Goal: Task Accomplishment & Management: Use online tool/utility

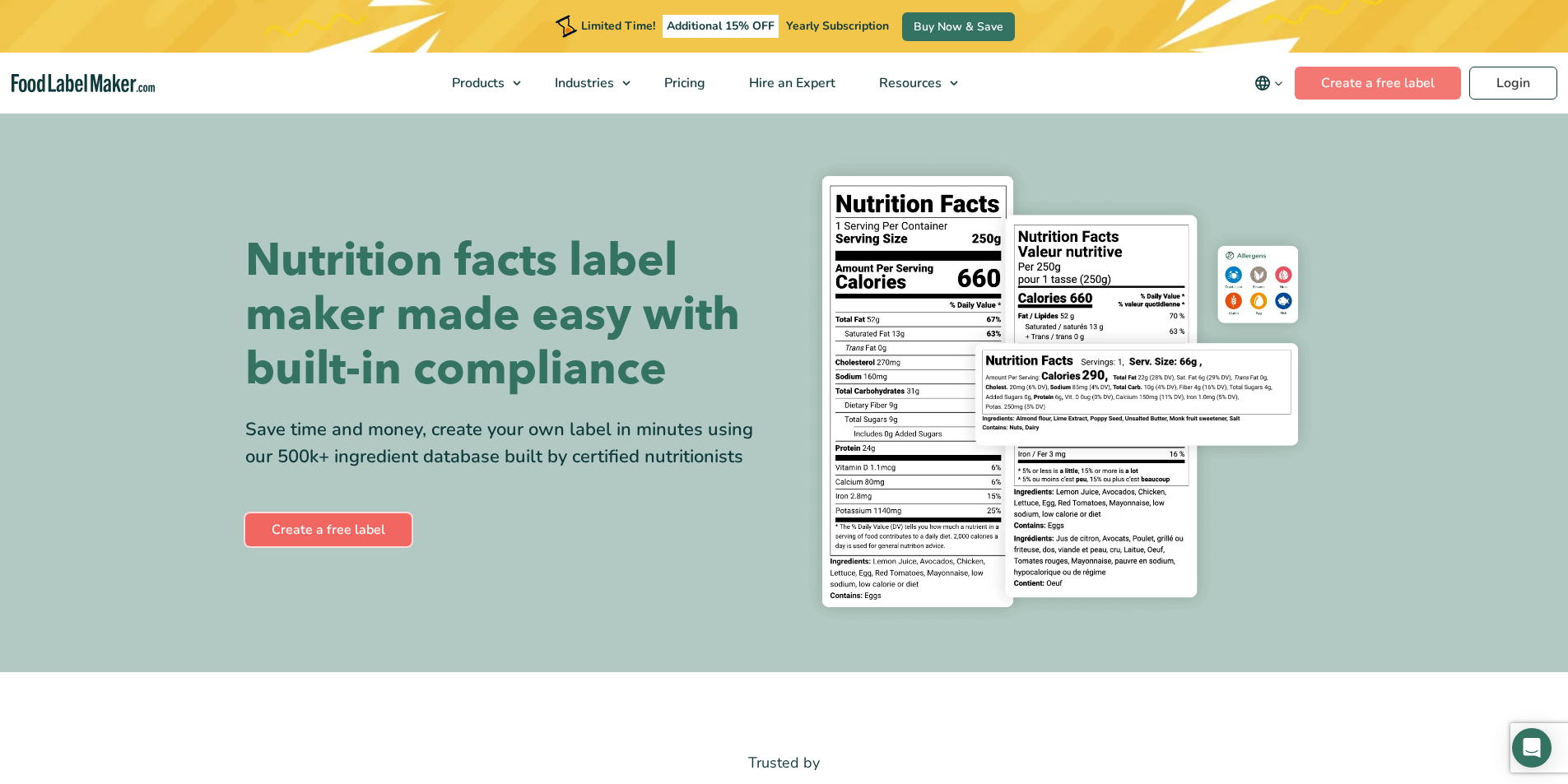
click at [345, 524] on link "Create a free label" at bounding box center [328, 529] width 166 height 33
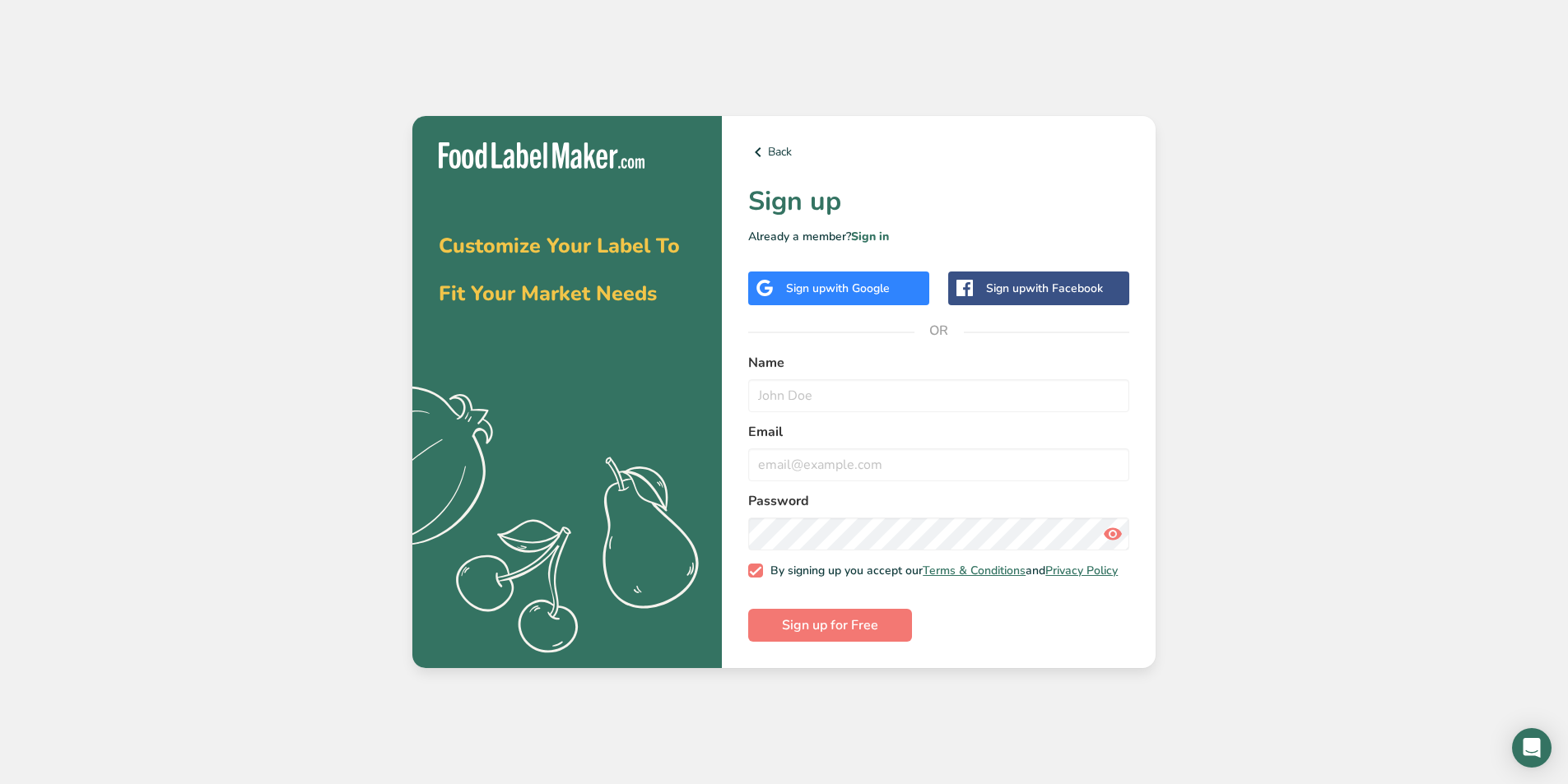
click at [809, 284] on div "Sign up with Google" at bounding box center [837, 288] width 104 height 17
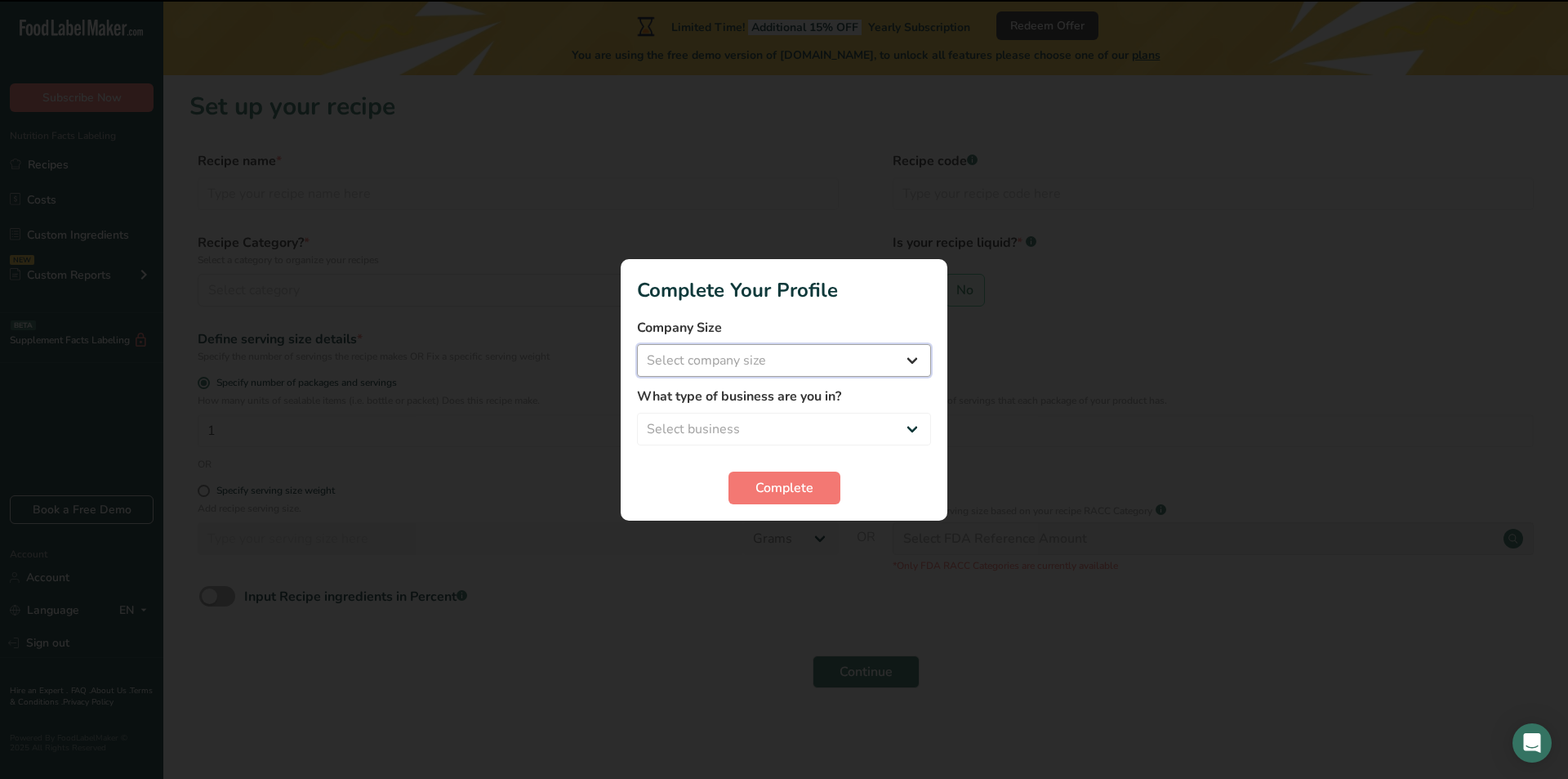
click at [759, 344] on select "Select company size Fewer than 10 Employees 10 to 50 Employees 51 to 500 Employ…" at bounding box center [784, 360] width 294 height 33
select select "1"
click at [637, 344] on select "Select company size Fewer than 10 Employees 10 to 50 Employees 51 to 500 Employ…" at bounding box center [784, 360] width 294 height 33
click at [783, 428] on select "Select business Packaged Food Manufacturer Restaurant & Cafe Bakery Meal Plans …" at bounding box center [784, 428] width 294 height 33
select select "1"
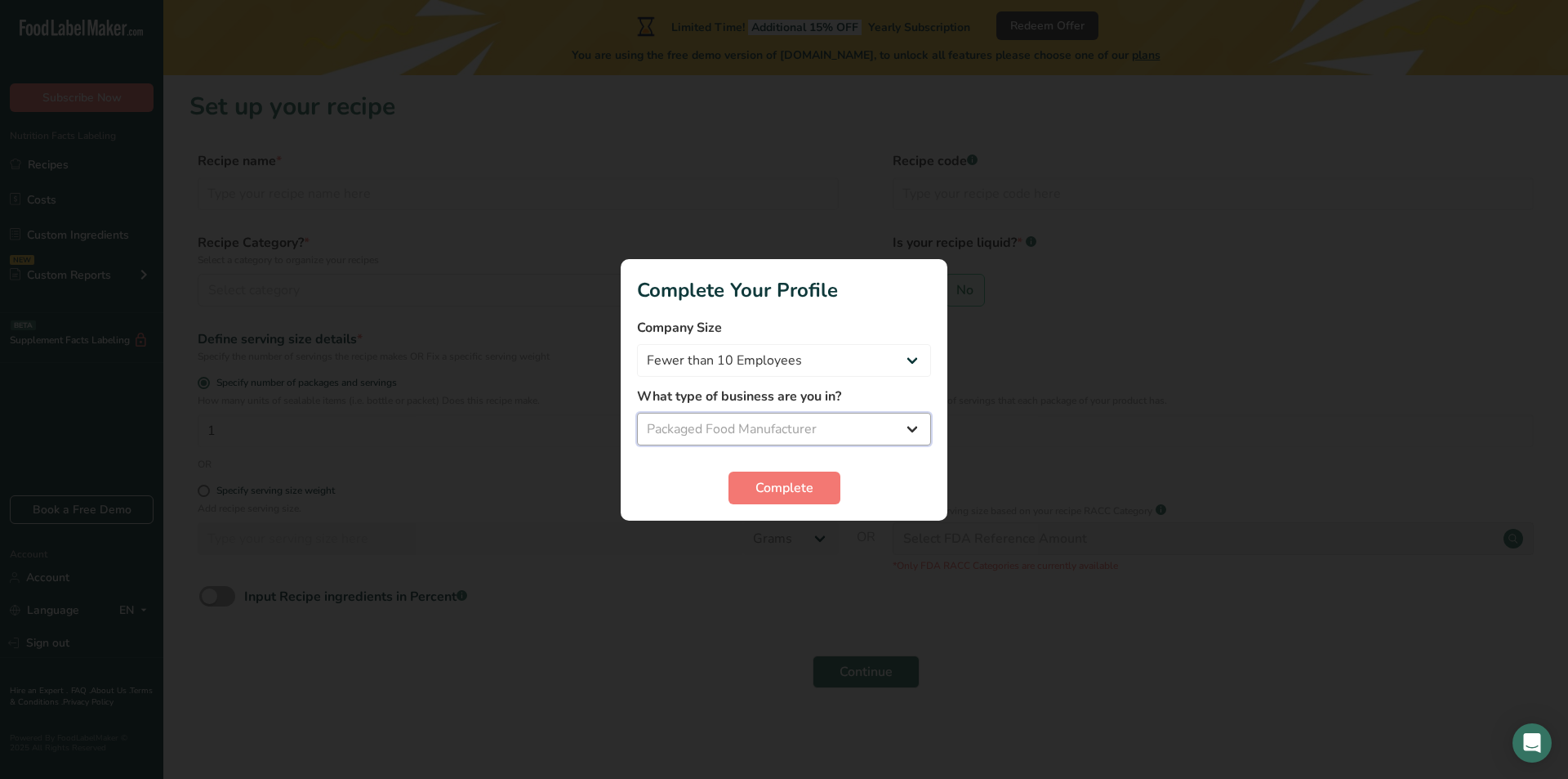
click at [637, 412] on select "Select business Packaged Food Manufacturer Restaurant & Cafe Bakery Meal Plans …" at bounding box center [784, 428] width 294 height 33
click at [793, 492] on span "Complete" at bounding box center [784, 488] width 58 height 20
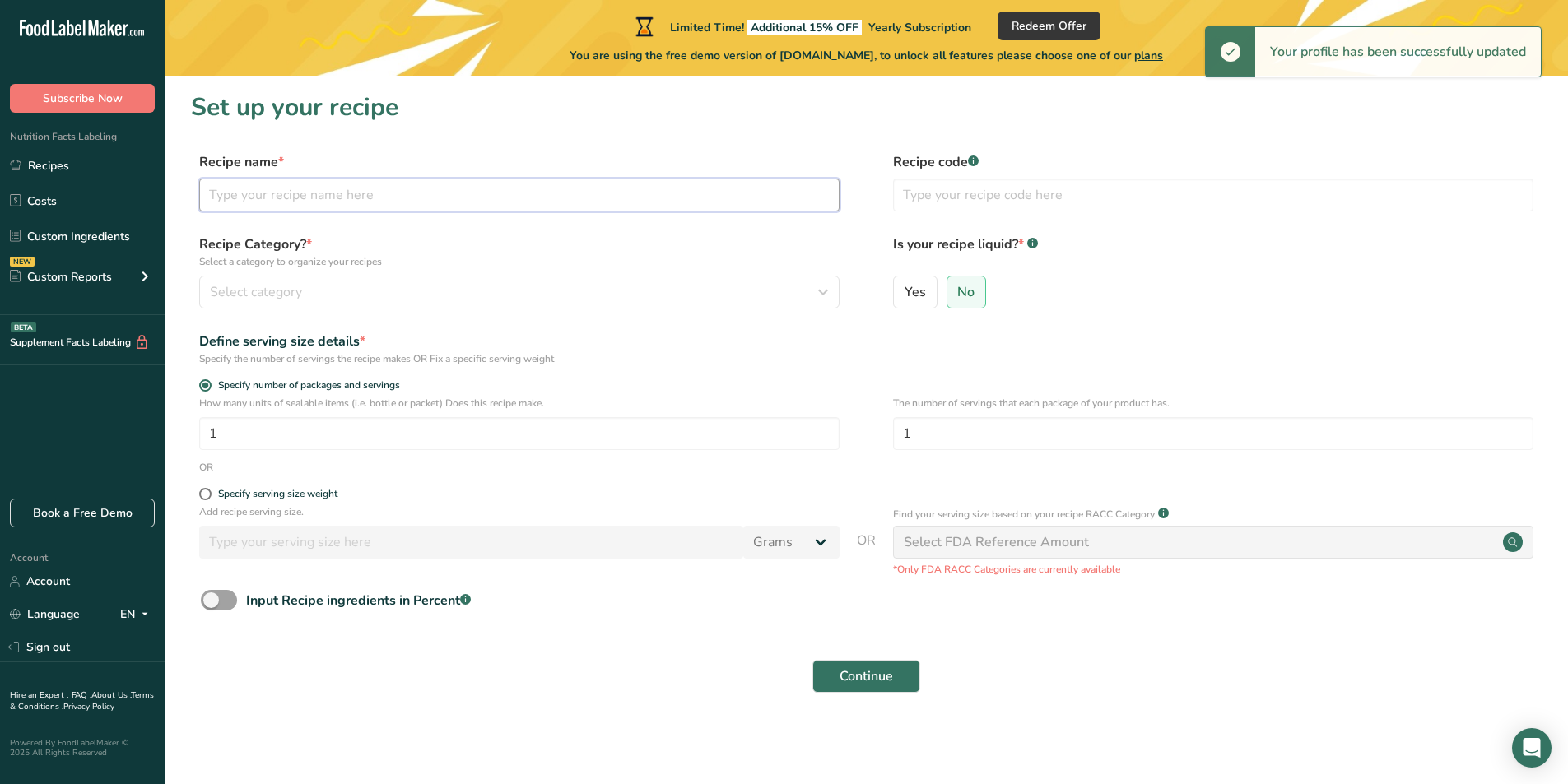
click at [343, 201] on input "text" at bounding box center [519, 194] width 640 height 33
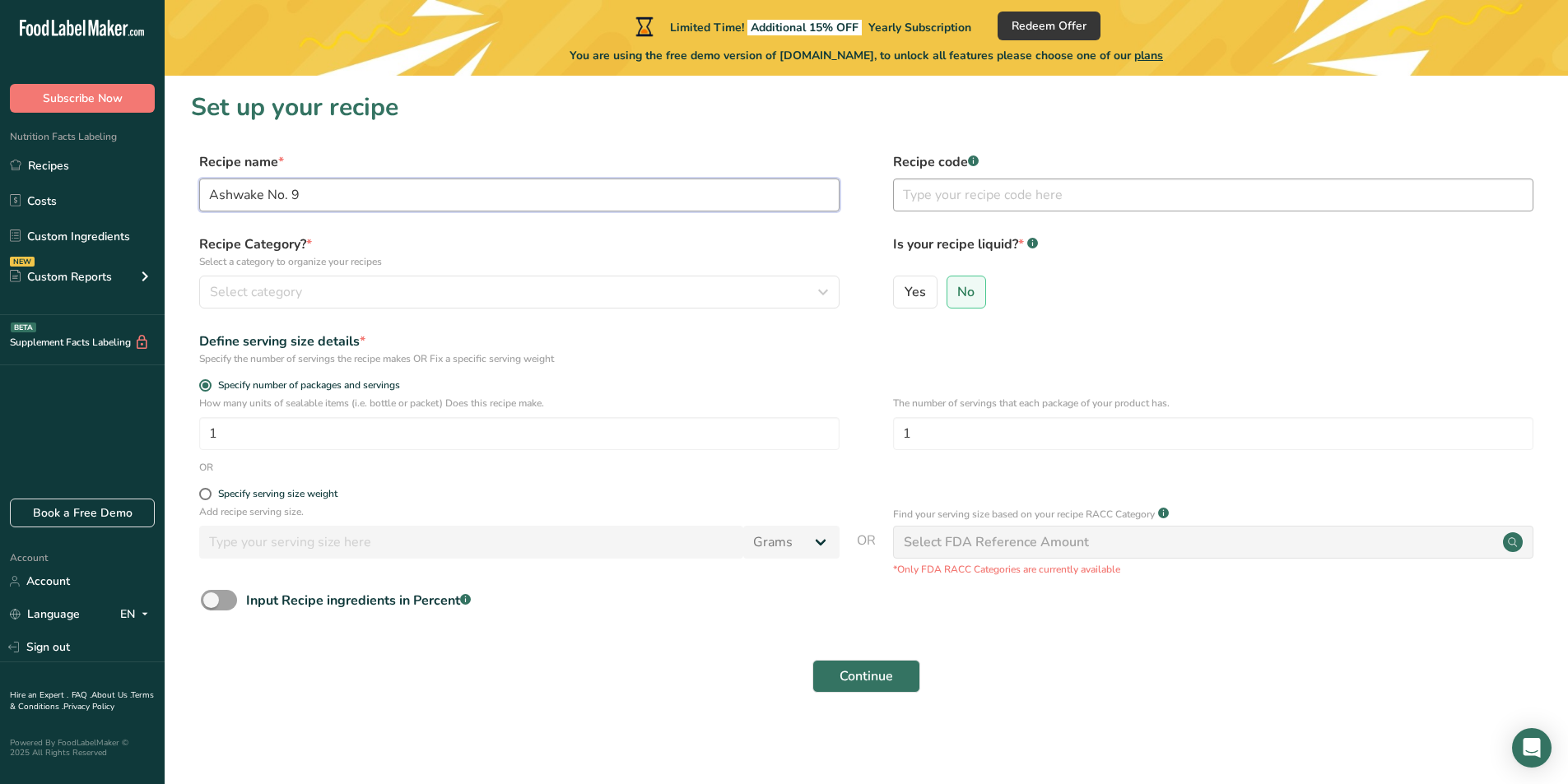
type input "Ashwake No. 9"
click at [907, 201] on input "text" at bounding box center [1213, 194] width 640 height 33
type input "AW9"
click at [443, 292] on div "Select category" at bounding box center [515, 293] width 609 height 20
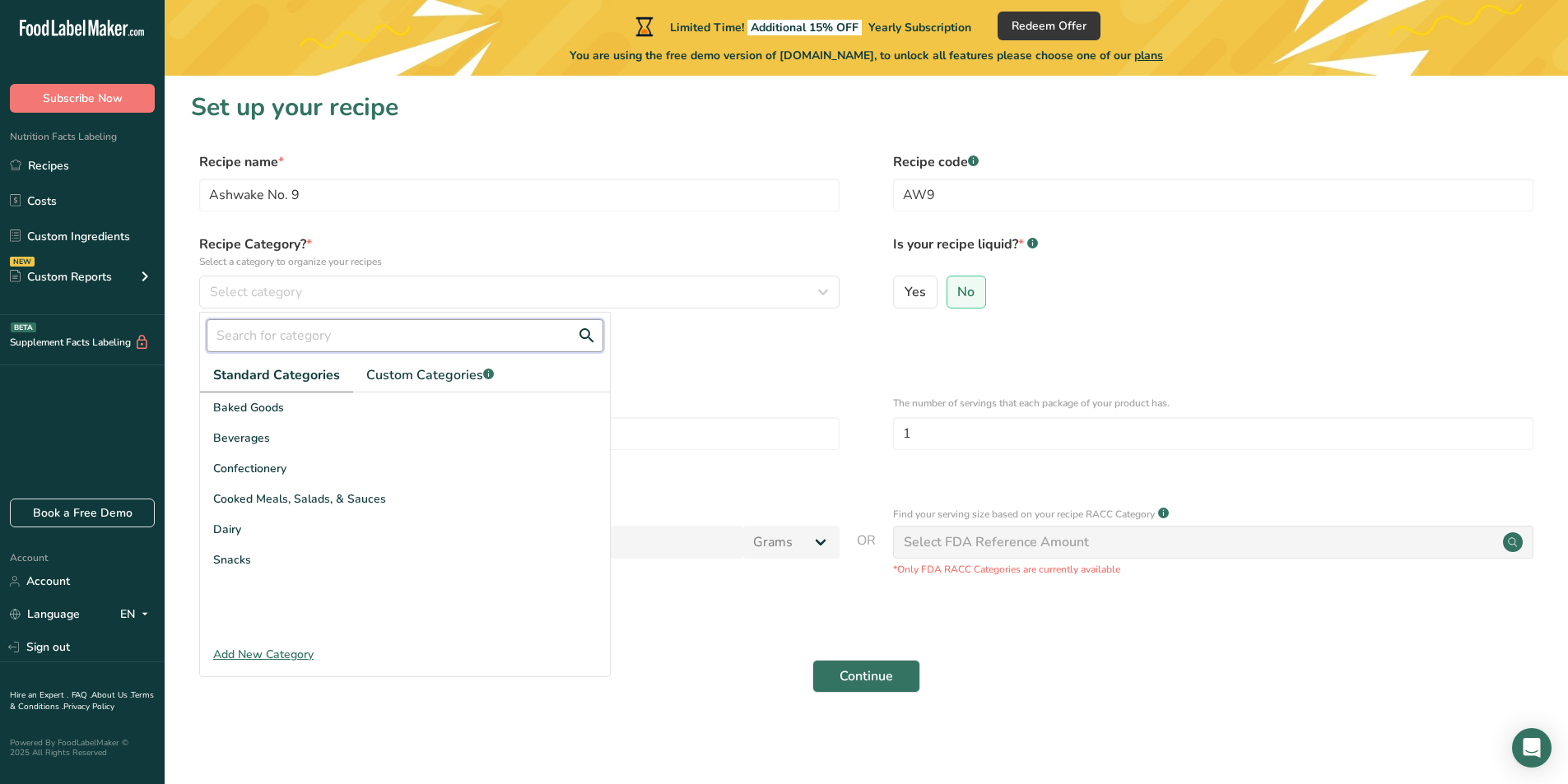
click at [395, 342] on input "text" at bounding box center [404, 335] width 396 height 33
type input "C"
click at [264, 436] on span "Beverages" at bounding box center [241, 438] width 57 height 17
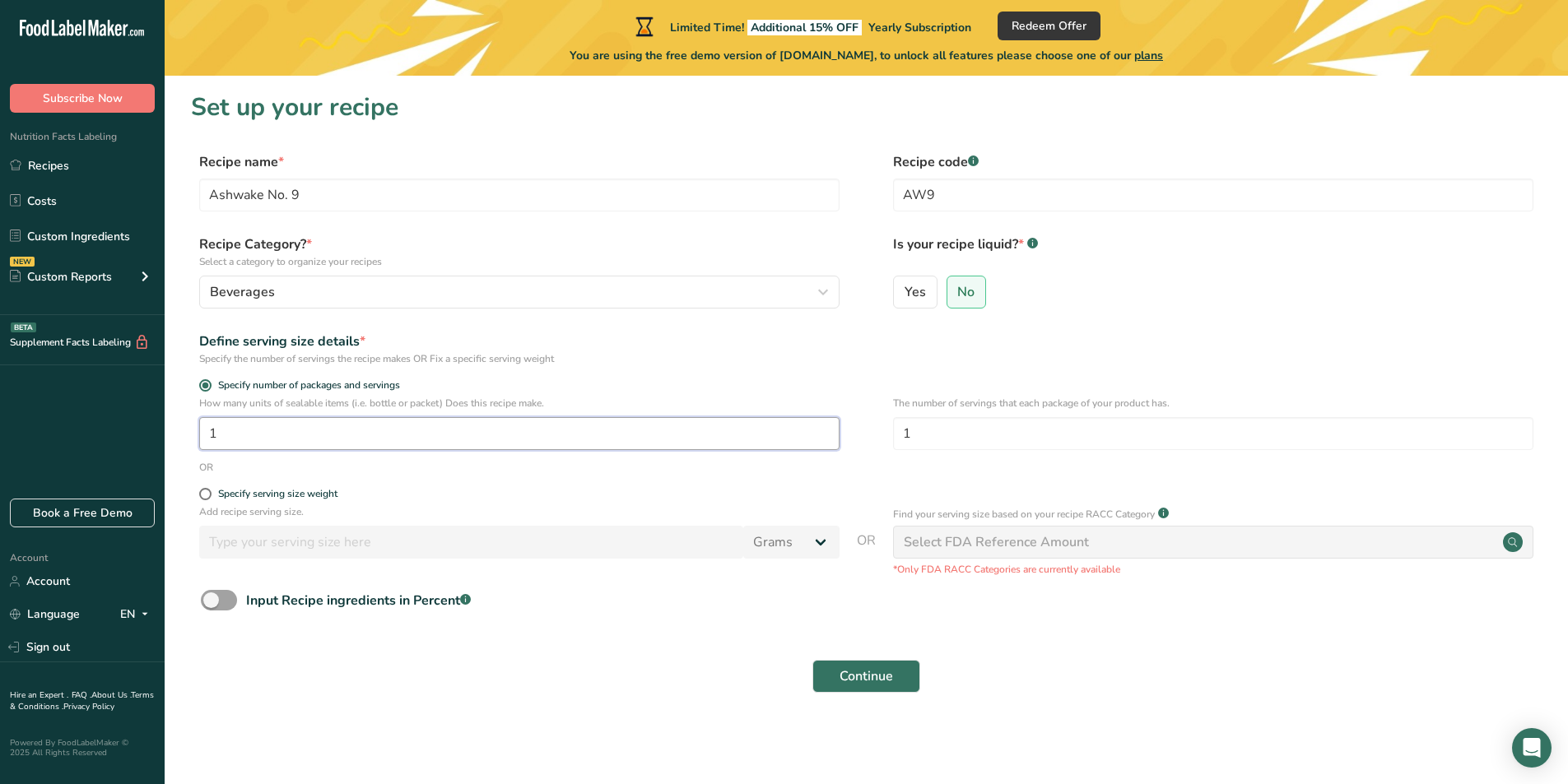
click at [289, 427] on input "1" at bounding box center [519, 433] width 640 height 33
click at [943, 434] on input "1" at bounding box center [1213, 433] width 640 height 33
type input "34"
click at [831, 464] on div "OR" at bounding box center [866, 467] width 1351 height 15
click at [206, 495] on span at bounding box center [205, 493] width 12 height 12
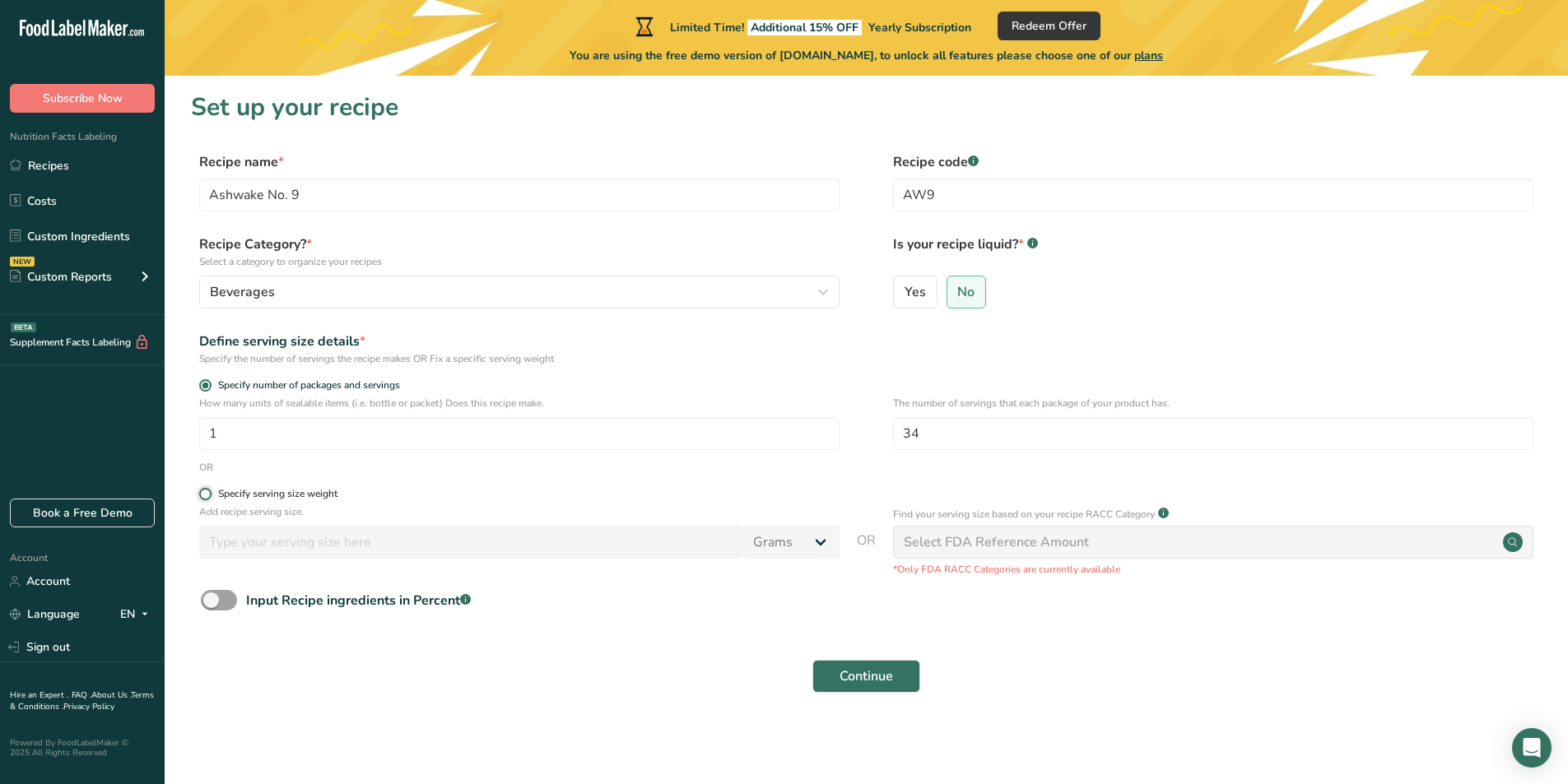
click at [206, 495] on input "Specify serving size weight" at bounding box center [204, 493] width 11 height 11
radio input "true"
radio input "false"
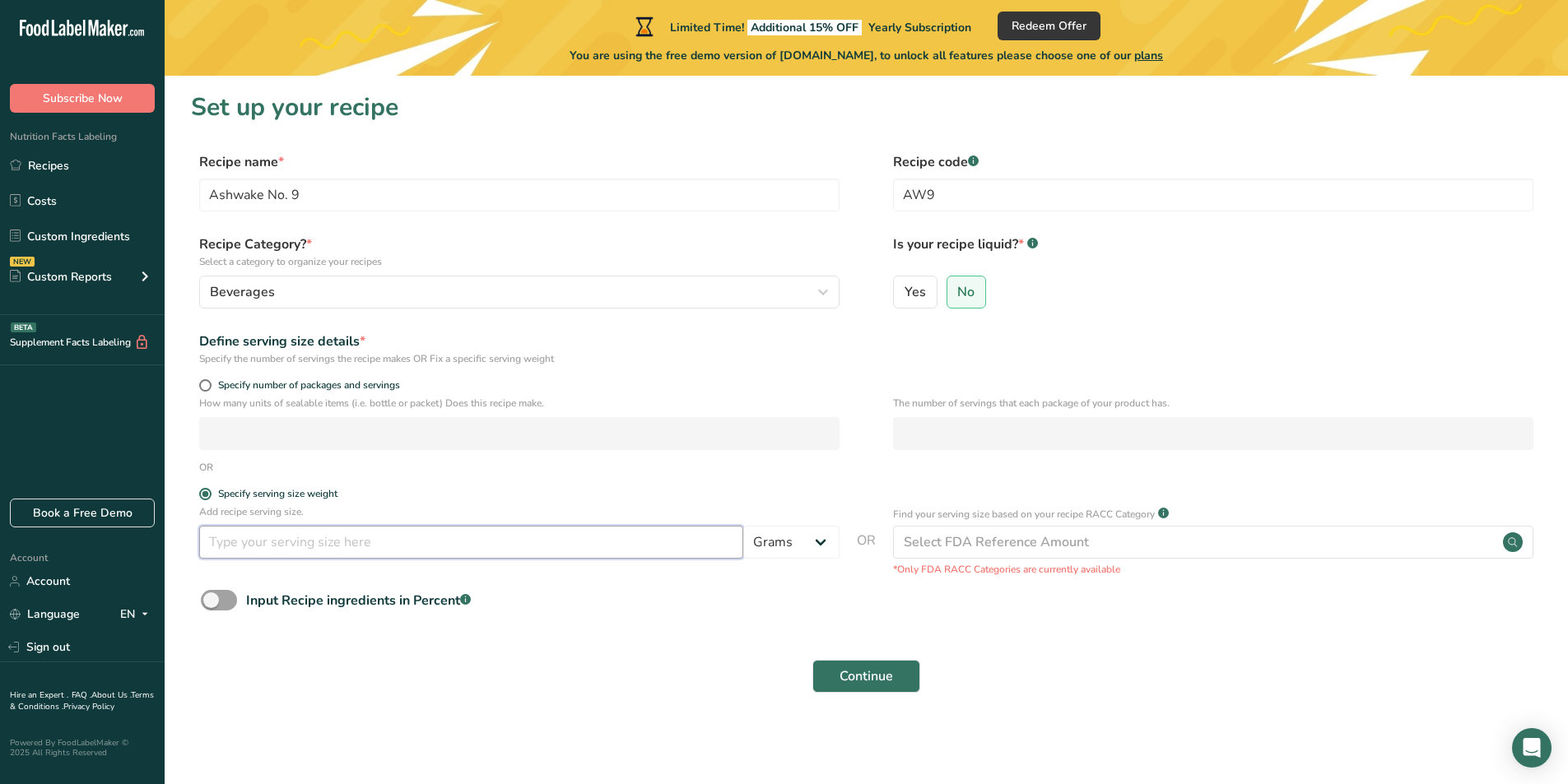
click at [294, 551] on input "number" at bounding box center [471, 541] width 544 height 33
type input "10"
click at [998, 538] on div "Select FDA Reference Amount" at bounding box center [997, 542] width 185 height 20
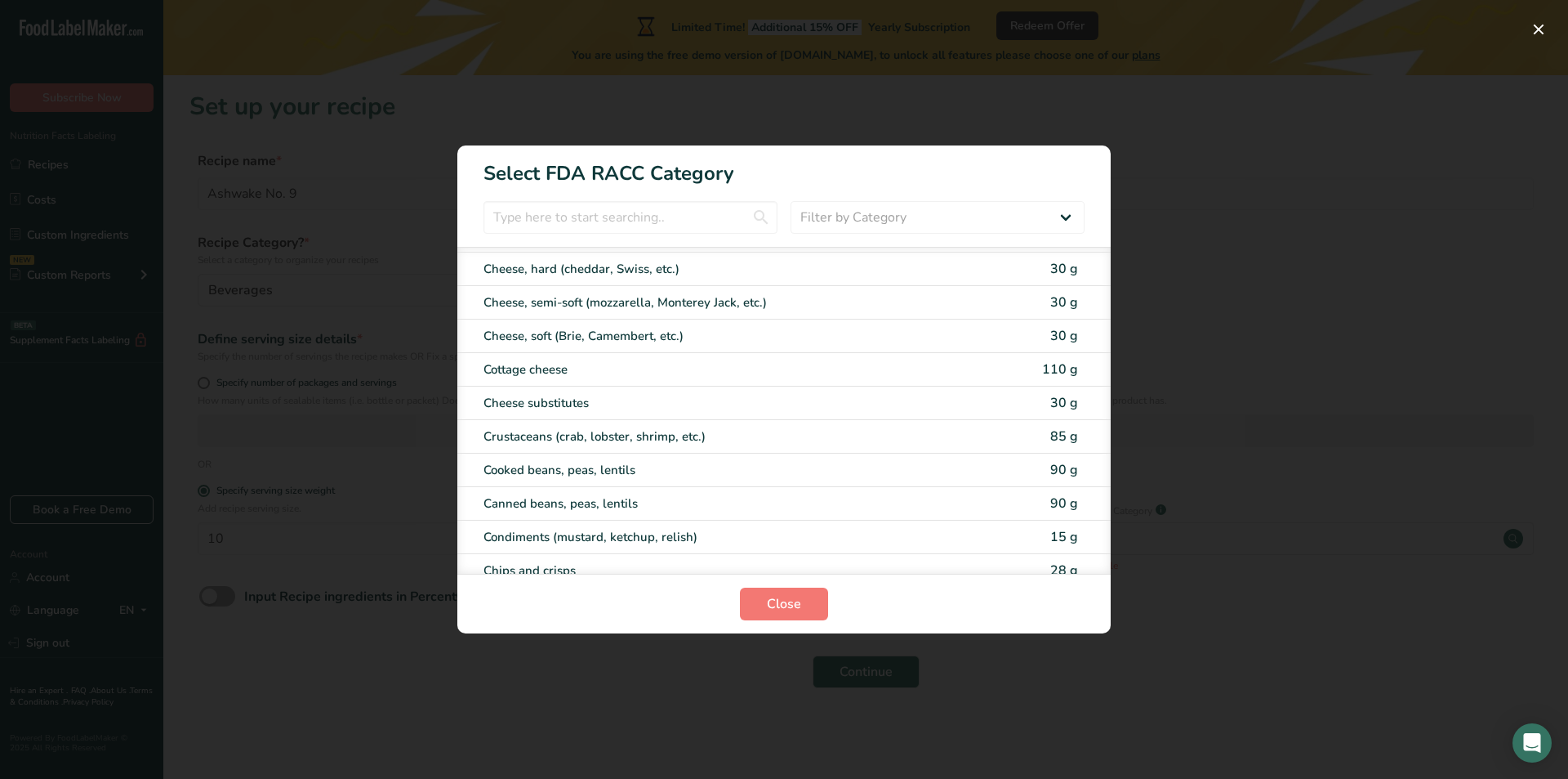
scroll to position [899, 0]
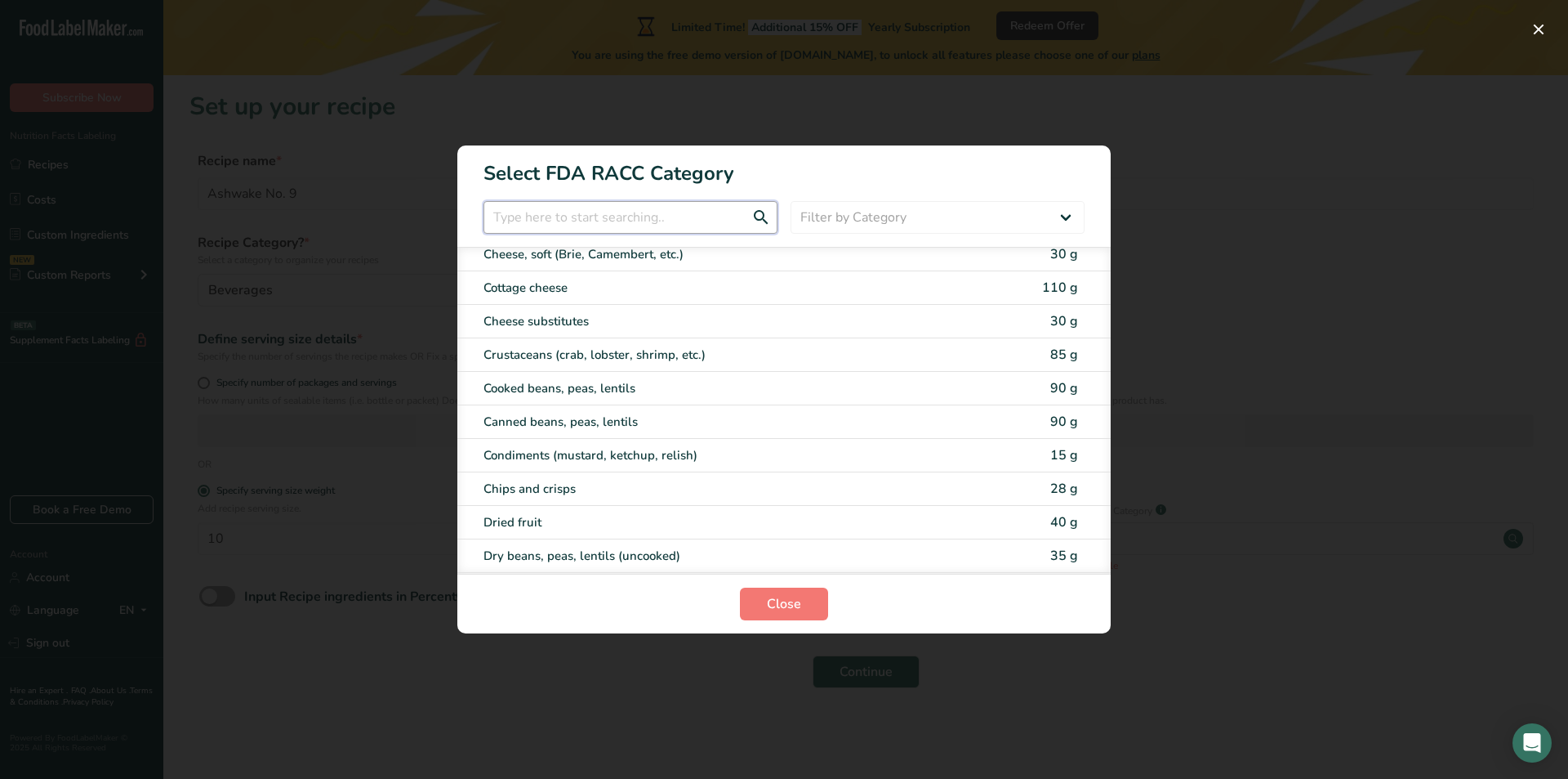
click at [609, 221] on input "RACC Category Selection Modal" at bounding box center [630, 216] width 294 height 33
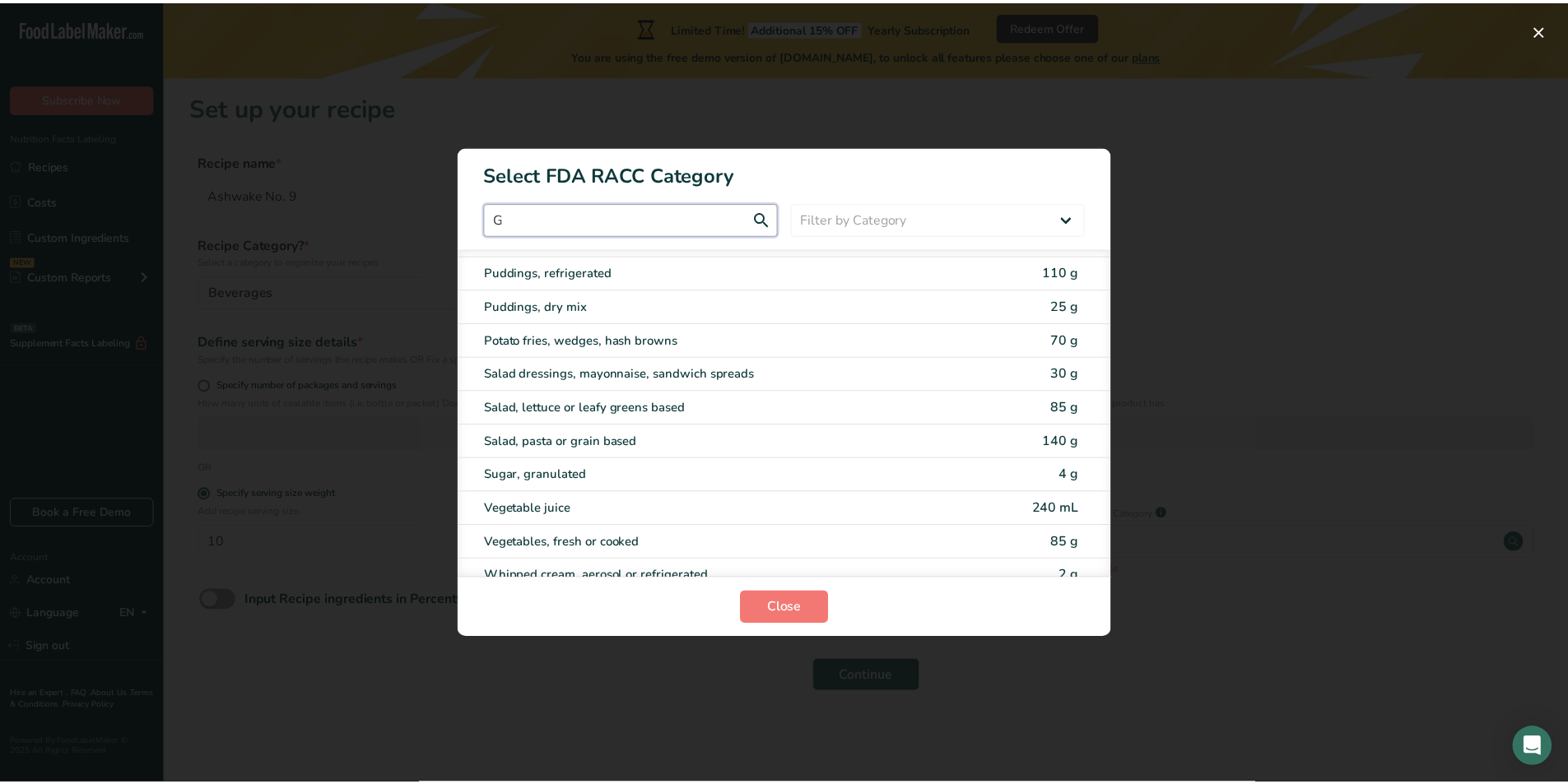
scroll to position [0, 0]
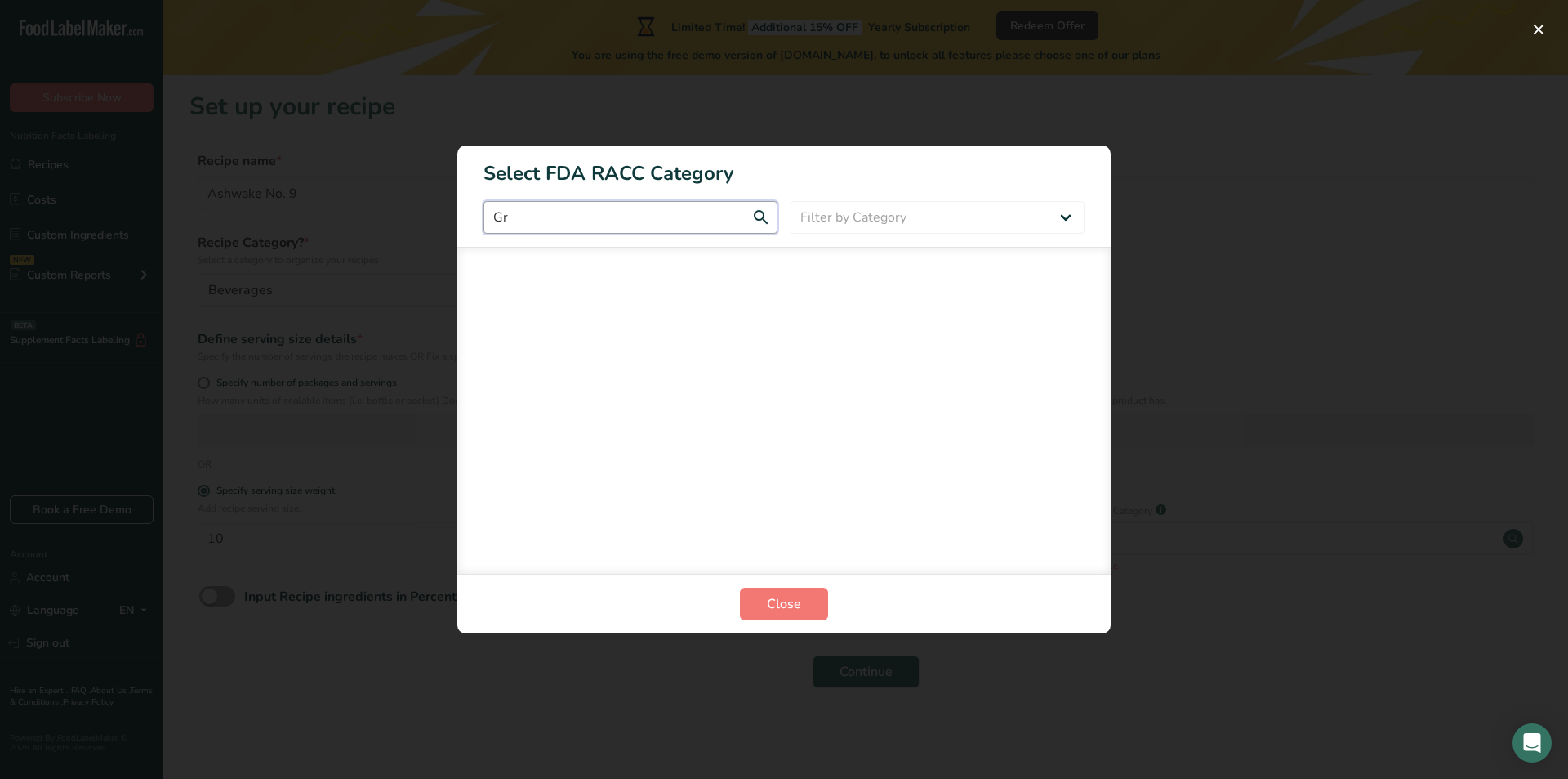
type input "G"
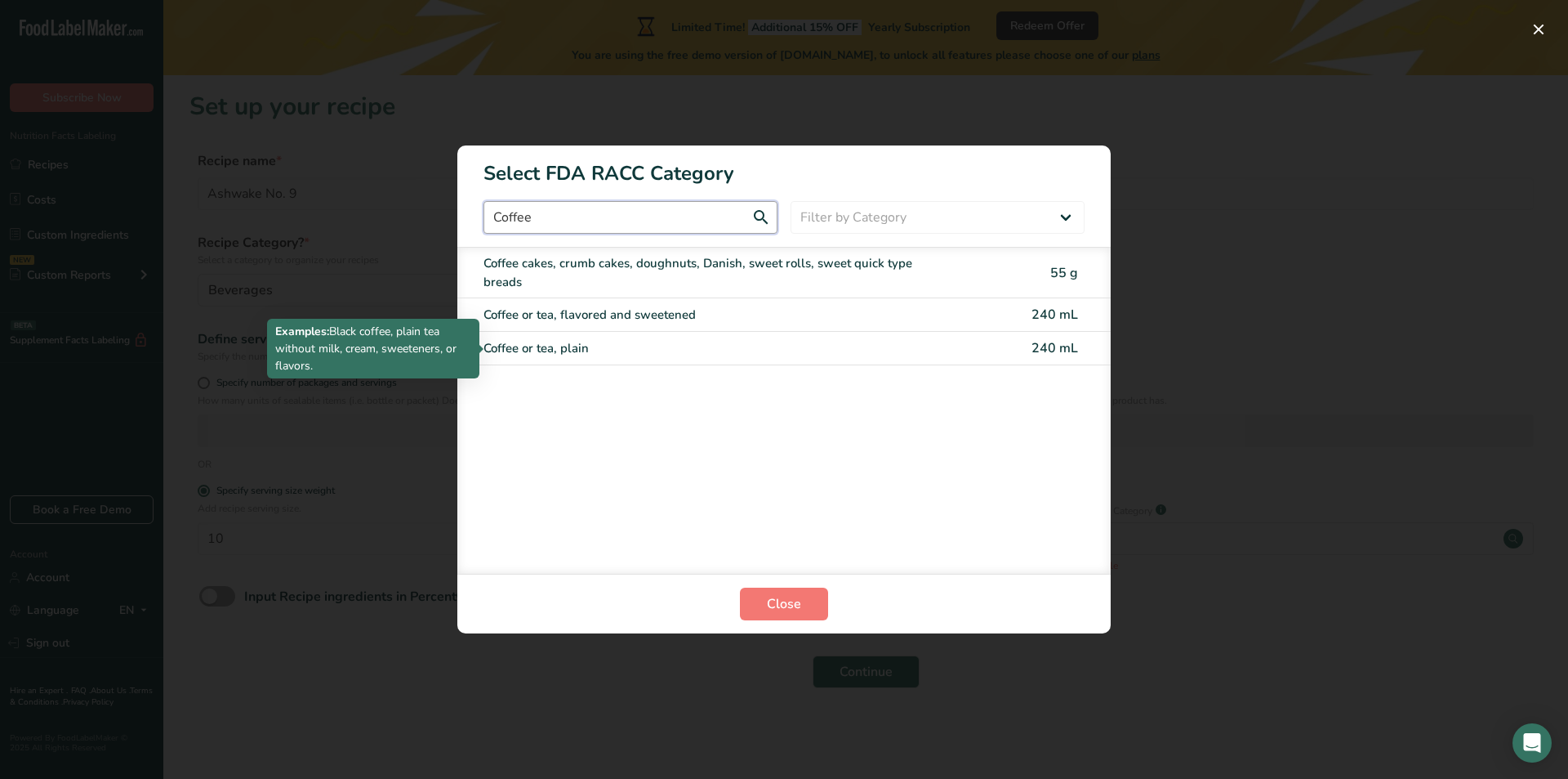
type input "Coffee"
click at [615, 354] on div "Coffee or tea, plain" at bounding box center [715, 348] width 464 height 19
type input "240"
select select "17"
select select "22"
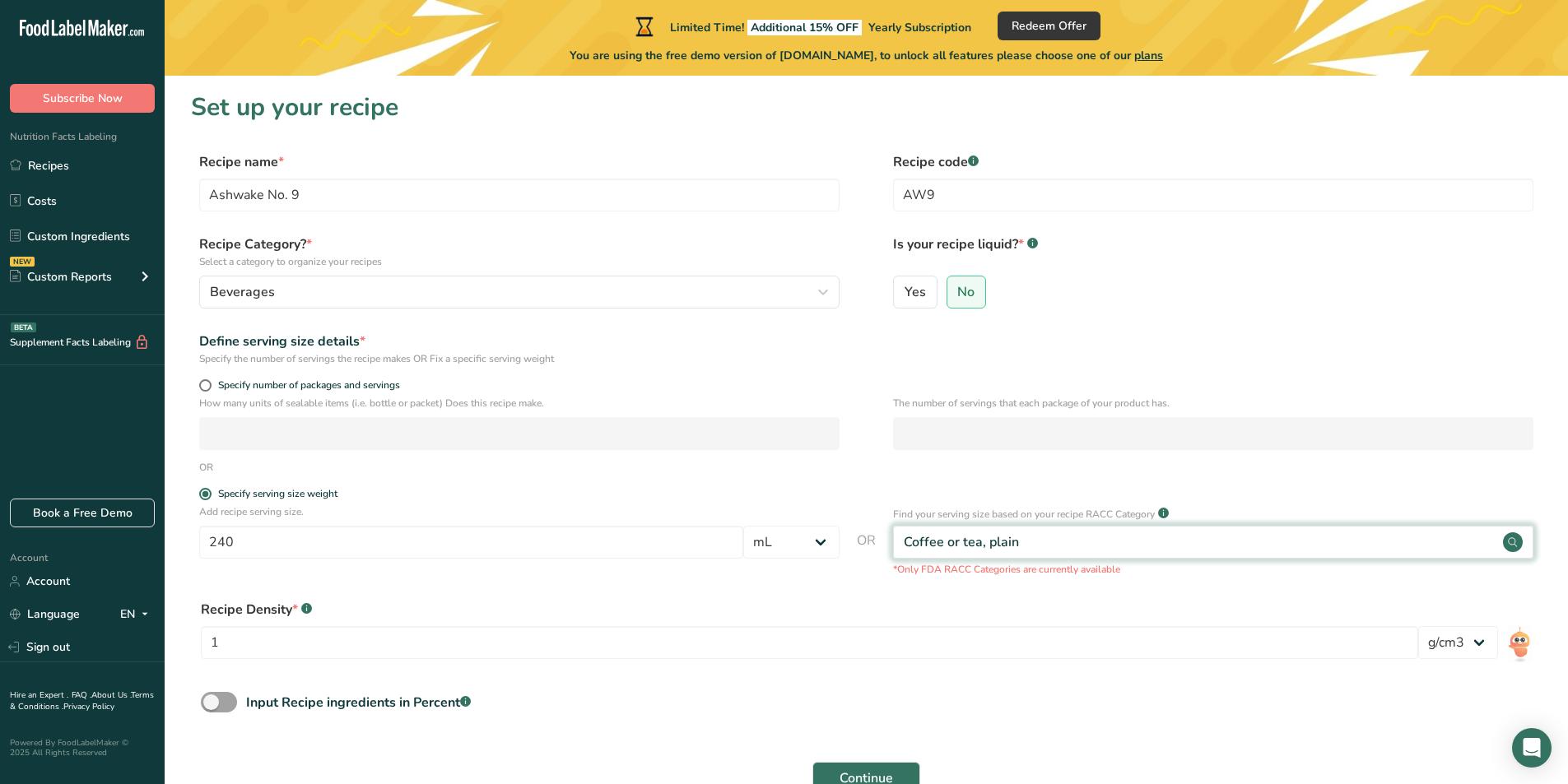
click at [1120, 539] on div "Coffee or tea, plain" at bounding box center [1213, 541] width 640 height 33
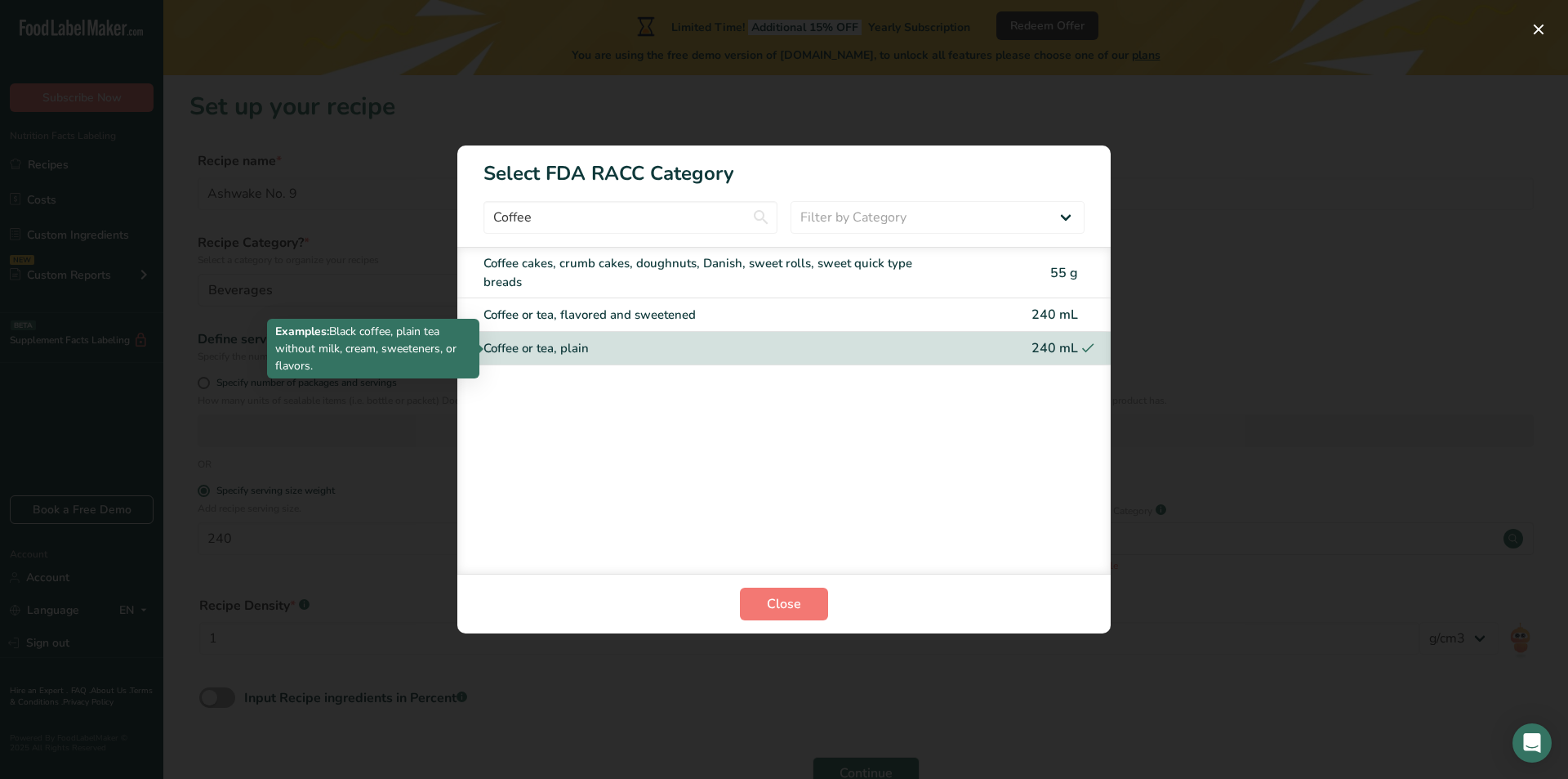
click at [545, 344] on div "Coffee or tea, plain" at bounding box center [715, 348] width 464 height 19
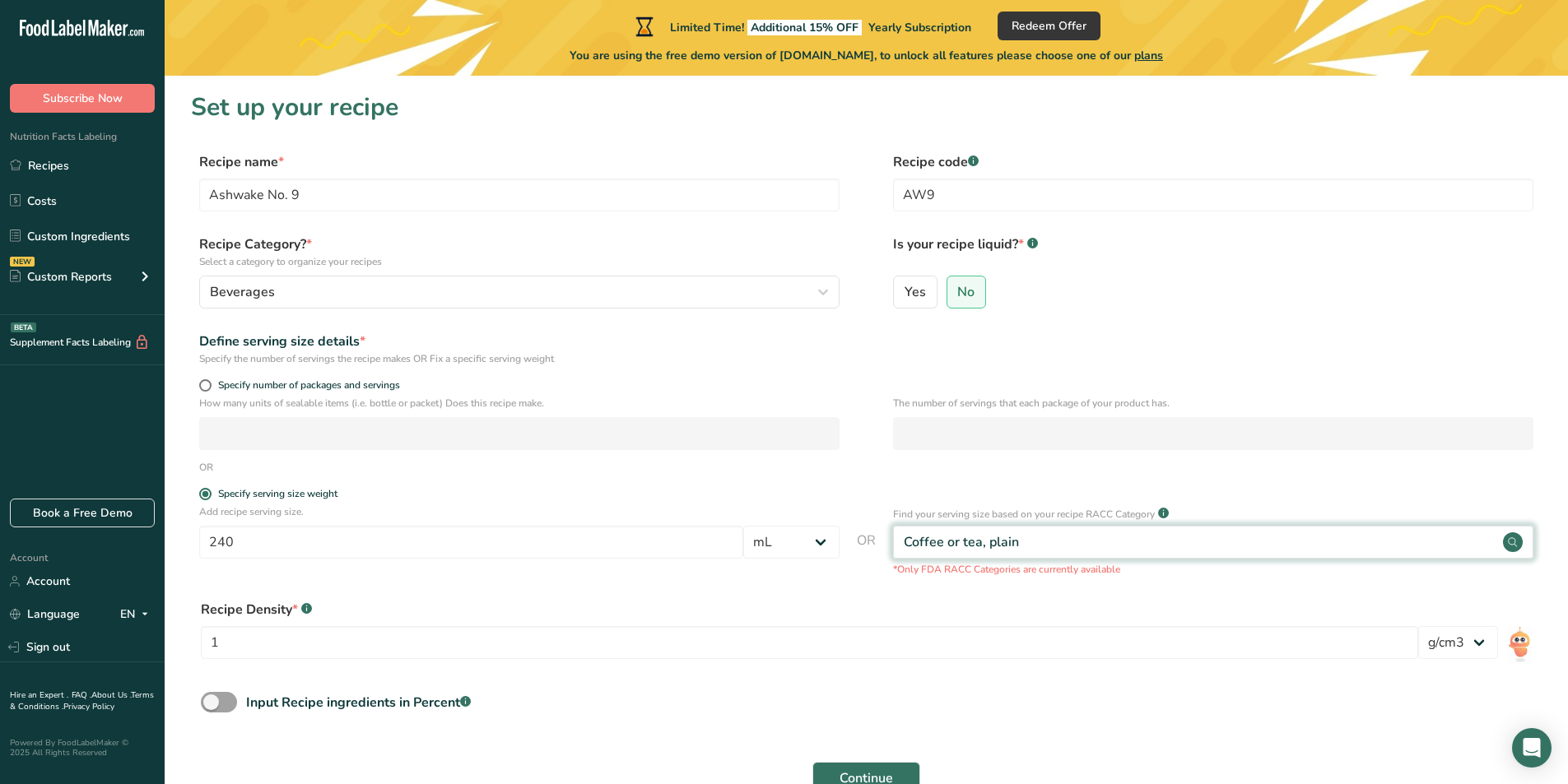
click at [1054, 548] on div "Coffee or tea, plain" at bounding box center [1213, 541] width 640 height 33
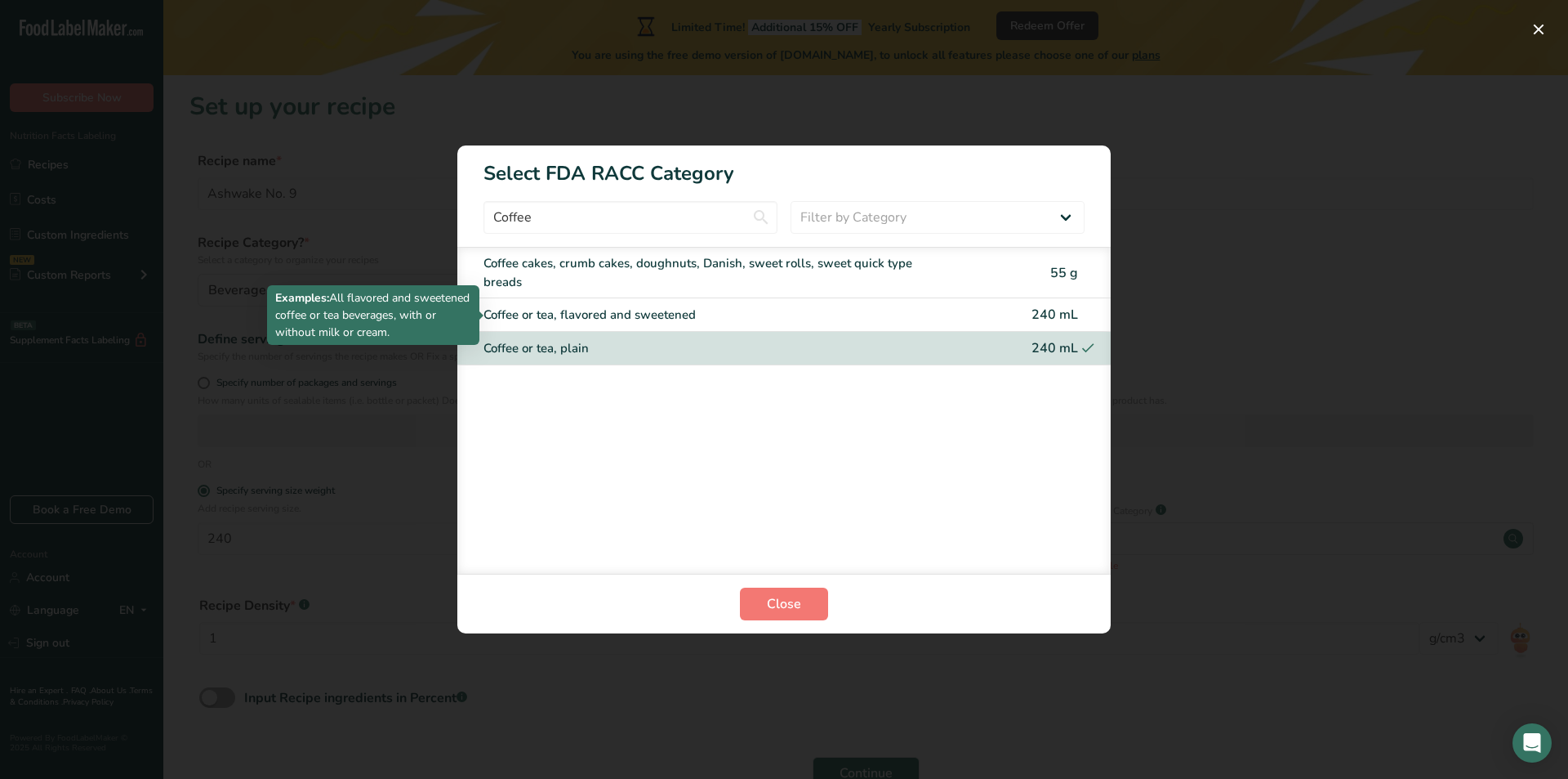
click at [605, 315] on div "Coffee or tea, flavored and sweetened" at bounding box center [715, 314] width 464 height 19
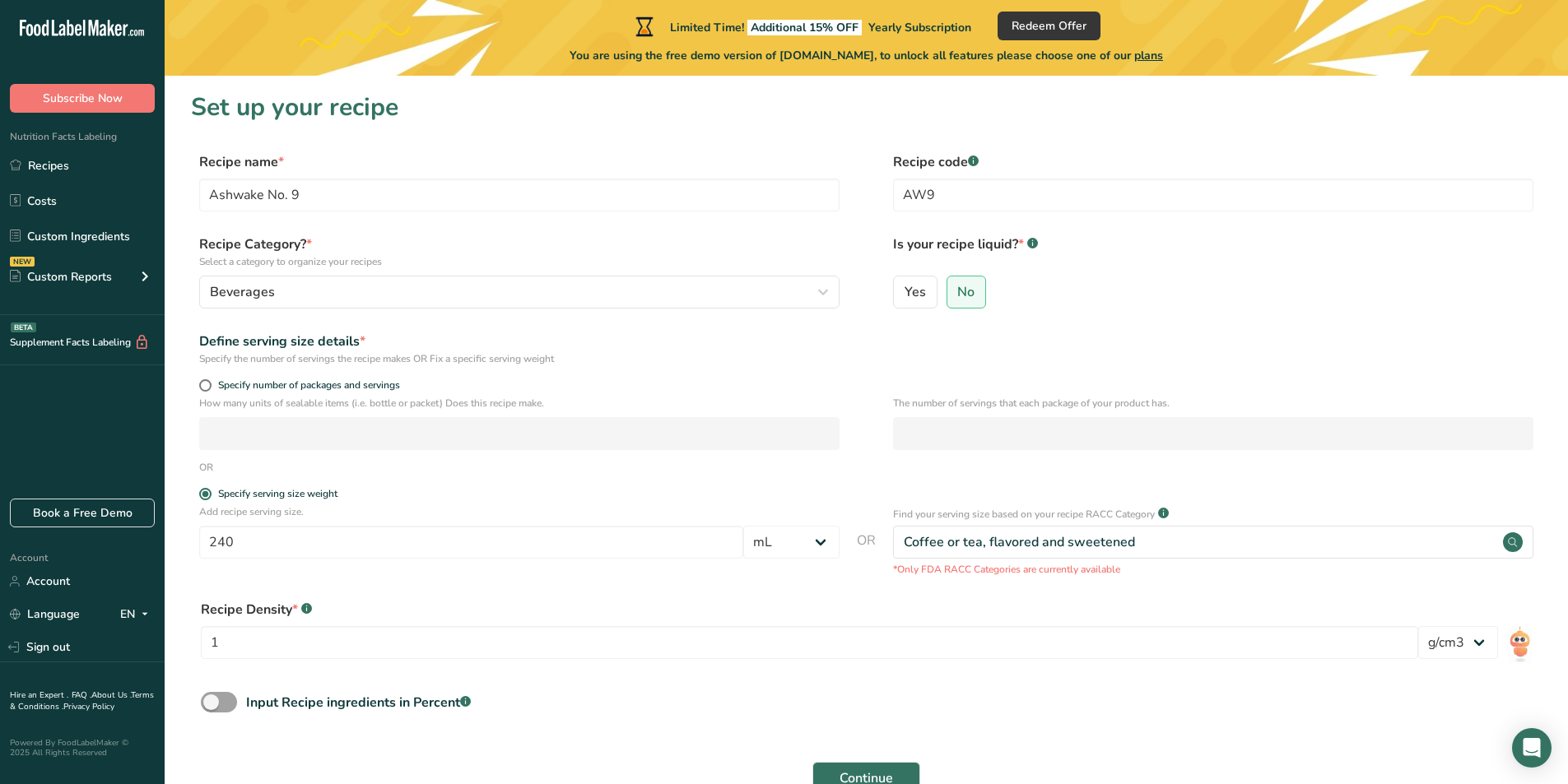
scroll to position [99, 0]
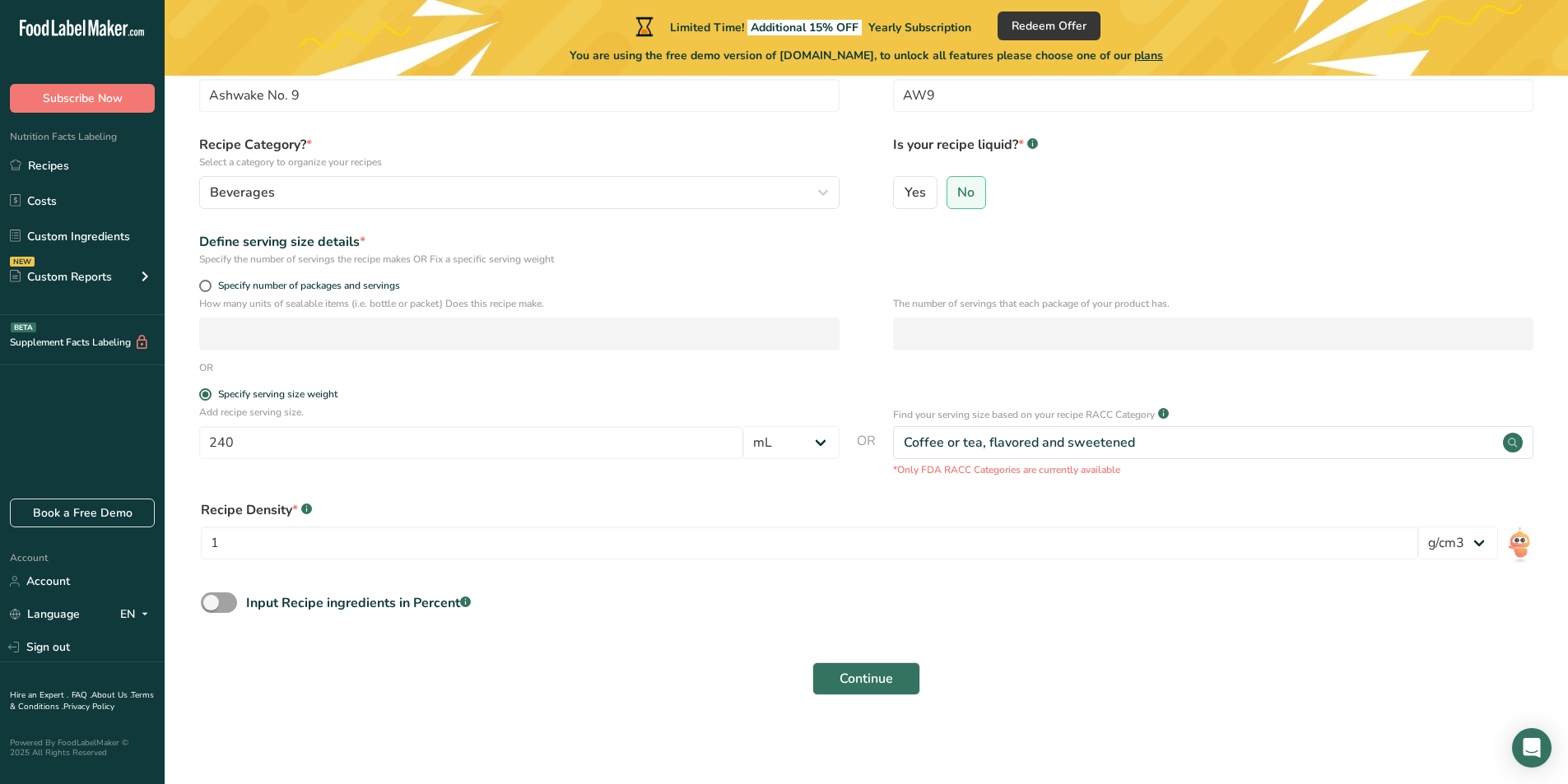
click at [565, 491] on div "Recipe Density * .a-a{fill:#347362;}.b-a{fill:#fff;} 1 lb/ft3 g/cm3" at bounding box center [866, 534] width 1351 height 89
click at [1482, 547] on select "lb/ft3 g/cm3" at bounding box center [1457, 542] width 80 height 33
click at [637, 499] on div "Recipe Density * .a-a{fill:#347362;}.b-a{fill:#fff;} 1 lb/ft3 g/cm3" at bounding box center [866, 534] width 1351 height 89
click at [213, 288] on span "Specify number of packages and servings" at bounding box center [305, 286] width 188 height 12
click at [210, 288] on input "Specify number of packages and servings" at bounding box center [204, 286] width 11 height 11
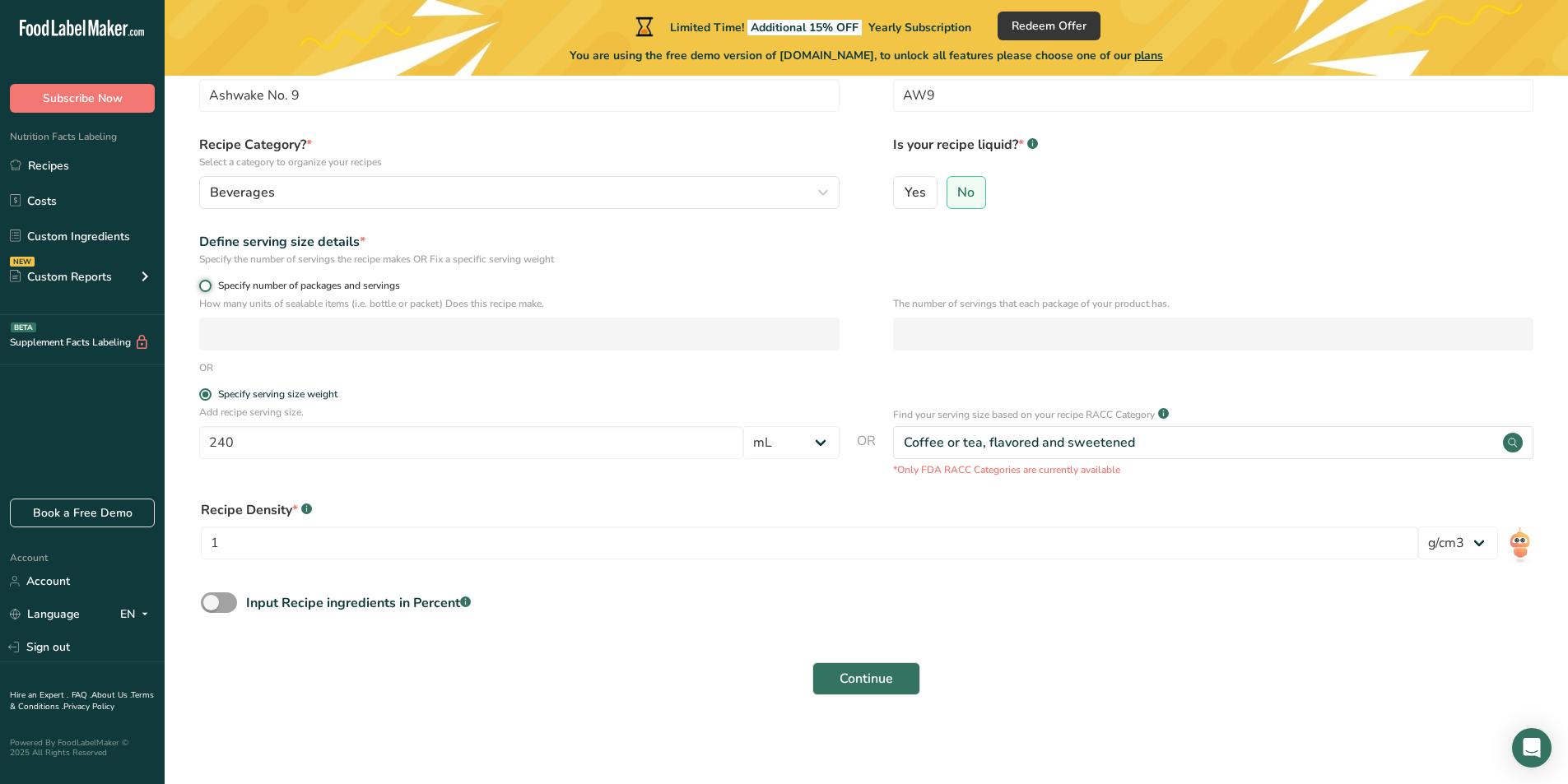
radio input "true"
radio input "false"
select select "0"
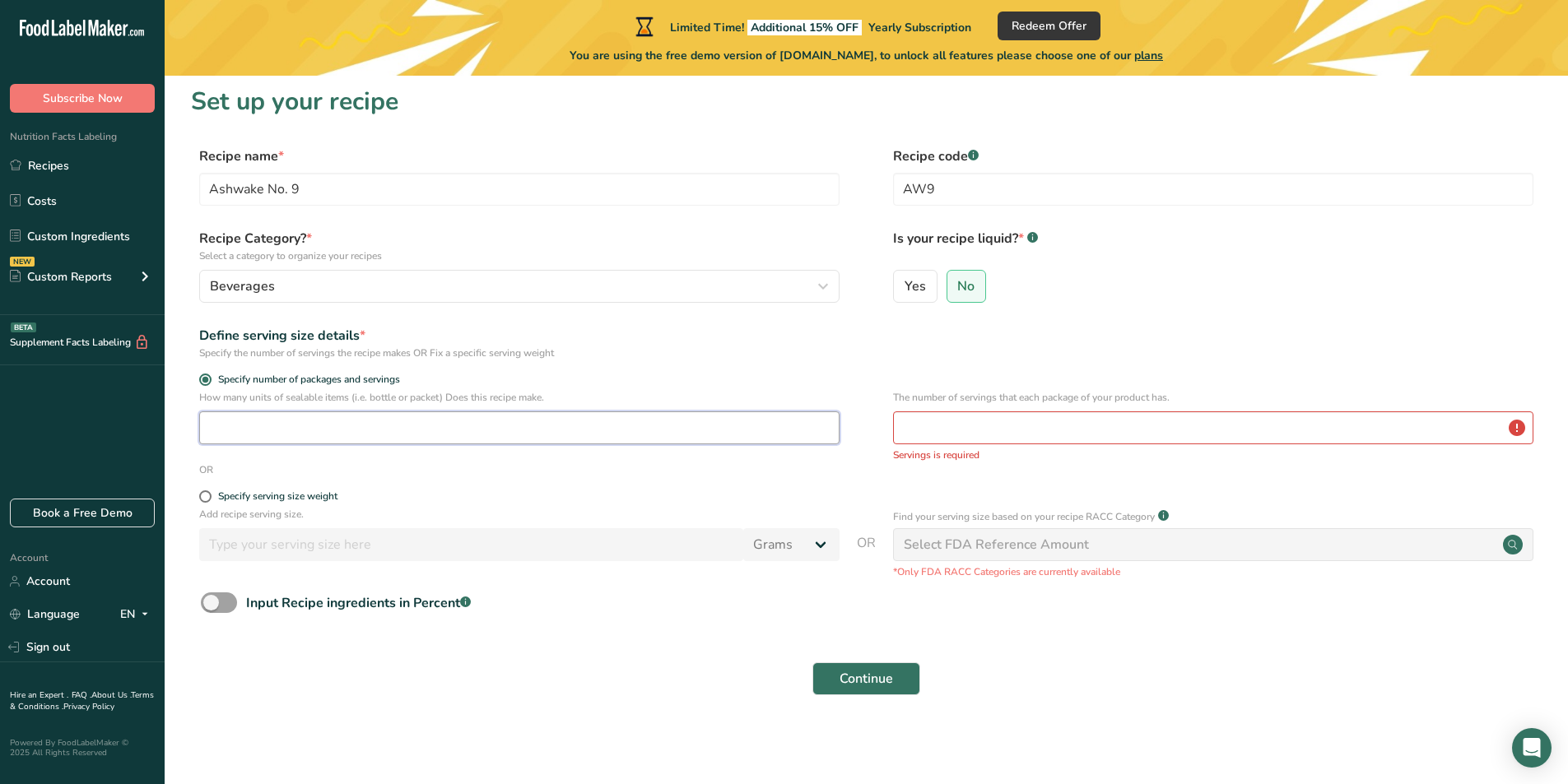
click at [307, 440] on input "number" at bounding box center [519, 427] width 640 height 33
type input "1"
click at [990, 431] on input "number" at bounding box center [1213, 427] width 640 height 33
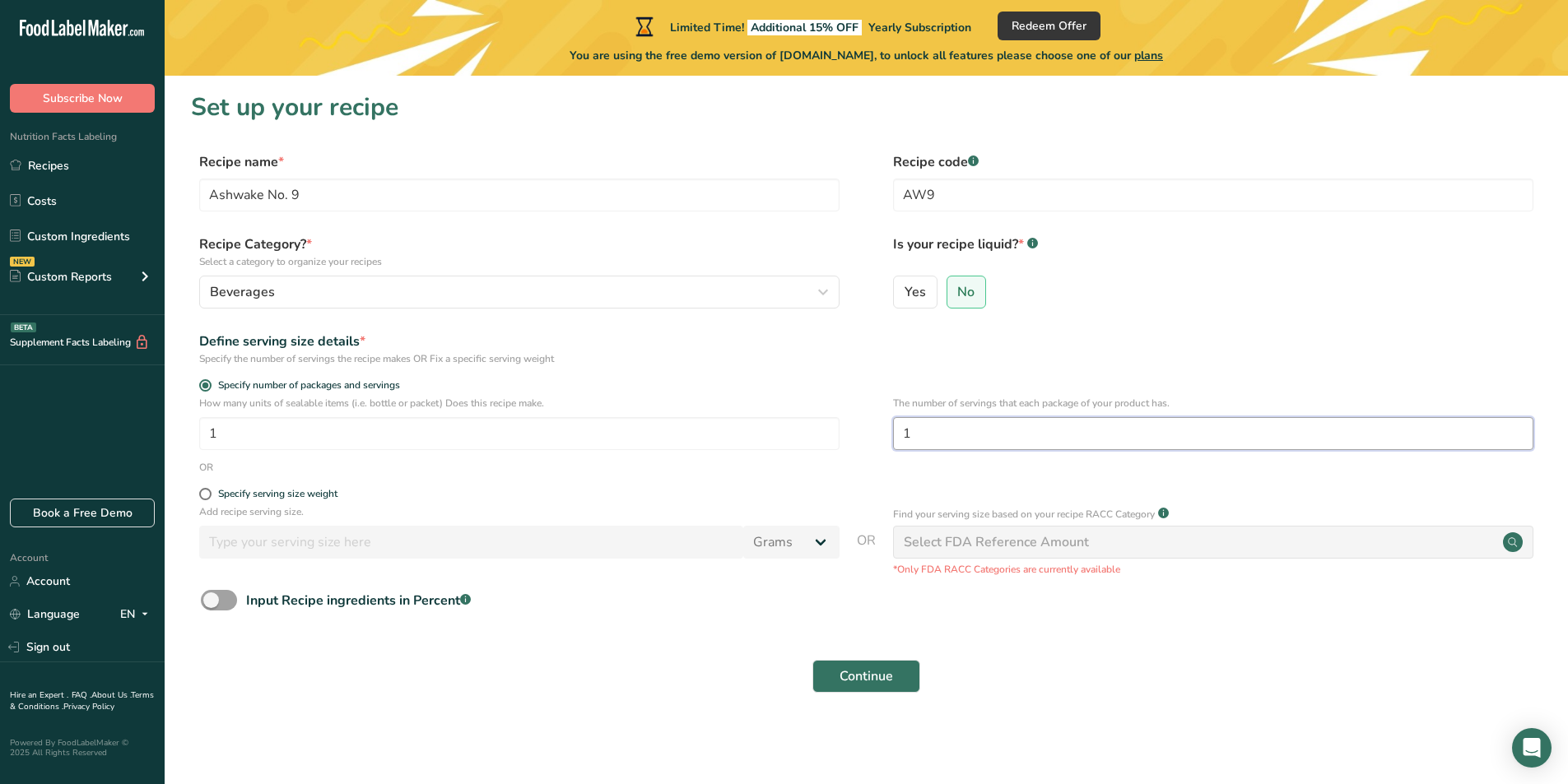
scroll to position [0, 0]
drag, startPoint x: 934, startPoint y: 430, endPoint x: 836, endPoint y: 420, distance: 98.5
click at [836, 420] on div "How many units of sealable items (i.e. bottle or packet) Does this recipe make.…" at bounding box center [866, 428] width 1351 height 64
type input "1"
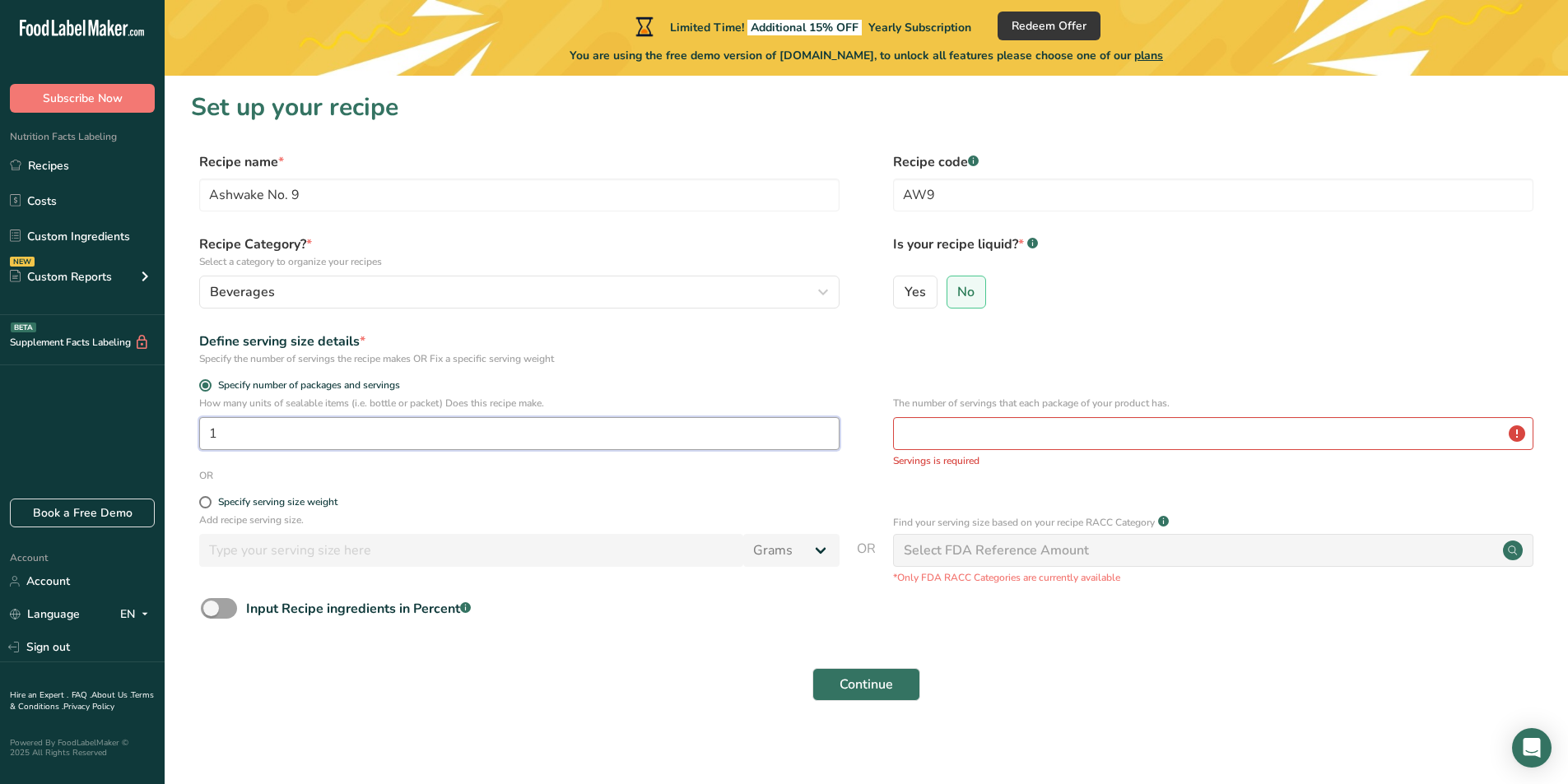
drag, startPoint x: 312, startPoint y: 438, endPoint x: 115, endPoint y: 438, distance: 197.0
click at [115, 438] on div ".a-20{fill:#fff;} Subscribe Now Nutrition Facts Labeling Recipes Costs Custom I…" at bounding box center [784, 395] width 1568 height 790
click at [949, 358] on div "Define serving size details * Specify the number of servings the recipe makes O…" at bounding box center [866, 348] width 1351 height 35
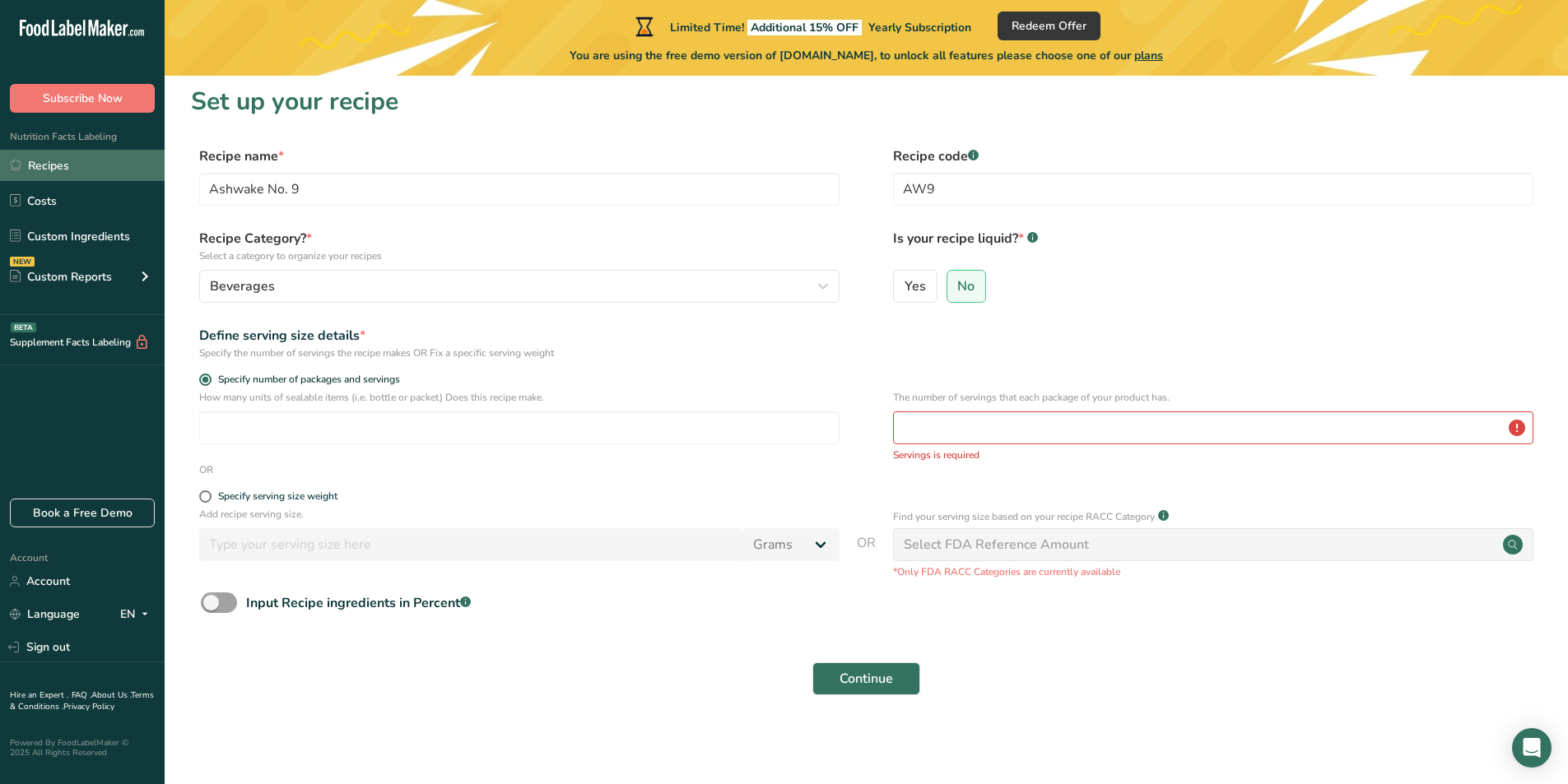
click at [106, 159] on link "Recipes" at bounding box center [82, 164] width 164 height 31
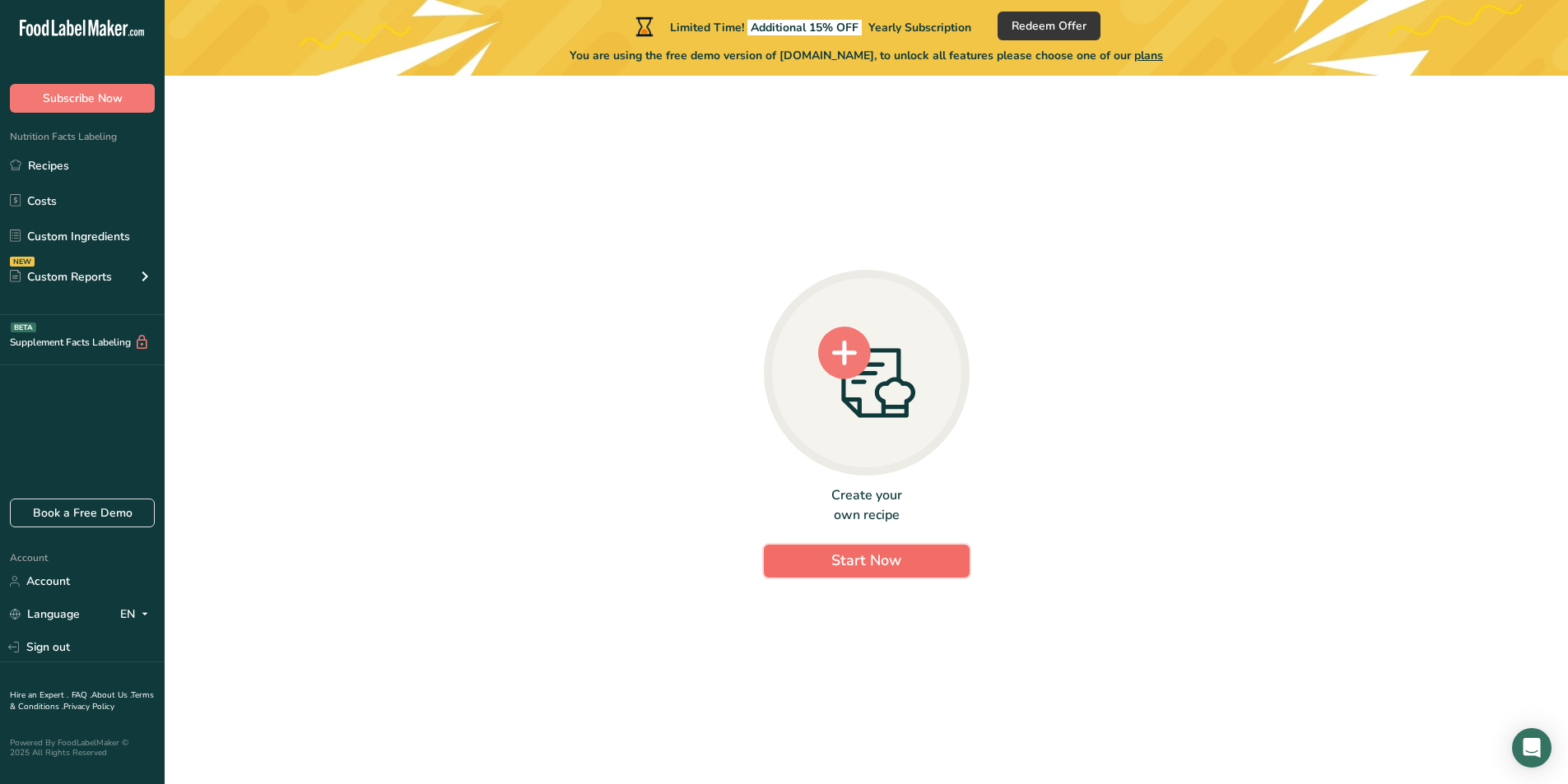
click at [890, 551] on span "Start Now" at bounding box center [866, 560] width 70 height 20
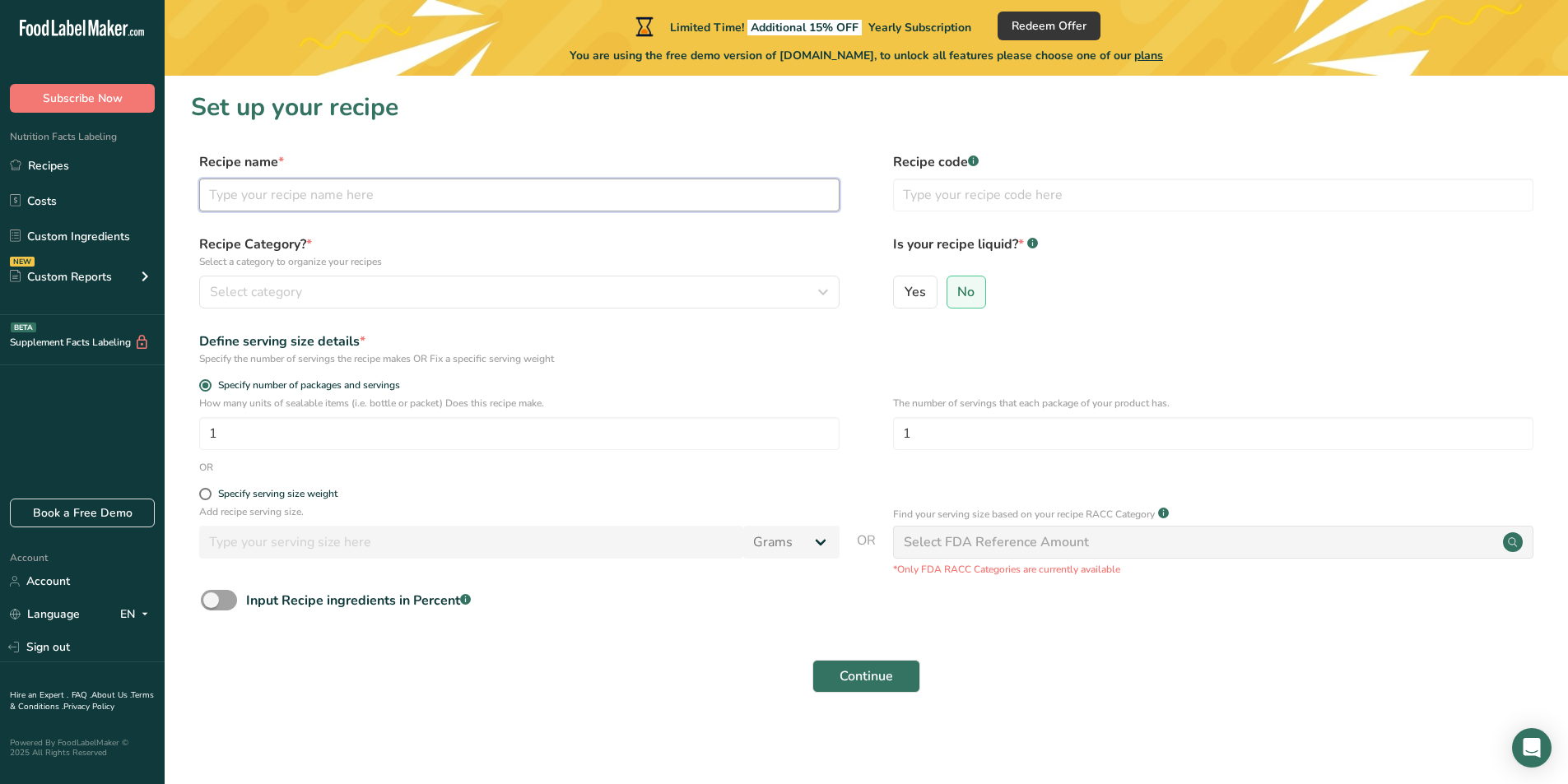
click at [357, 192] on input "text" at bounding box center [519, 194] width 640 height 33
click at [537, 198] on input "text" at bounding box center [519, 194] width 640 height 33
paste input "Ashwake No. 9"
type input "Ashwake No. 9"
click at [1046, 195] on input "text" at bounding box center [1213, 194] width 640 height 33
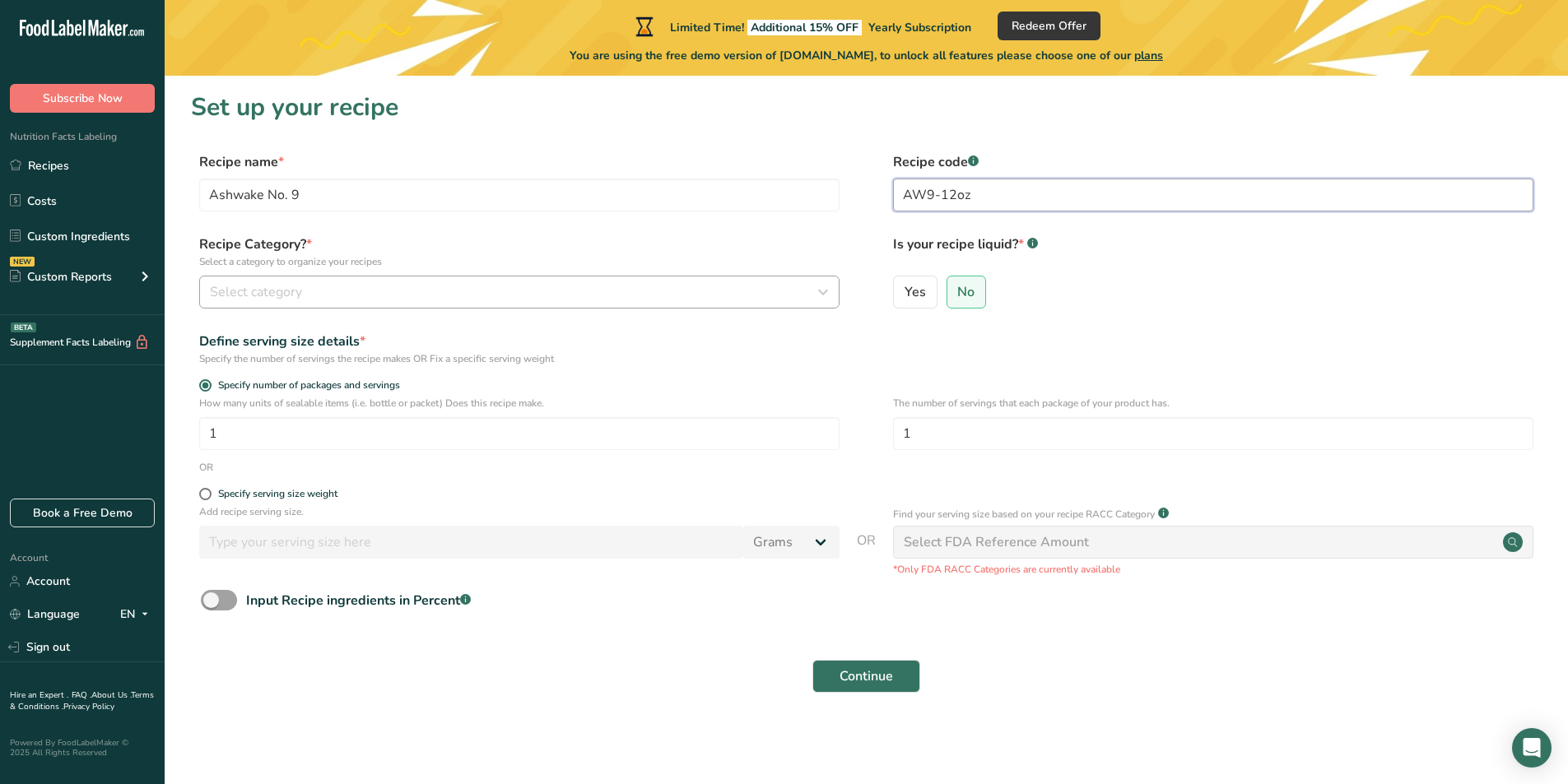
type input "AW9-12oz"
click at [645, 285] on div "Select category" at bounding box center [515, 293] width 609 height 20
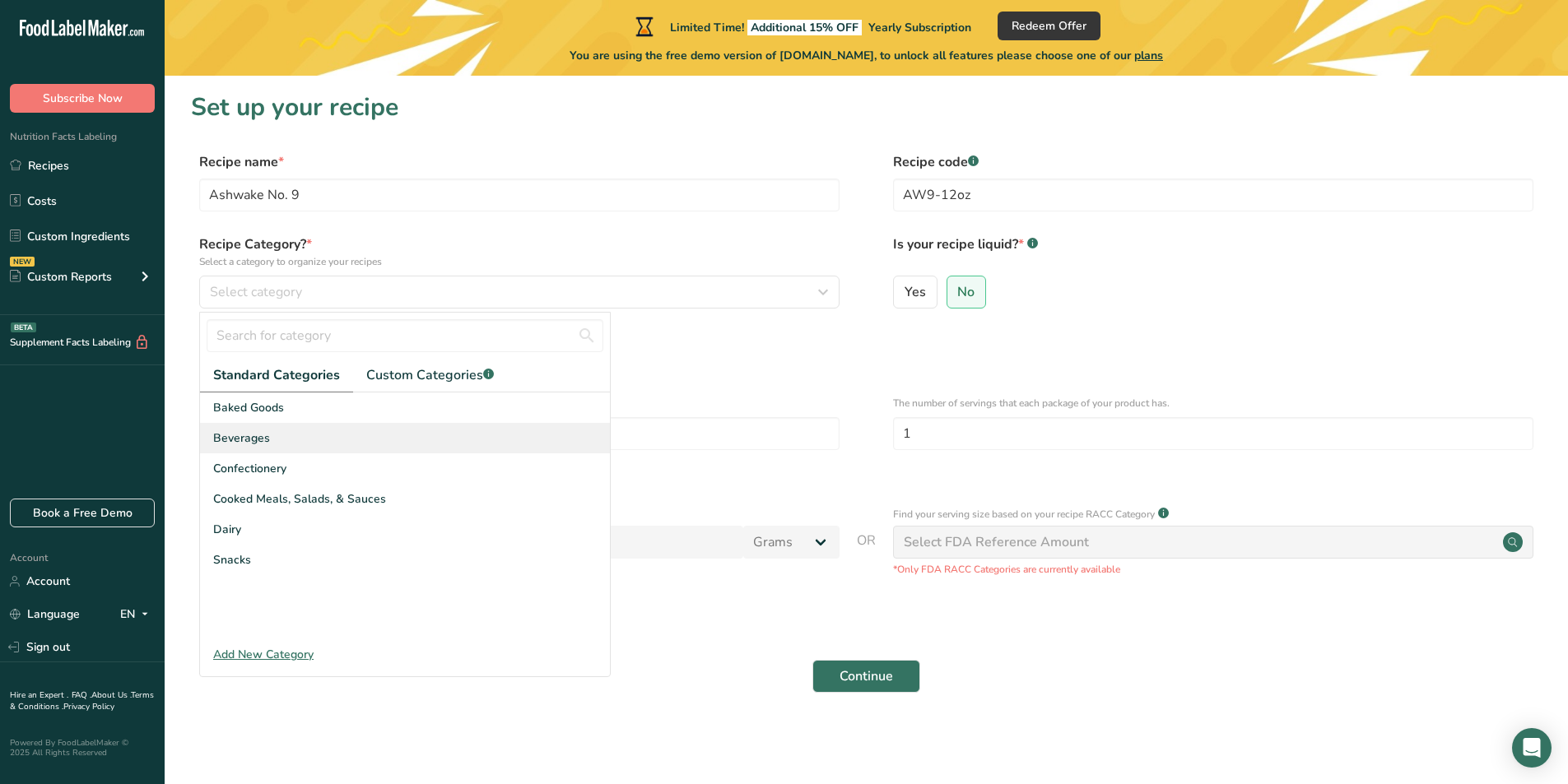
click at [266, 434] on span "Beverages" at bounding box center [241, 438] width 57 height 17
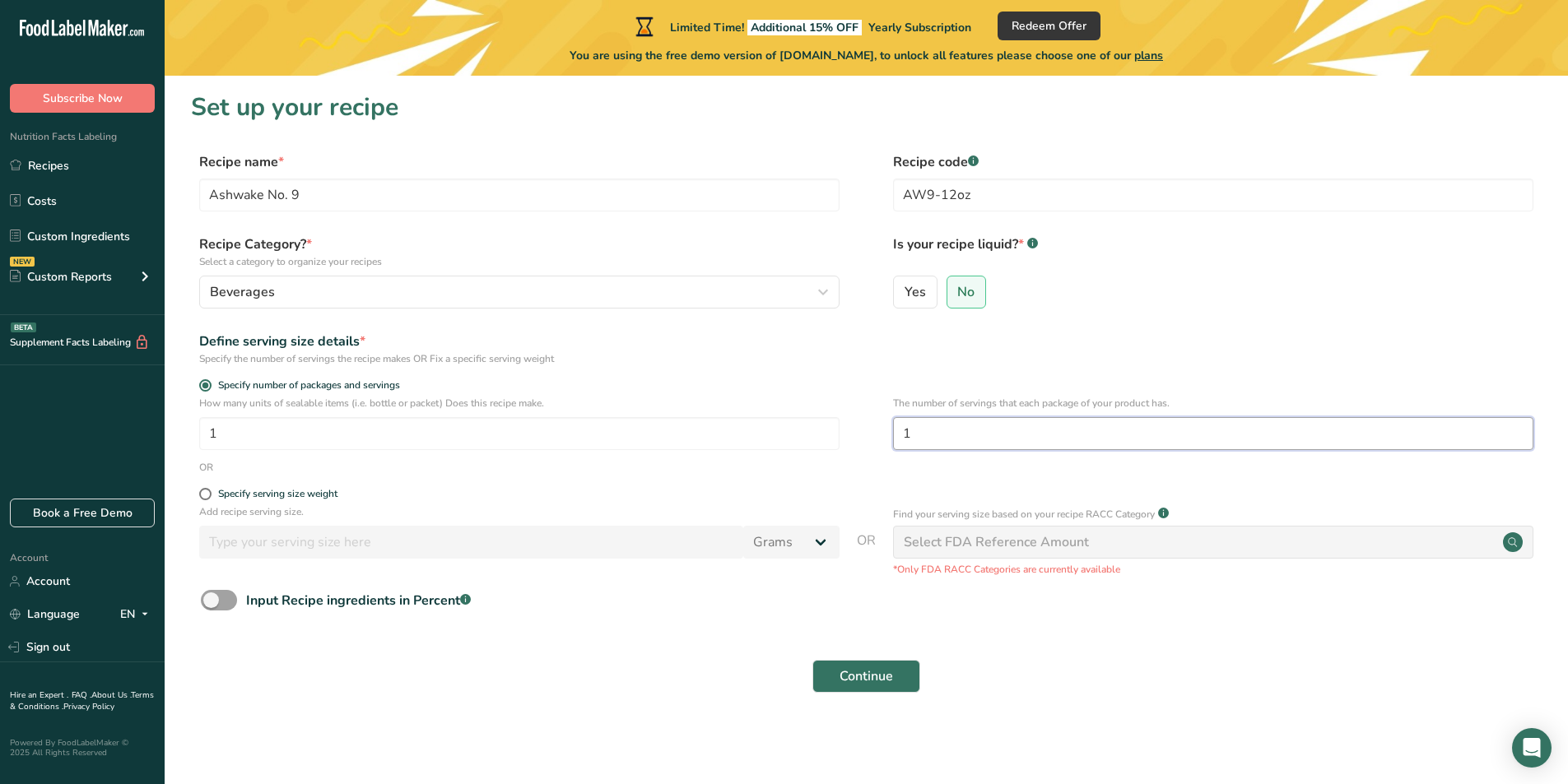
click at [969, 437] on input "1" at bounding box center [1213, 433] width 640 height 33
type input "34"
click at [864, 379] on div "Specify number of packages and servings" at bounding box center [866, 387] width 1351 height 17
click at [850, 672] on span "Continue" at bounding box center [866, 677] width 54 height 20
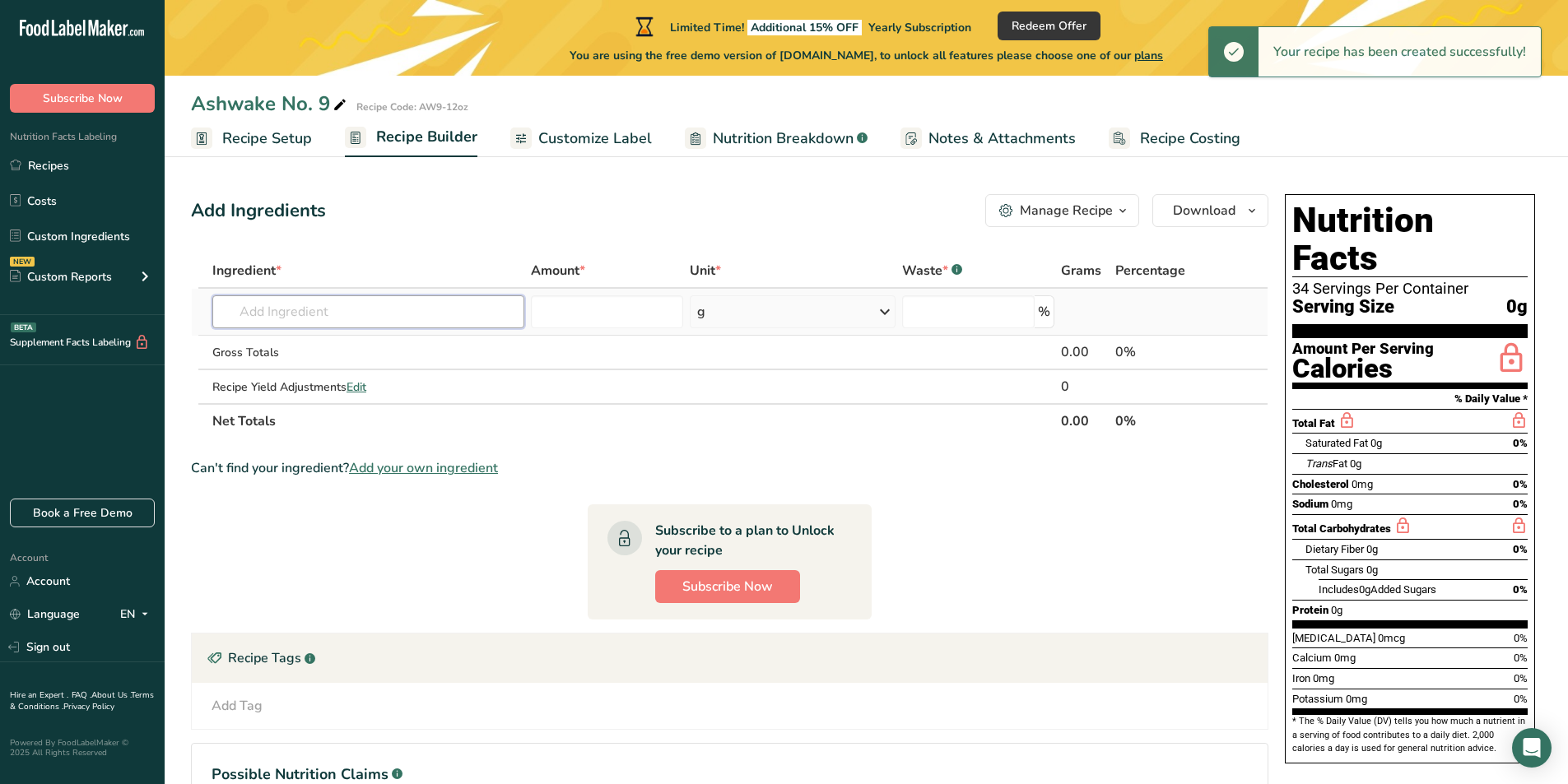
click at [392, 310] on input "text" at bounding box center [367, 311] width 312 height 33
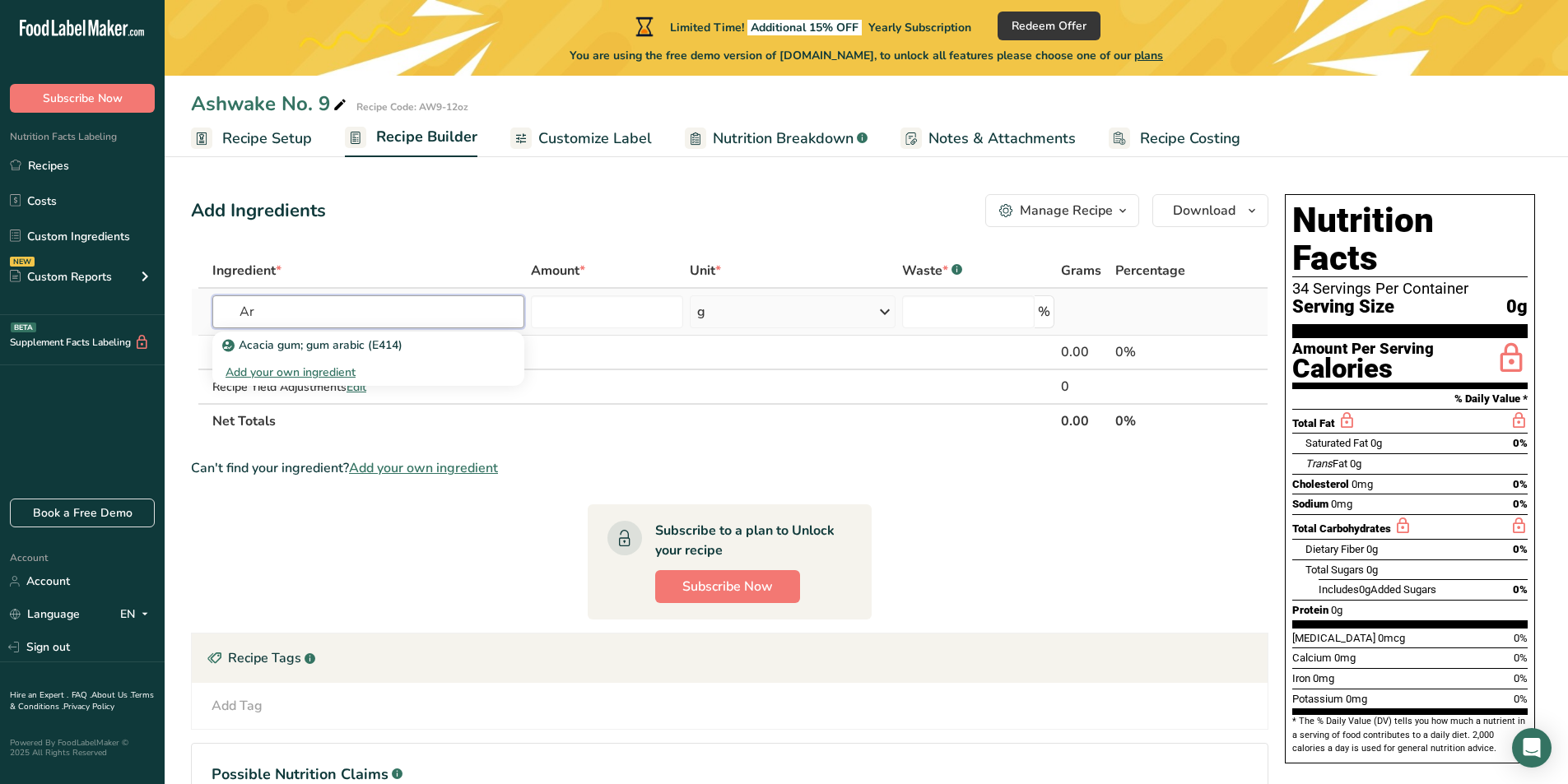
type input "A"
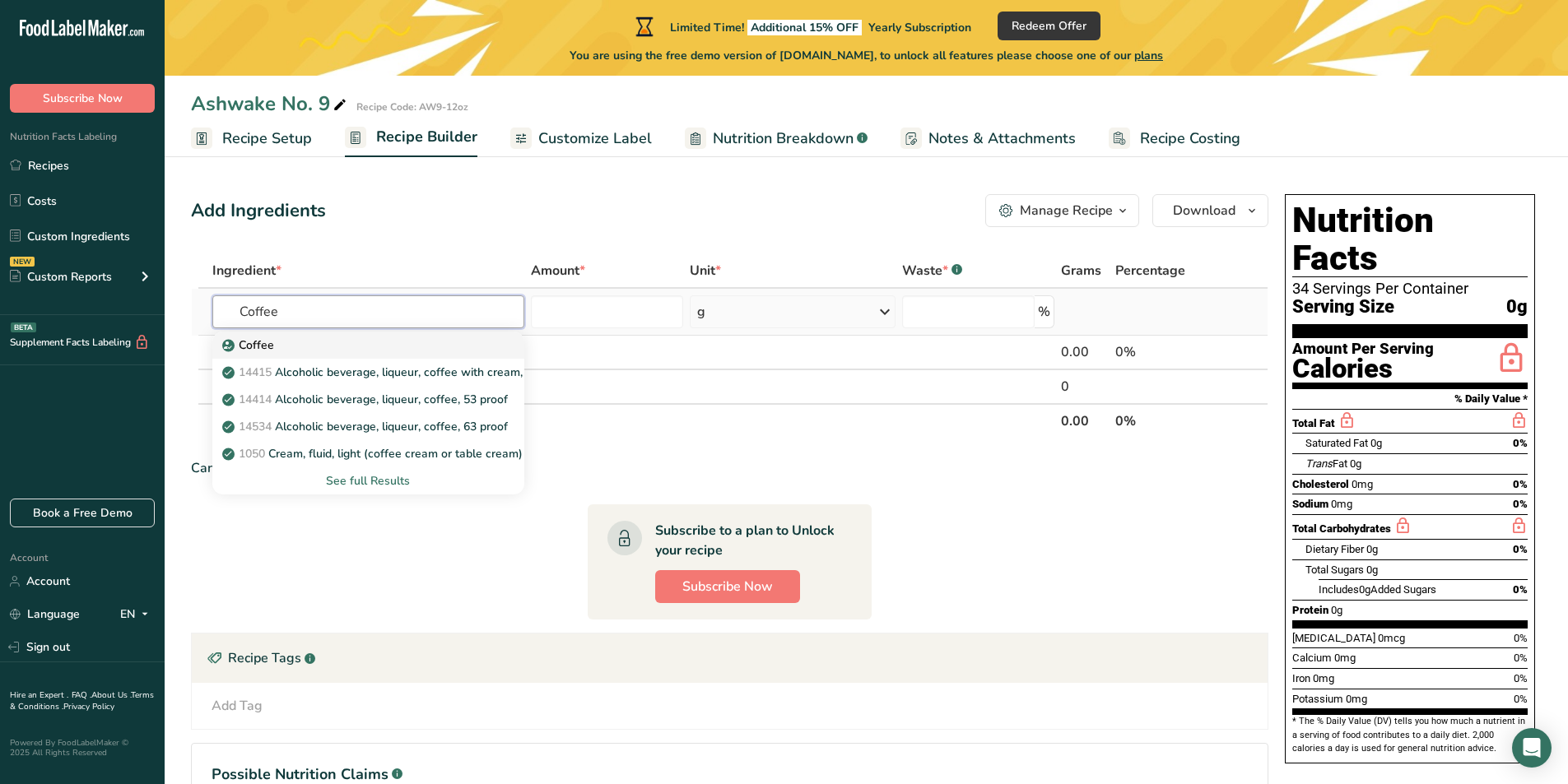
type input "Coffee"
click at [328, 348] on div "Coffee" at bounding box center [355, 344] width 259 height 17
type input "Coffee"
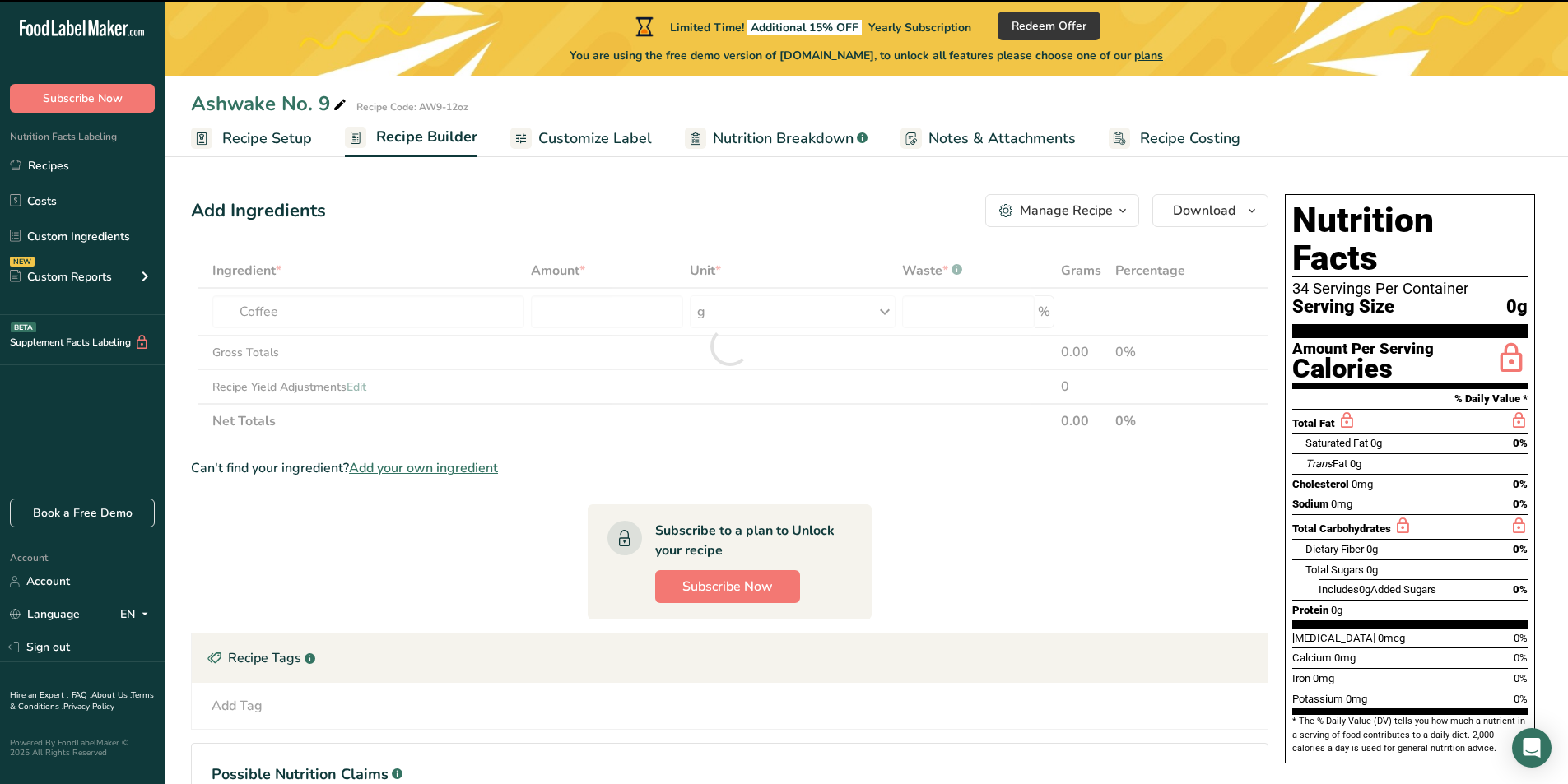
type input "0"
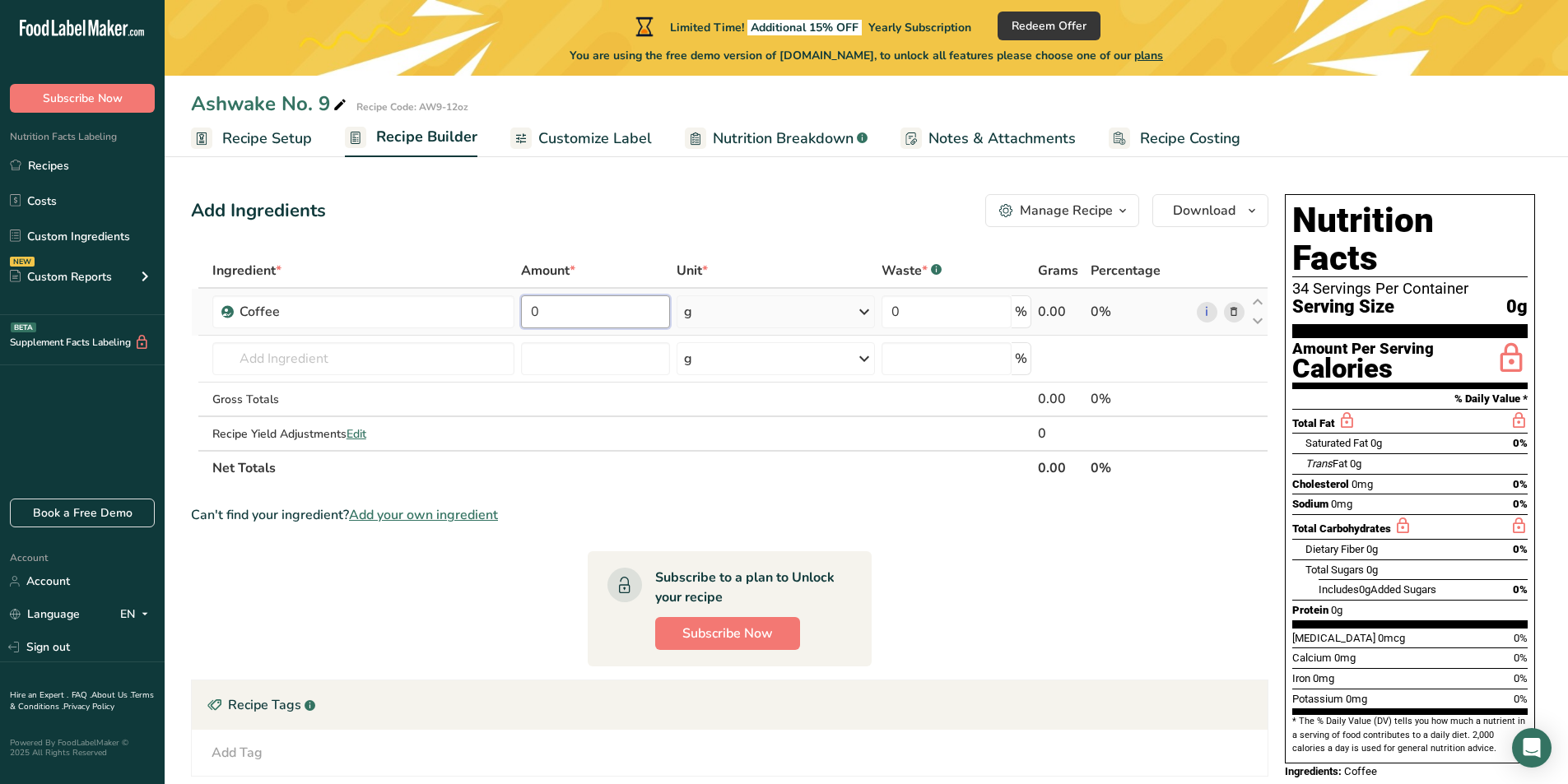
click at [565, 312] on input "0" at bounding box center [595, 311] width 149 height 33
type input "10.4"
click at [849, 309] on div "Ingredient * Amount * Unit * Waste * .a-a{fill:#347362;}.b-a{fill:#fff;} Grams …" at bounding box center [730, 369] width 1077 height 232
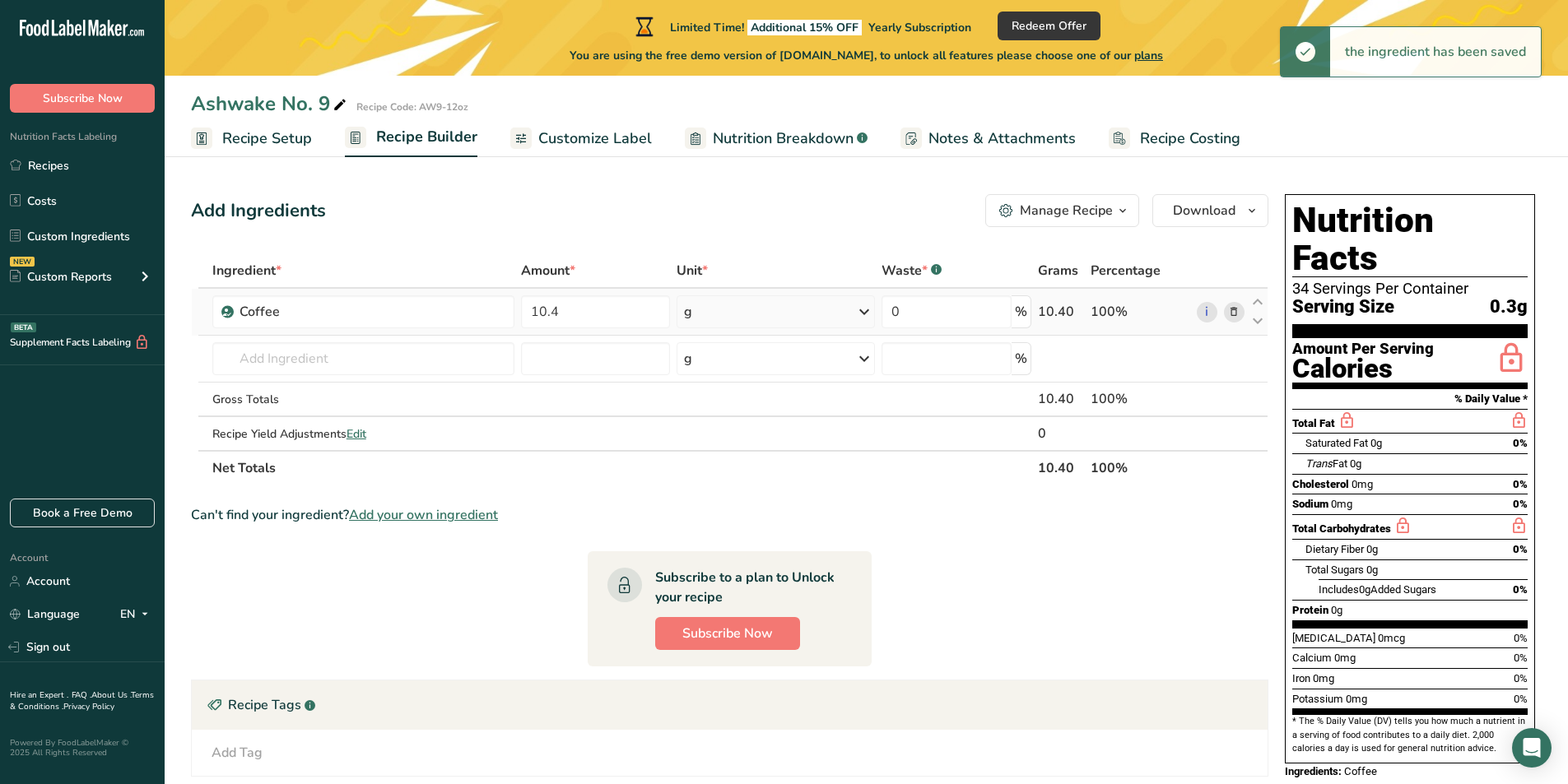
click at [862, 309] on icon at bounding box center [864, 311] width 20 height 30
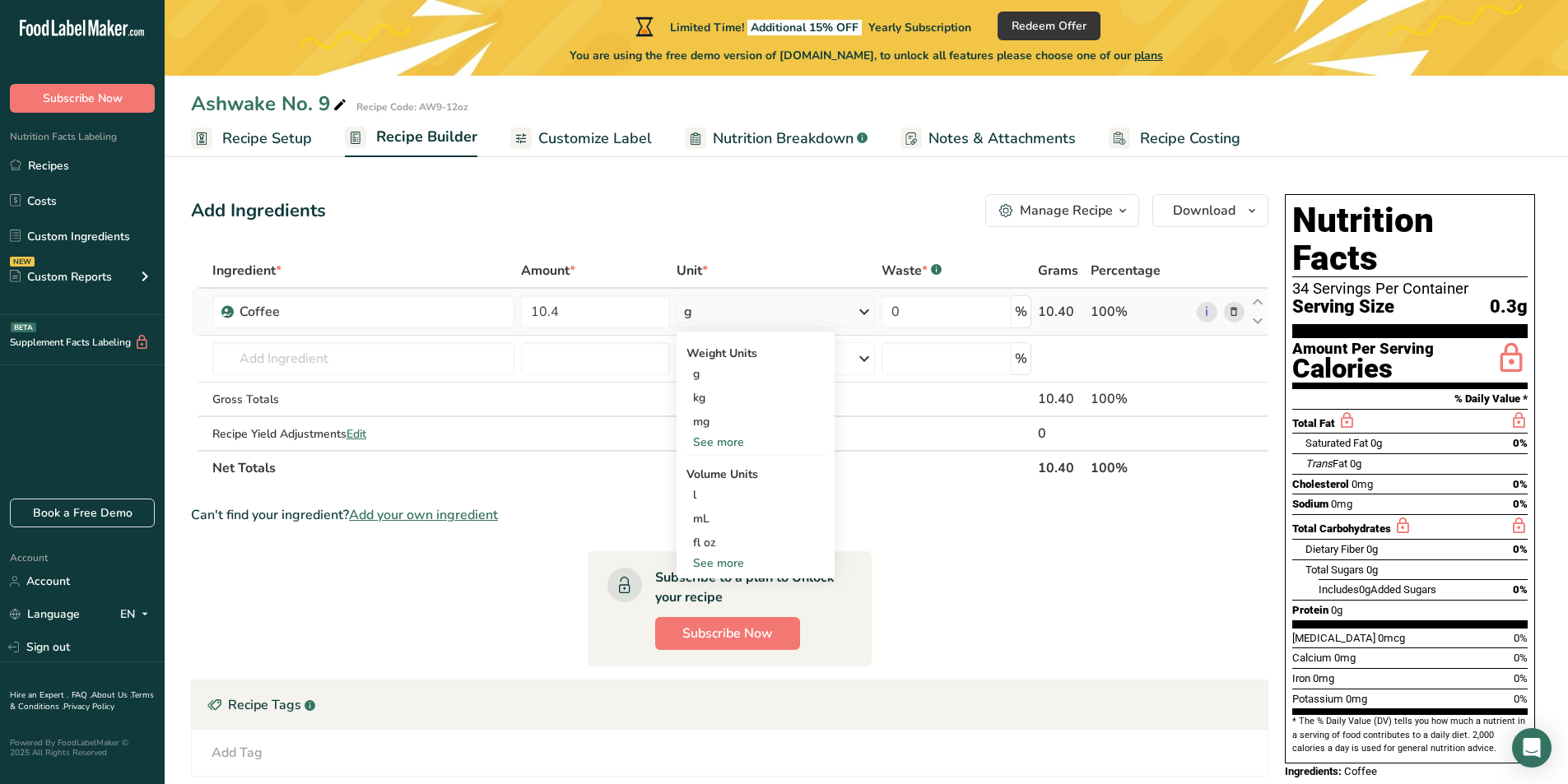
click at [734, 444] on div "See more" at bounding box center [755, 442] width 138 height 17
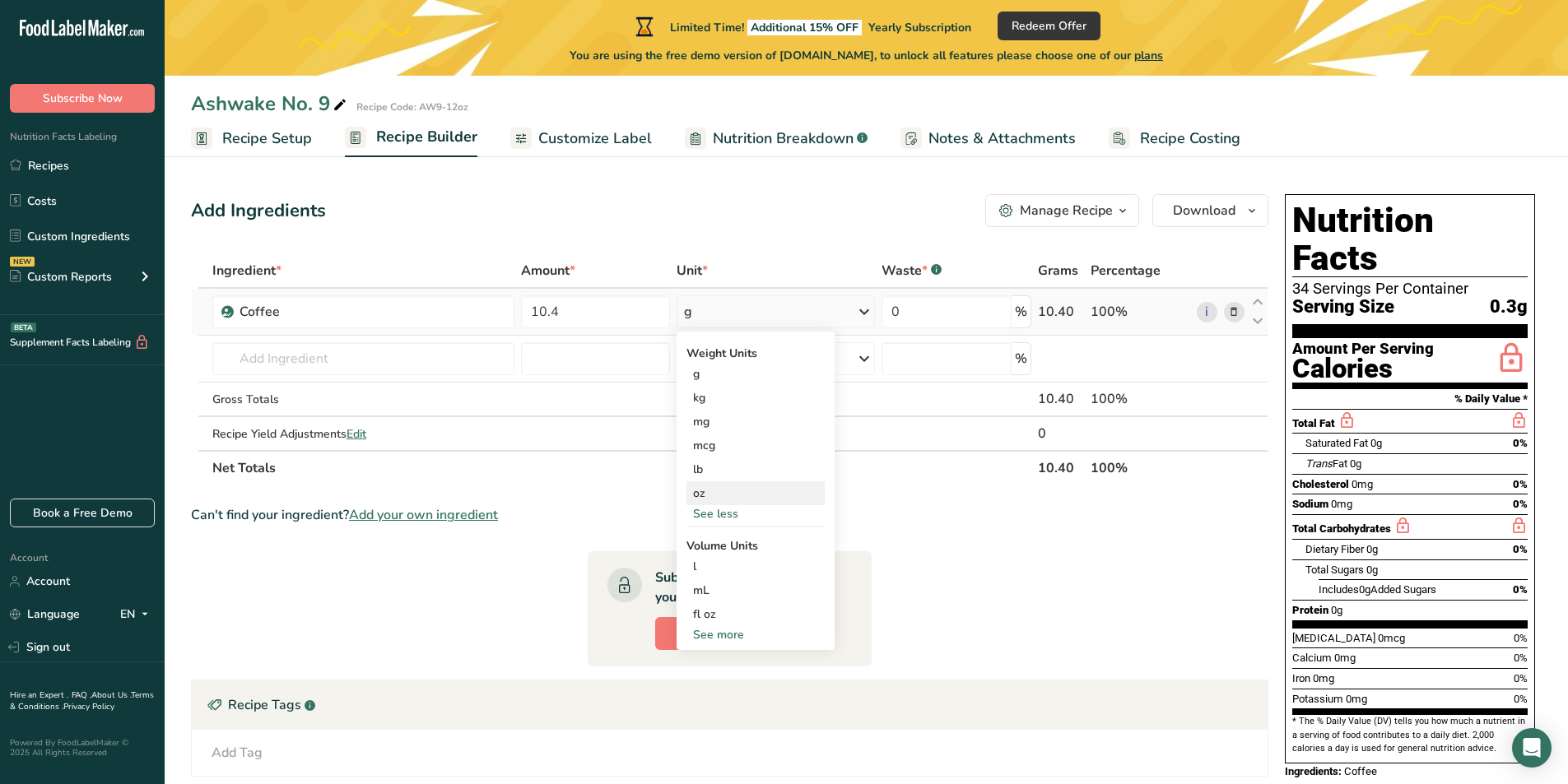
click at [733, 495] on div "oz" at bounding box center [755, 493] width 138 height 24
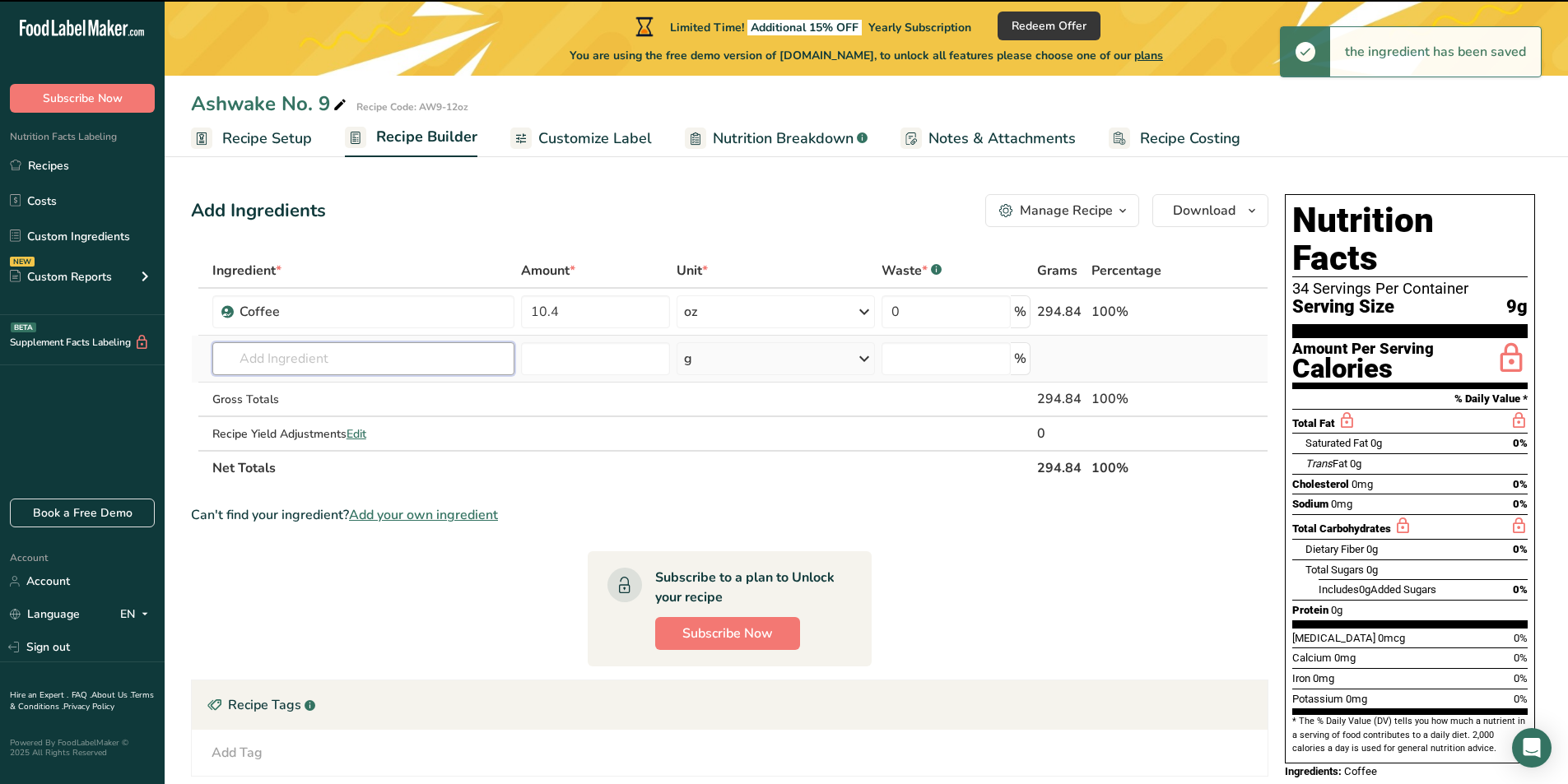
click at [325, 358] on input "text" at bounding box center [362, 358] width 302 height 33
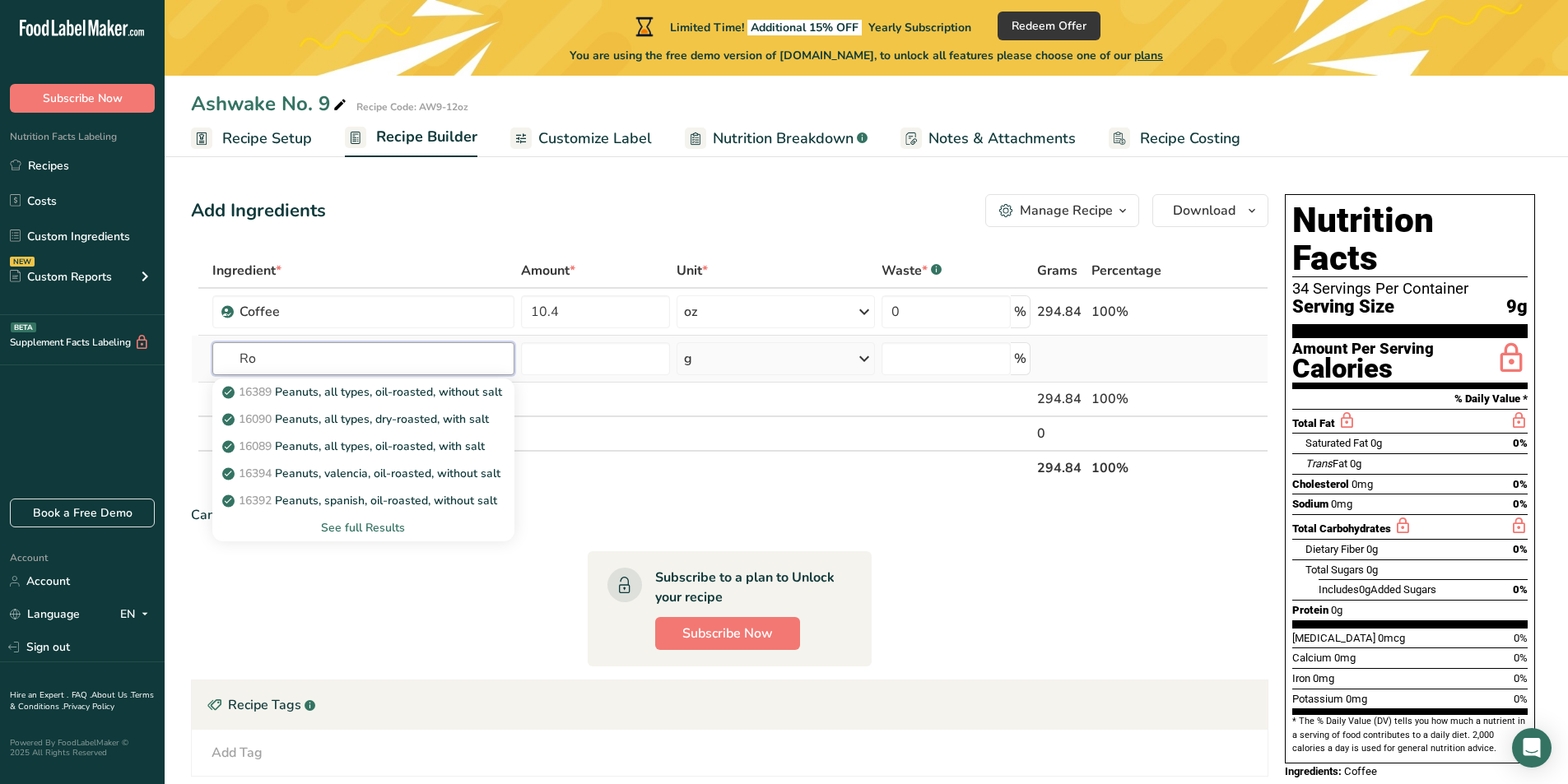
type input "R"
type input "Cacao"
click at [336, 427] on div "Cacao Nibs" at bounding box center [350, 419] width 249 height 17
type input "Cacao Nibs"
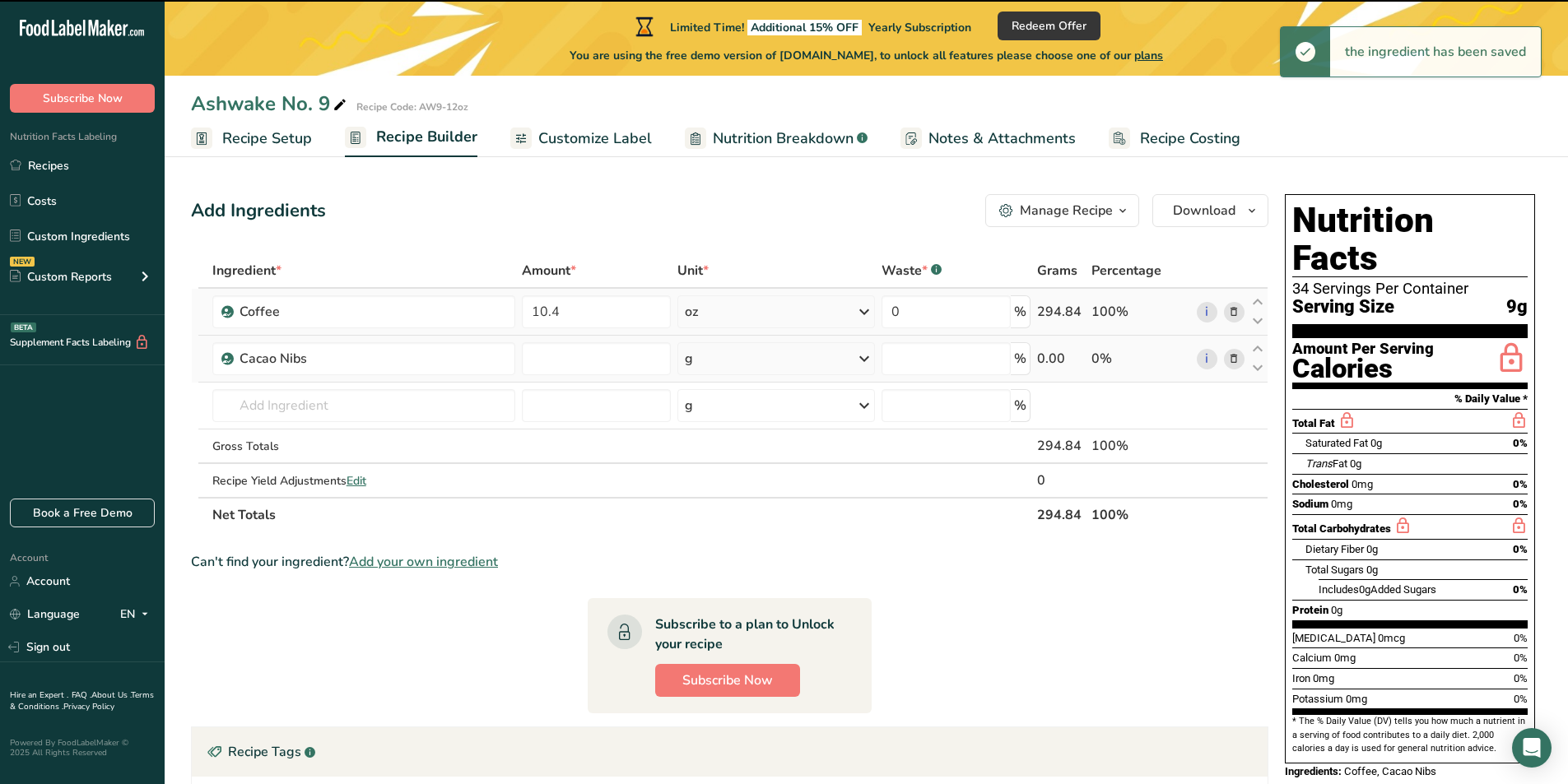
type input "0"
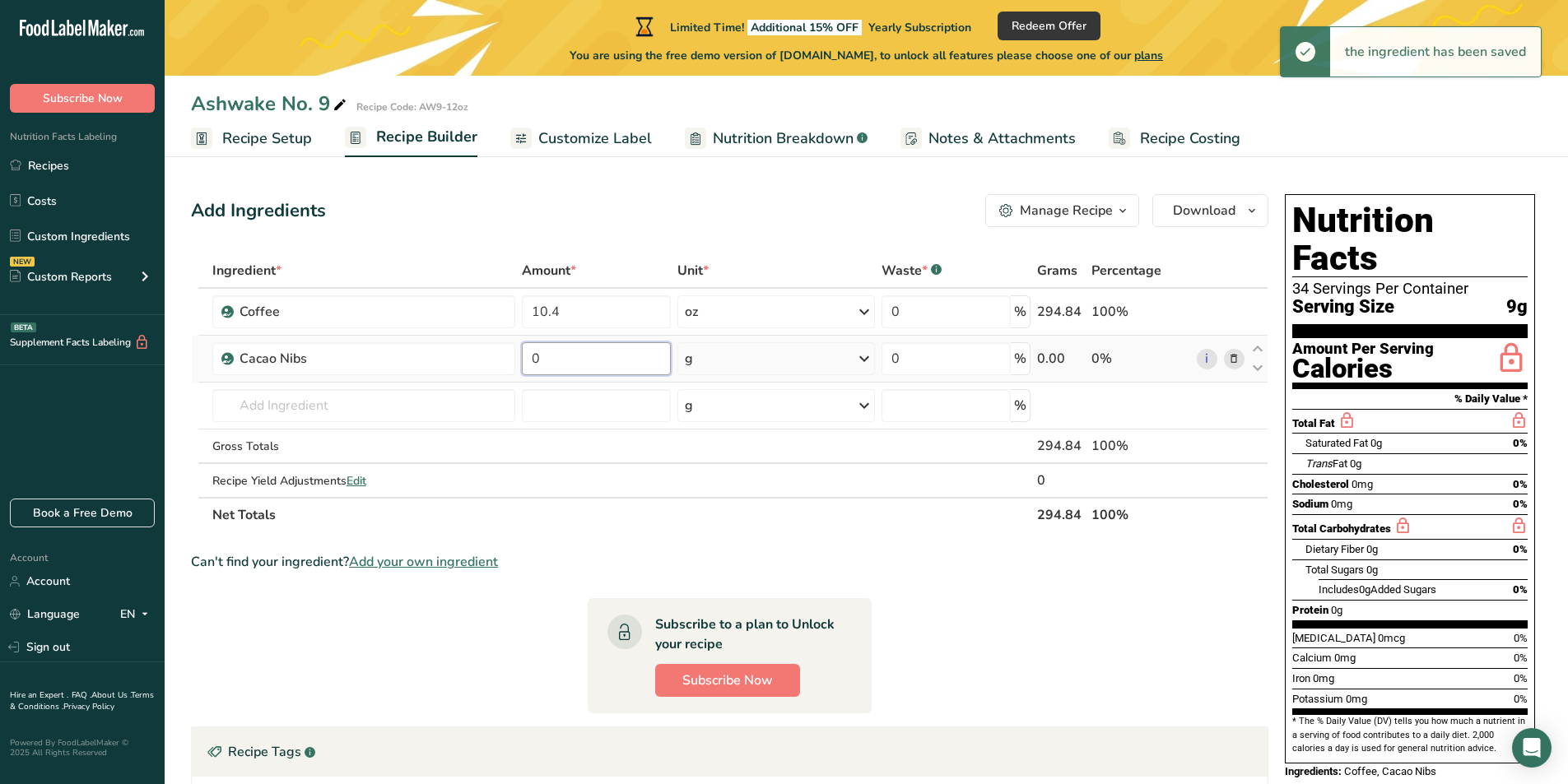
click at [606, 365] on input "0" at bounding box center [596, 358] width 149 height 33
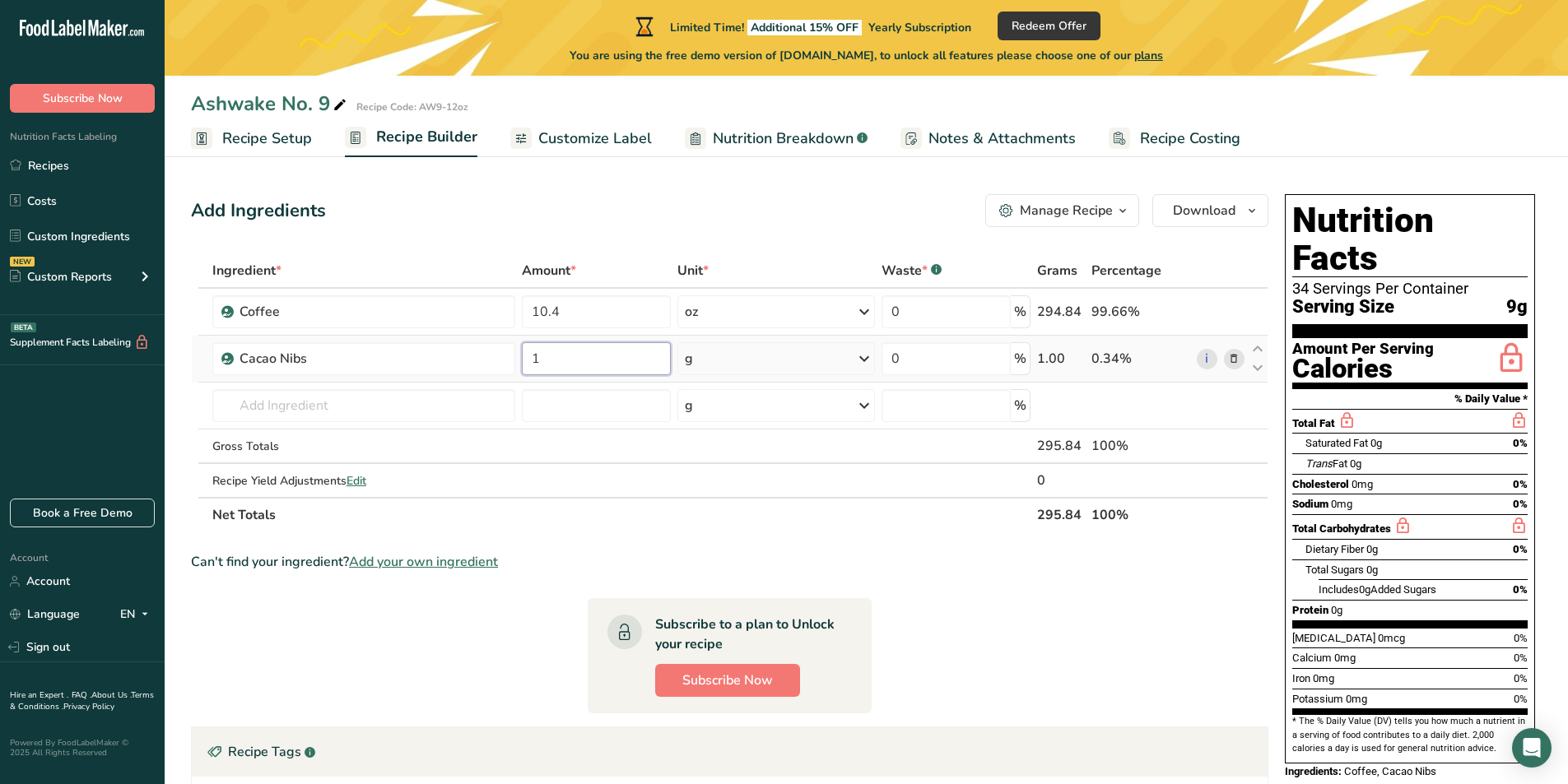
type input "1"
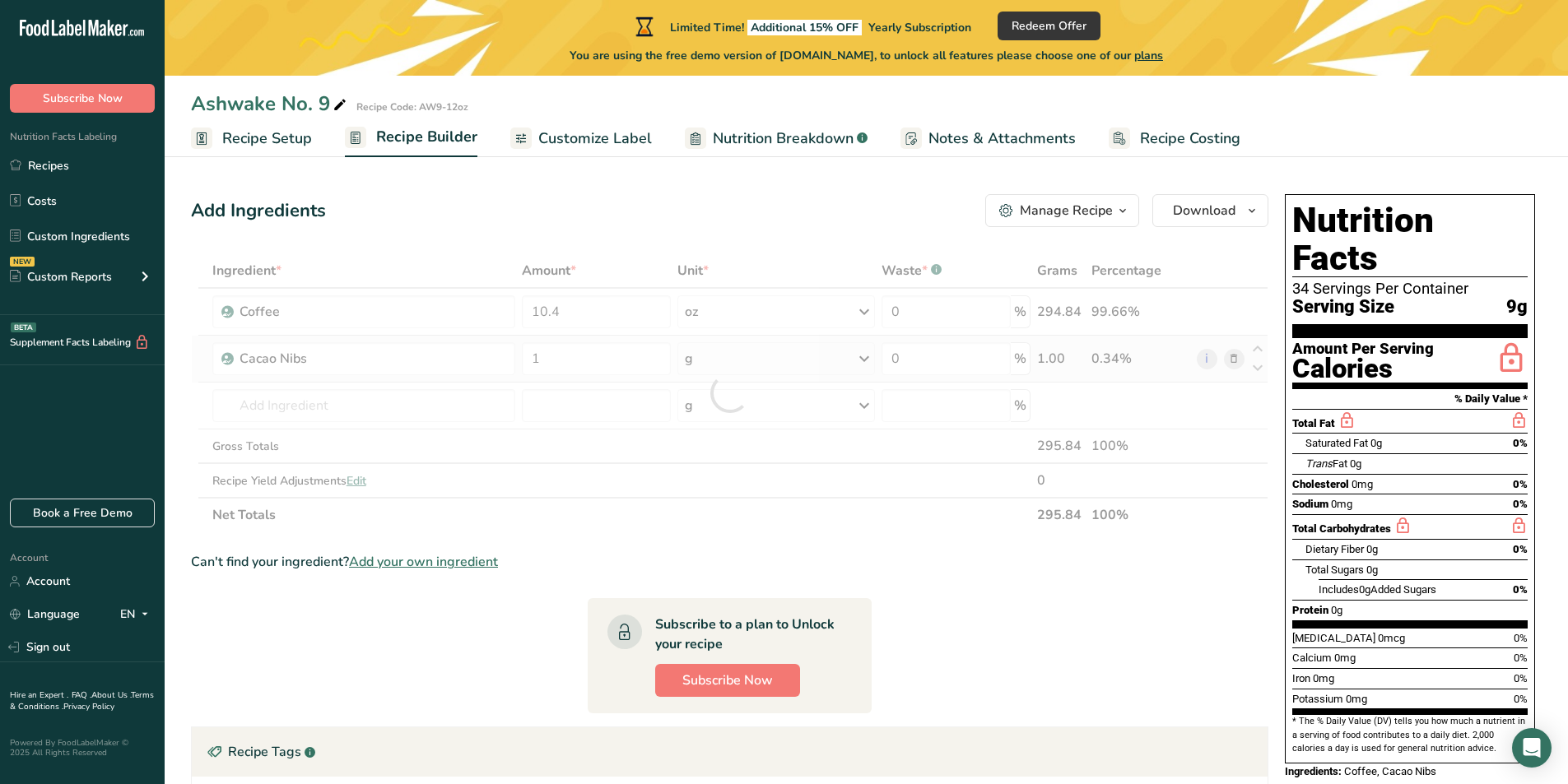
click at [819, 362] on div "Ingredient * Amount * Unit * Waste * .a-a{fill:#347362;}.b-a{fill:#fff;} Grams …" at bounding box center [730, 393] width 1077 height 279
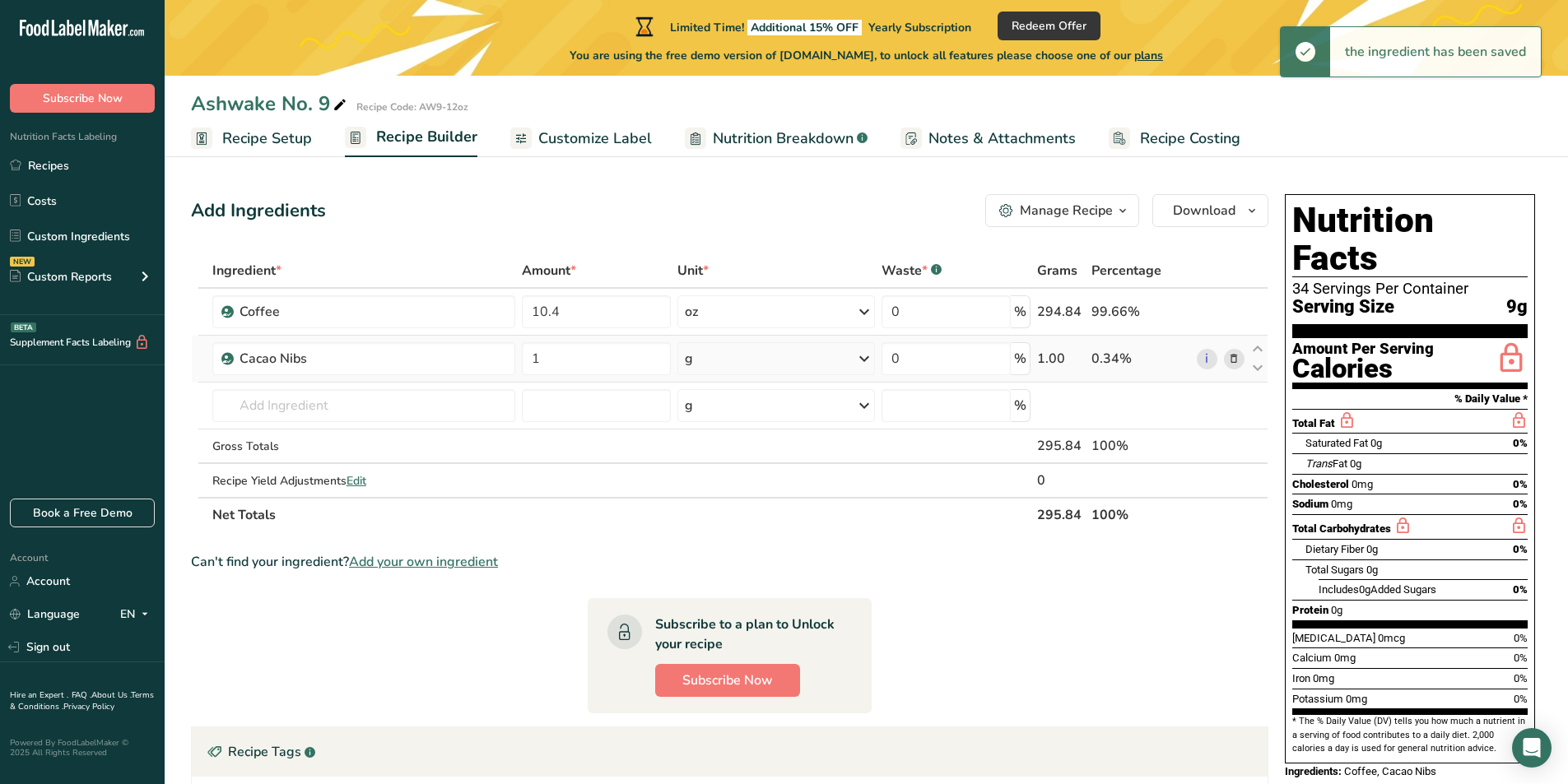
click at [862, 363] on icon at bounding box center [864, 359] width 20 height 30
click at [732, 489] on div "See more" at bounding box center [756, 489] width 138 height 17
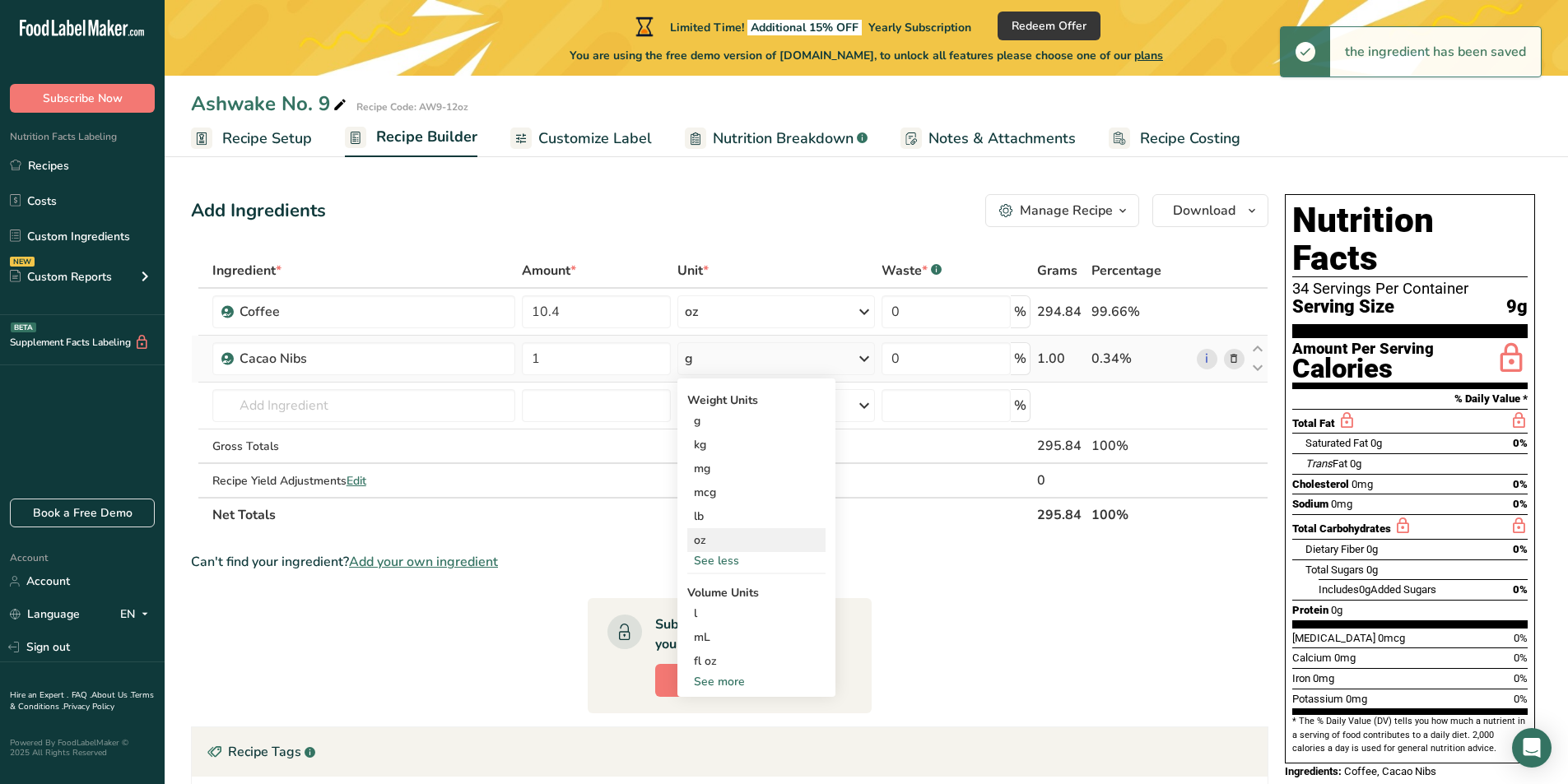
click at [707, 537] on div "oz" at bounding box center [756, 540] width 138 height 24
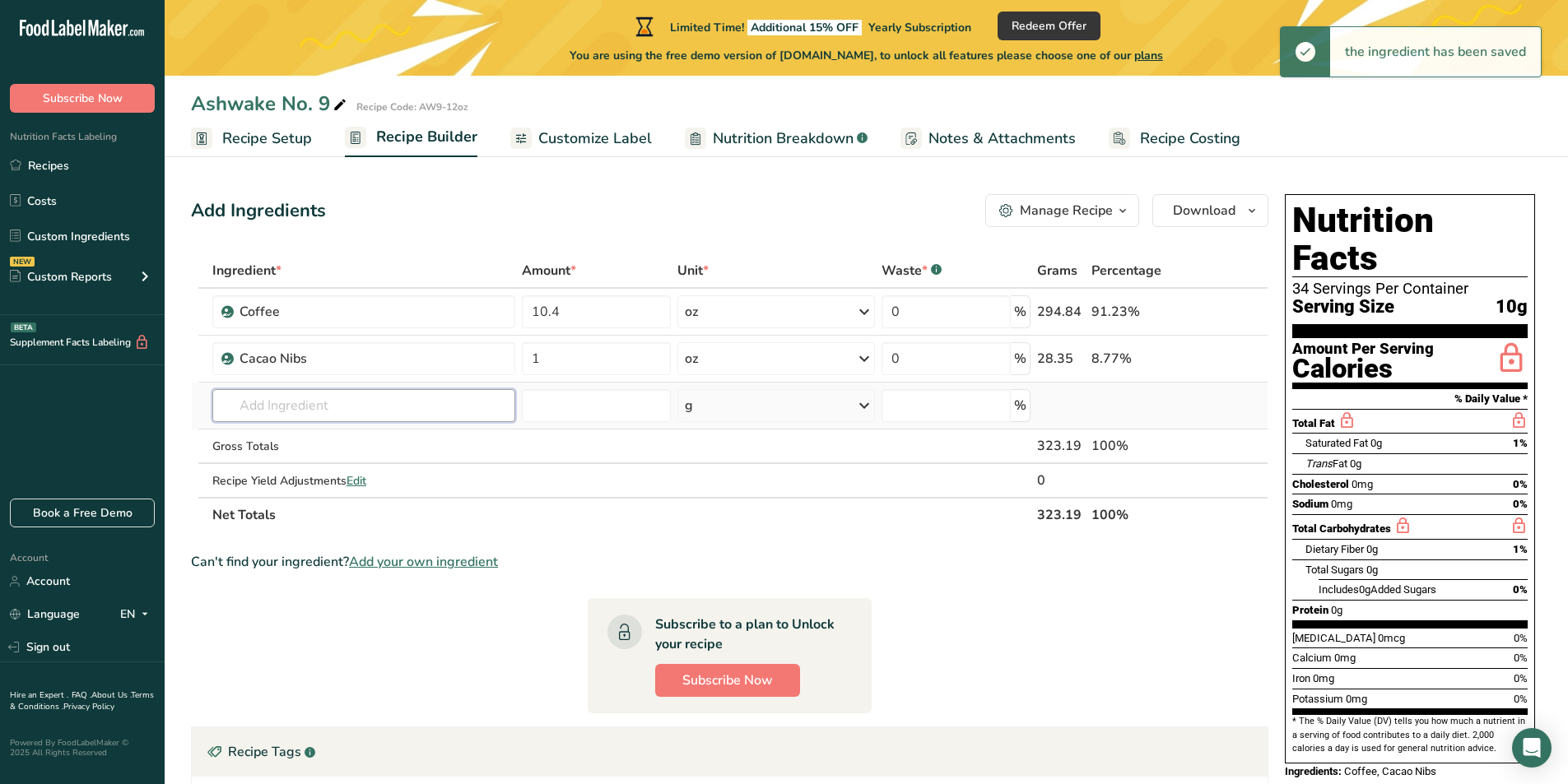
click at [376, 412] on input "text" at bounding box center [363, 405] width 303 height 33
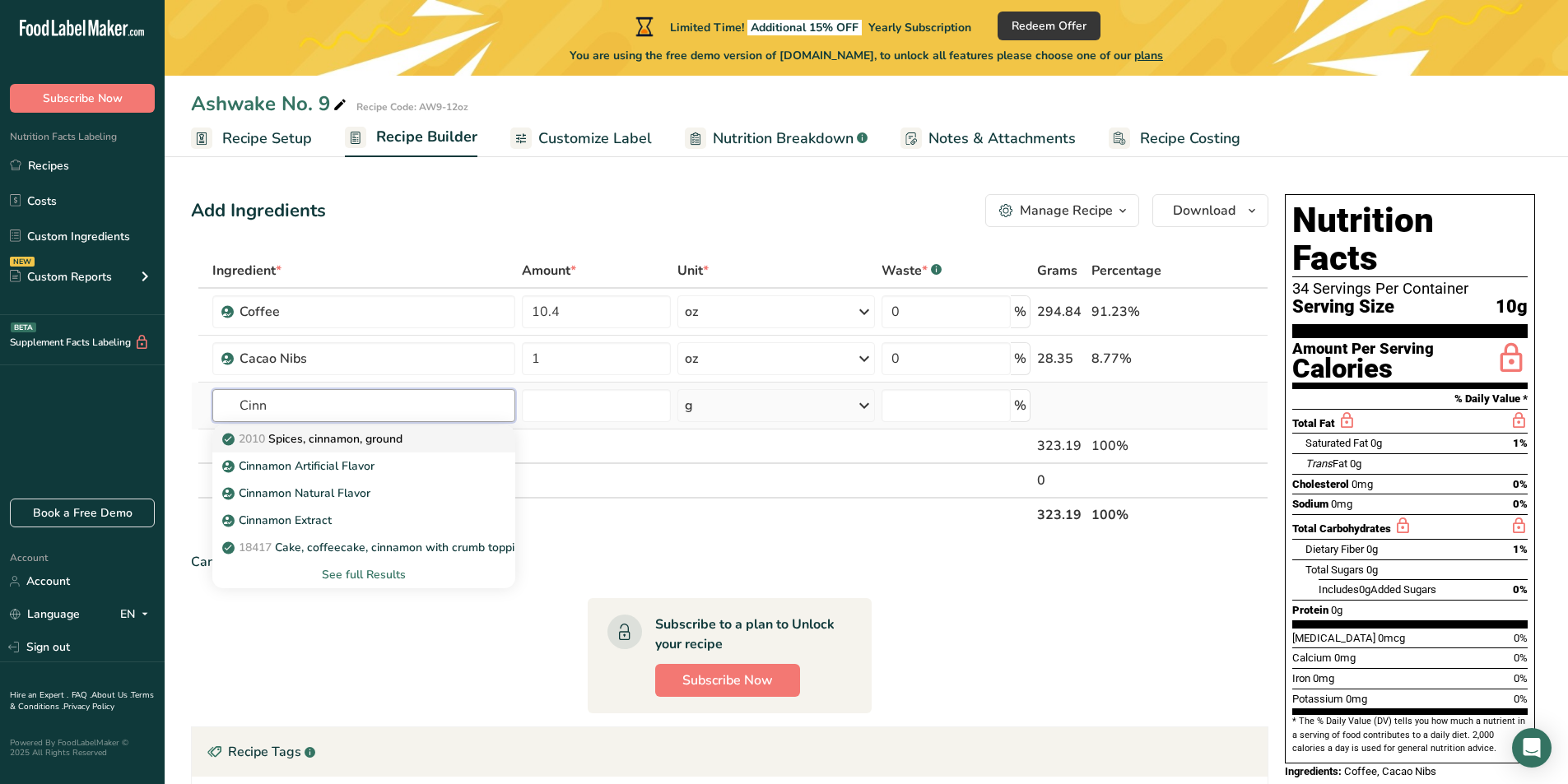
type input "Cinn"
click at [399, 444] on p "2010 Spices, cinnamon, ground" at bounding box center [315, 438] width 177 height 17
type input "Spices, cinnamon, ground"
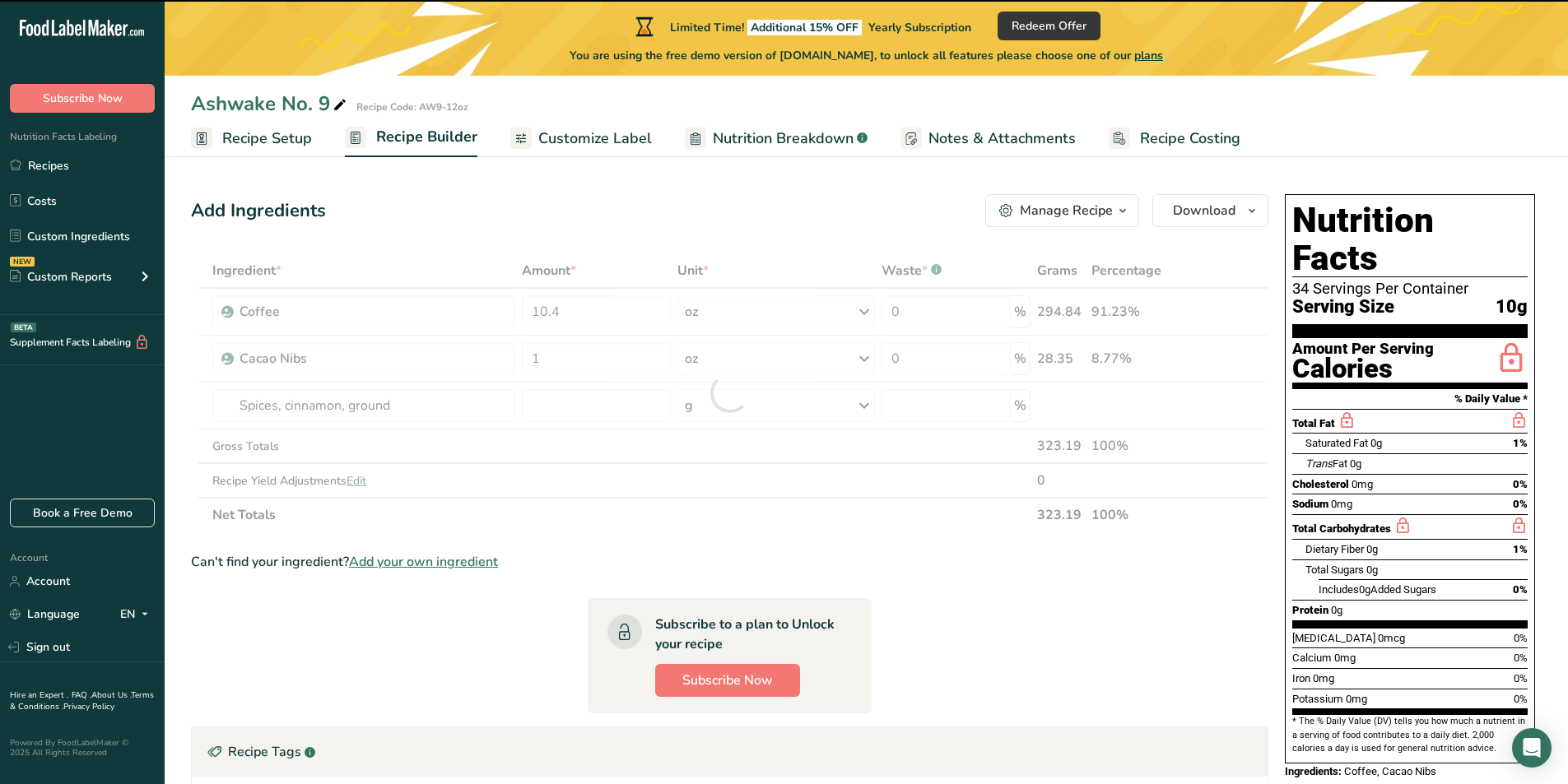
type input "0"
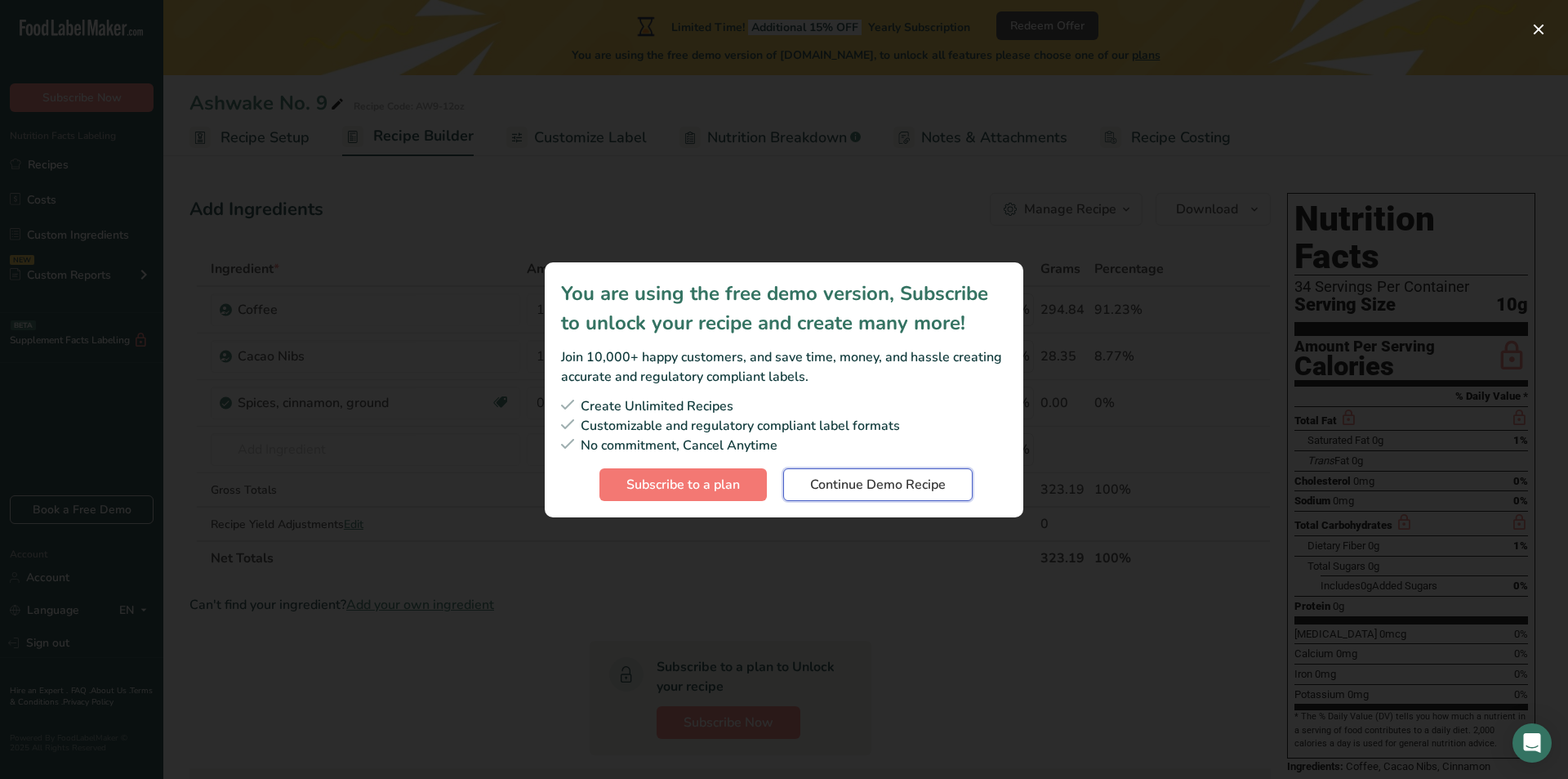
click at [843, 482] on span "Continue Demo Recipe" at bounding box center [877, 484] width 135 height 20
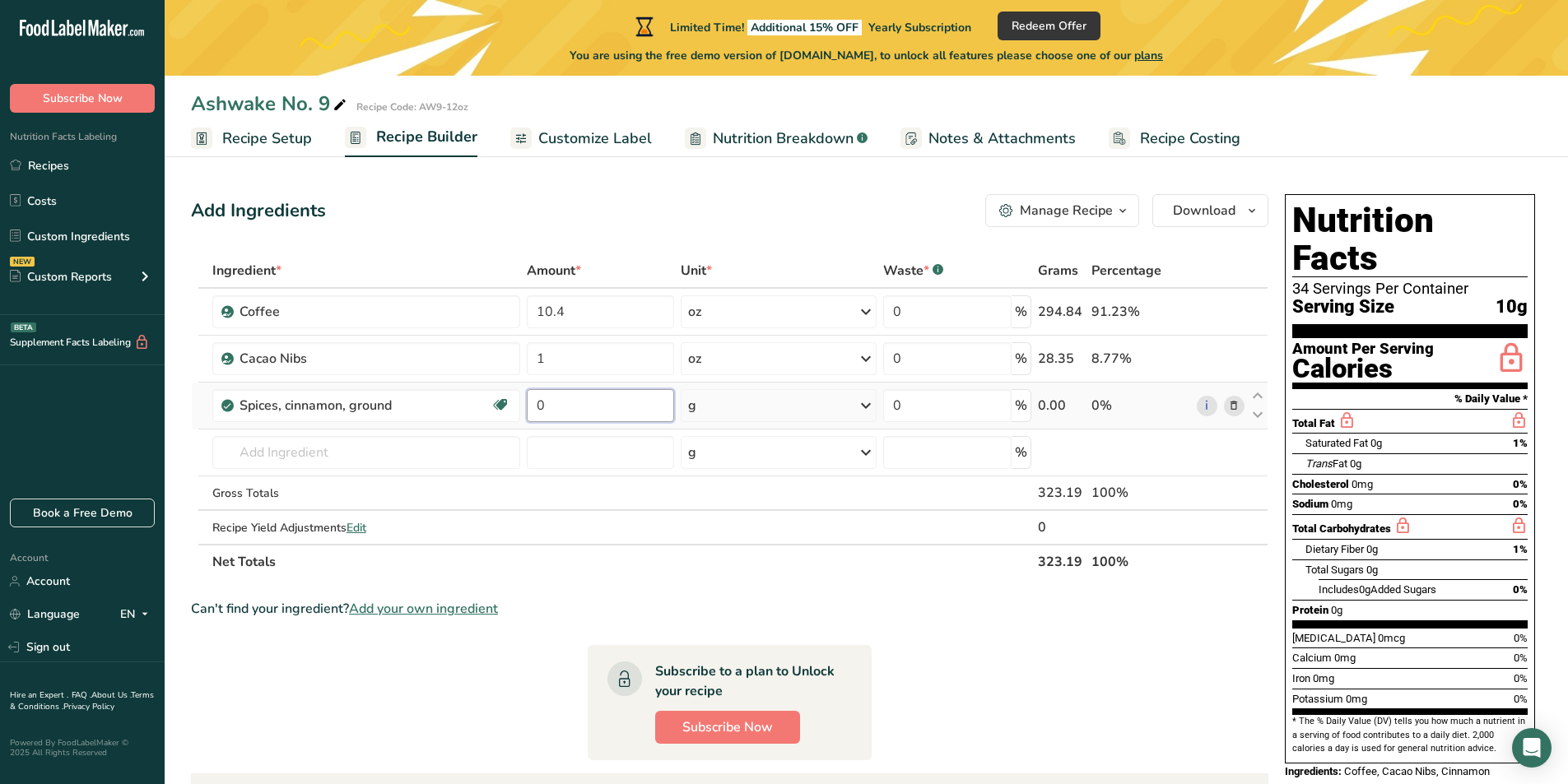
click at [632, 405] on input "0" at bounding box center [600, 405] width 147 height 33
type input "6"
type input "0.6"
click at [731, 412] on div "Ingredient * Amount * Unit * Waste * .a-a{fill:#347362;}.b-a{fill:#fff;} Grams …" at bounding box center [730, 416] width 1077 height 325
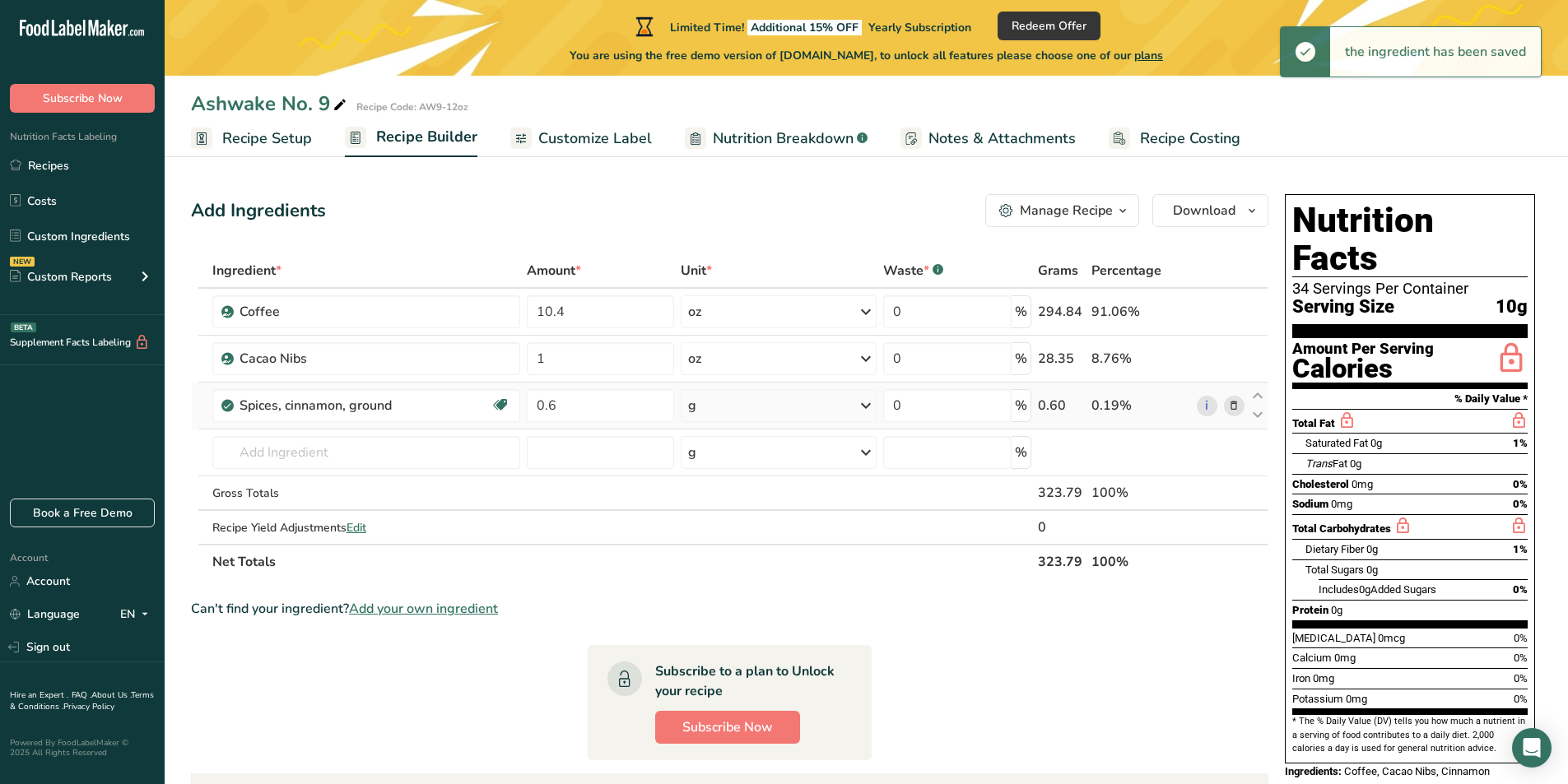
click at [854, 409] on div "g" at bounding box center [779, 405] width 196 height 33
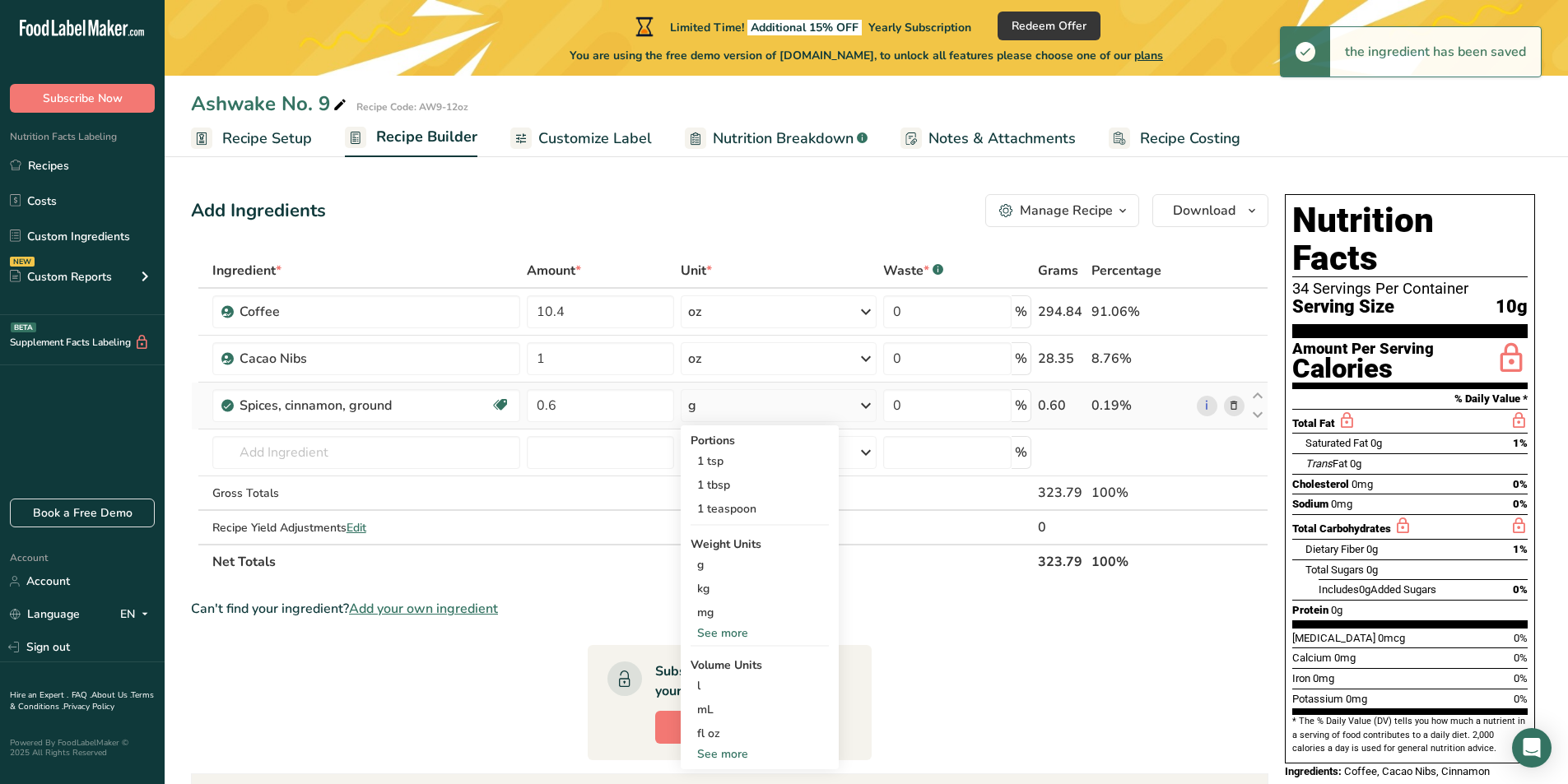
click at [737, 638] on div "See more" at bounding box center [760, 632] width 138 height 17
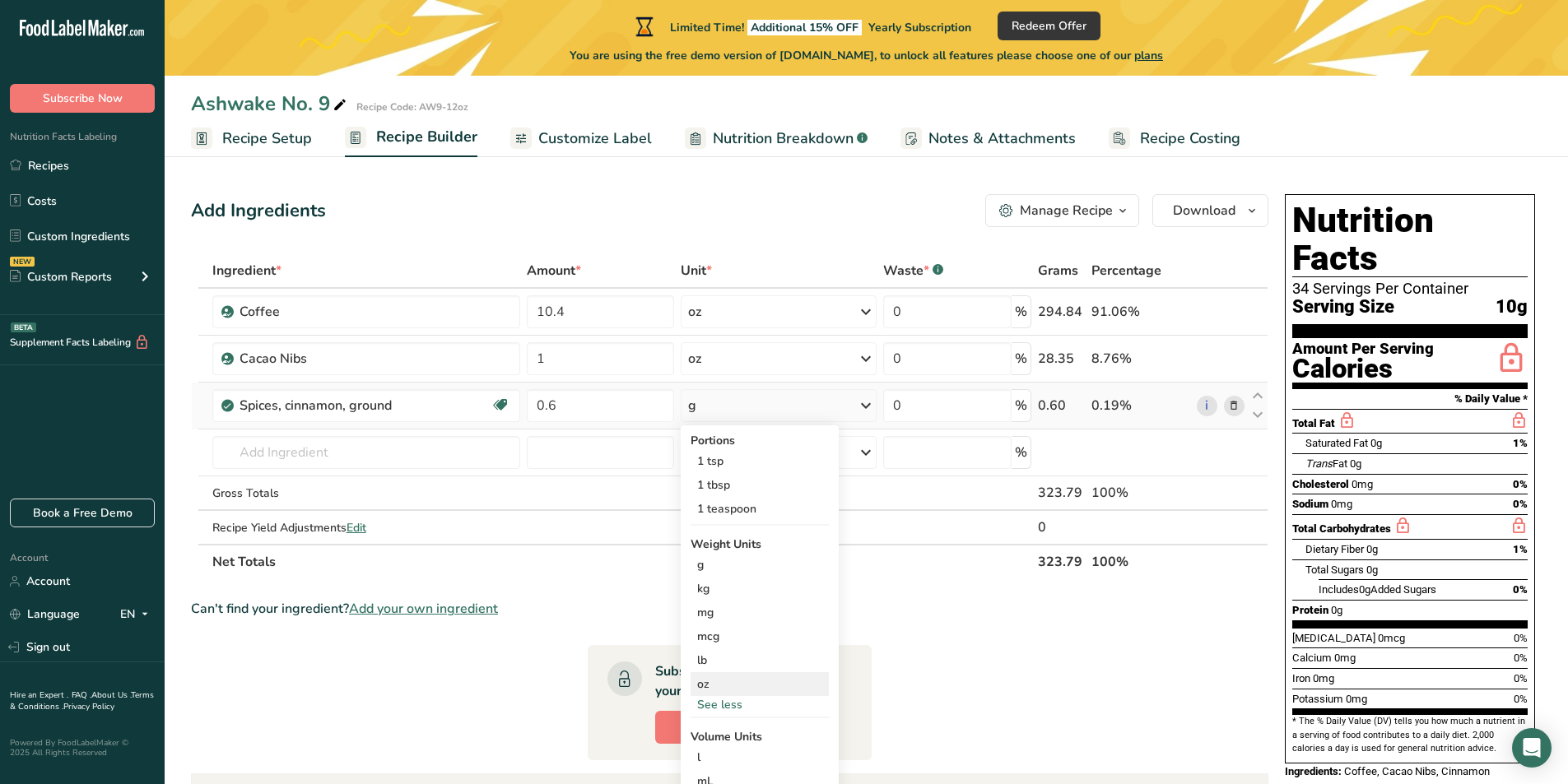
click at [724, 681] on div "oz" at bounding box center [760, 684] width 138 height 24
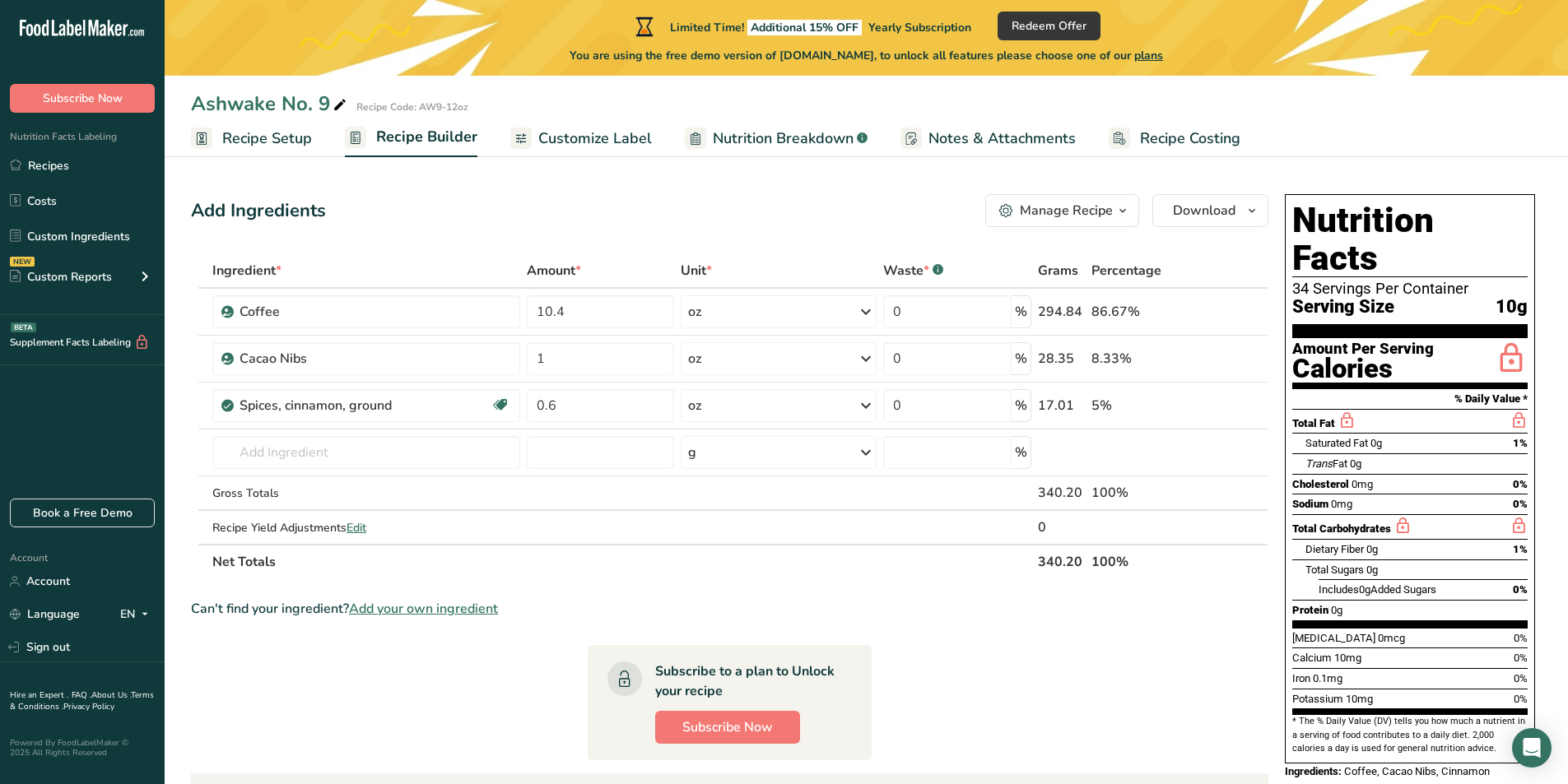
scroll to position [83, 0]
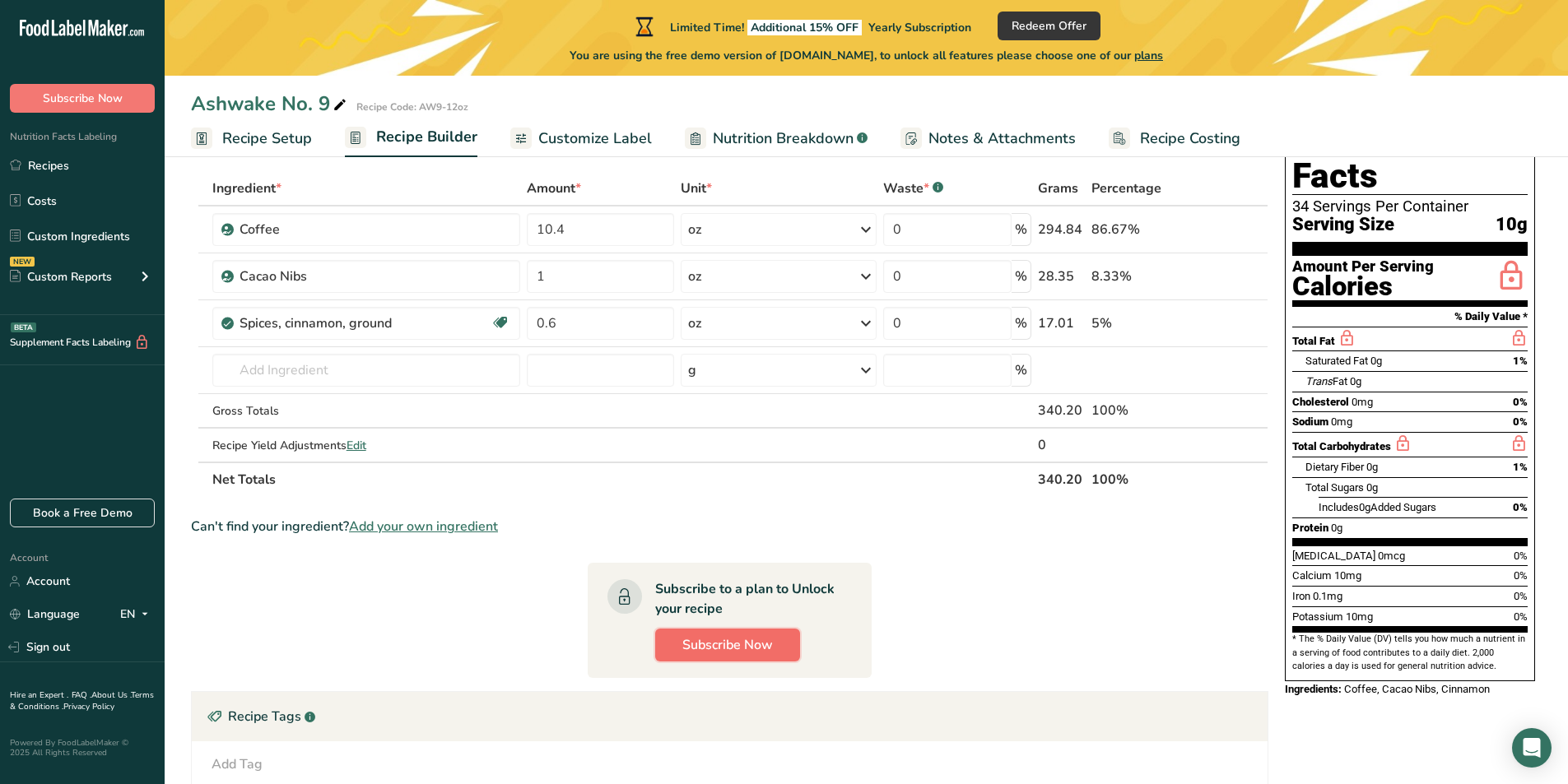
click at [705, 634] on button "Subscribe Now" at bounding box center [727, 645] width 144 height 33
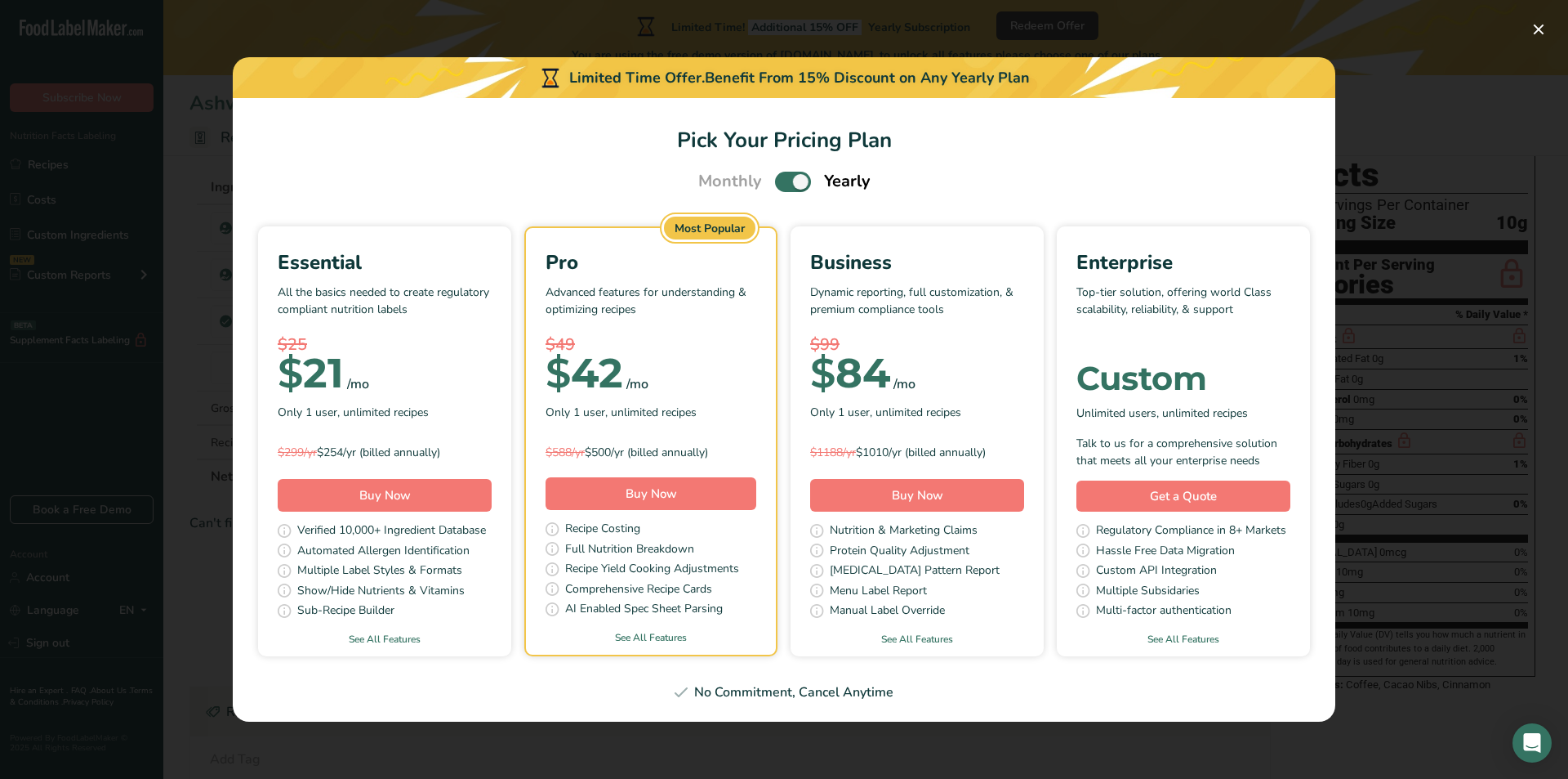
click at [401, 287] on p "All the basics needed to create regulatory compliant nutrition labels" at bounding box center [384, 308] width 214 height 49
click at [408, 495] on span "Buy Now" at bounding box center [385, 495] width 51 height 17
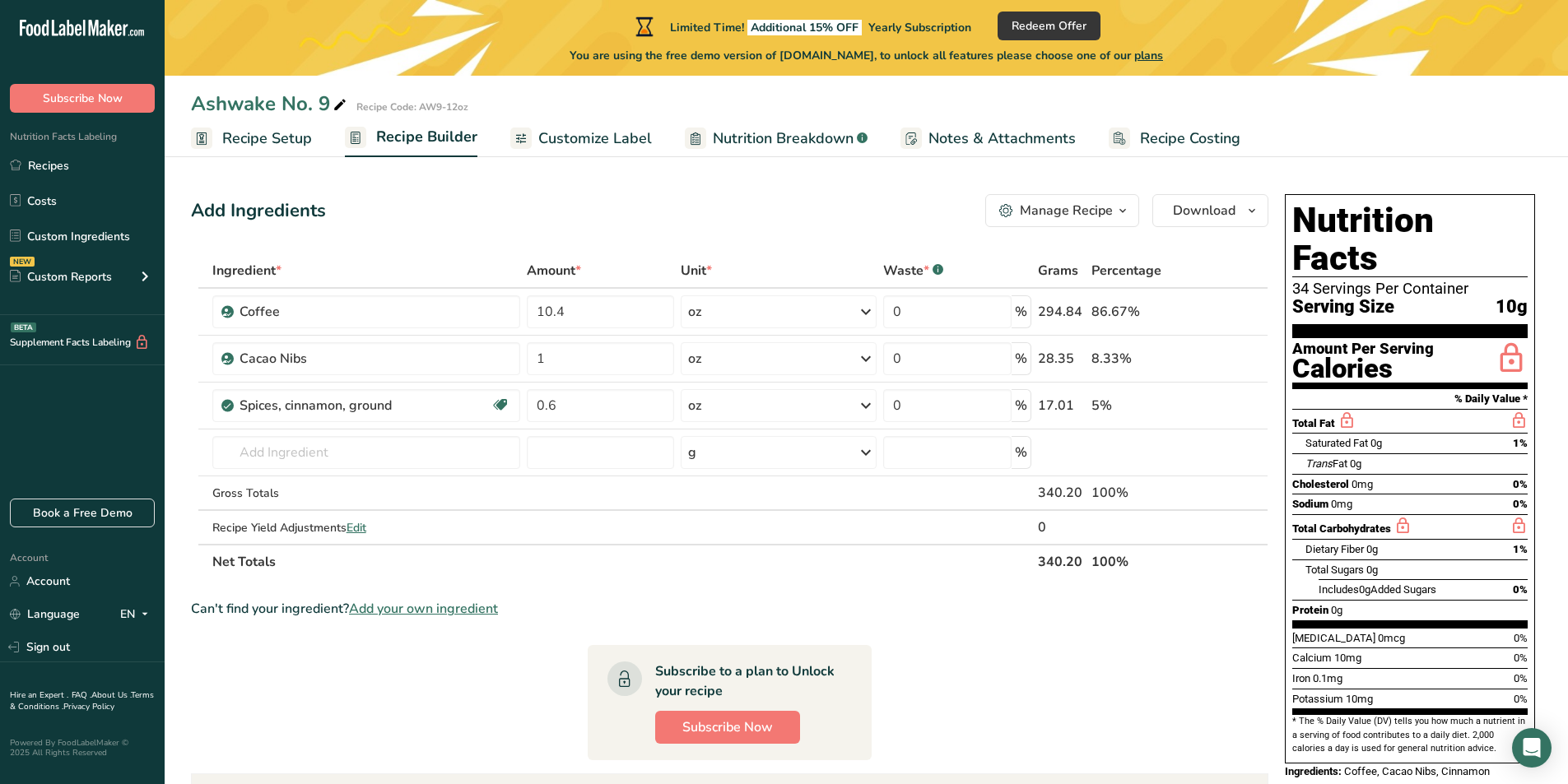
click at [1108, 211] on div "Manage Recipe" at bounding box center [1065, 211] width 93 height 20
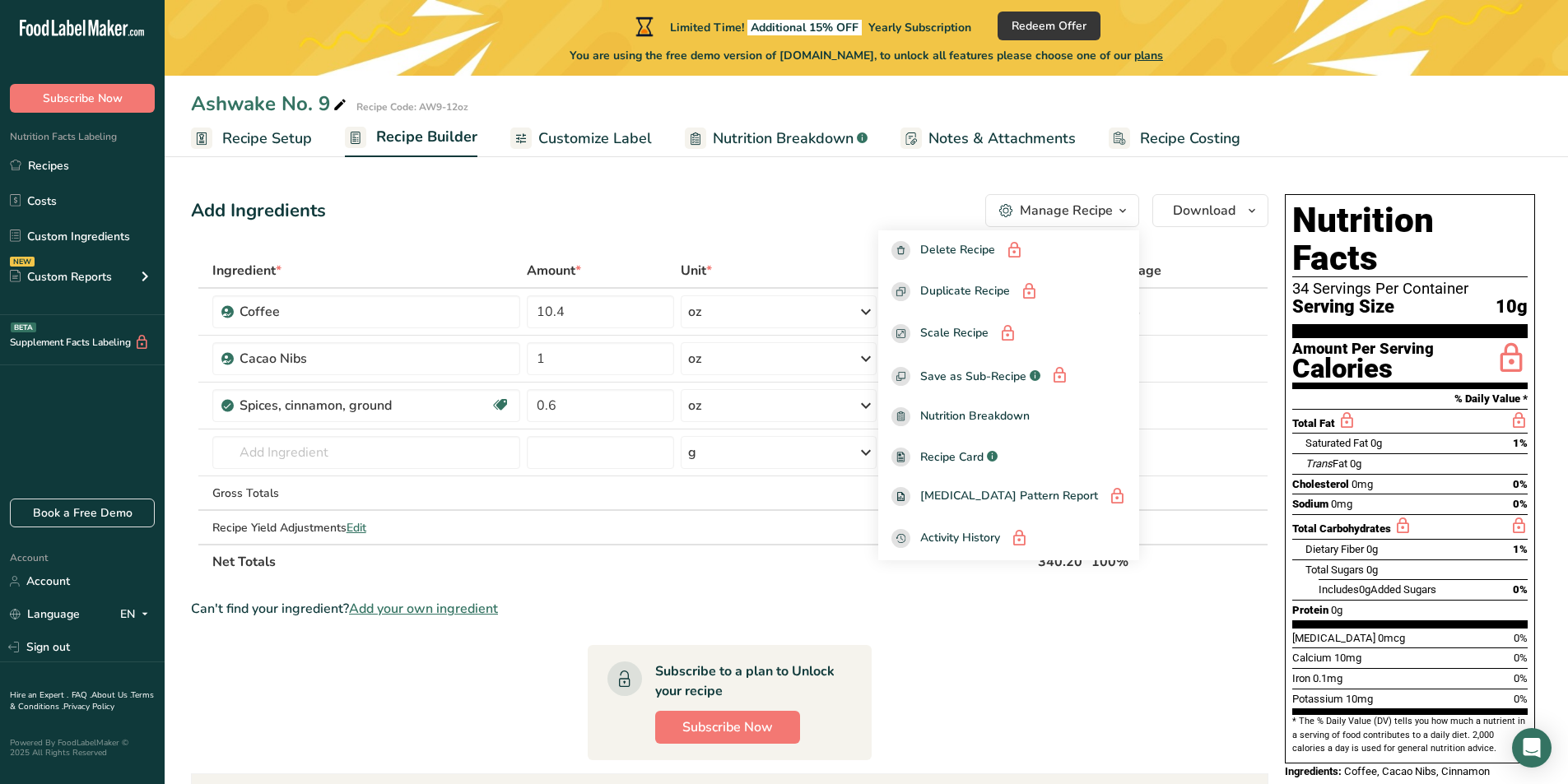
click at [762, 216] on div "Add Ingredients Manage Recipe Delete Recipe Duplicate Recipe Scale Recipe Save …" at bounding box center [730, 210] width 1077 height 33
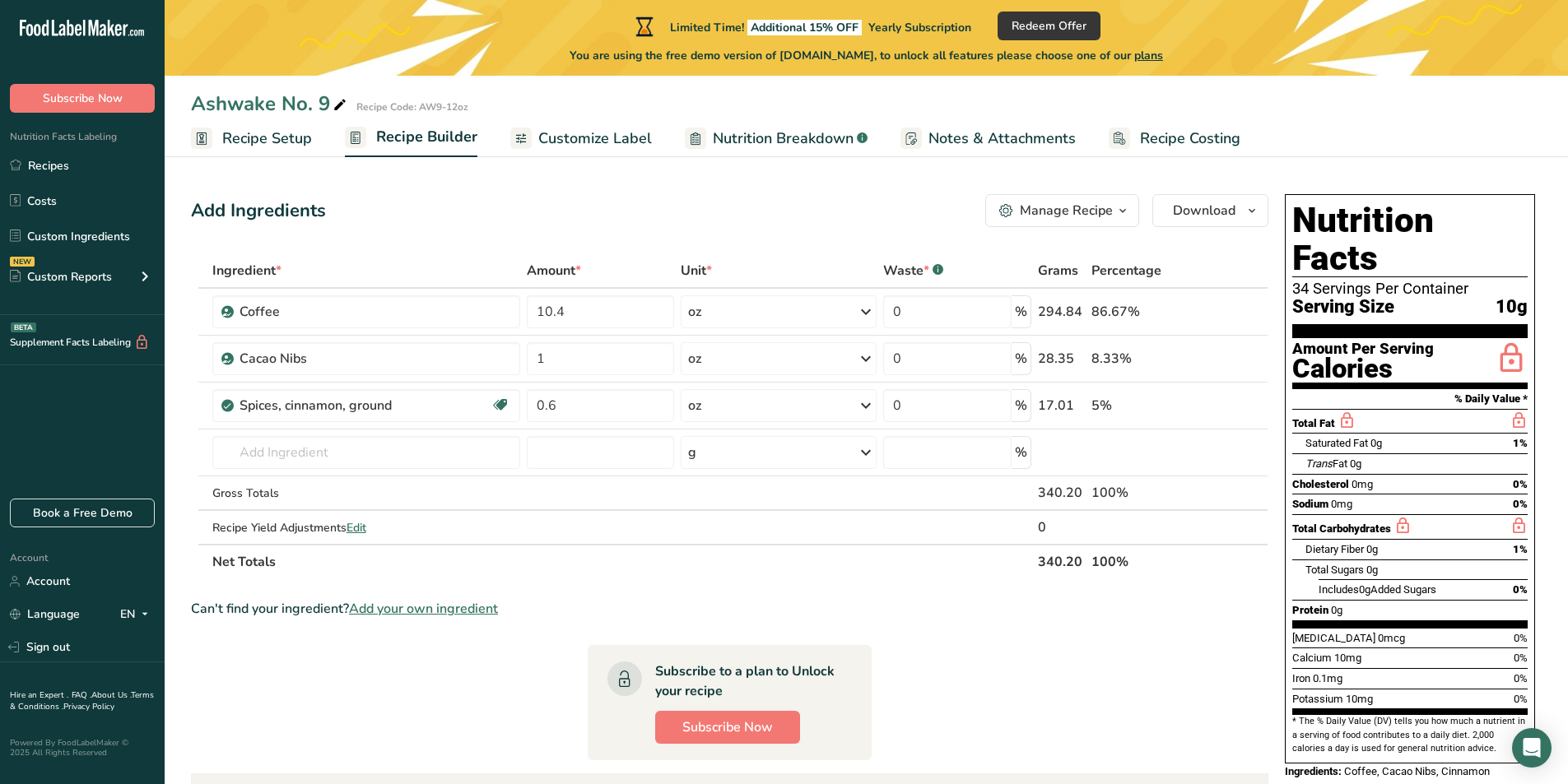
click at [581, 144] on span "Customize Label" at bounding box center [595, 138] width 113 height 22
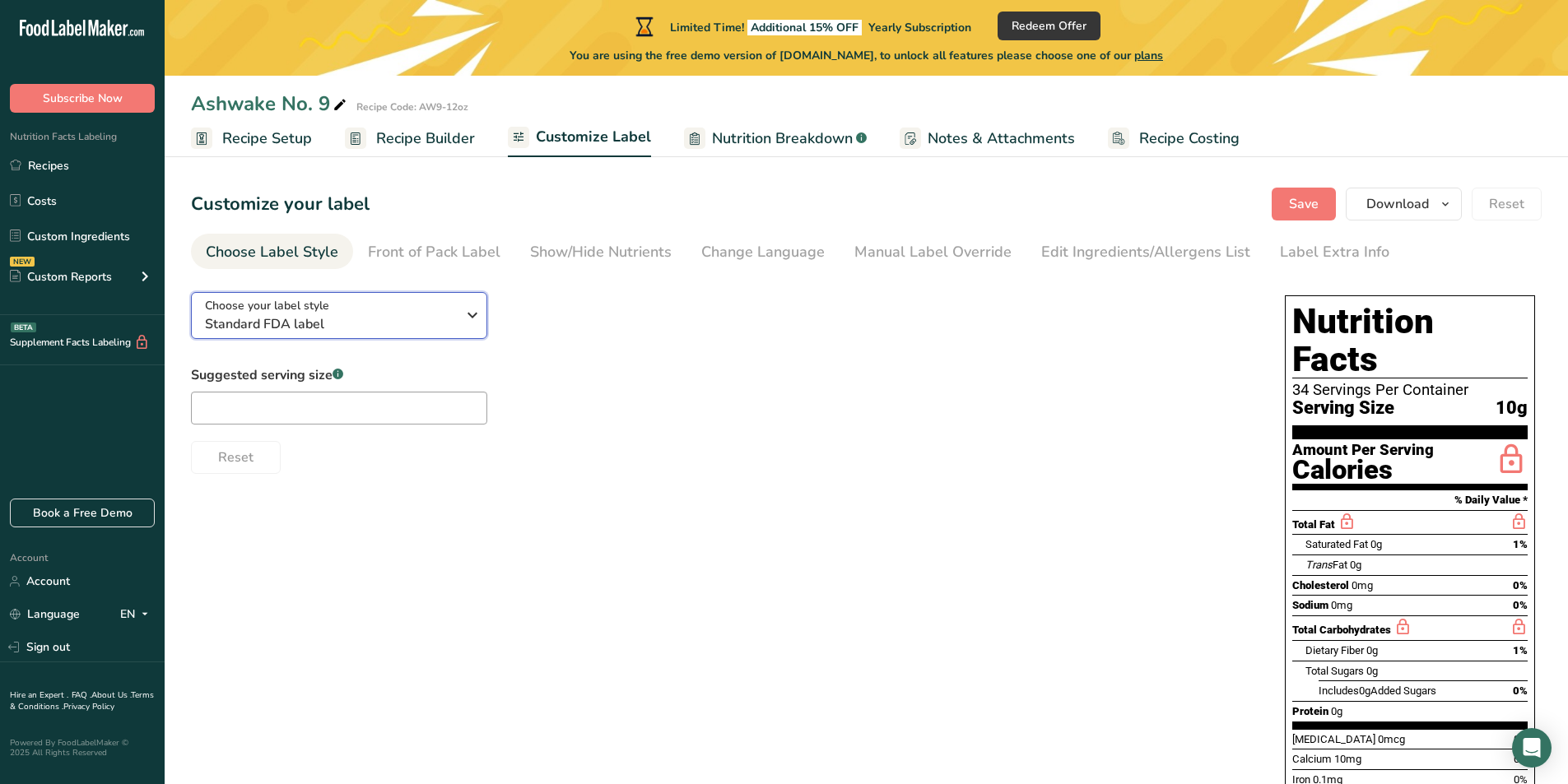
click at [412, 302] on div "Choose your label style Standard FDA label" at bounding box center [331, 314] width 251 height 37
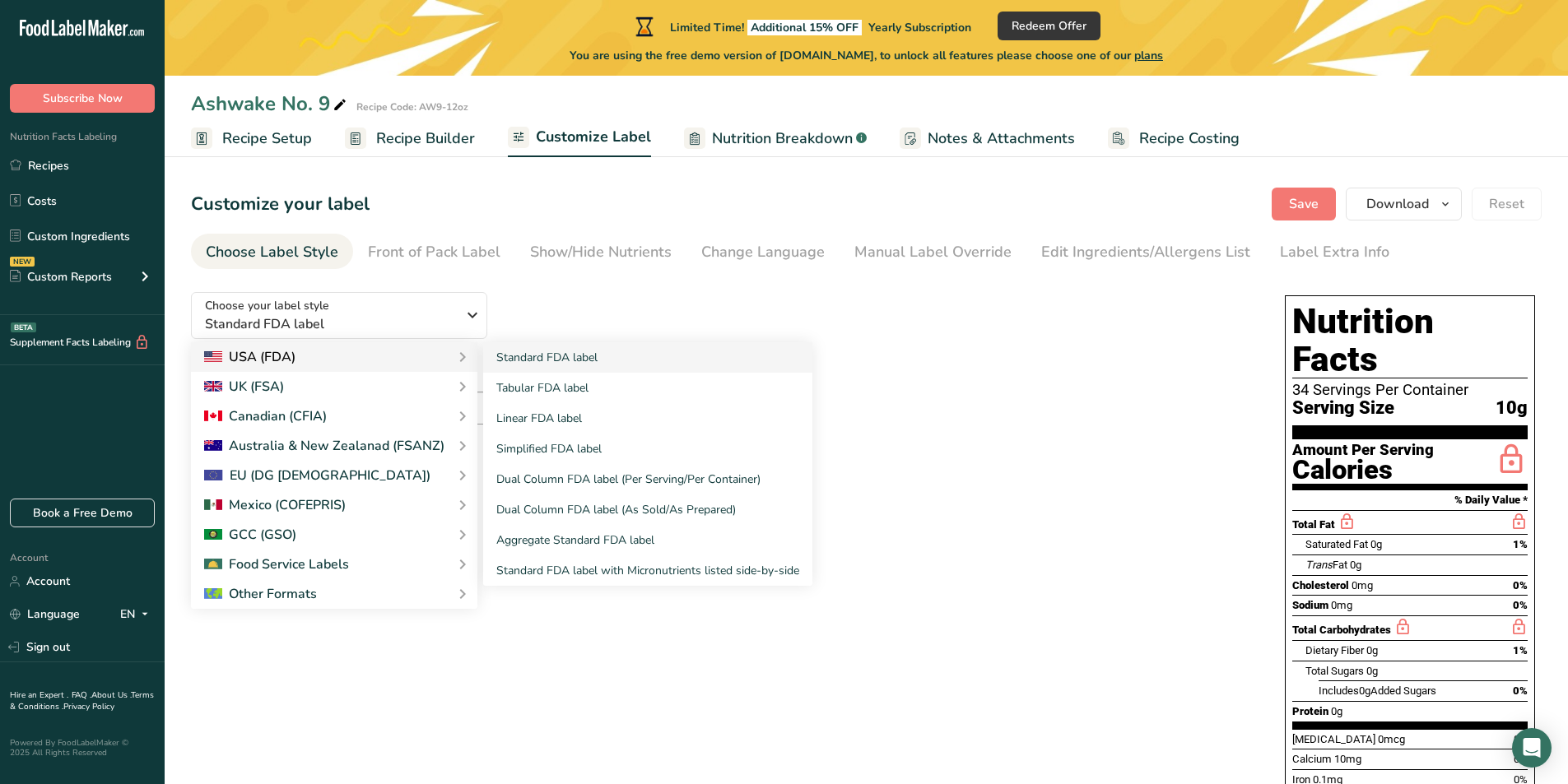
click at [363, 359] on div "USA (FDA)" at bounding box center [334, 357] width 260 height 20
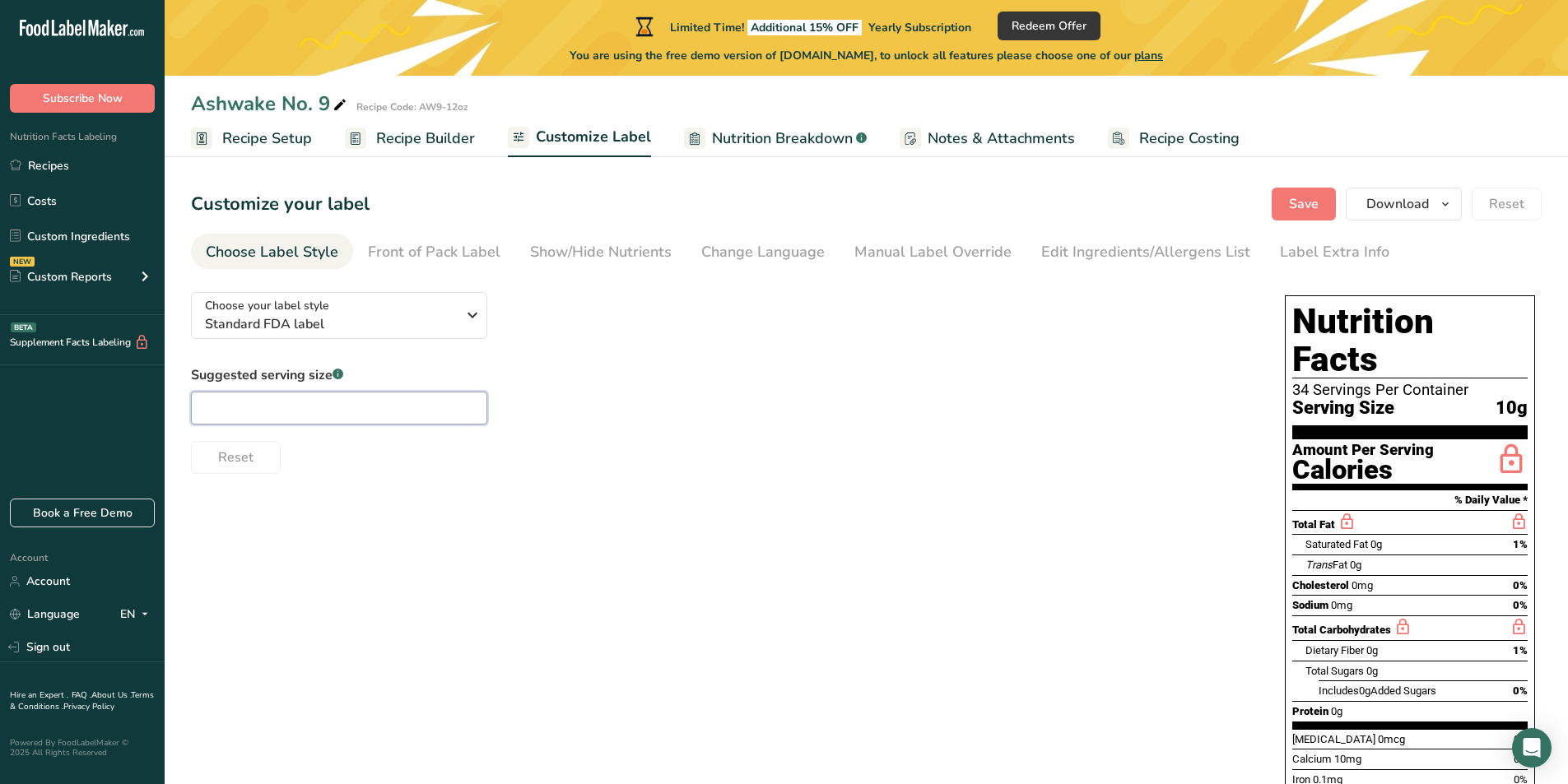
click at [409, 404] on input "text" at bounding box center [339, 407] width 297 height 33
drag, startPoint x: 285, startPoint y: 402, endPoint x: 164, endPoint y: 402, distance: 121.0
click at [164, 402] on section "Customize your label Save Download Choose what to show on your downloaded label…" at bounding box center [865, 542] width 1403 height 762
paste input "cup (8 fl oz brewed, prepare"
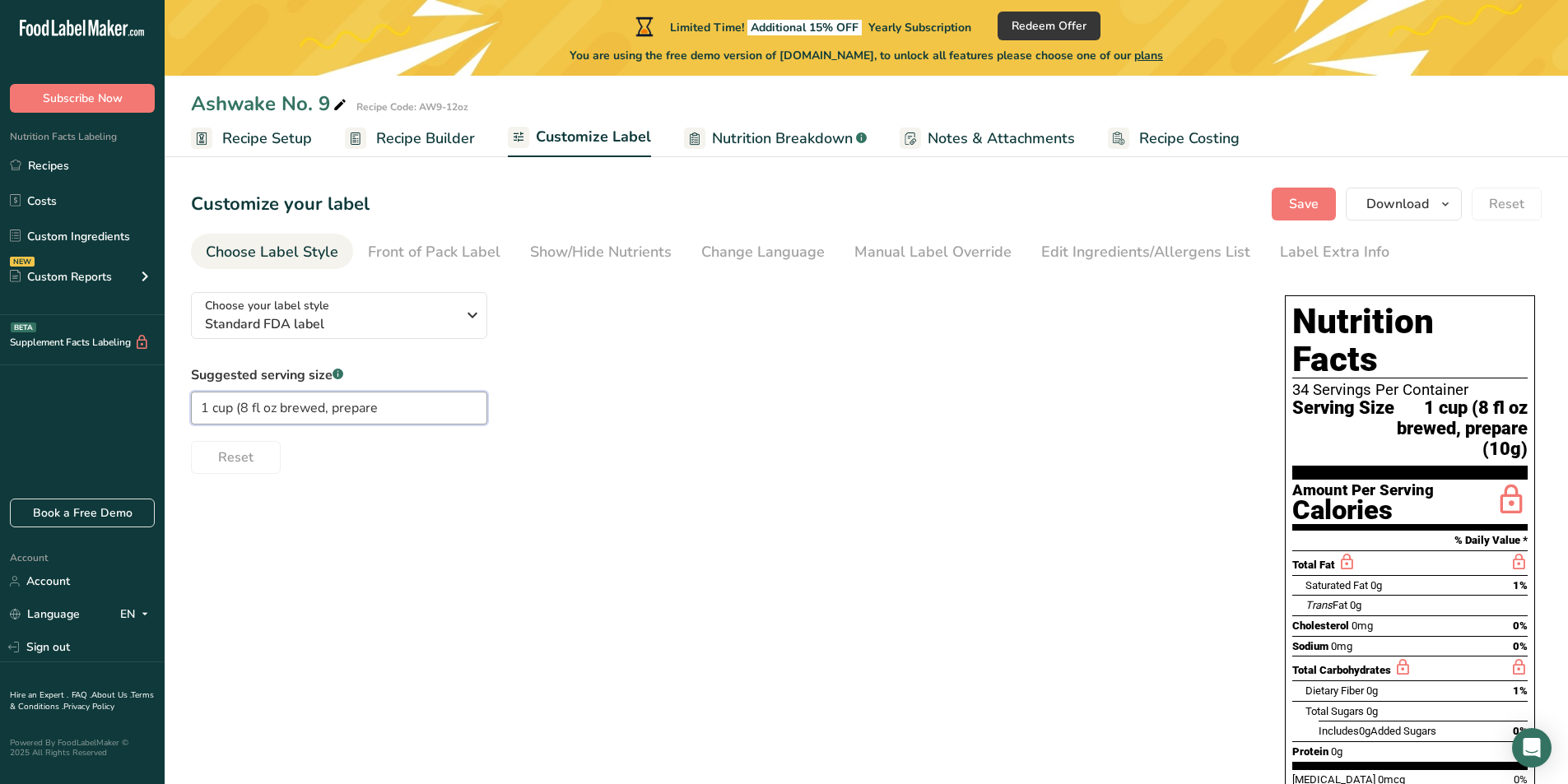
click at [418, 421] on input "1 cup (8 fl oz brewed, prepare" at bounding box center [339, 407] width 297 height 33
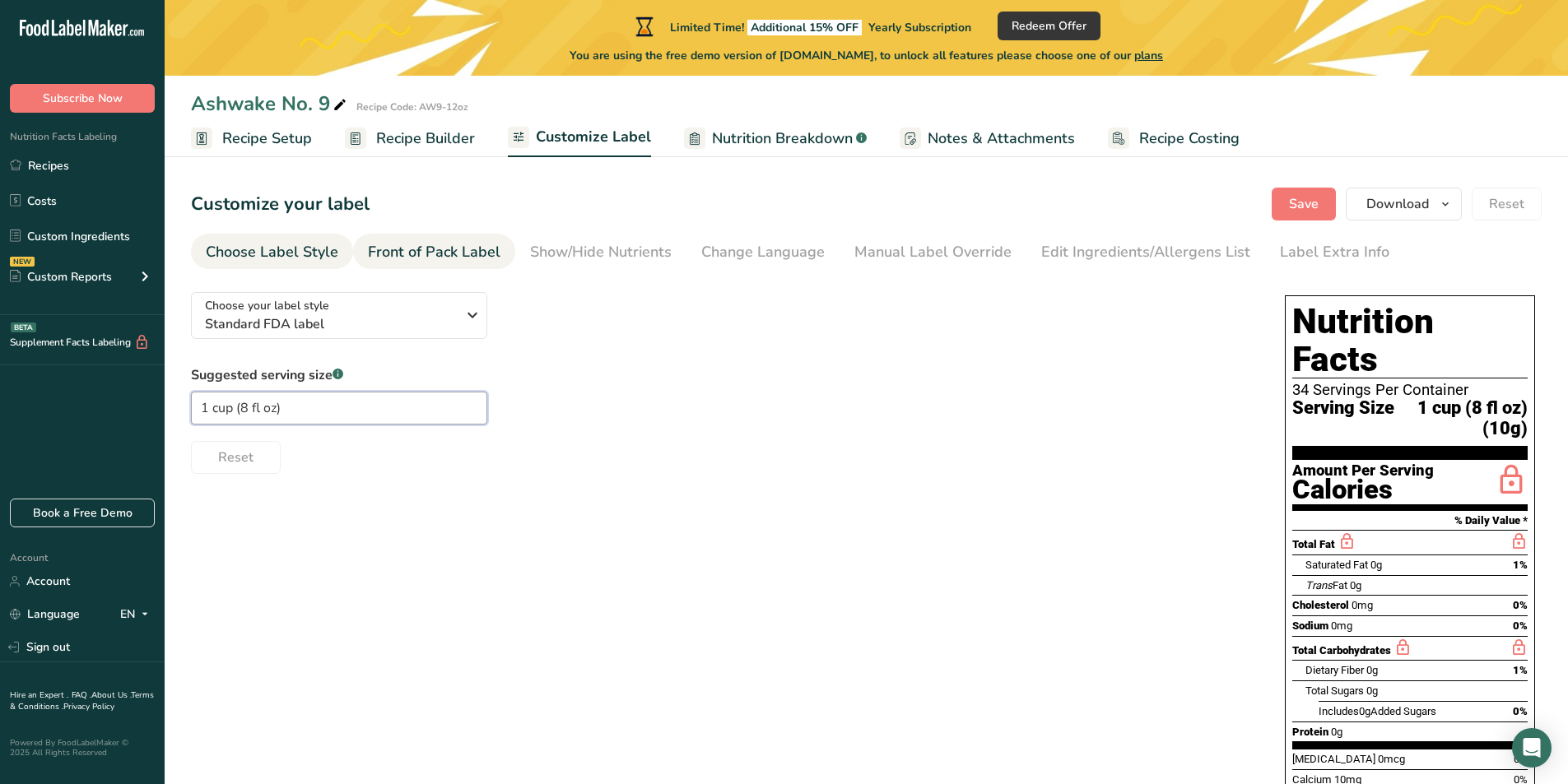
type input "1 cup (8 fl oz)"
click at [412, 258] on div "Front of Pack Label" at bounding box center [434, 252] width 132 height 22
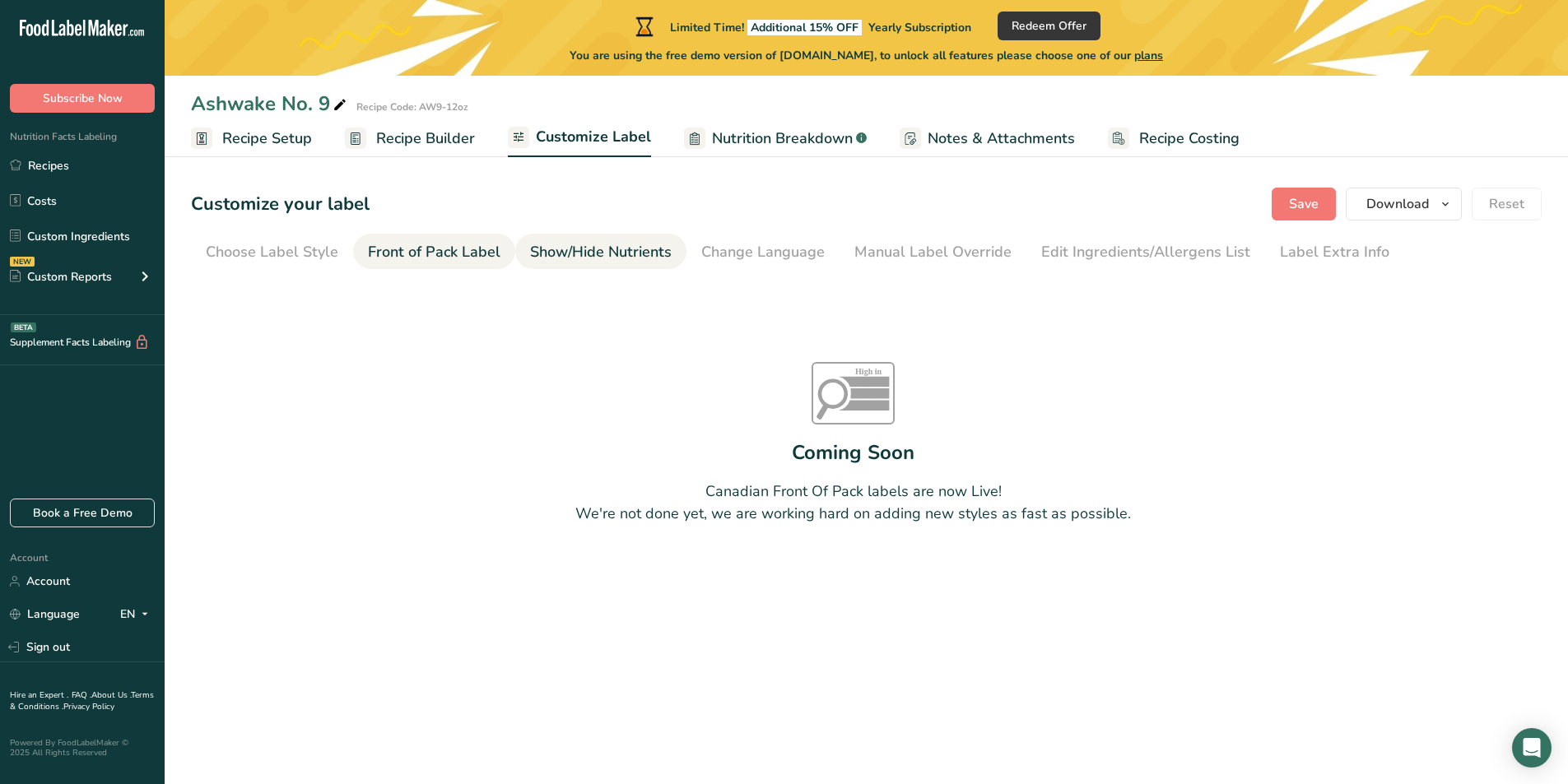
click at [554, 250] on div "Show/Hide Nutrients" at bounding box center [600, 252] width 141 height 22
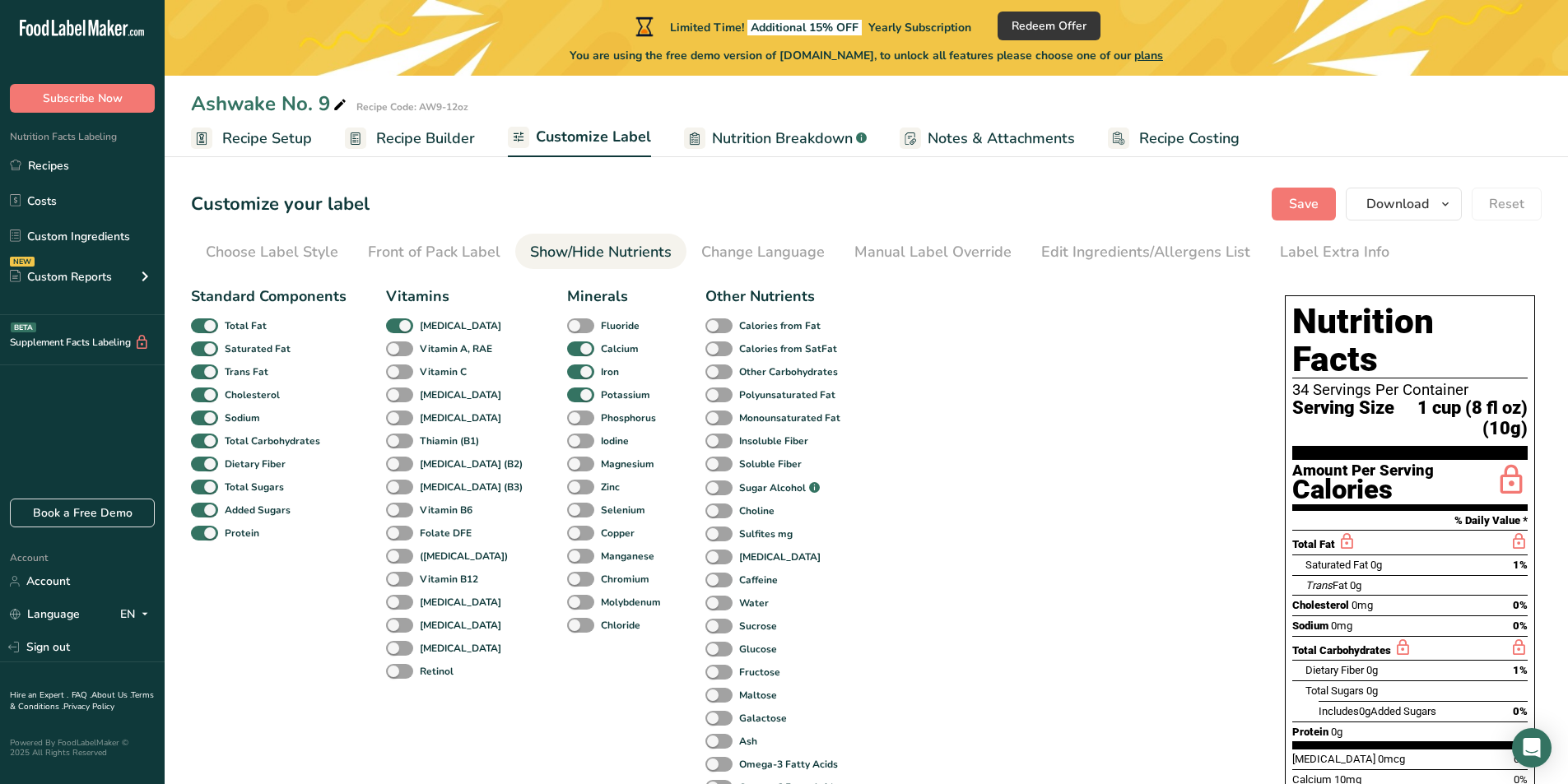
scroll to position [83, 0]
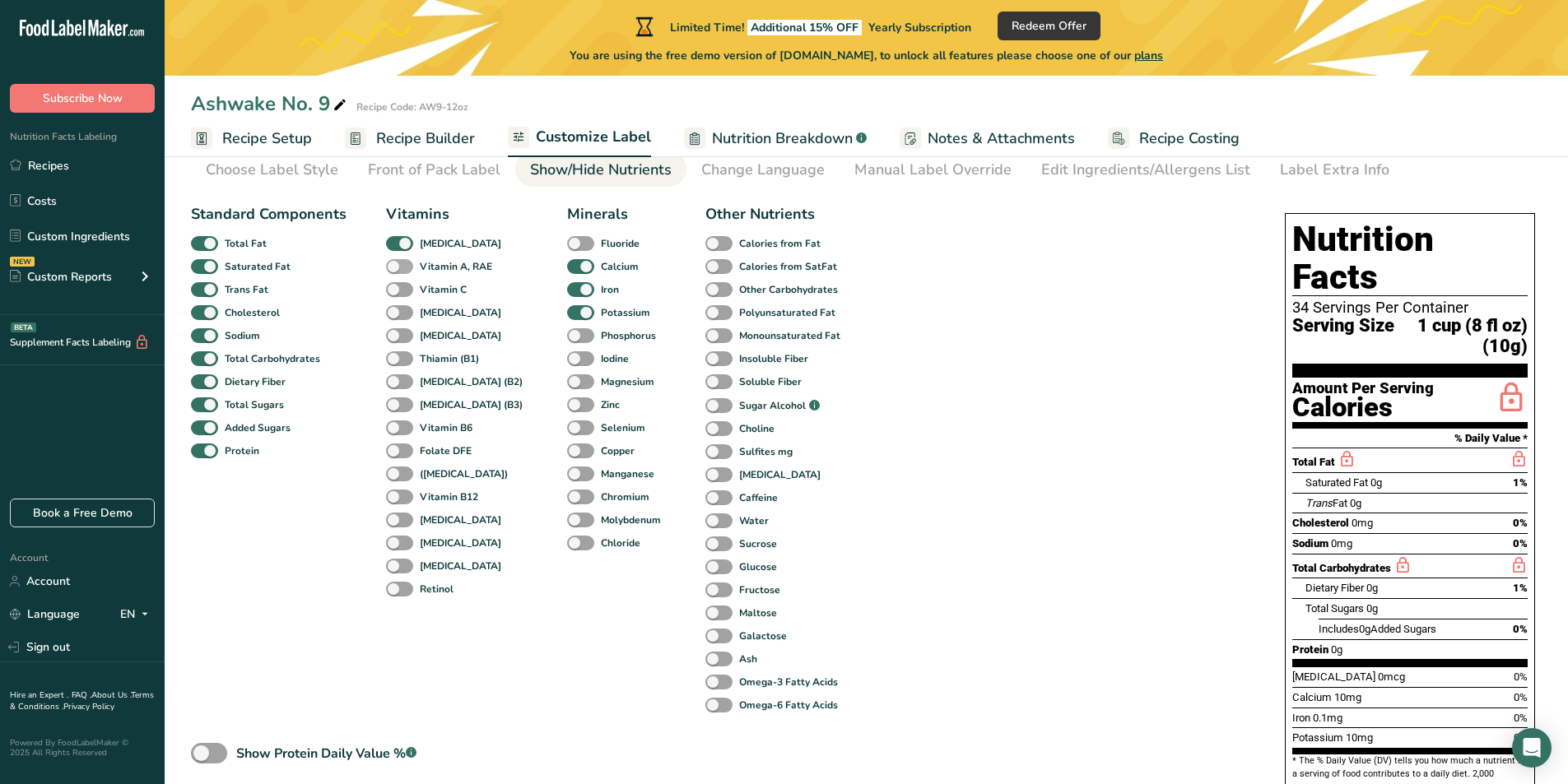
click at [413, 268] on span "Vitamin A, RAE" at bounding box center [452, 266] width 79 height 15
click at [396, 268] on input "Vitamin A, RAE" at bounding box center [391, 266] width 11 height 11
click at [413, 264] on span "Vitamin A, RAE" at bounding box center [452, 266] width 79 height 15
click at [396, 264] on input "Vitamin A, RAE" at bounding box center [391, 266] width 11 height 11
click at [396, 270] on span at bounding box center [399, 267] width 27 height 16
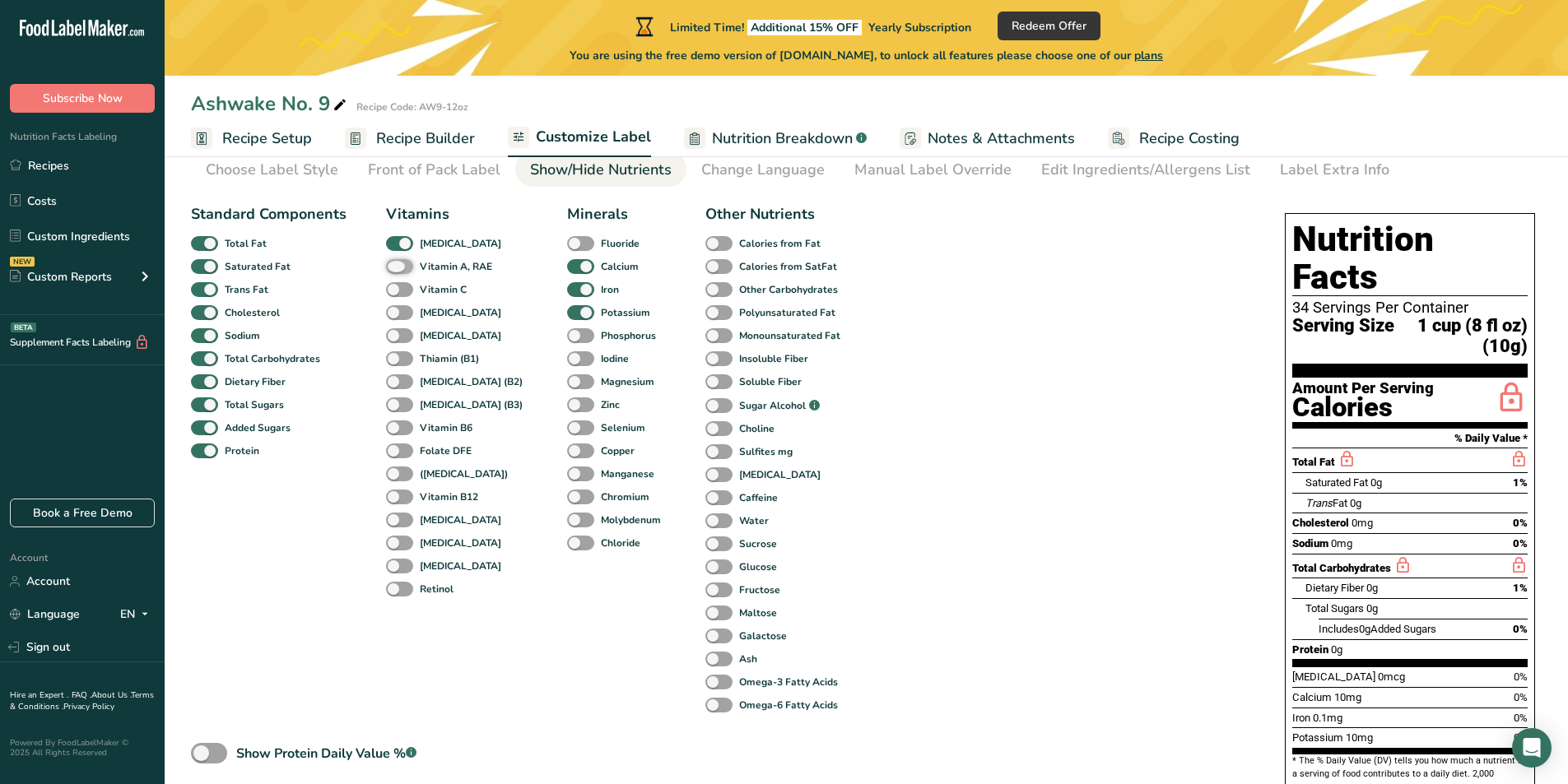
click at [396, 270] on input "Vitamin A, RAE" at bounding box center [391, 266] width 11 height 11
checkbox input "true"
click at [400, 293] on span at bounding box center [399, 291] width 27 height 16
click at [396, 293] on input "Vitamin C" at bounding box center [391, 289] width 11 height 11
checkbox input "true"
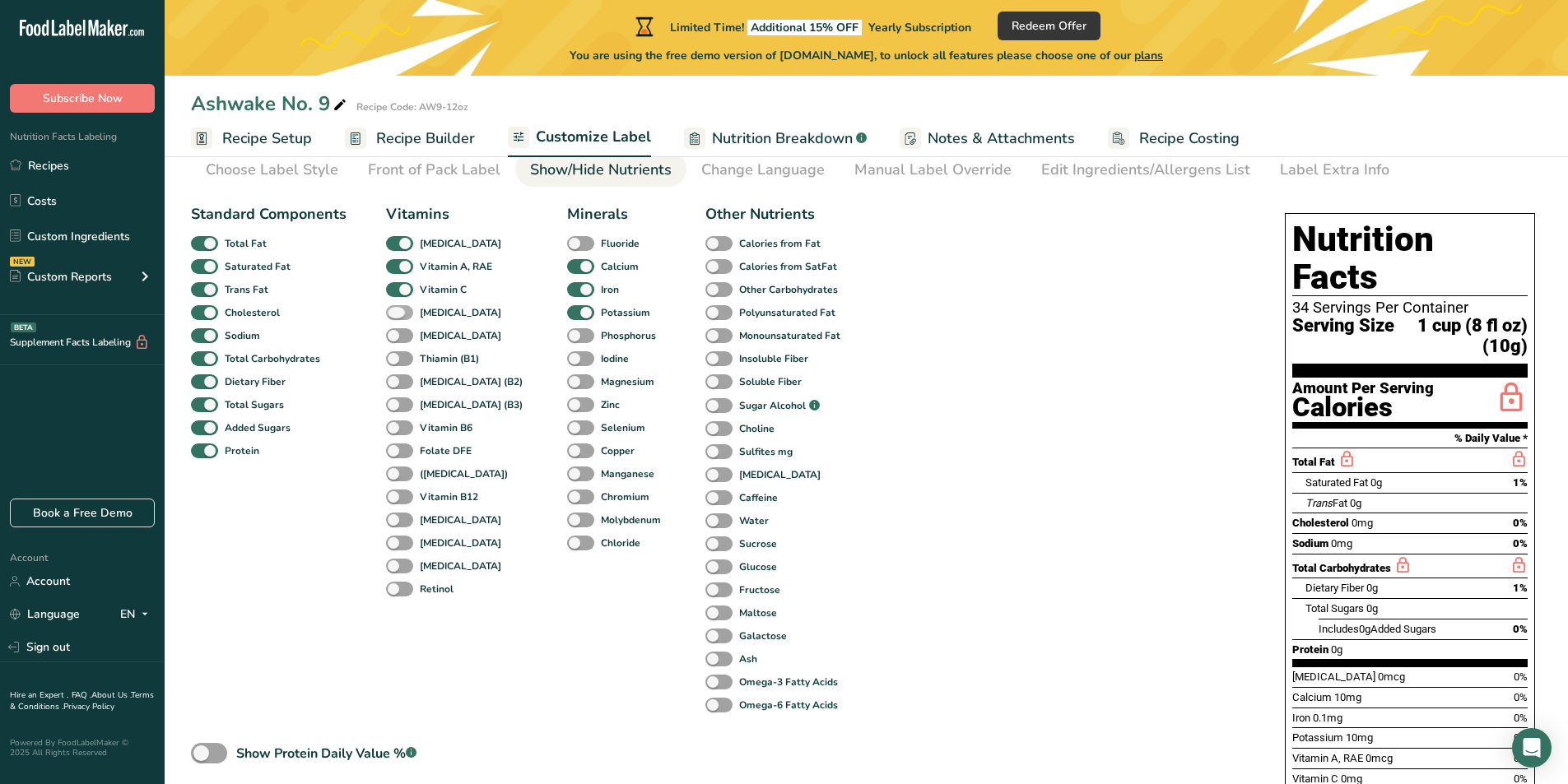
click at [399, 306] on span at bounding box center [399, 313] width 27 height 16
click at [396, 306] on input "[MEDICAL_DATA]" at bounding box center [391, 311] width 11 height 11
checkbox input "true"
click at [401, 339] on span at bounding box center [399, 336] width 27 height 16
click at [396, 339] on input "[MEDICAL_DATA]" at bounding box center [391, 334] width 11 height 11
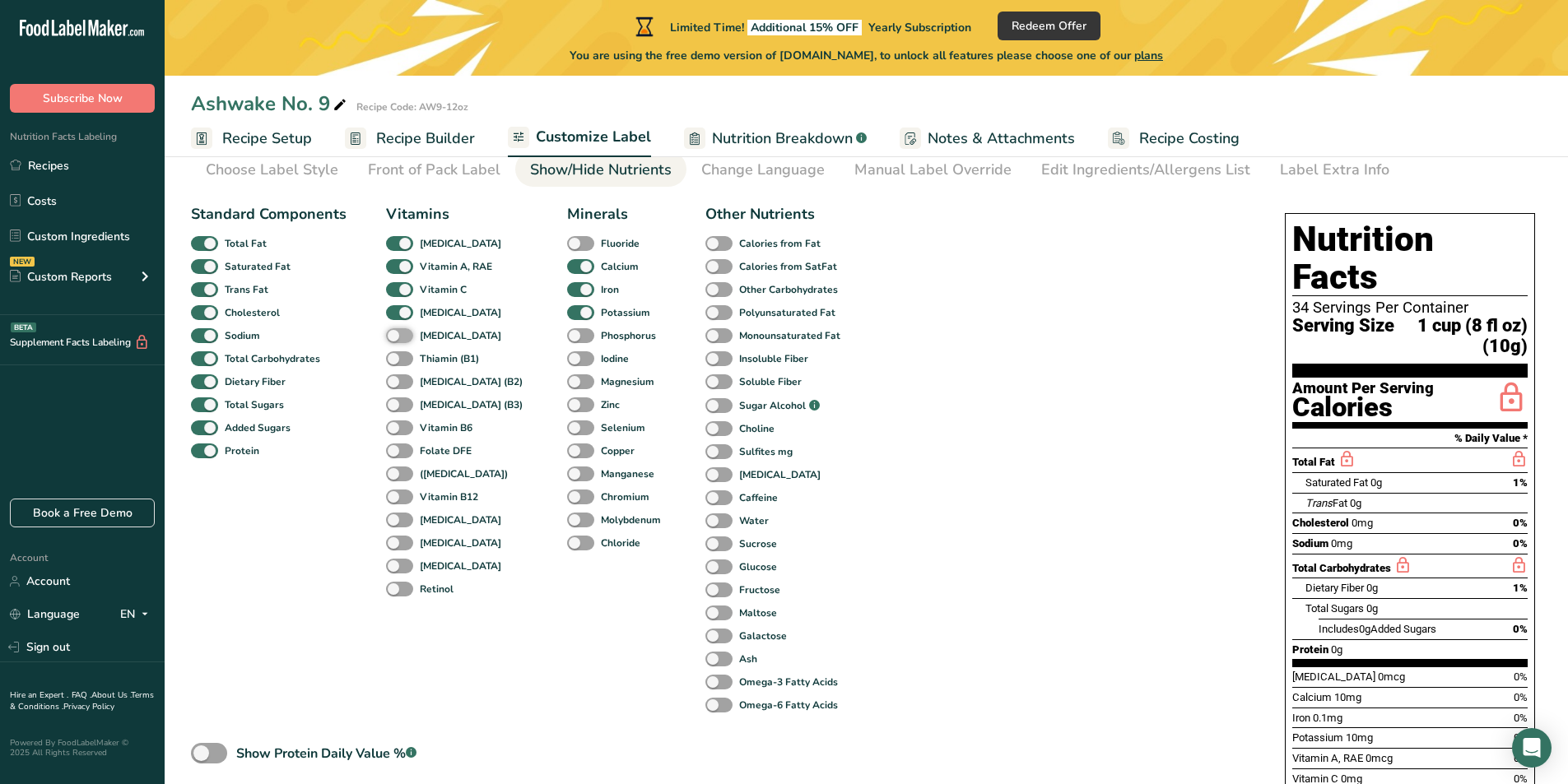
checkbox input "true"
click at [405, 364] on span at bounding box center [399, 359] width 27 height 16
click at [396, 363] on input "Thiamin (B1)" at bounding box center [391, 358] width 11 height 11
checkbox input "true"
click at [401, 377] on span at bounding box center [399, 382] width 27 height 16
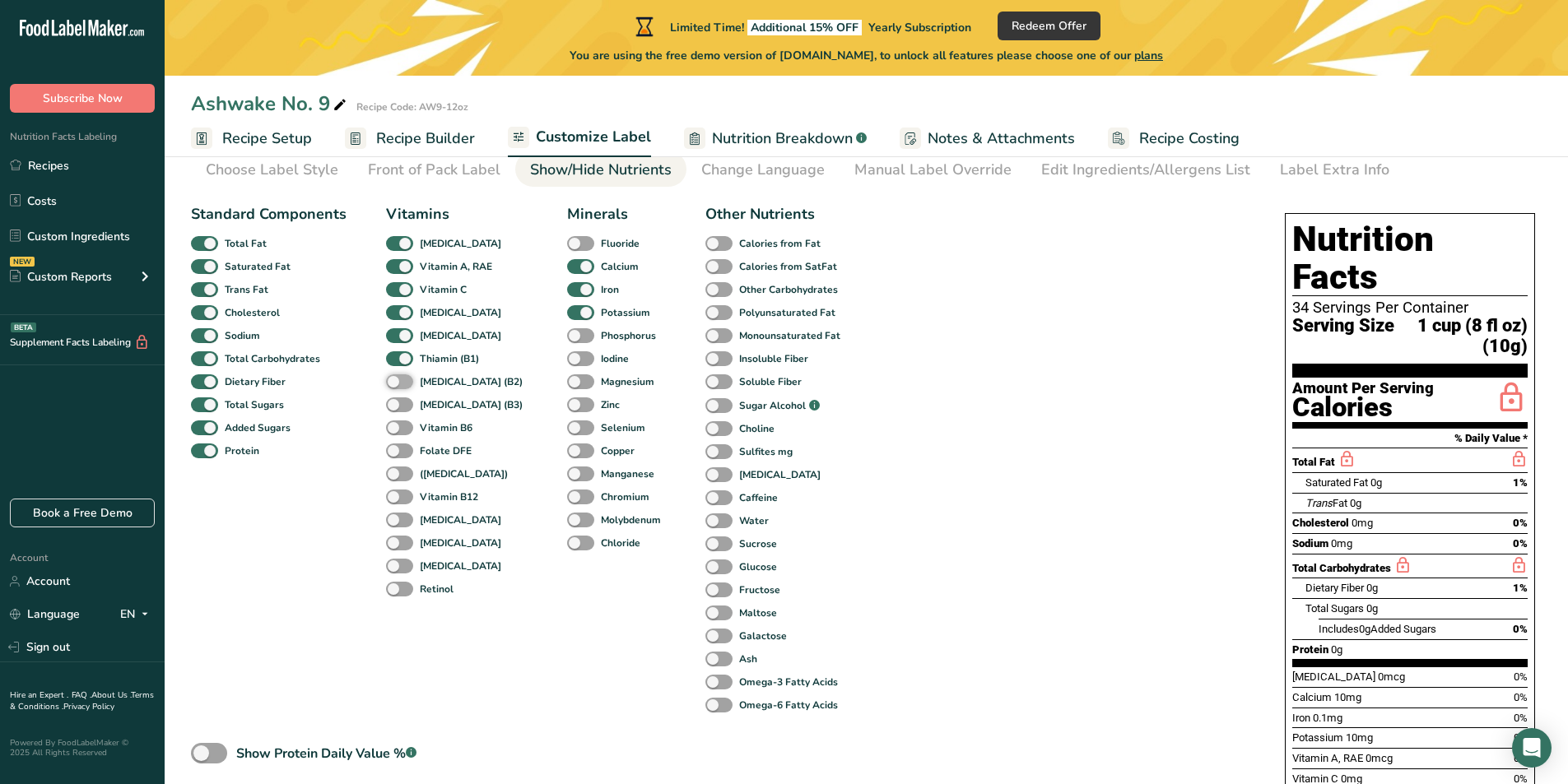
click at [396, 377] on input "[MEDICAL_DATA] (B2)" at bounding box center [391, 381] width 11 height 11
checkbox input "true"
drag, startPoint x: 400, startPoint y: 396, endPoint x: 401, endPoint y: 415, distance: 19.0
click at [400, 399] on span at bounding box center [399, 405] width 27 height 16
click at [396, 399] on input "[MEDICAL_DATA] (B3)" at bounding box center [391, 404] width 11 height 11
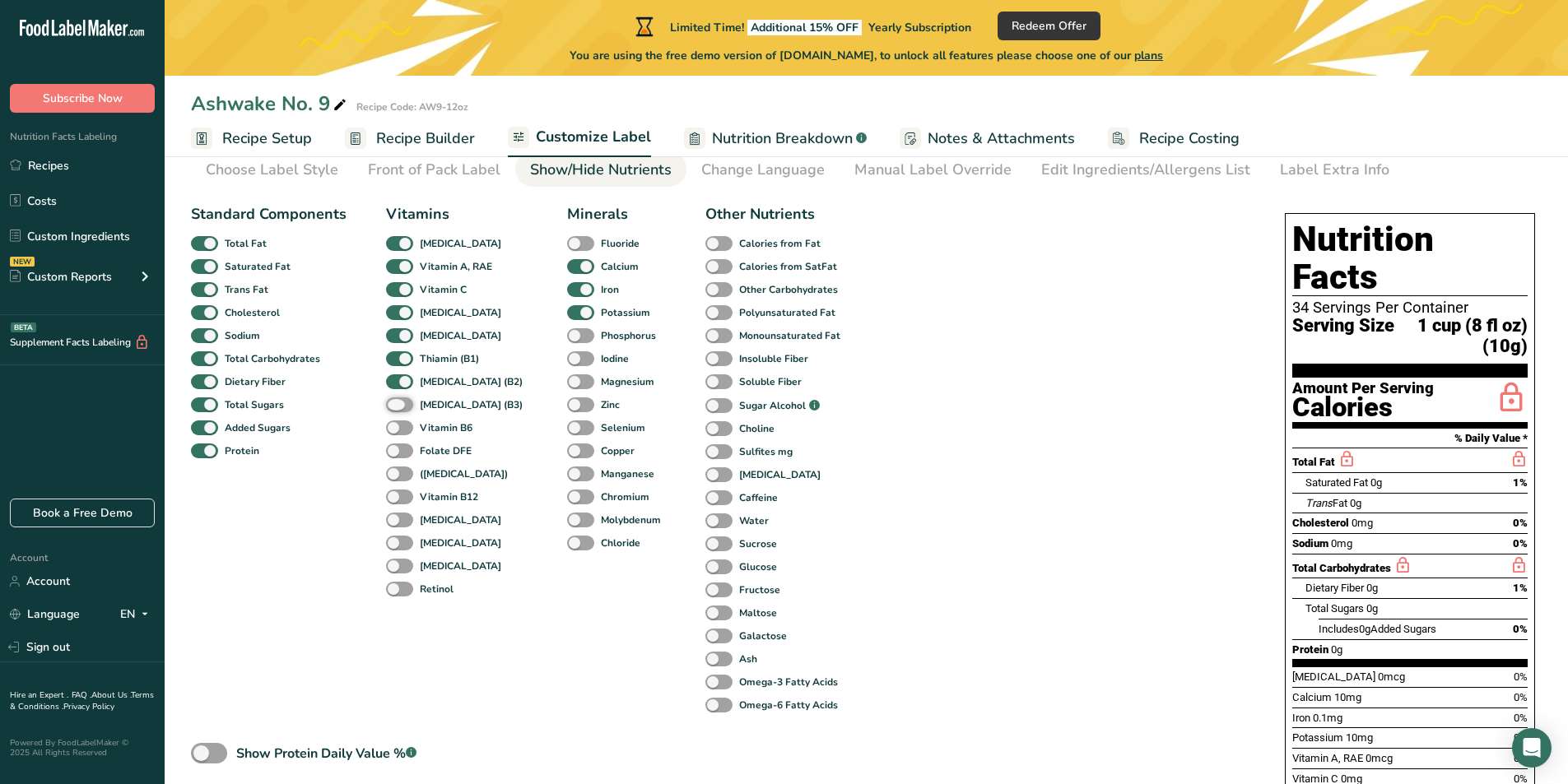
checkbox input "true"
click at [398, 426] on span at bounding box center [399, 428] width 27 height 16
click at [396, 426] on input "Vitamin B6" at bounding box center [391, 427] width 11 height 11
checkbox input "true"
click at [401, 451] on span at bounding box center [399, 452] width 27 height 16
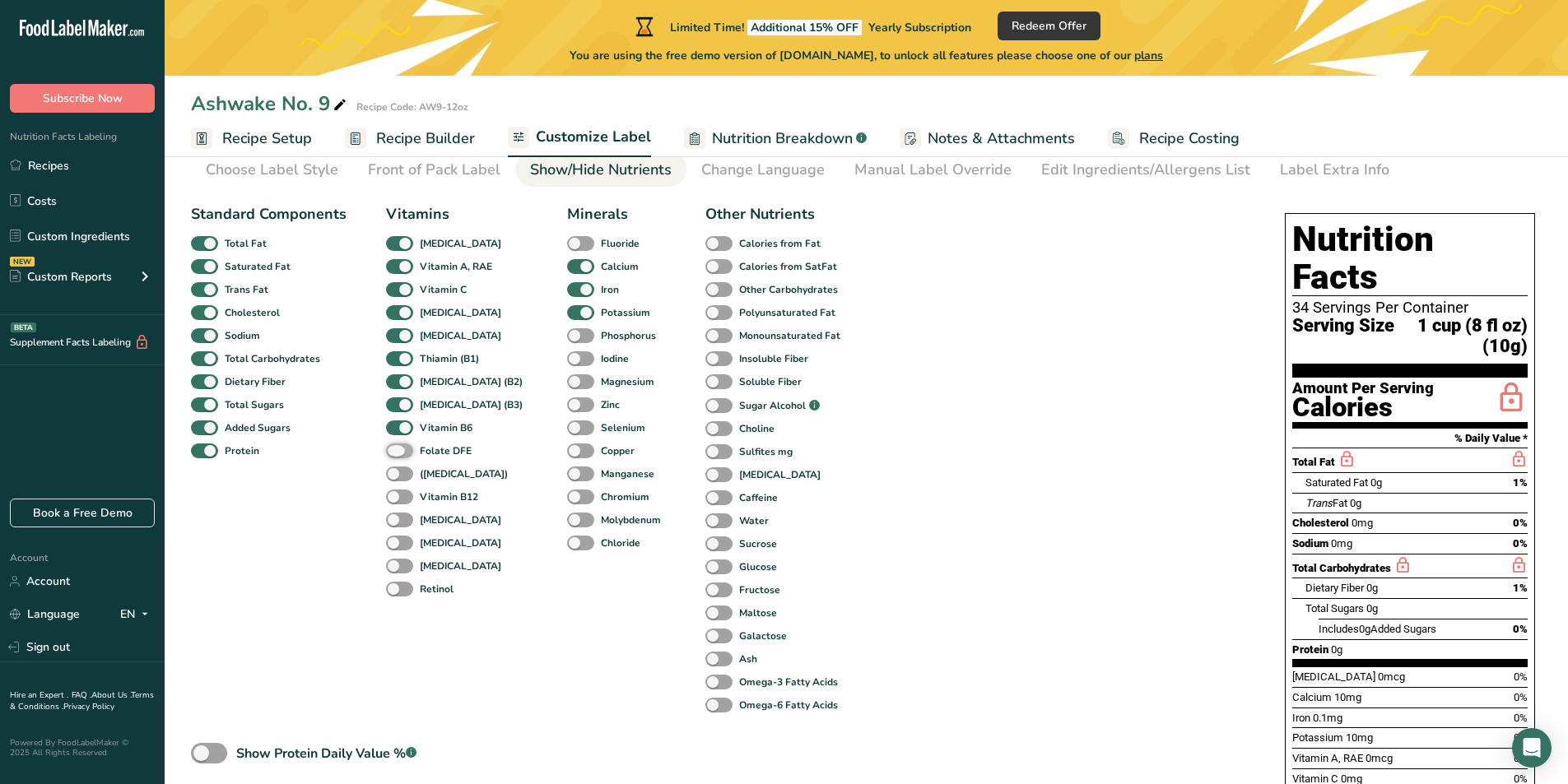
click at [396, 451] on input "Folate DFE" at bounding box center [391, 450] width 11 height 11
checkbox input "true"
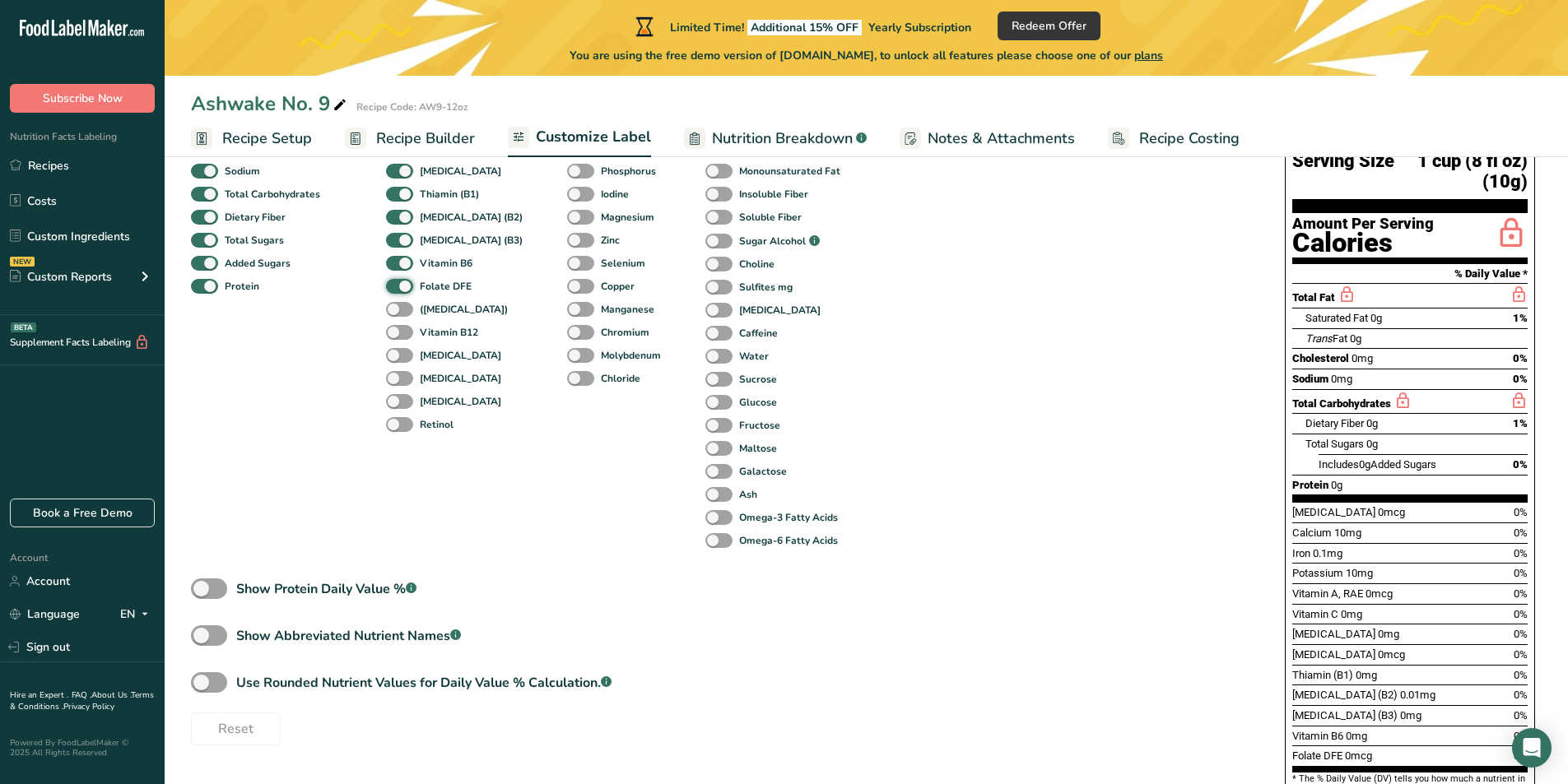
scroll to position [304, 0]
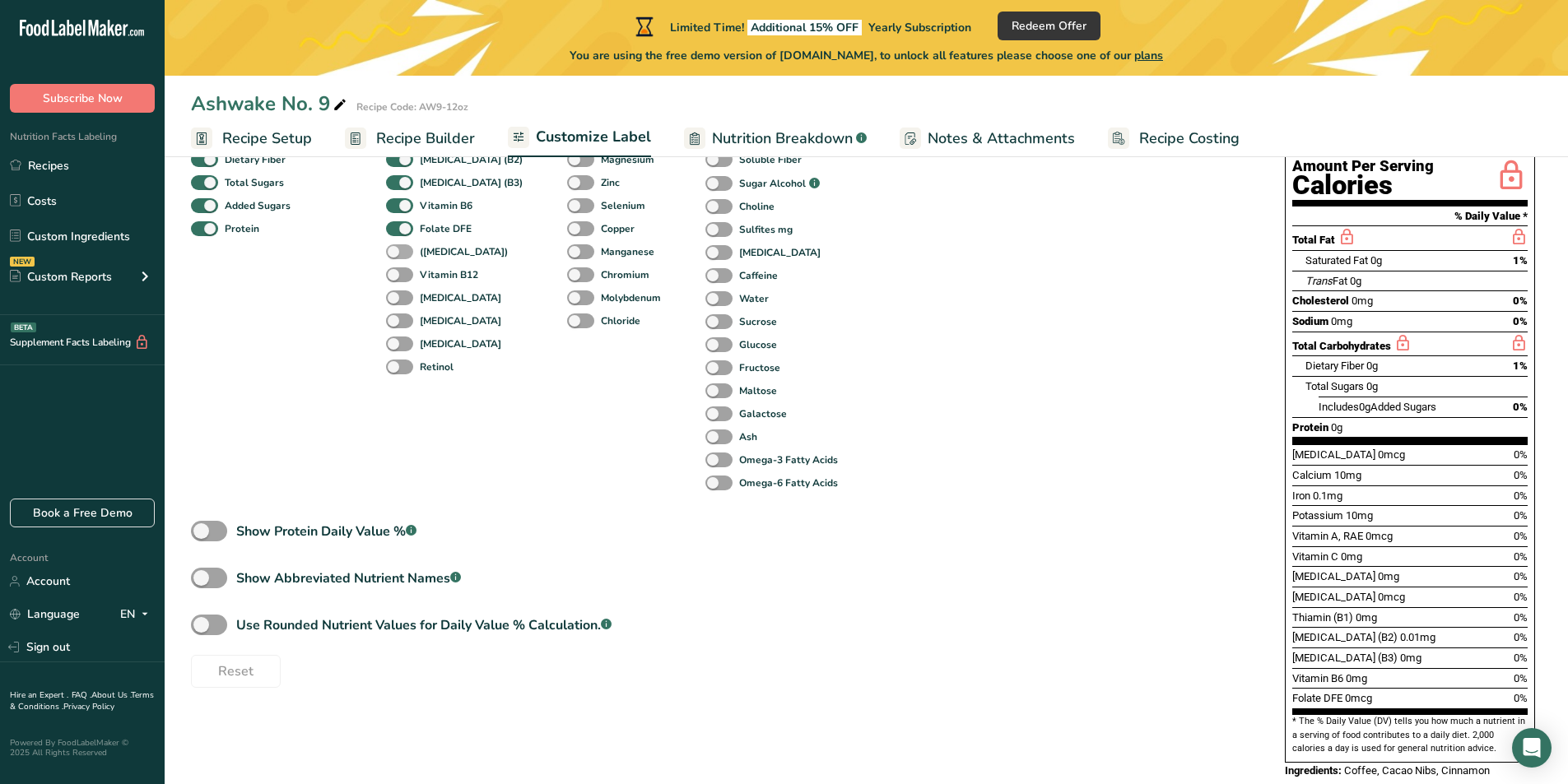
click at [403, 247] on span at bounding box center [399, 253] width 27 height 16
click at [396, 247] on input "([MEDICAL_DATA])" at bounding box center [391, 251] width 11 height 11
checkbox input "true"
click at [404, 271] on span at bounding box center [399, 276] width 27 height 16
click at [396, 271] on input "Vitamin B12" at bounding box center [391, 274] width 11 height 11
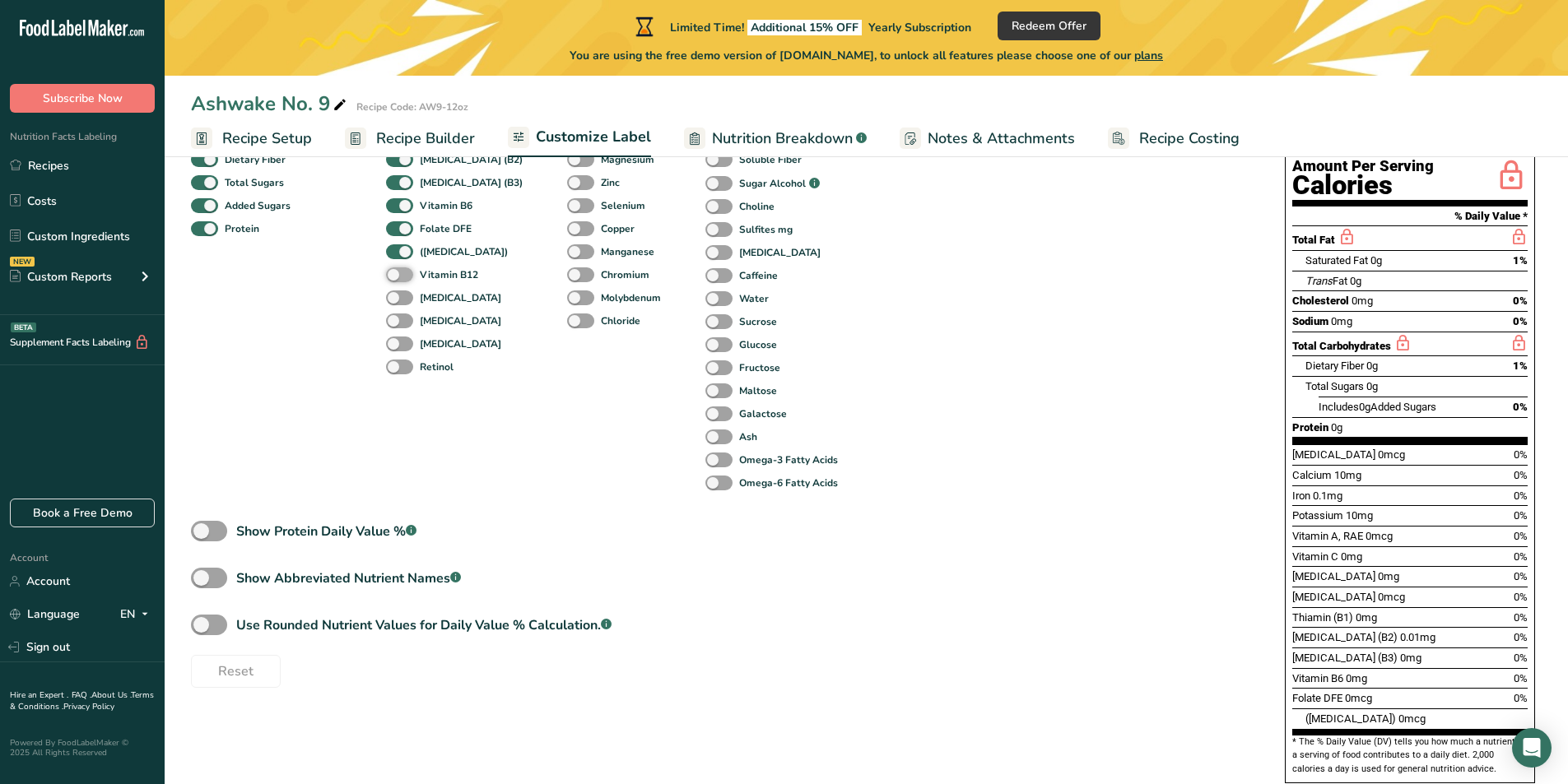
checkbox input "true"
click at [406, 299] on span at bounding box center [399, 298] width 27 height 16
click at [396, 299] on input "[MEDICAL_DATA]" at bounding box center [391, 296] width 11 height 11
checkbox input "true"
click at [401, 323] on span at bounding box center [399, 321] width 27 height 16
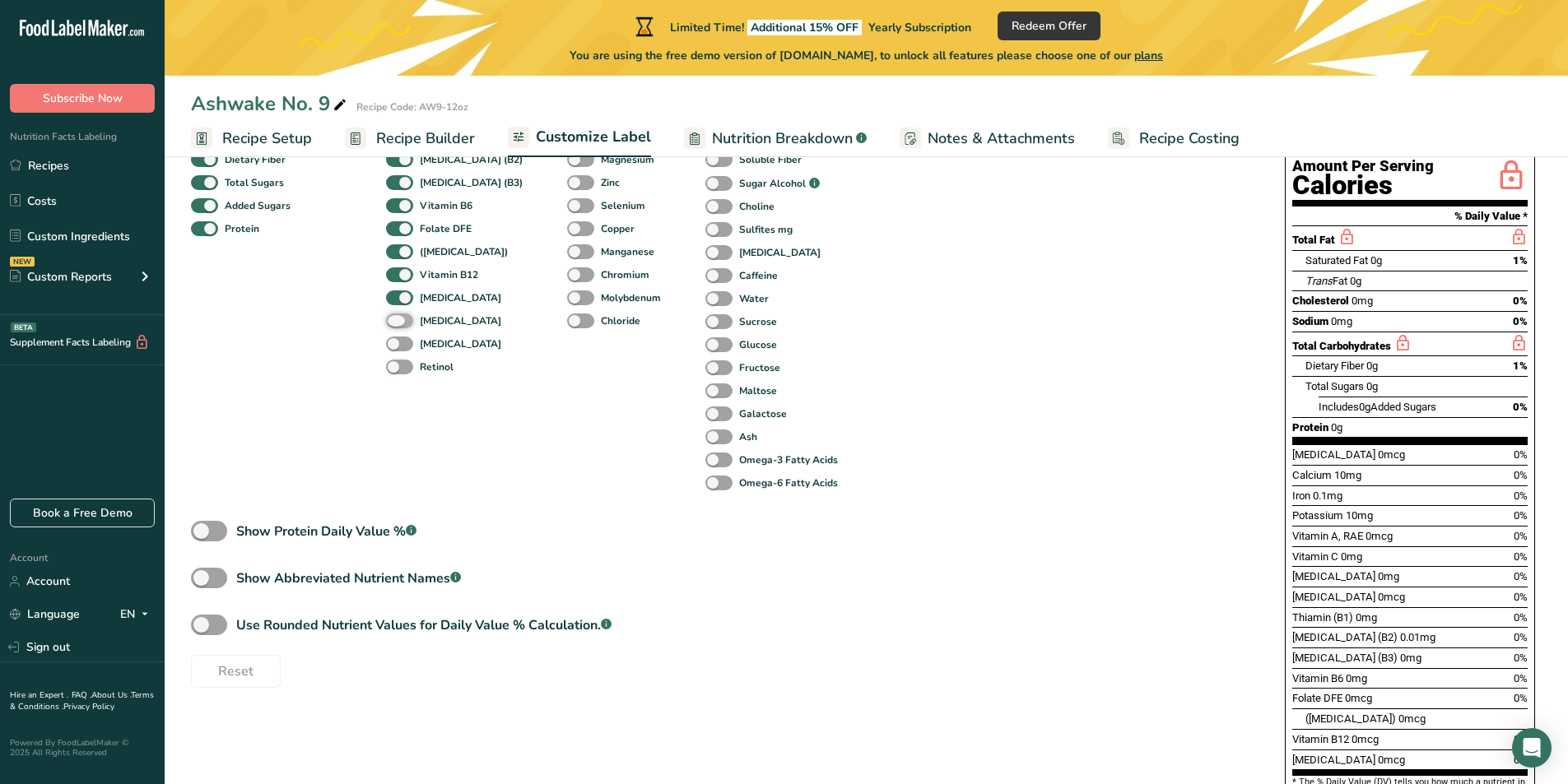
click at [396, 323] on input "[MEDICAL_DATA]" at bounding box center [391, 320] width 11 height 11
checkbox input "true"
click at [402, 347] on span at bounding box center [399, 344] width 27 height 16
click at [396, 347] on input "[MEDICAL_DATA]" at bounding box center [391, 343] width 11 height 11
checkbox input "true"
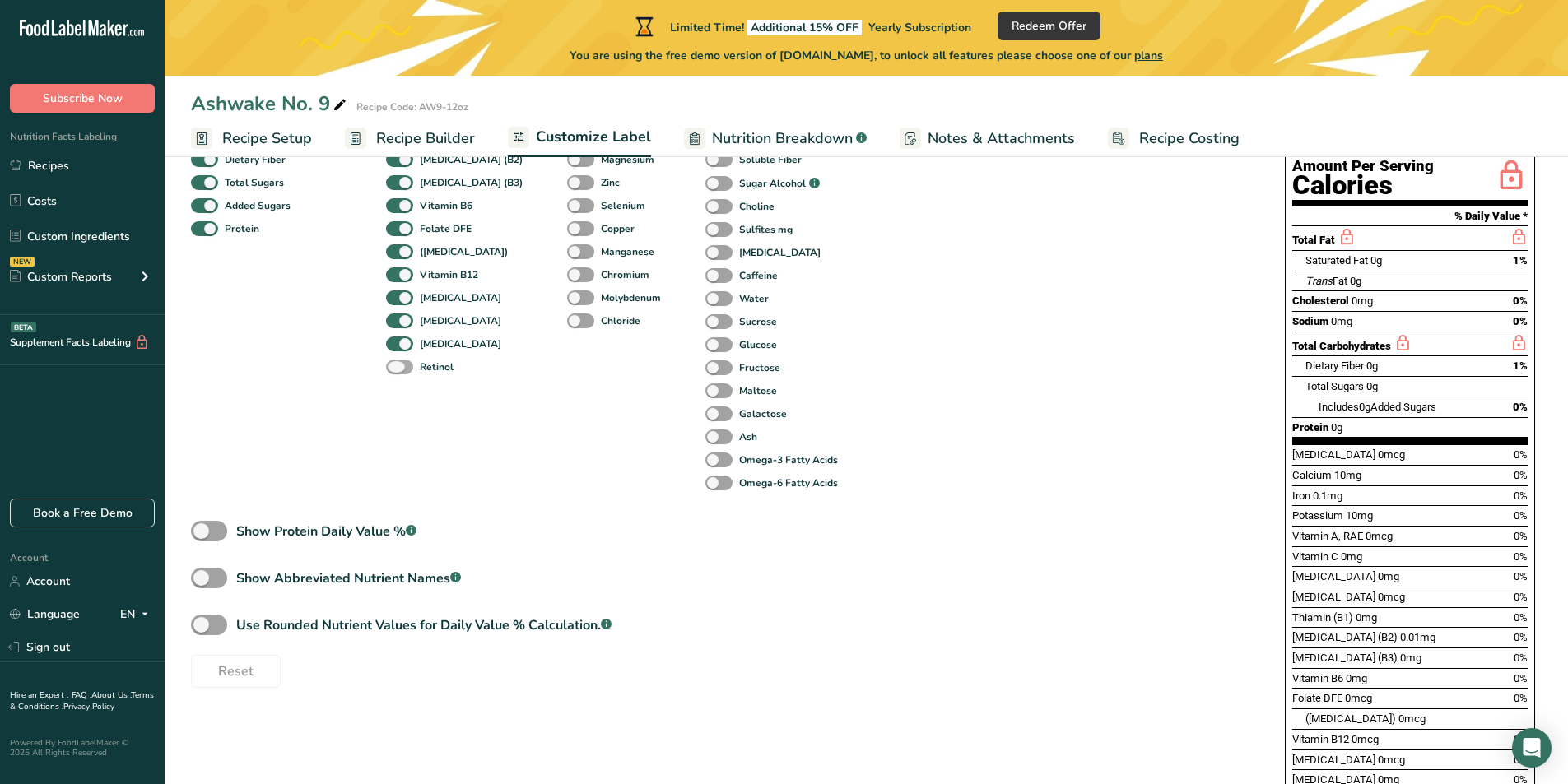
click at [404, 363] on span at bounding box center [399, 367] width 27 height 16
click at [396, 363] on input "Retinol" at bounding box center [391, 366] width 11 height 11
checkbox input "true"
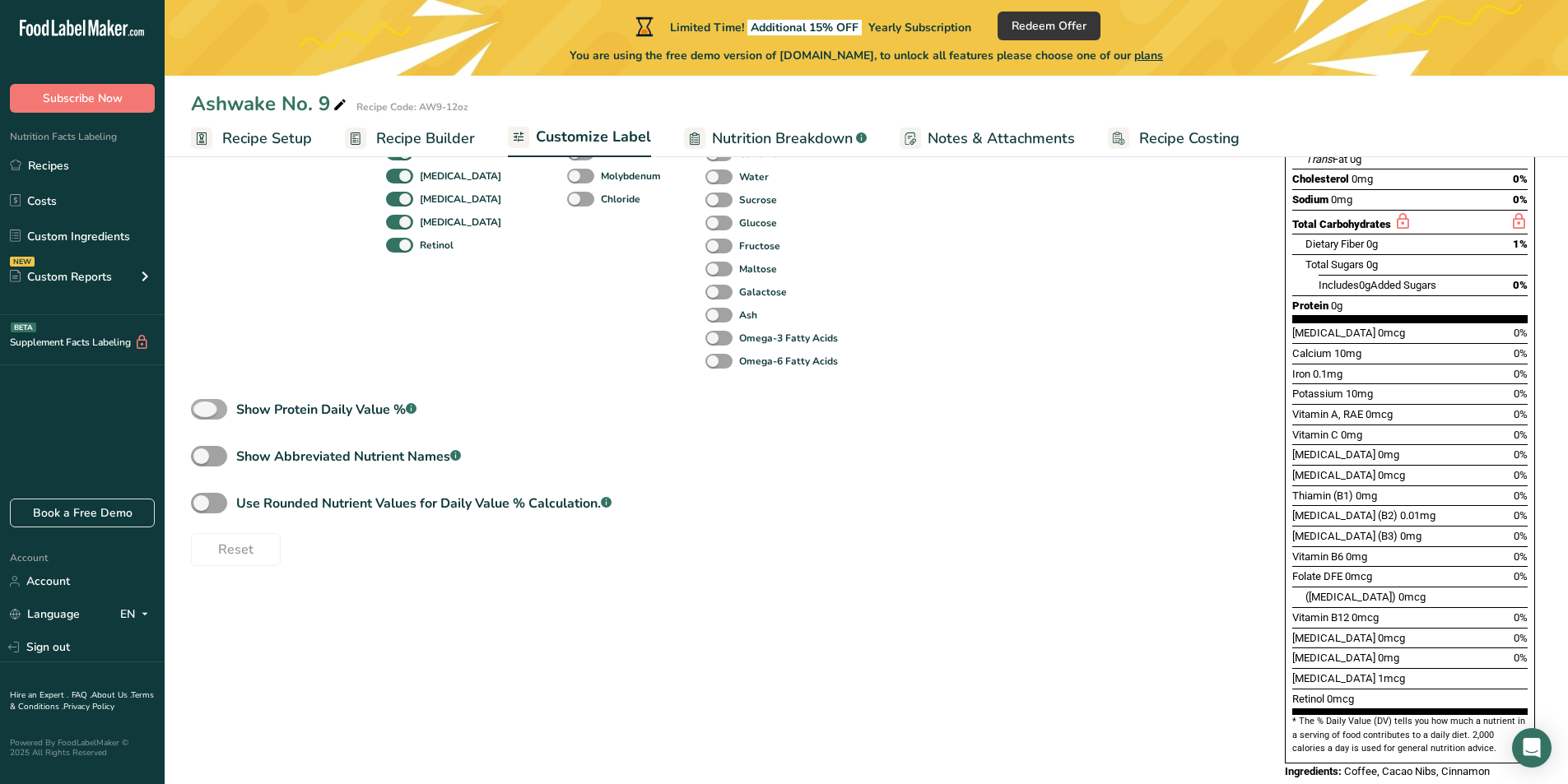
click at [211, 415] on span at bounding box center [209, 409] width 36 height 21
click at [202, 415] on input "Show Protein Daily Value % .a-a{fill:#347362;}.b-a{fill:#fff;}" at bounding box center [196, 409] width 11 height 11
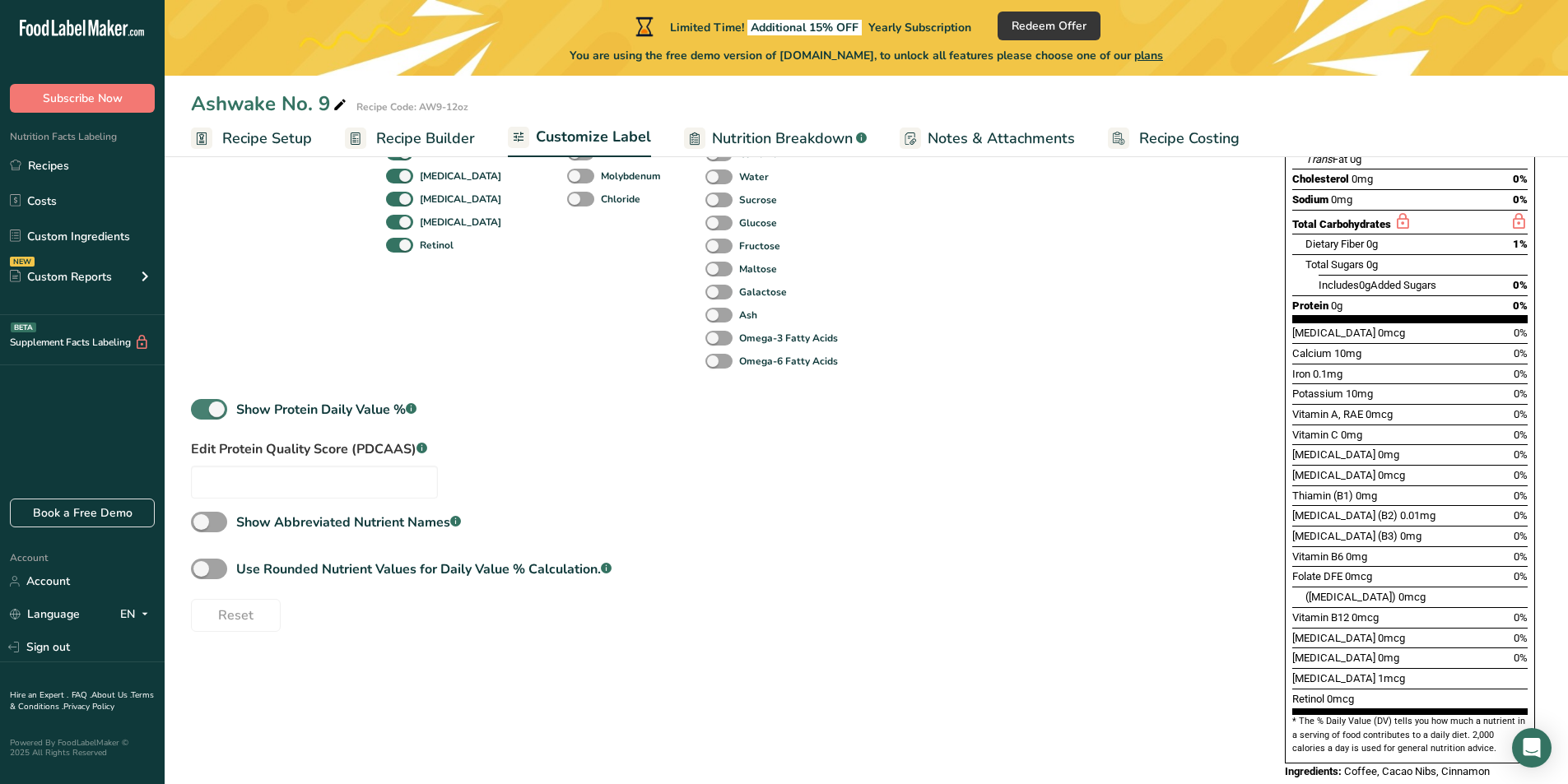
click at [211, 415] on span at bounding box center [209, 409] width 36 height 21
click at [202, 415] on input "Show Protein Daily Value % .a-a{fill:#347362;}.b-a{fill:#fff;}" at bounding box center [196, 409] width 11 height 11
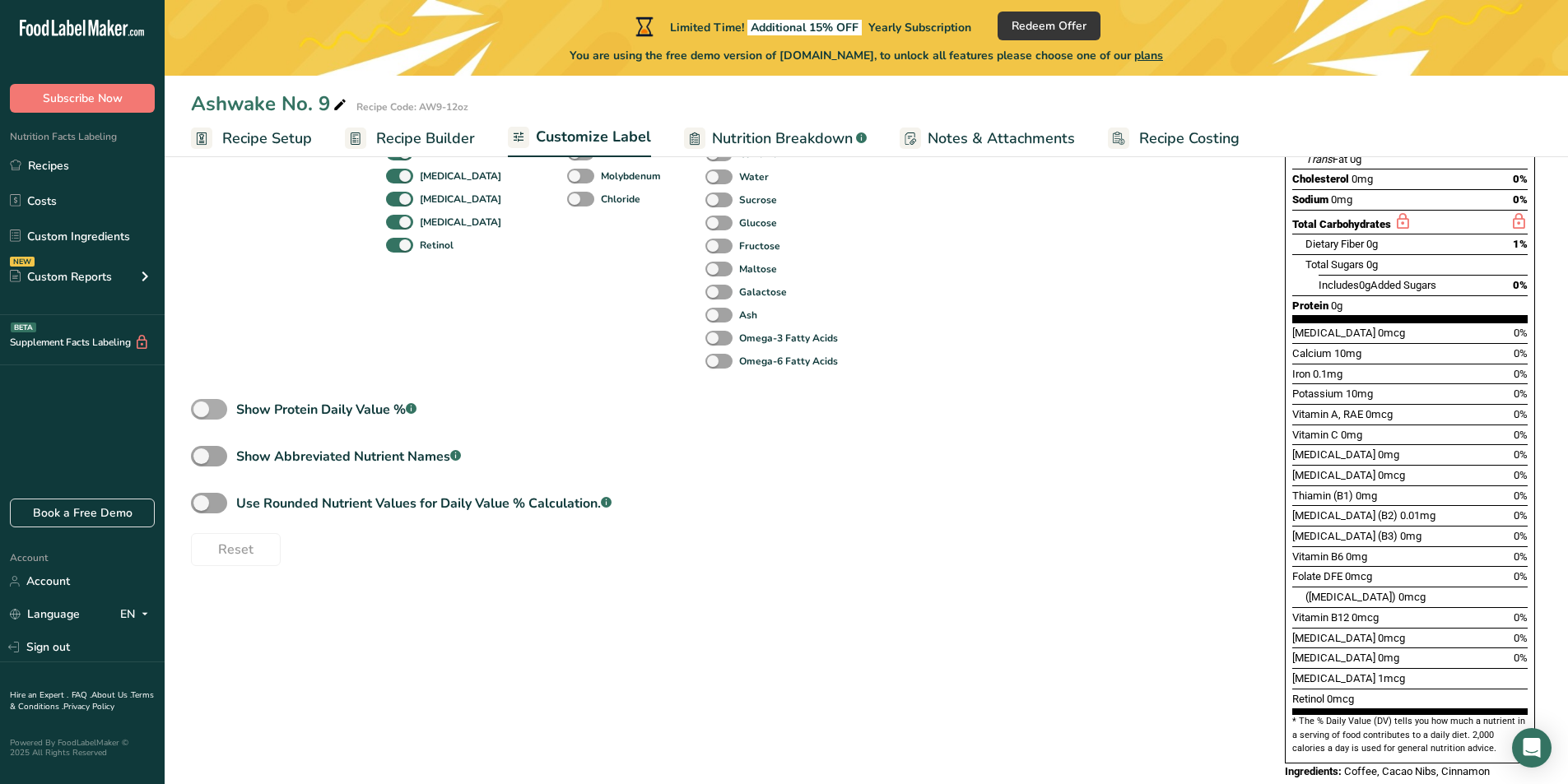
click at [211, 415] on span at bounding box center [209, 409] width 36 height 21
click at [202, 415] on input "Show Protein Daily Value % .a-a{fill:#347362;}.b-a{fill:#fff;}" at bounding box center [196, 409] width 11 height 11
checkbox input "true"
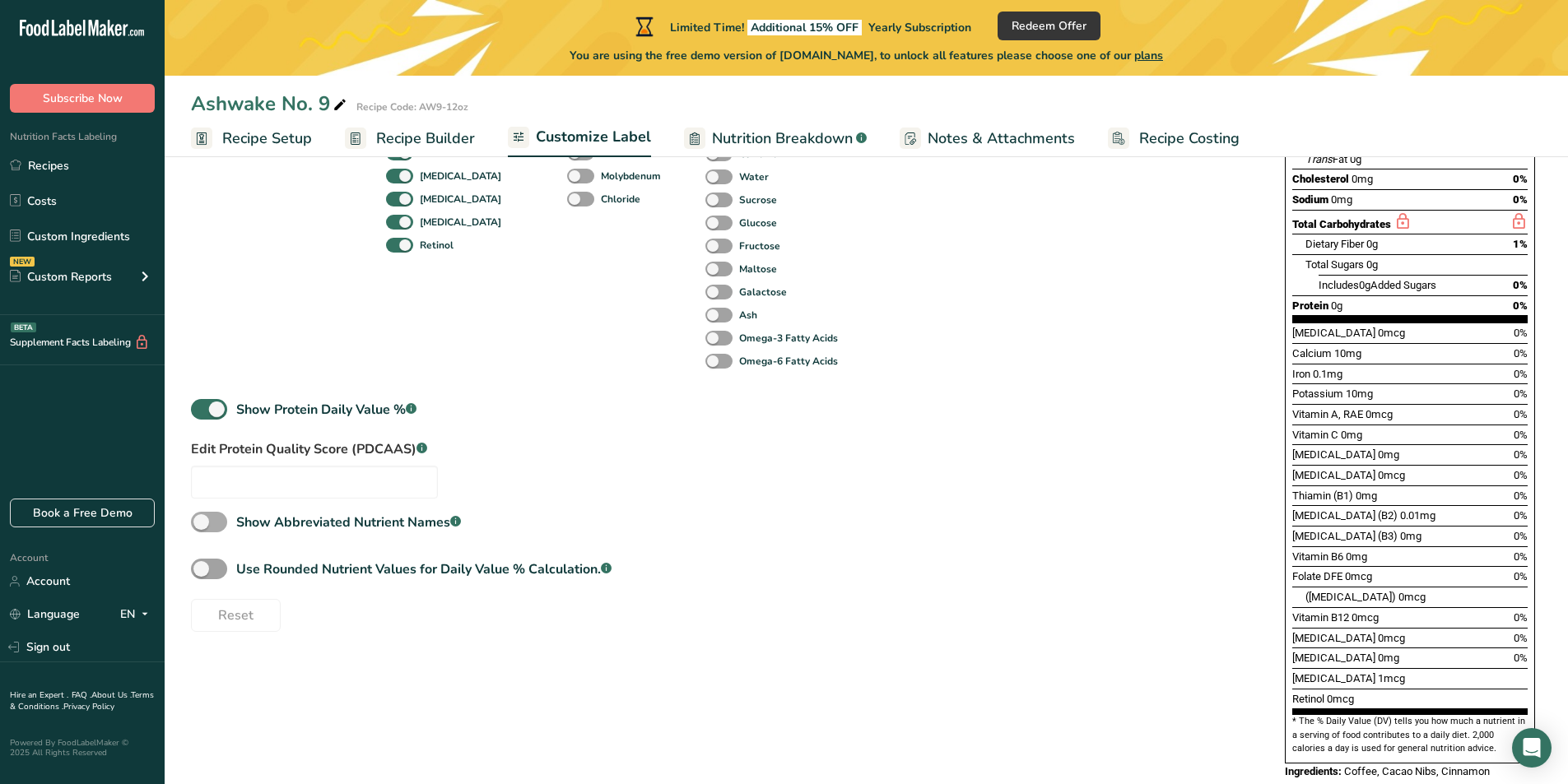
click at [210, 522] on span at bounding box center [209, 521] width 36 height 21
click at [202, 522] on input "Show Abbreviated Nutrient Names .a-a{fill:#347362;}.b-a{fill:#fff;}" at bounding box center [196, 521] width 11 height 11
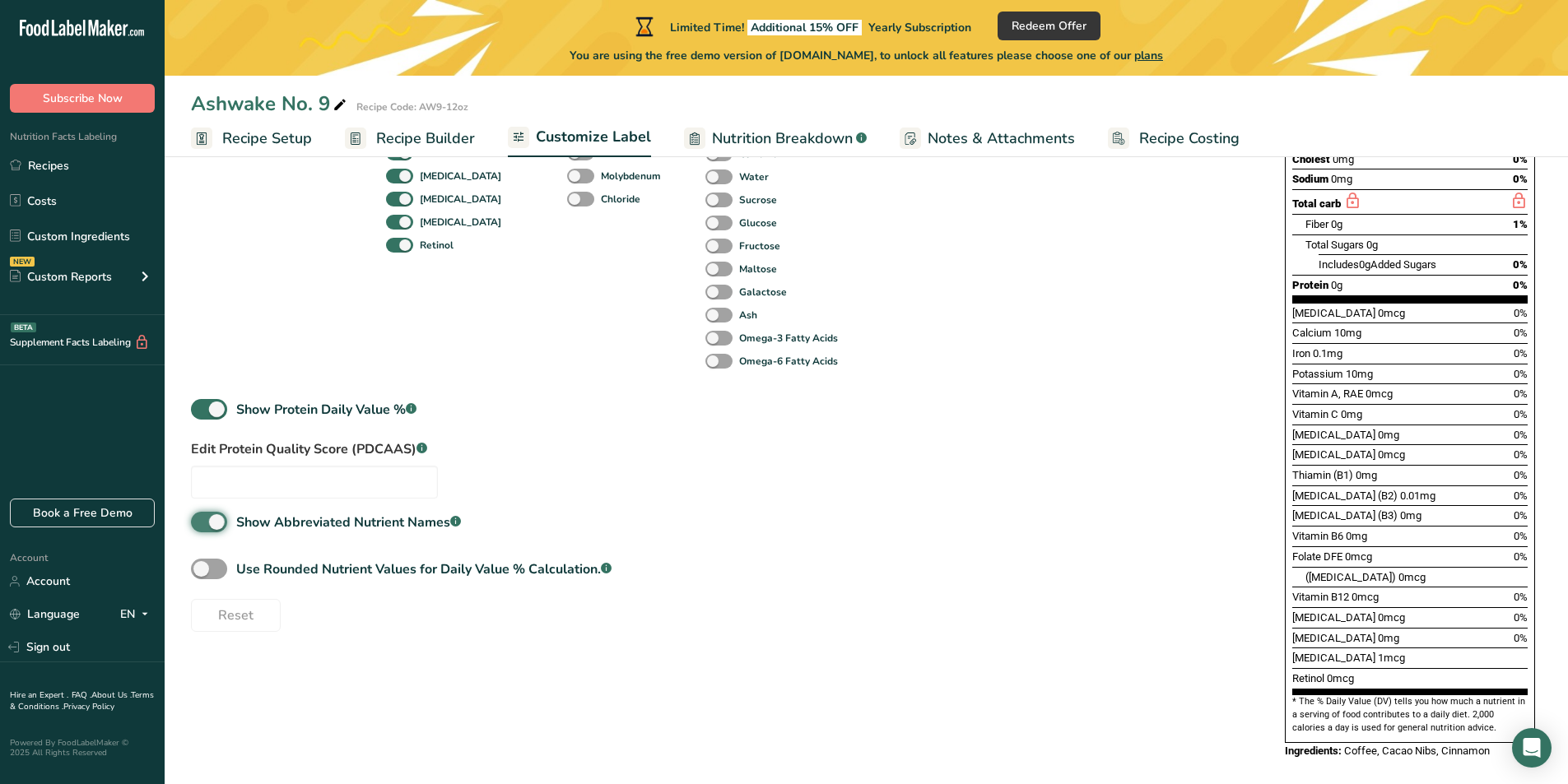
scroll to position [406, 0]
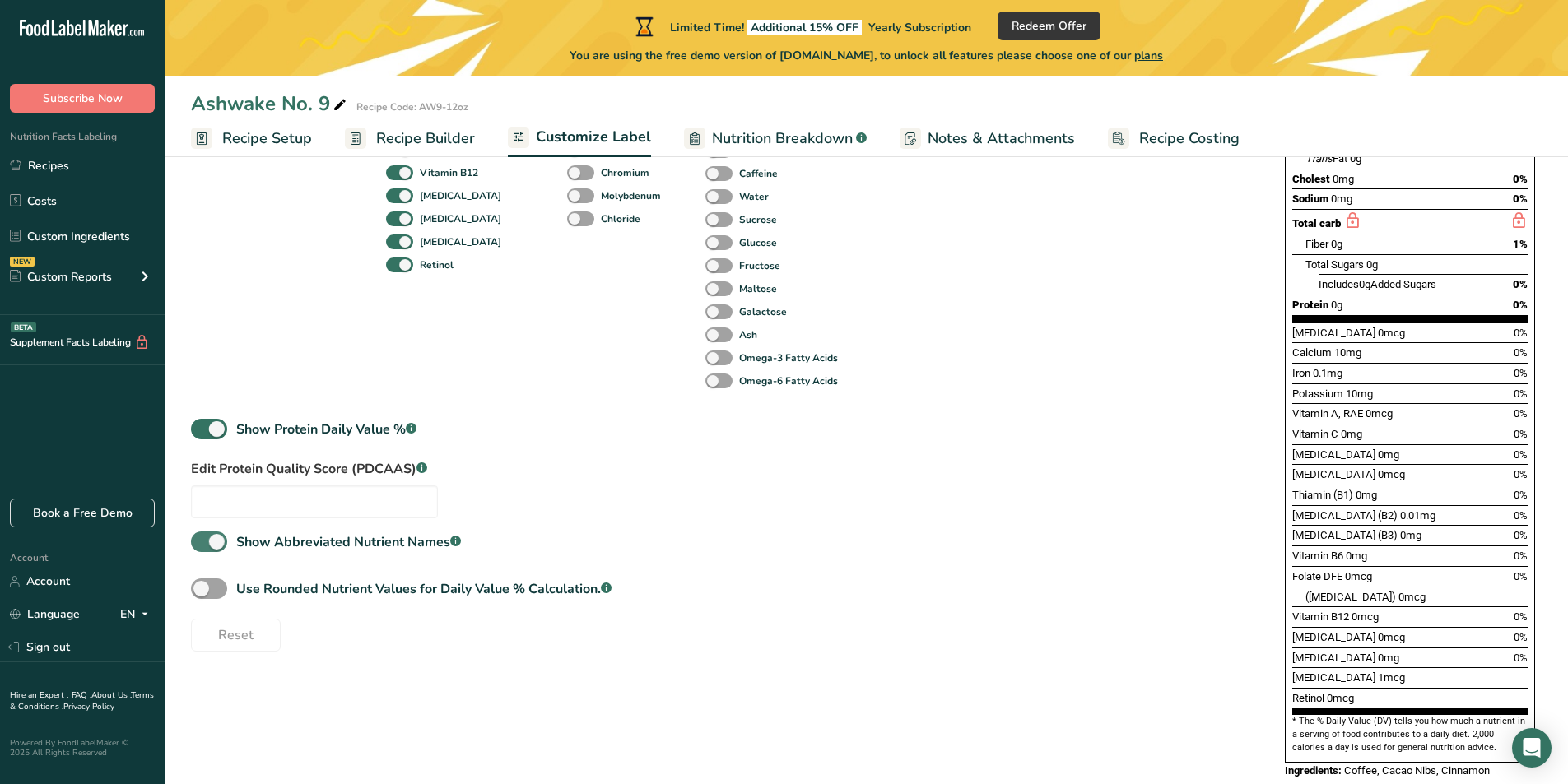
click at [210, 522] on div "Standard Components Total Fat Saturated Fat Trans Fat [MEDICAL_DATA] Sodium Tot…" at bounding box center [722, 262] width 1061 height 779
click at [216, 539] on span at bounding box center [209, 541] width 36 height 21
click at [202, 539] on input "Show Abbreviated Nutrient Names .a-a{fill:#347362;}.b-a{fill:#fff;}" at bounding box center [196, 541] width 11 height 11
checkbox input "false"
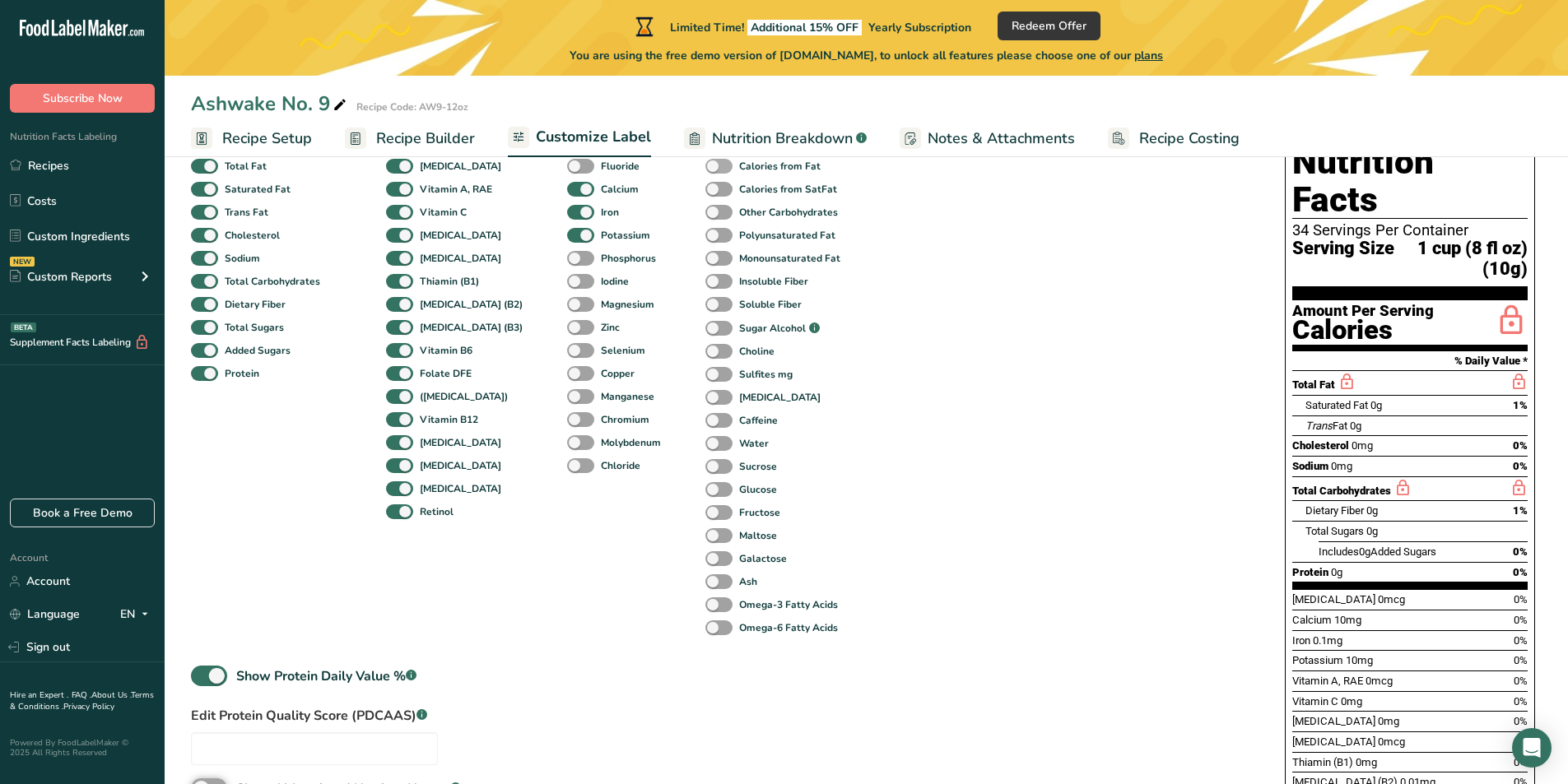
scroll to position [78, 0]
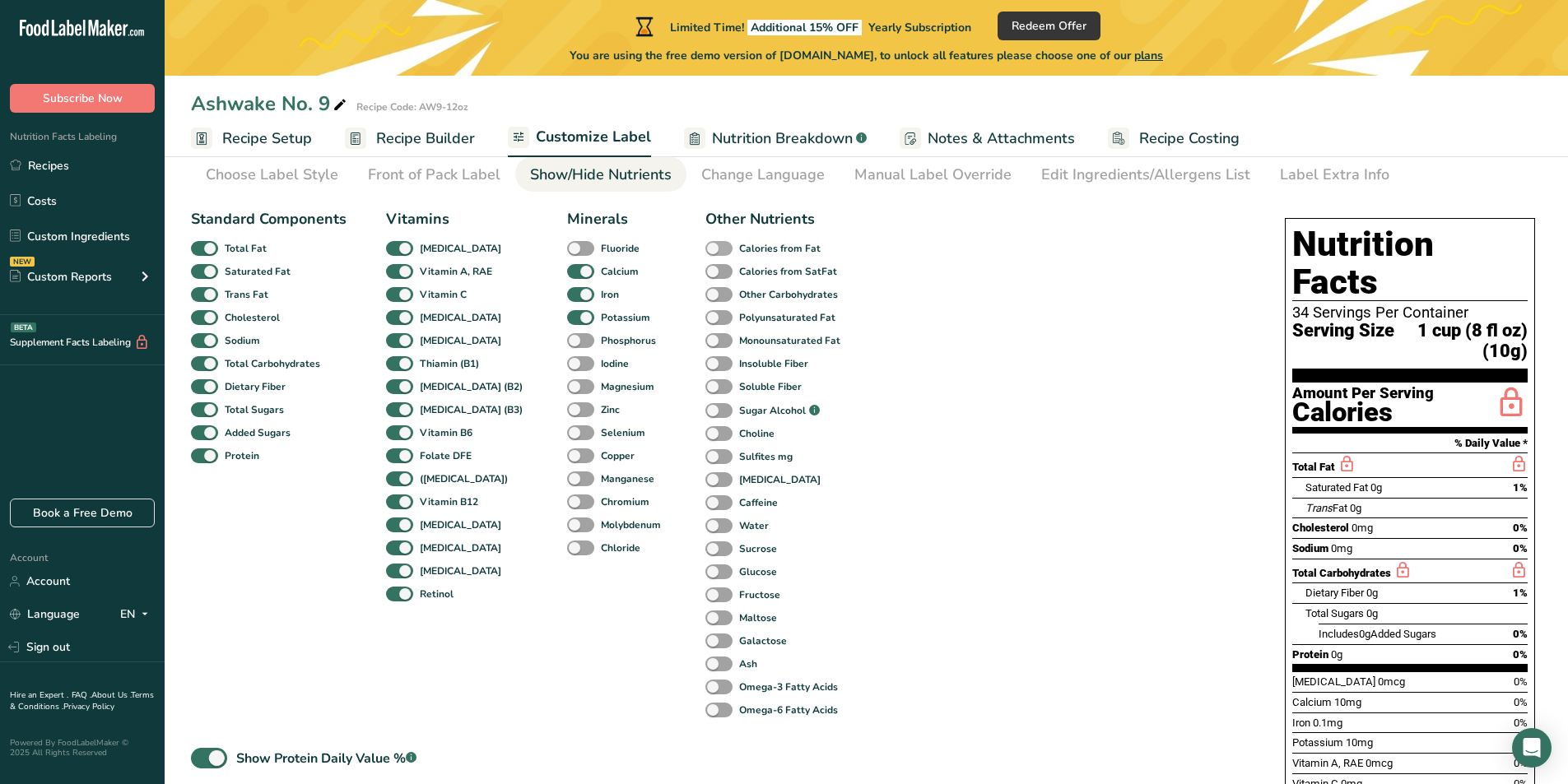
click at [705, 251] on span at bounding box center [718, 249] width 27 height 16
click at [705, 251] on input "Calories from Fat" at bounding box center [710, 248] width 11 height 11
checkbox input "true"
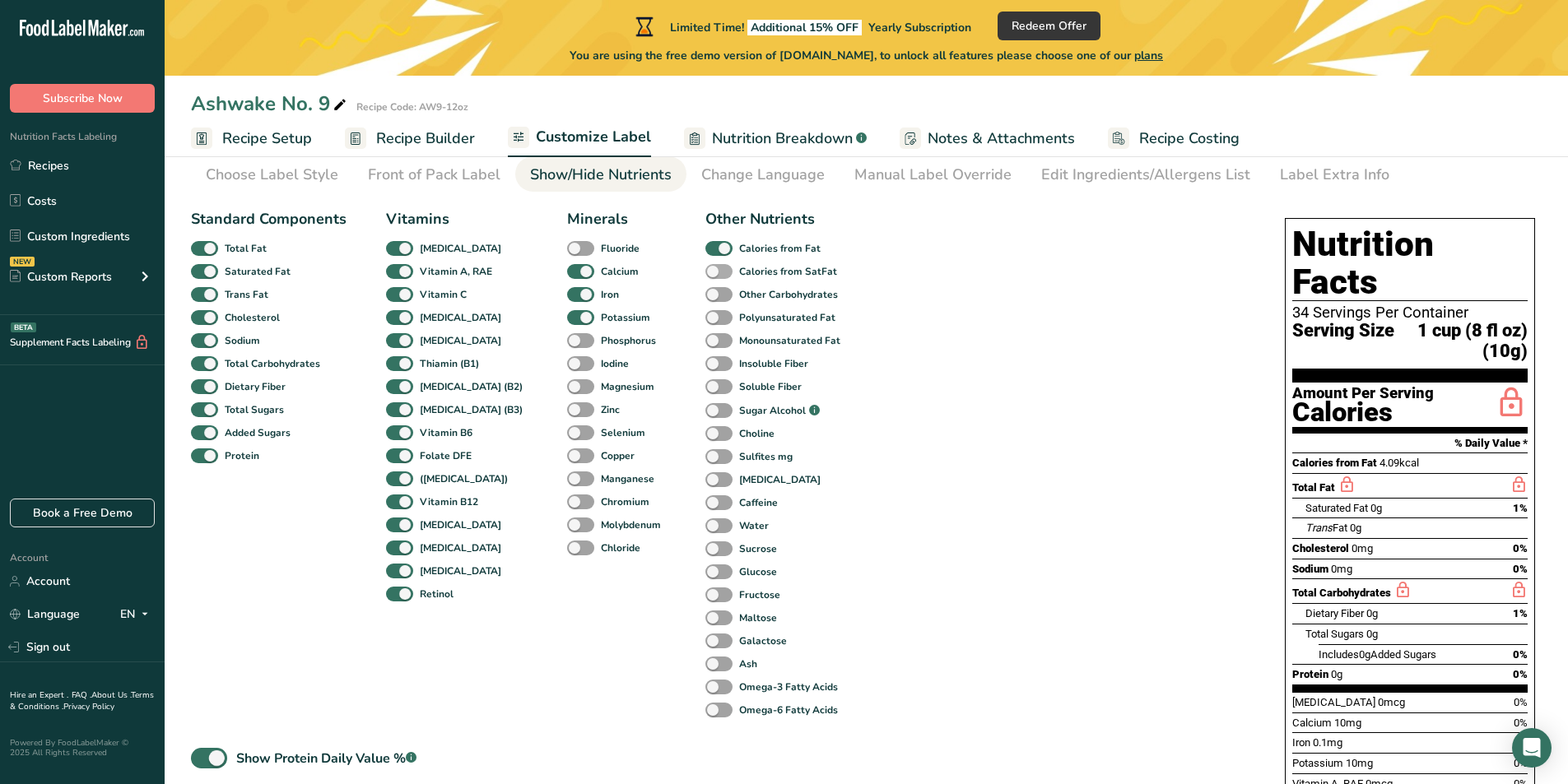
click at [705, 269] on span at bounding box center [718, 272] width 27 height 16
click at [705, 269] on input "Calories from SatFat" at bounding box center [710, 271] width 11 height 11
checkbox input "true"
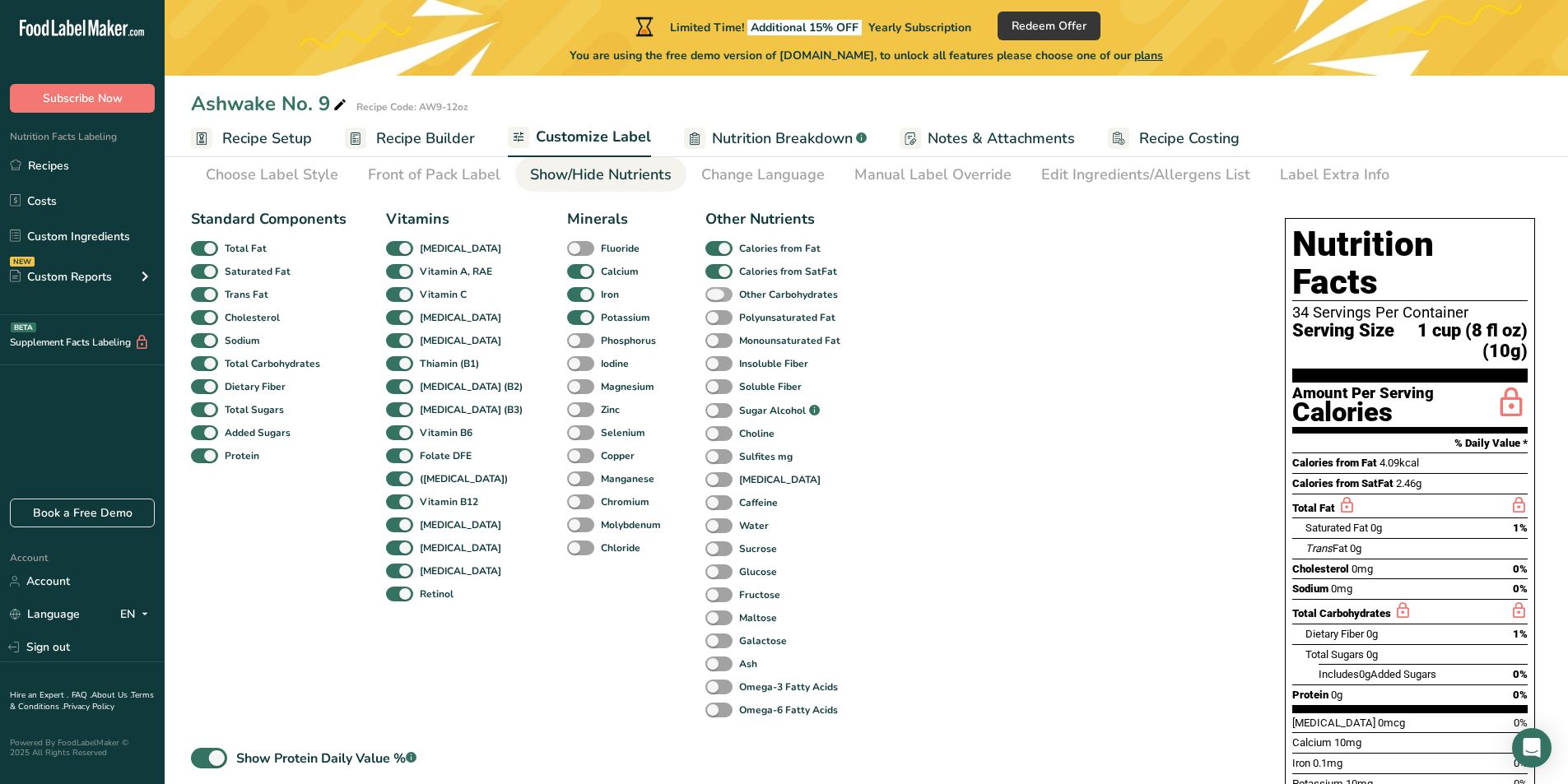
click at [705, 292] on span at bounding box center [718, 295] width 27 height 16
click at [705, 292] on input "Other Carbohydrates" at bounding box center [710, 294] width 11 height 11
checkbox input "true"
click at [705, 320] on span at bounding box center [718, 318] width 27 height 16
click at [705, 320] on input "Polyunsaturated Fat" at bounding box center [710, 316] width 11 height 11
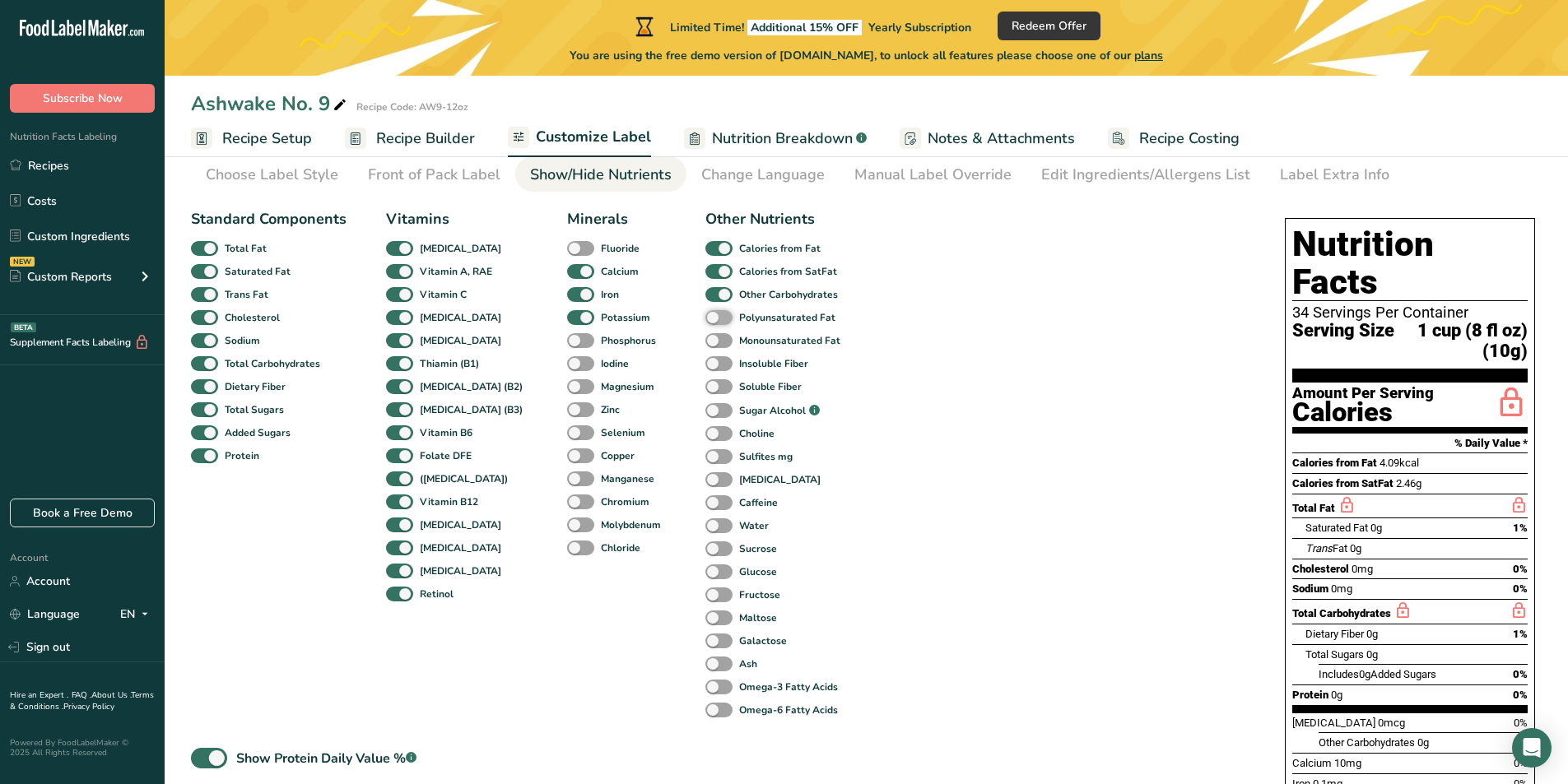
checkbox input "true"
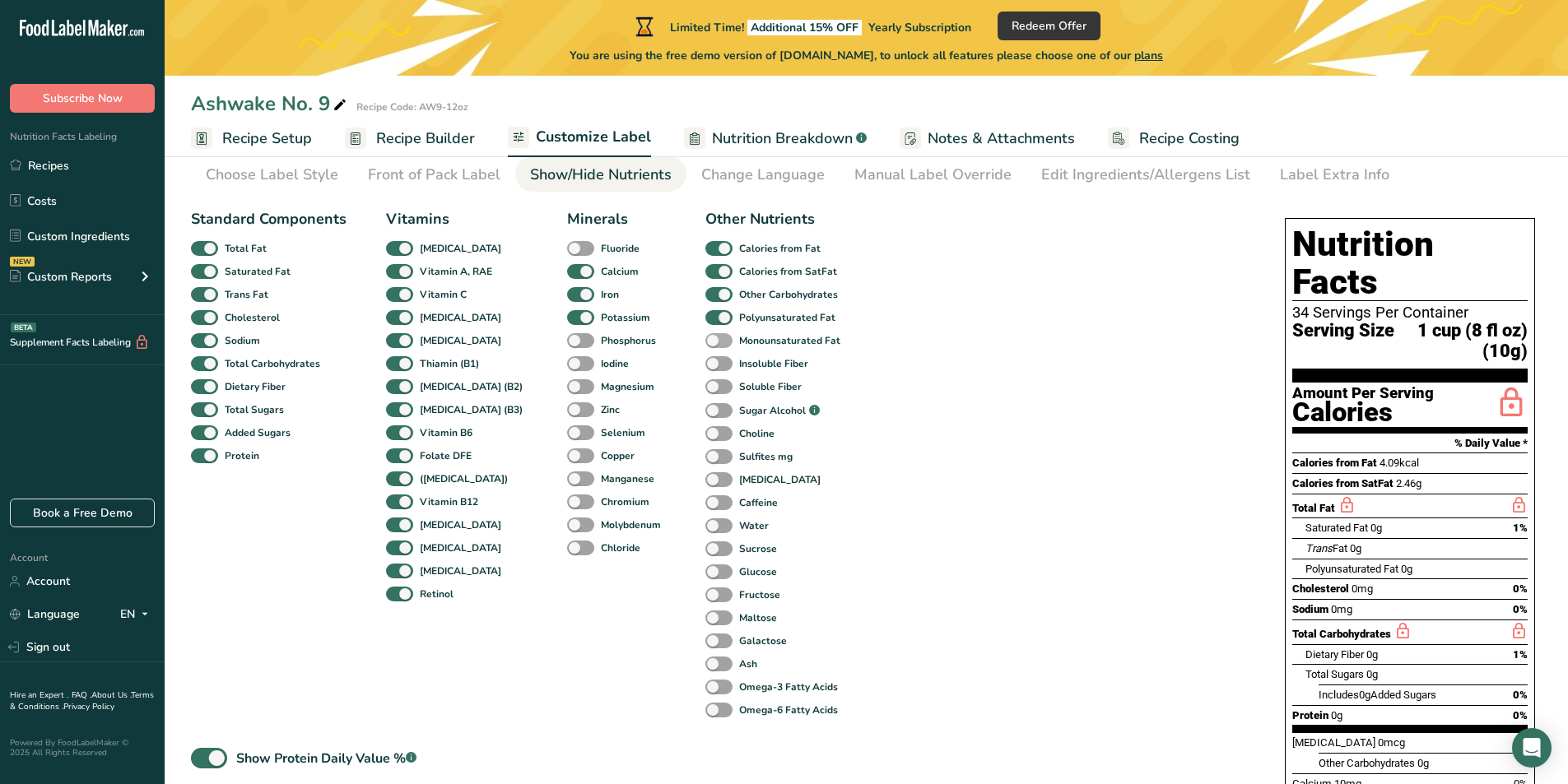
click at [705, 341] on span at bounding box center [718, 341] width 27 height 16
click at [705, 341] on input "Monounsaturated Fat" at bounding box center [710, 339] width 11 height 11
checkbox input "true"
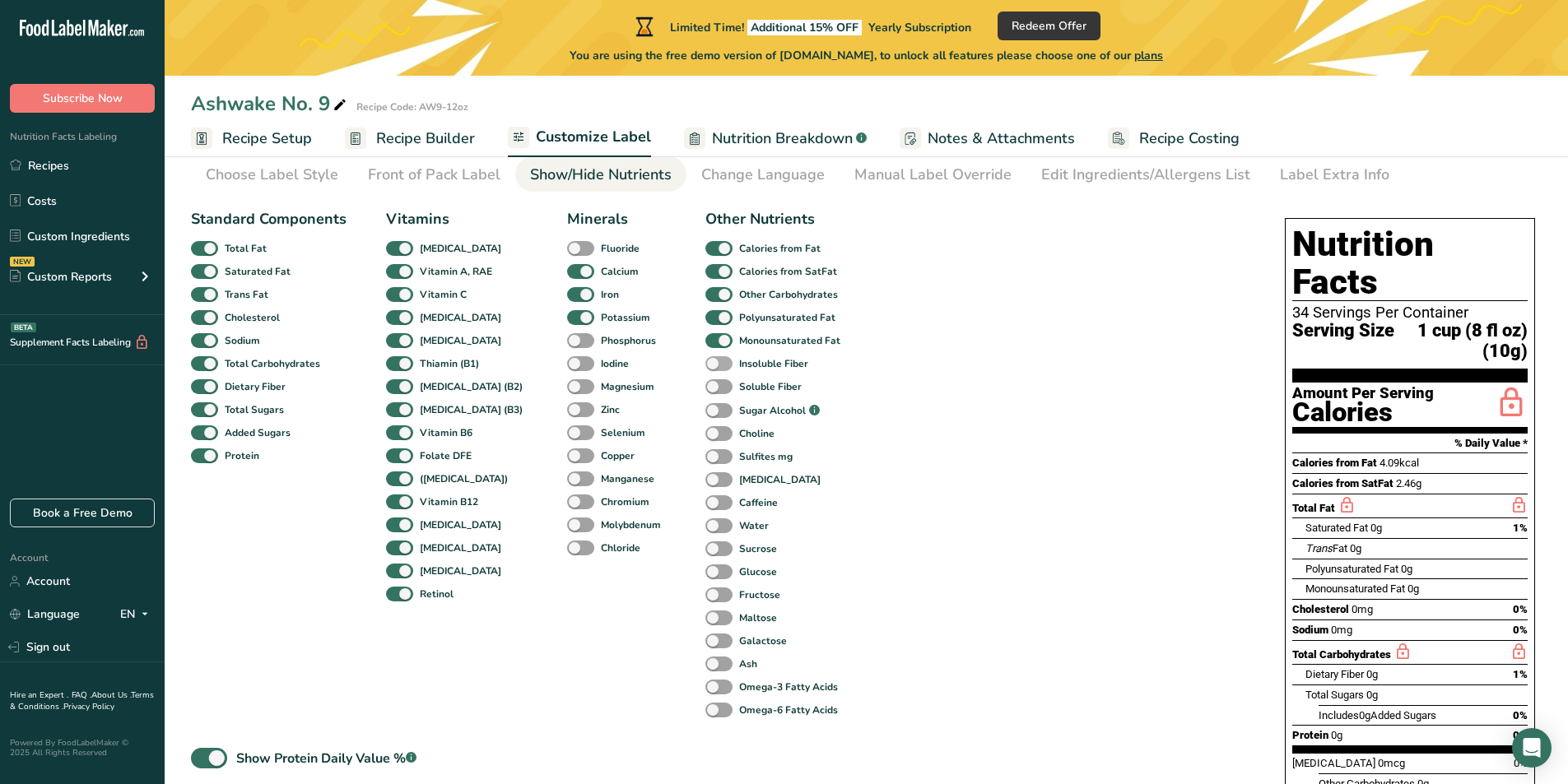
click at [705, 361] on span at bounding box center [718, 364] width 27 height 16
click at [705, 361] on input "Insoluble Fiber" at bounding box center [710, 363] width 11 height 11
checkbox input "true"
click at [705, 382] on span at bounding box center [718, 387] width 27 height 16
click at [705, 382] on input "Soluble Fiber" at bounding box center [710, 386] width 11 height 11
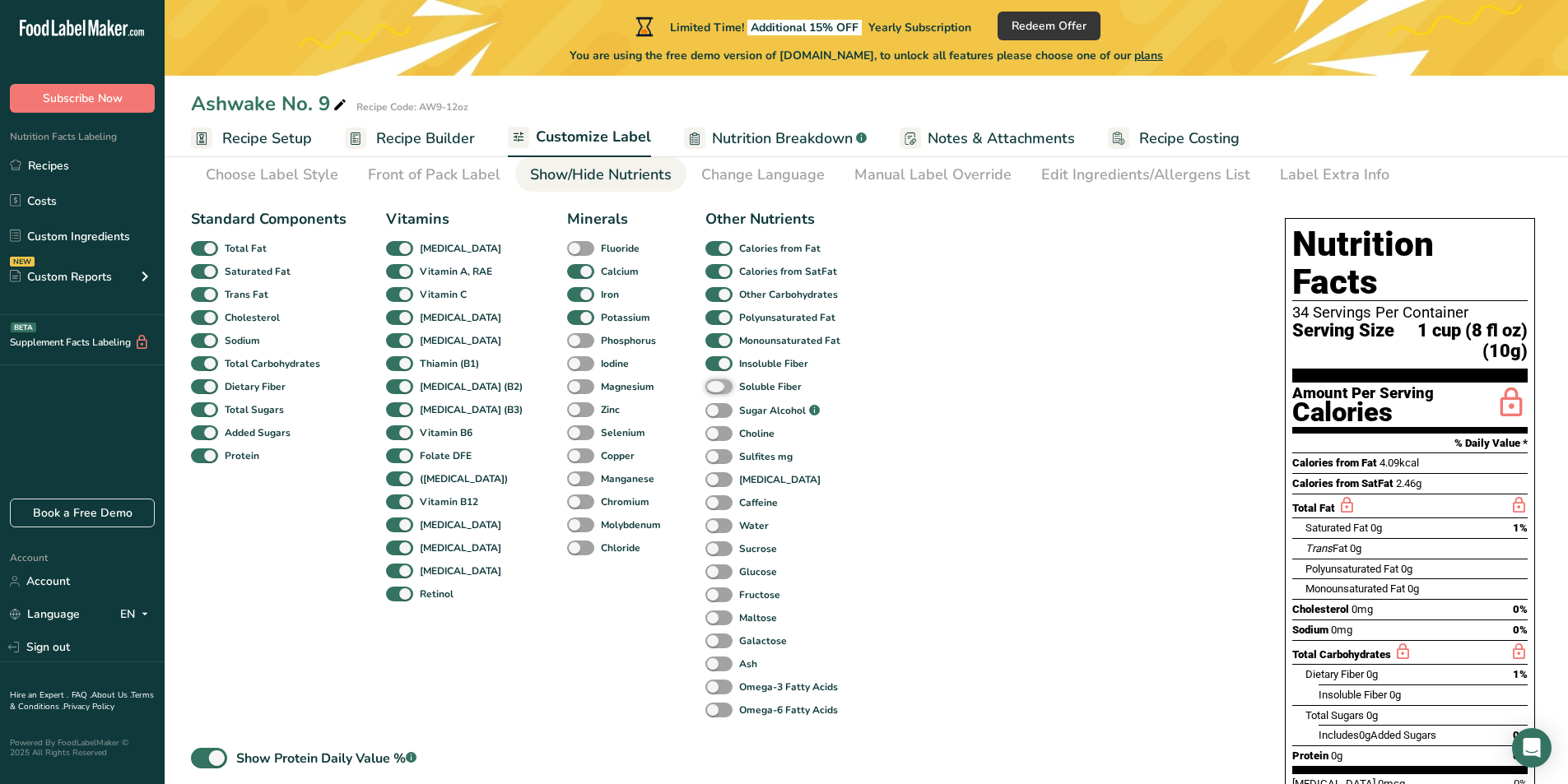
checkbox input "true"
click at [705, 415] on span at bounding box center [718, 411] width 27 height 16
click at [705, 415] on input "Sugar Alcohol .a-a{fill:#347362;}.b-a{fill:#fff;}" at bounding box center [710, 411] width 11 height 11
checkbox input "true"
click at [705, 439] on span at bounding box center [718, 434] width 27 height 16
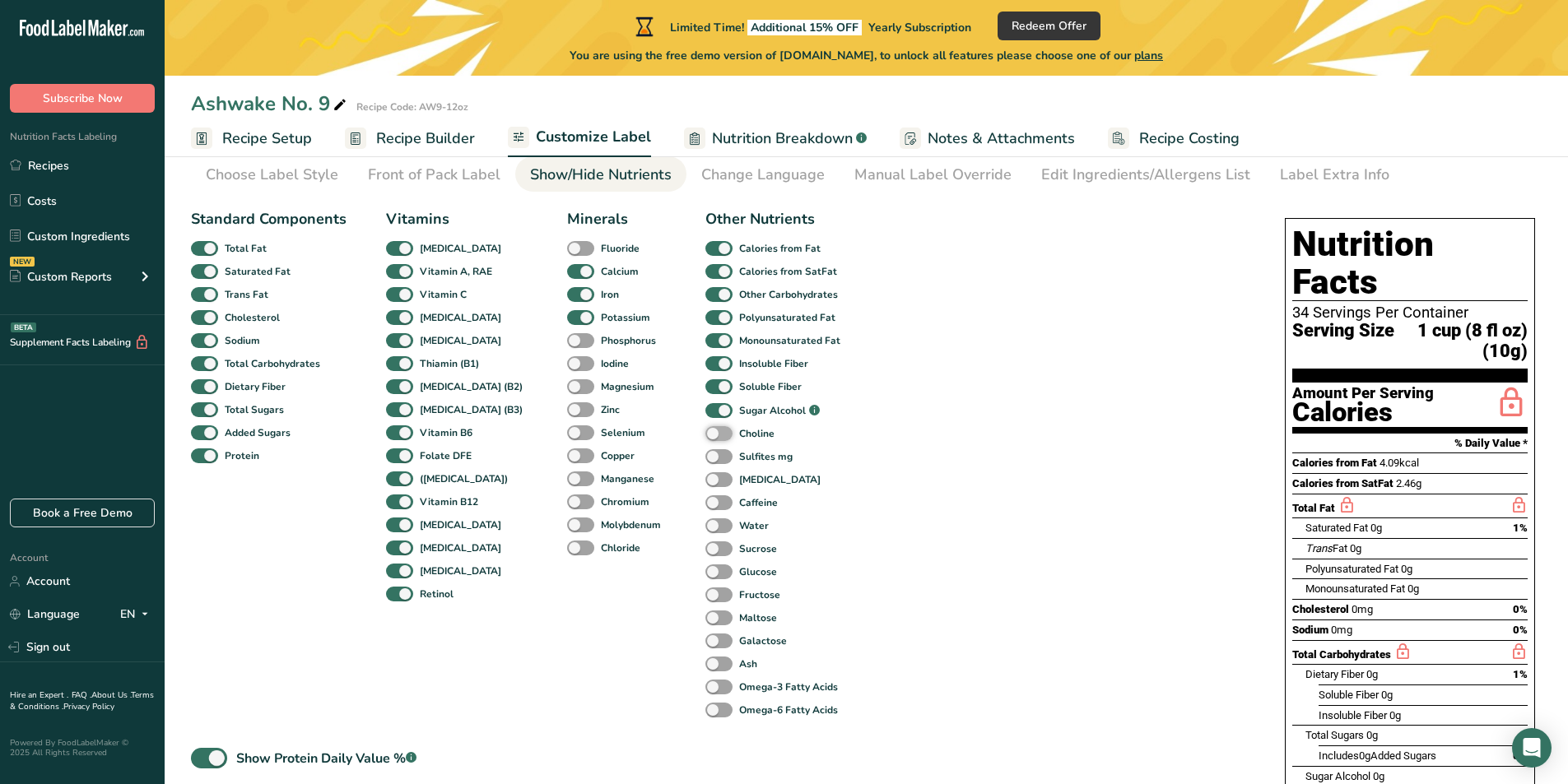
click at [705, 439] on input "Choline" at bounding box center [710, 433] width 11 height 11
checkbox input "true"
click at [705, 458] on span at bounding box center [718, 457] width 27 height 16
click at [705, 458] on input "Sulfites mg" at bounding box center [710, 456] width 11 height 11
checkbox input "true"
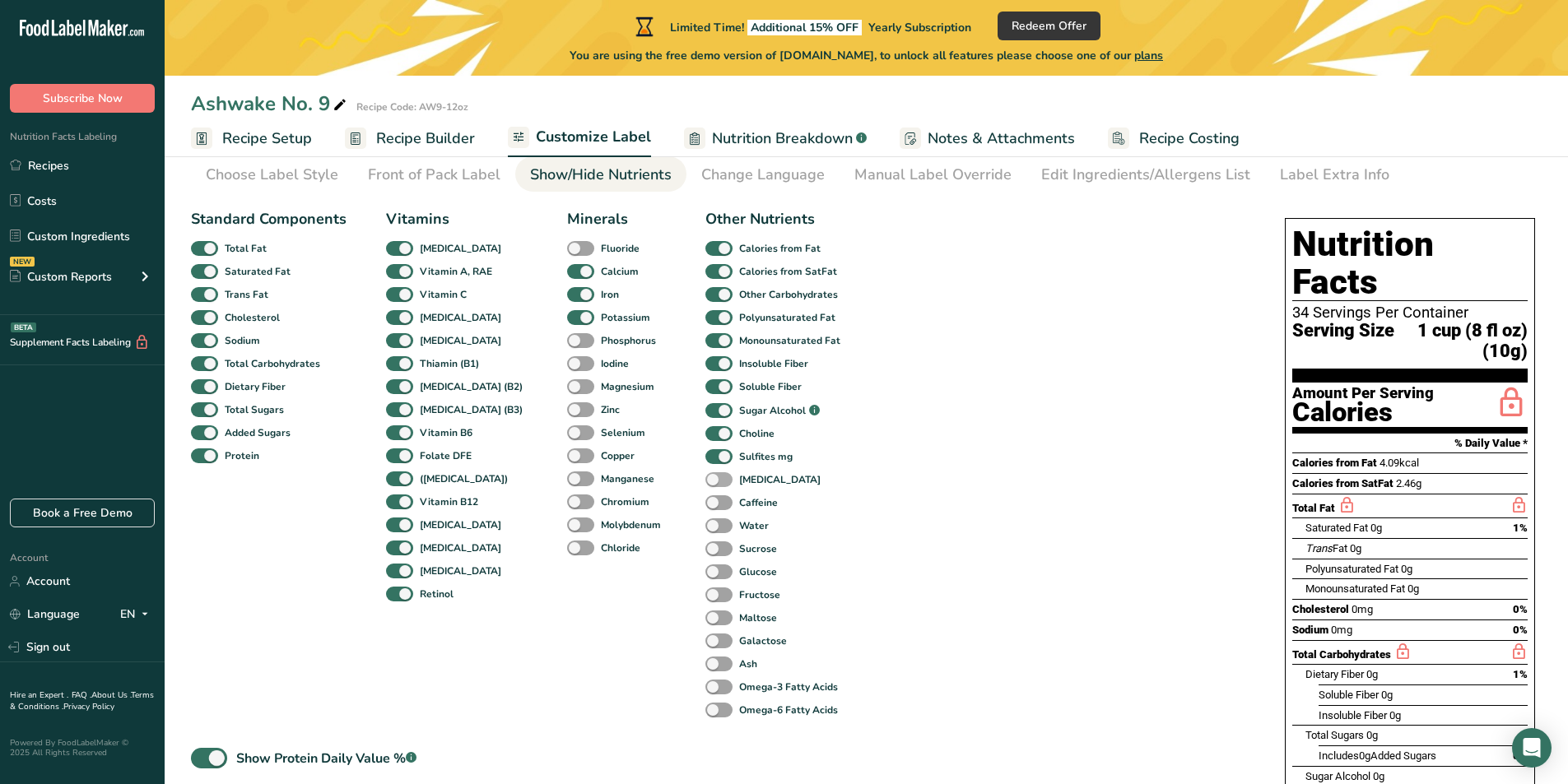
click at [705, 476] on span at bounding box center [718, 481] width 27 height 16
click at [705, 476] on input "[MEDICAL_DATA]" at bounding box center [710, 479] width 11 height 11
checkbox input "true"
click at [705, 499] on span at bounding box center [718, 503] width 27 height 16
click at [705, 499] on input "Caffeine" at bounding box center [710, 501] width 11 height 11
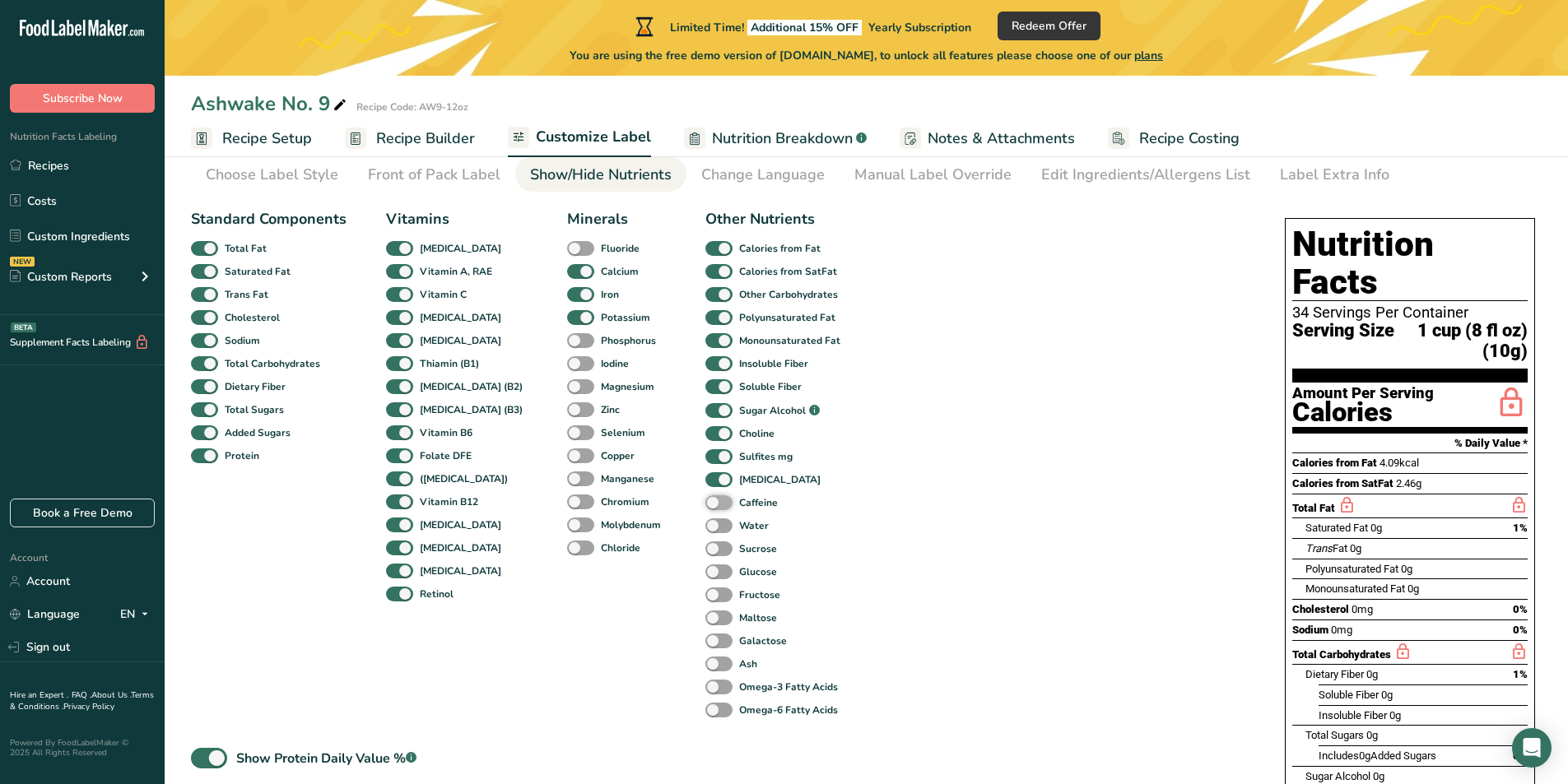
checkbox input "true"
click at [705, 527] on span at bounding box center [718, 526] width 27 height 16
click at [705, 527] on input "Water" at bounding box center [710, 524] width 11 height 11
checkbox input "true"
click at [705, 546] on span at bounding box center [718, 549] width 27 height 16
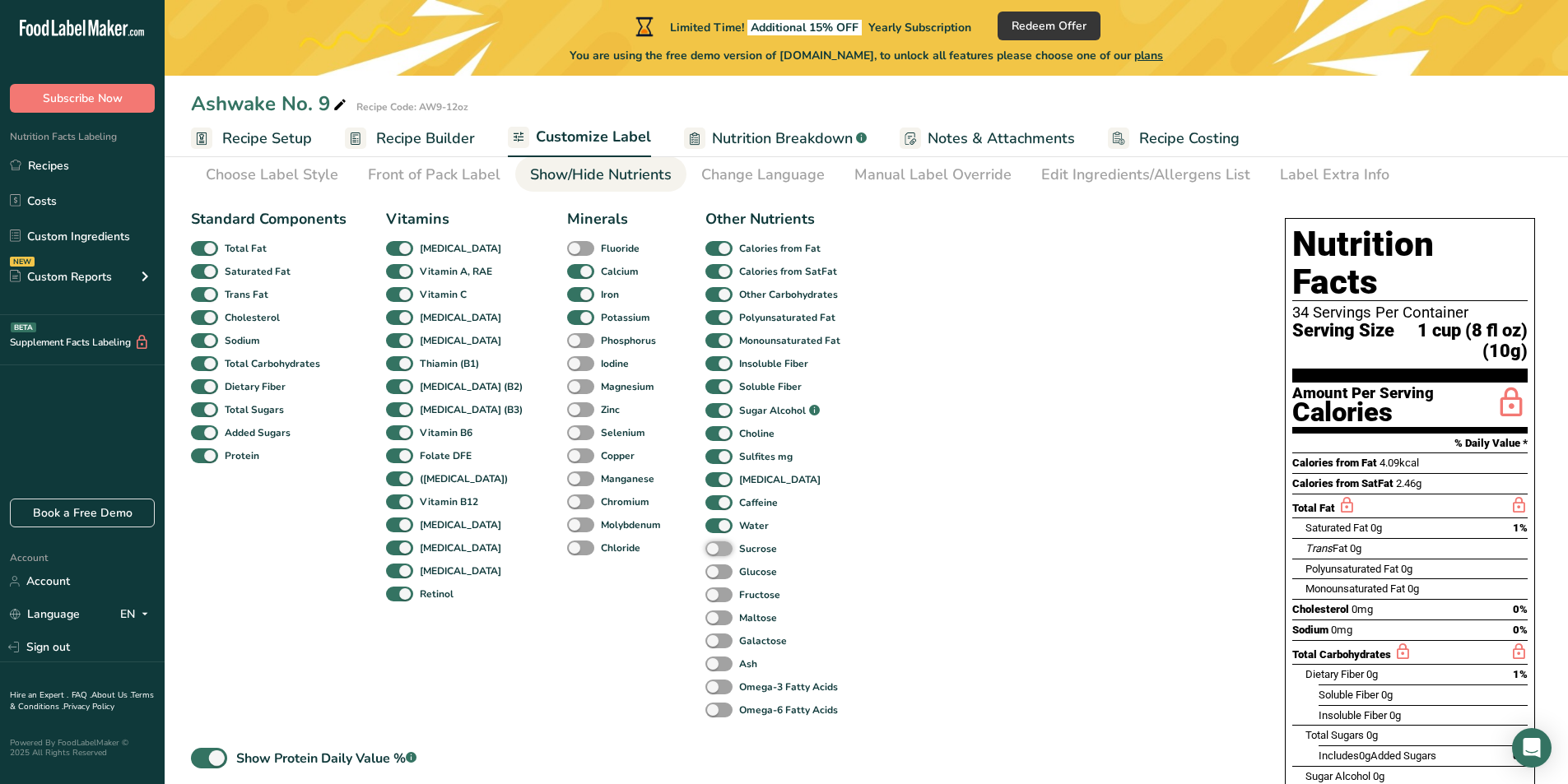
click at [705, 546] on input "Sucrose" at bounding box center [710, 548] width 11 height 11
checkbox input "true"
click at [705, 567] on span at bounding box center [718, 572] width 27 height 16
click at [705, 567] on input "Glucose" at bounding box center [710, 571] width 11 height 11
checkbox input "true"
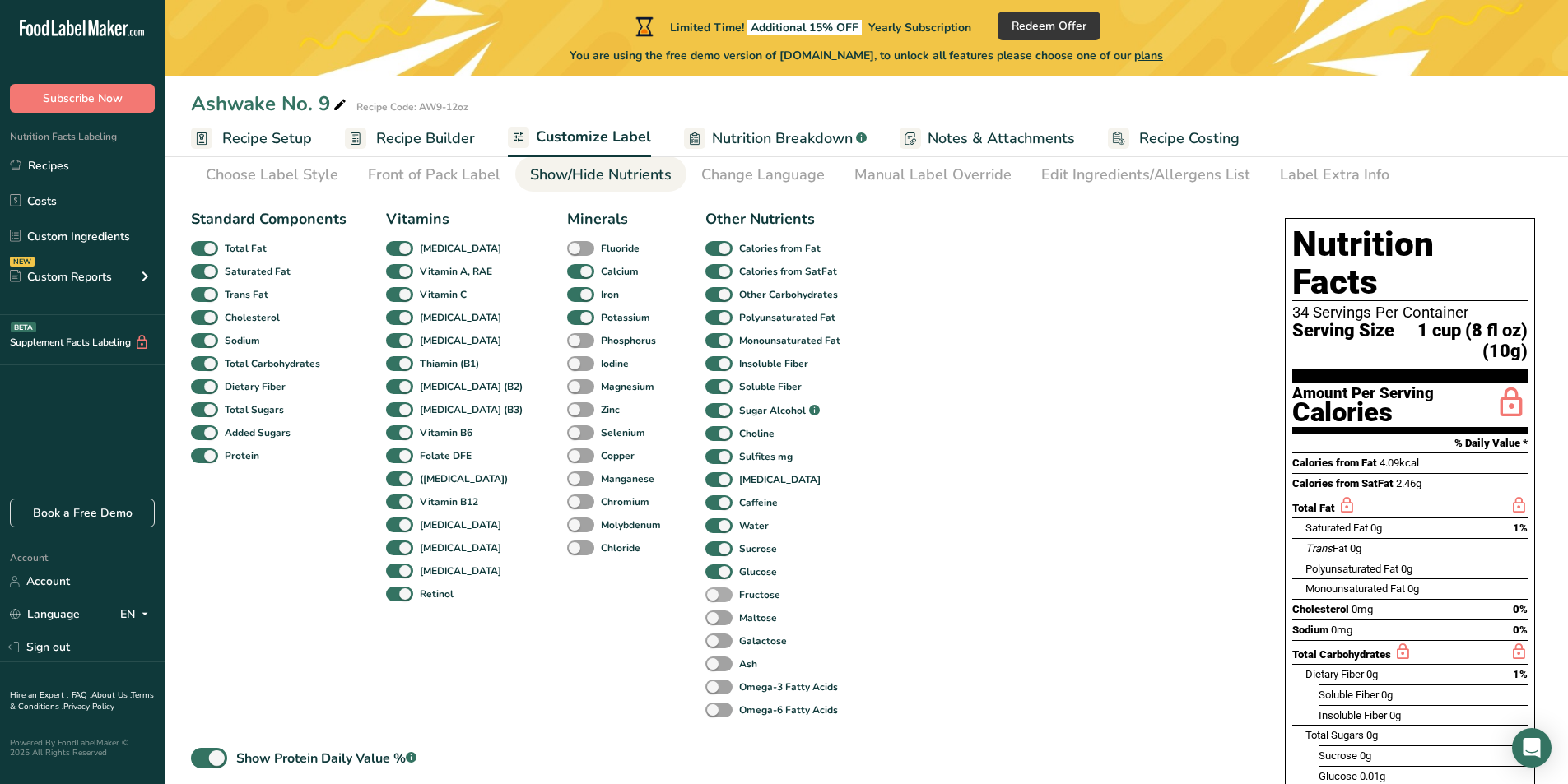
click at [705, 588] on span at bounding box center [718, 595] width 27 height 16
click at [705, 589] on input "Fructose" at bounding box center [710, 594] width 11 height 11
checkbox input "true"
drag, startPoint x: 700, startPoint y: 606, endPoint x: 702, endPoint y: 624, distance: 18.1
click at [705, 608] on div "Other Nutrients Calories from Fat Calories from SatFat Other Carbohydrates Poly…" at bounding box center [775, 465] width 140 height 513
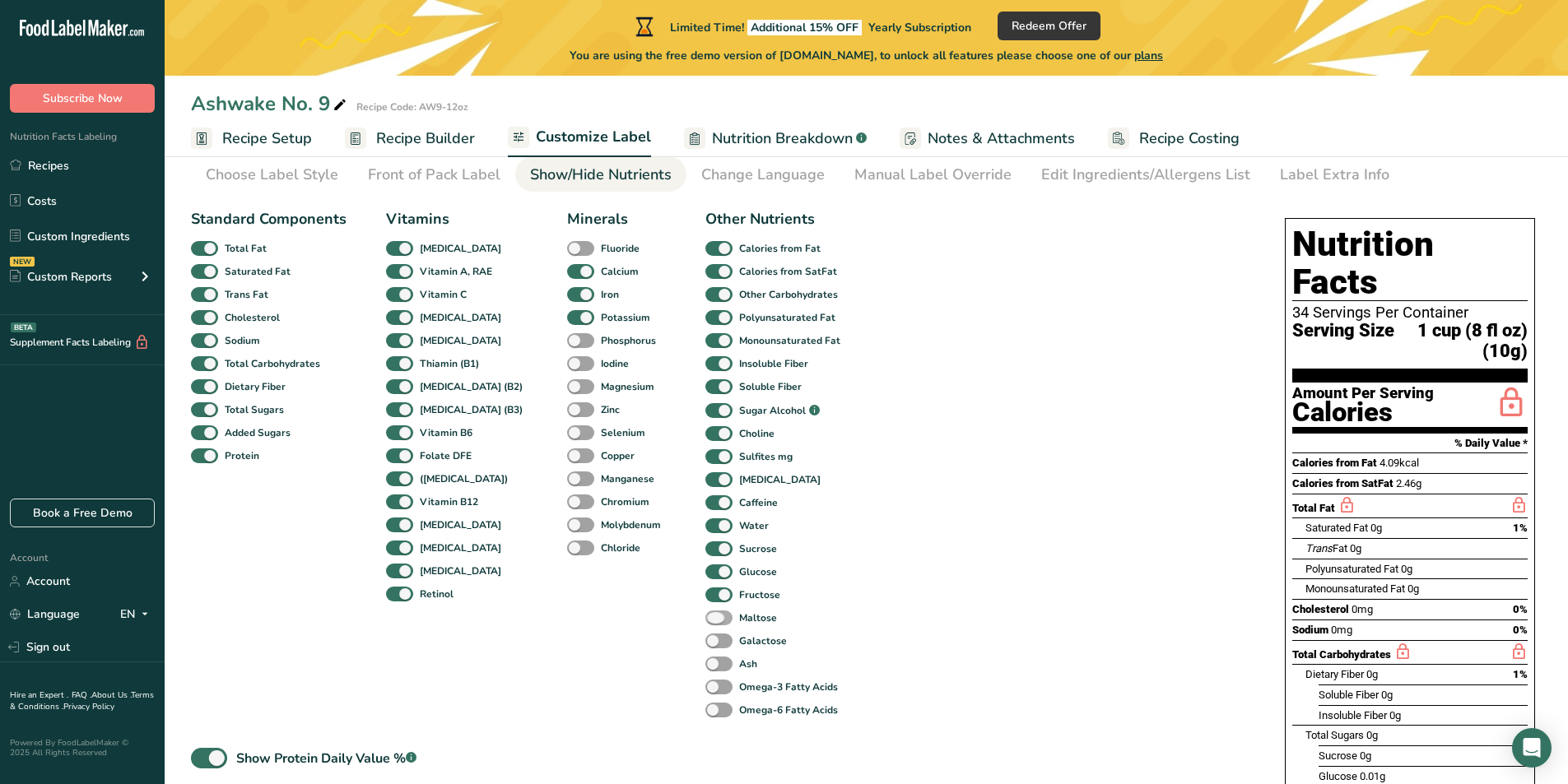
click at [705, 625] on label "Maltose" at bounding box center [741, 618] width 72 height 16
click at [705, 623] on input "Maltose" at bounding box center [710, 617] width 11 height 11
checkbox input "true"
click at [705, 643] on span at bounding box center [718, 642] width 27 height 16
click at [705, 643] on input "Galactose" at bounding box center [710, 640] width 11 height 11
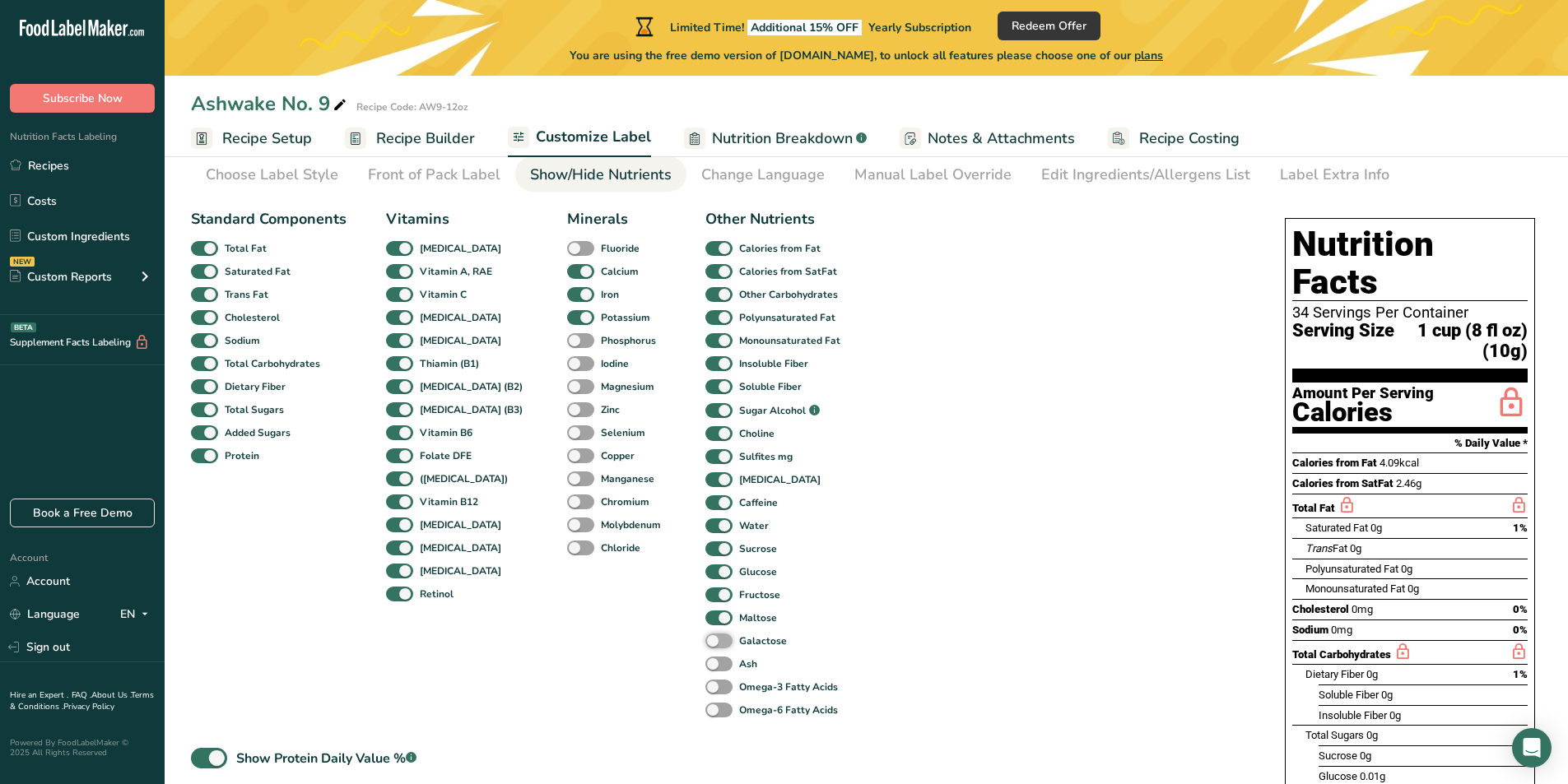
checkbox input "true"
click at [705, 667] on span at bounding box center [718, 665] width 27 height 16
click at [705, 667] on input "Ash" at bounding box center [710, 663] width 11 height 11
checkbox input "true"
click at [705, 686] on span at bounding box center [718, 687] width 27 height 16
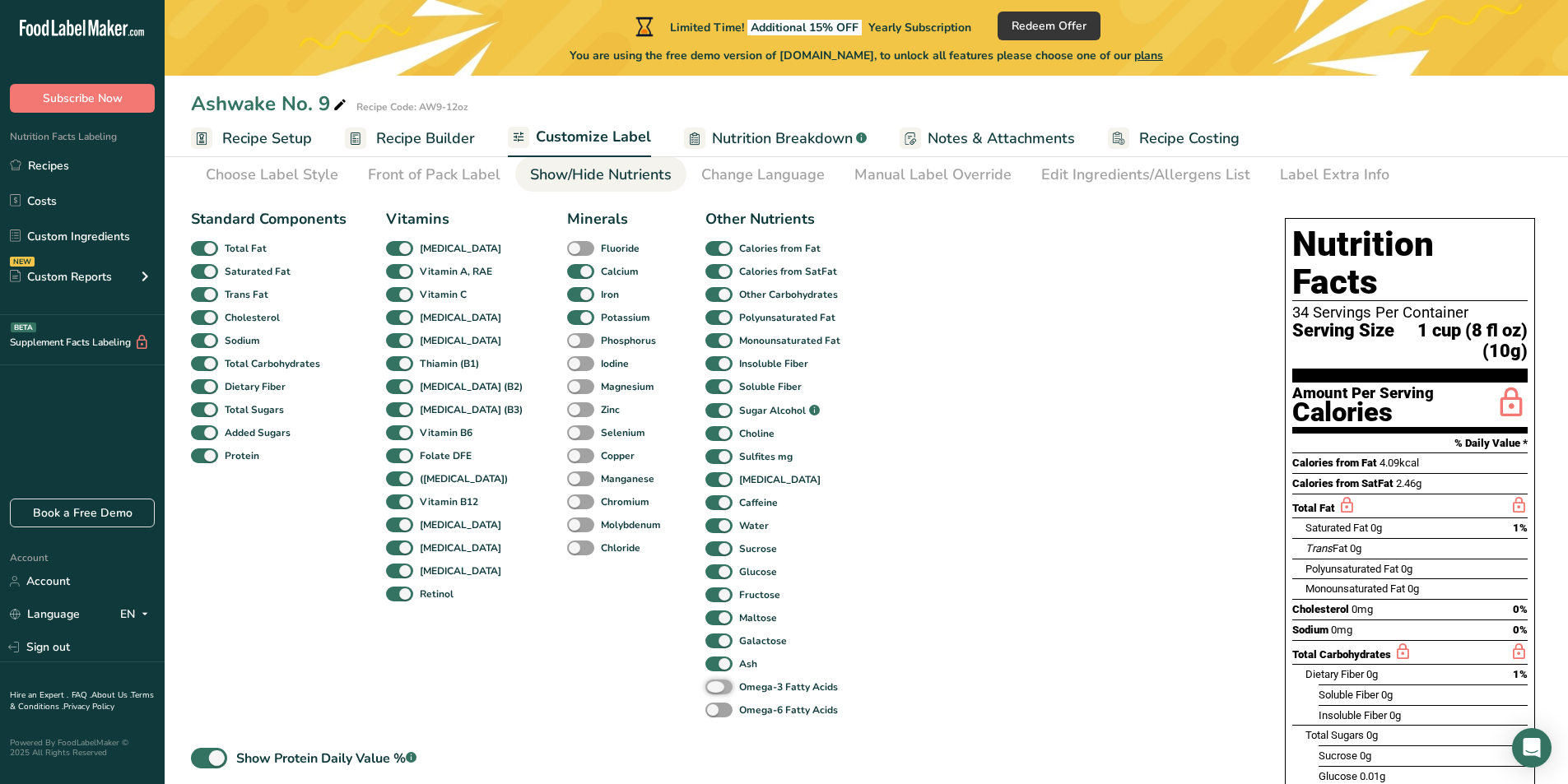
click at [705, 686] on input "Omega-3 Fatty Acids" at bounding box center [710, 686] width 11 height 11
checkbox input "true"
click at [705, 710] on span at bounding box center [718, 710] width 27 height 16
click at [705, 710] on input "Omega-6 Fatty Acids" at bounding box center [710, 709] width 11 height 11
checkbox input "true"
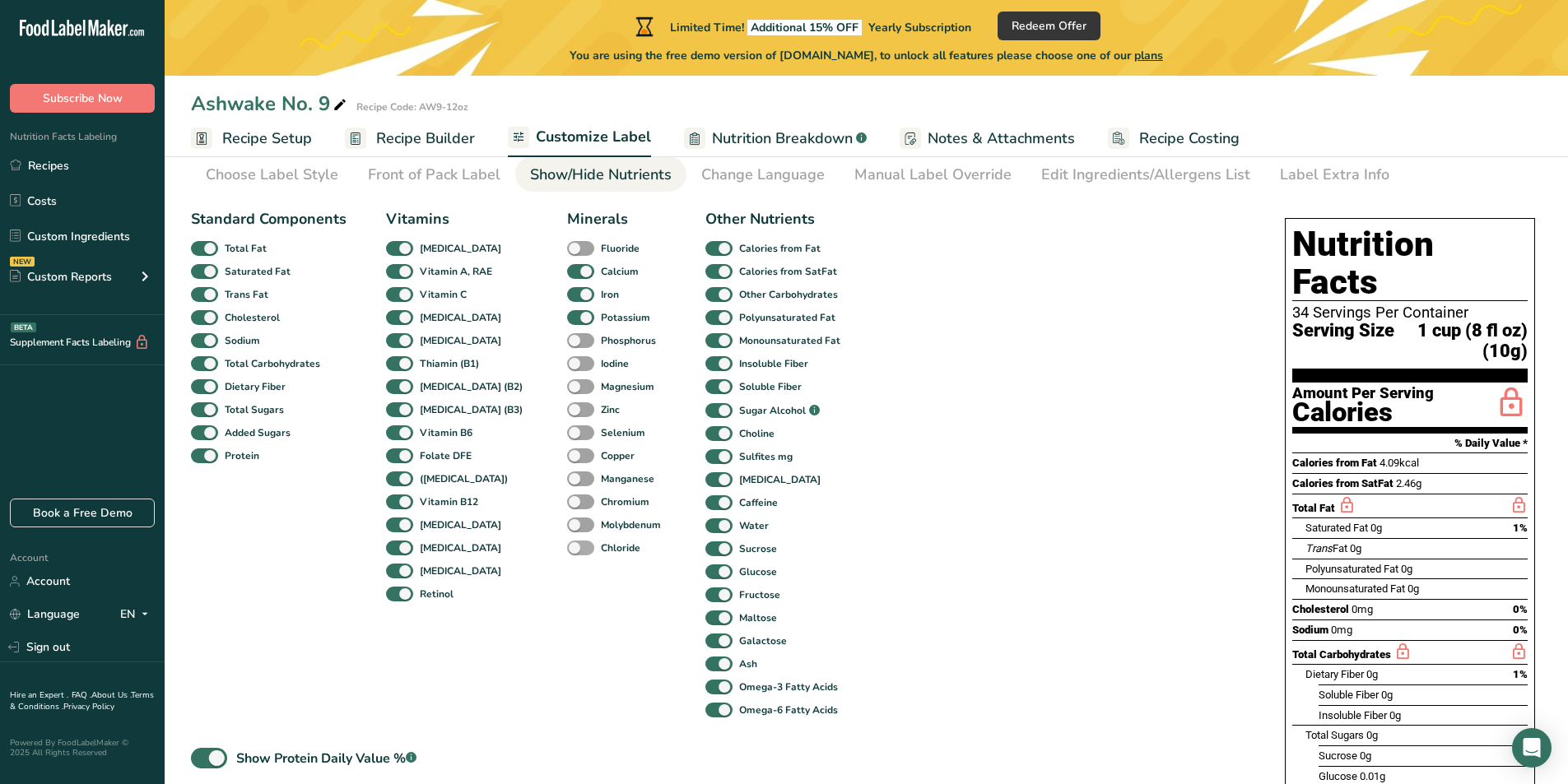
click at [567, 540] on span at bounding box center [580, 548] width 27 height 16
click at [567, 542] on input "Chloride" at bounding box center [572, 547] width 11 height 11
checkbox input "true"
drag, startPoint x: 553, startPoint y: 524, endPoint x: 554, endPoint y: 516, distance: 8.1
click at [567, 524] on span at bounding box center [580, 525] width 27 height 16
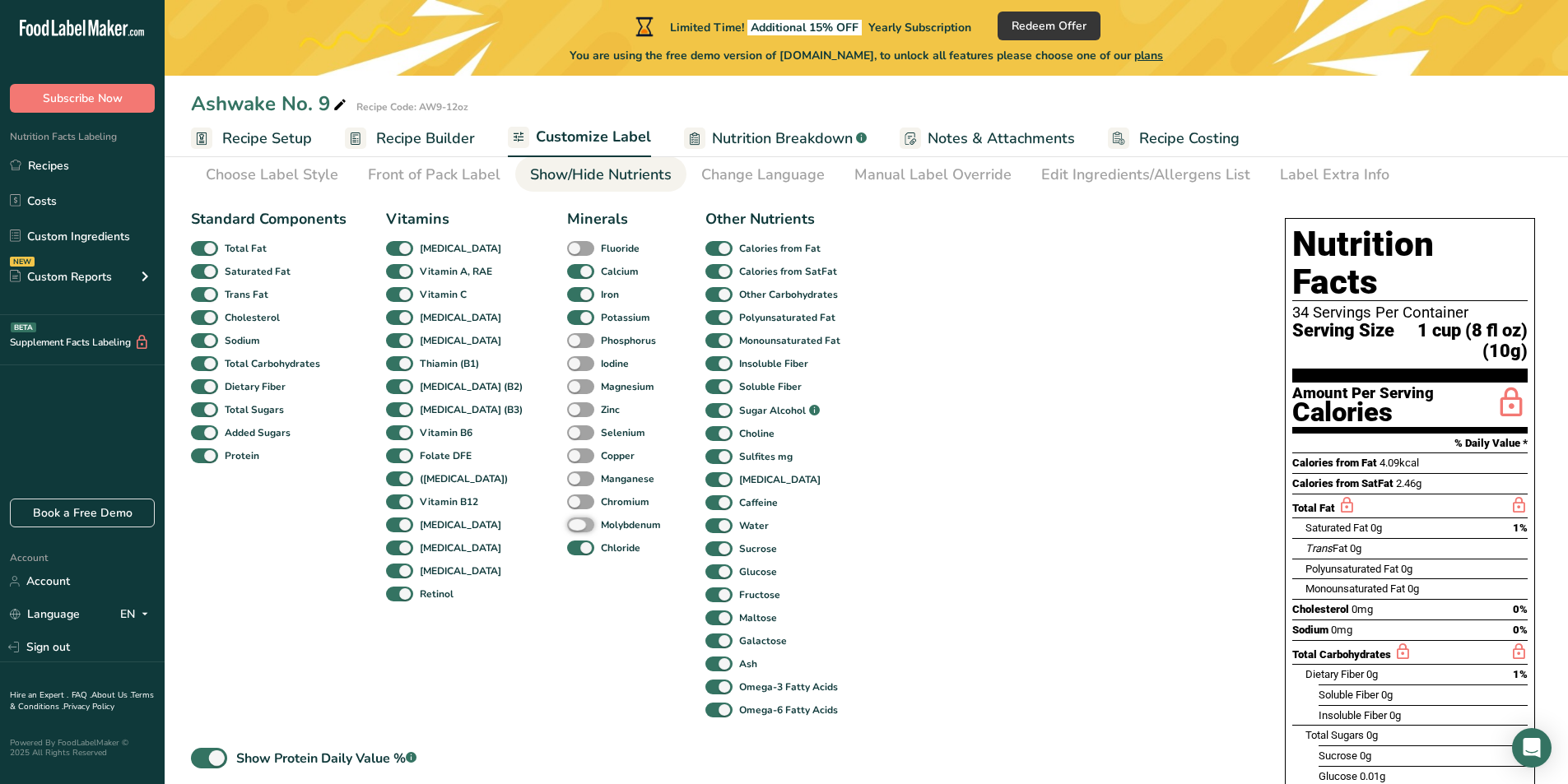
click at [567, 524] on input "Molybdenum" at bounding box center [572, 524] width 11 height 11
checkbox input "true"
click at [567, 502] on span at bounding box center [580, 502] width 27 height 16
click at [567, 502] on input "Chromium" at bounding box center [572, 500] width 11 height 11
checkbox input "true"
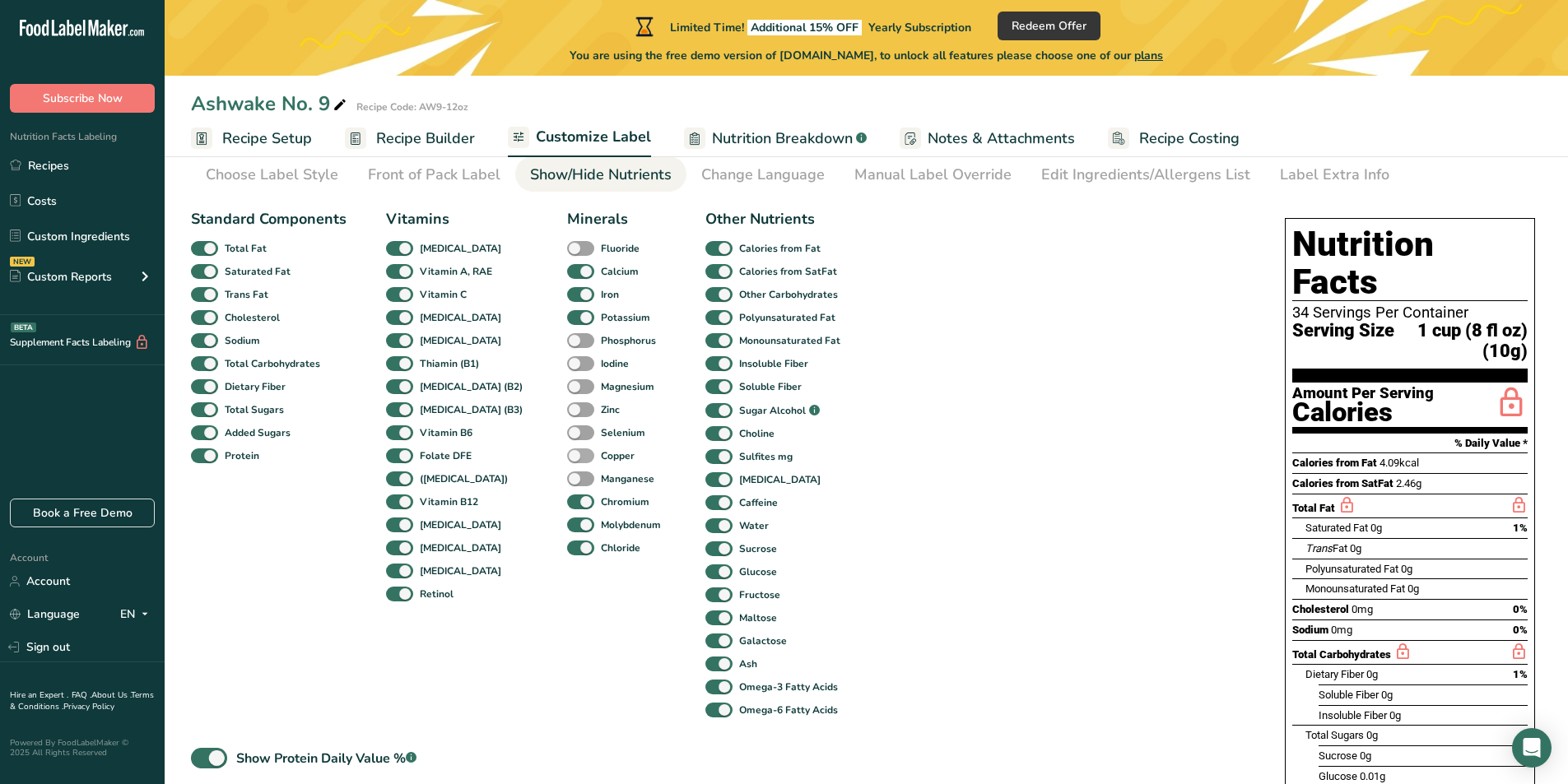
drag, startPoint x: 554, startPoint y: 474, endPoint x: 555, endPoint y: 450, distance: 24.0
click at [567, 473] on span at bounding box center [580, 480] width 27 height 16
click at [567, 473] on input "Manganese" at bounding box center [572, 478] width 11 height 11
checkbox input "true"
click at [567, 446] on div "Copper" at bounding box center [579, 455] width 25 height 23
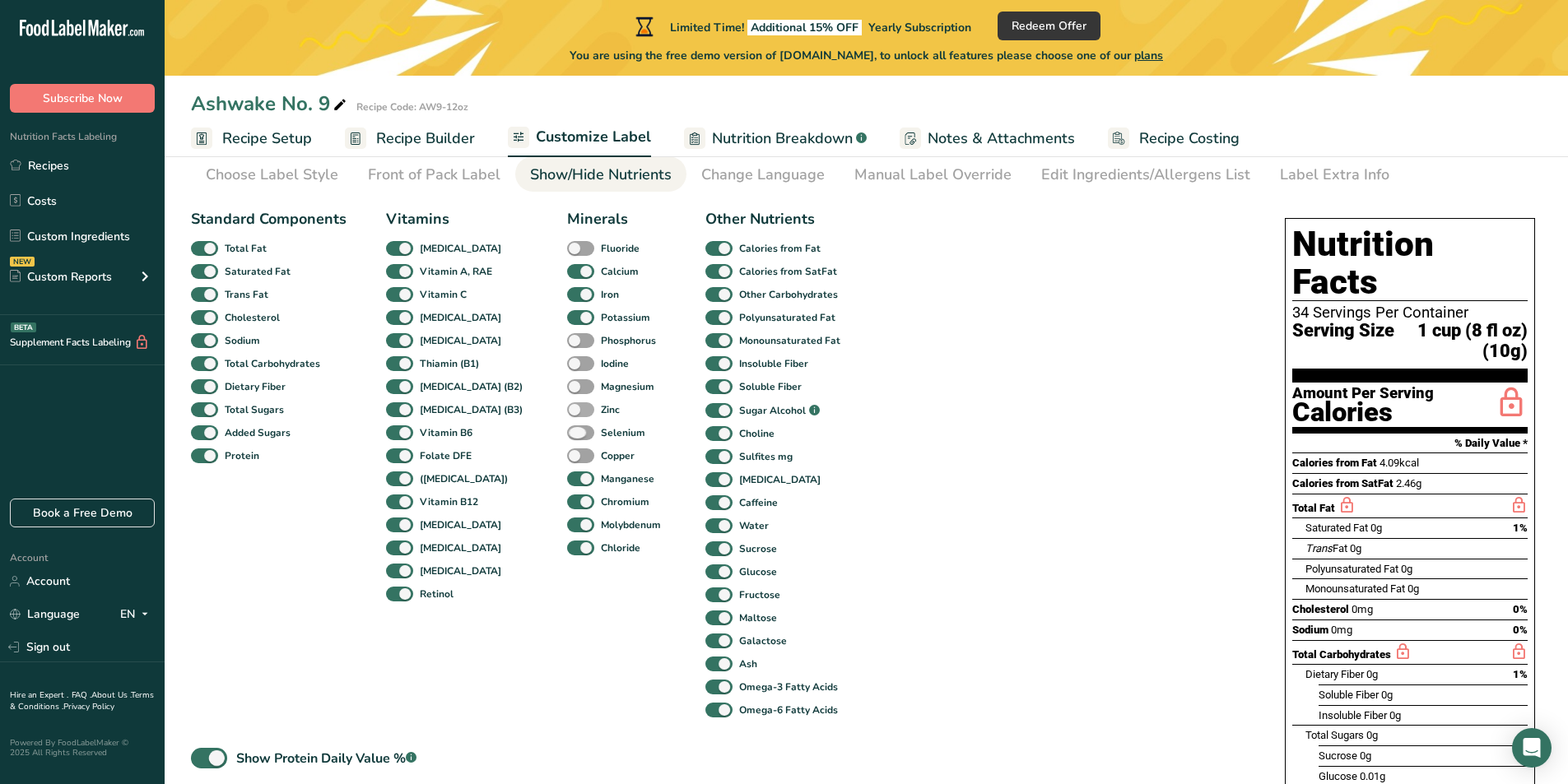
drag, startPoint x: 556, startPoint y: 430, endPoint x: 556, endPoint y: 407, distance: 23.0
click at [567, 426] on span at bounding box center [580, 433] width 27 height 16
click at [567, 427] on input "Selenium" at bounding box center [572, 432] width 11 height 11
checkbox input "true"
click at [567, 399] on div "Zinc" at bounding box center [579, 409] width 25 height 23
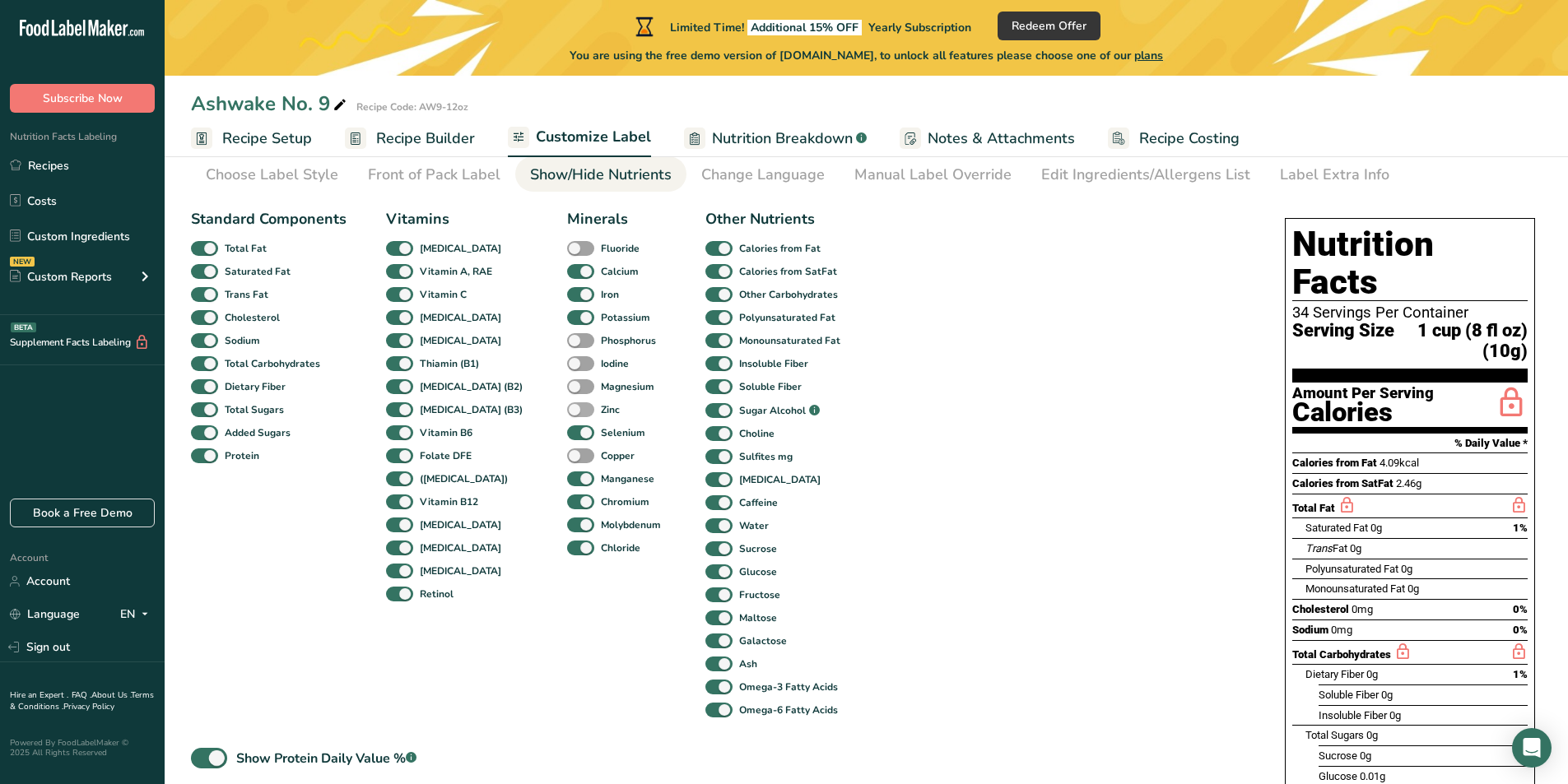
click at [567, 409] on span at bounding box center [580, 410] width 27 height 16
click at [567, 409] on input "Zinc" at bounding box center [572, 409] width 11 height 11
checkbox input "true"
click at [567, 385] on span at bounding box center [580, 387] width 27 height 16
click at [567, 385] on input "Magnesium" at bounding box center [572, 386] width 11 height 11
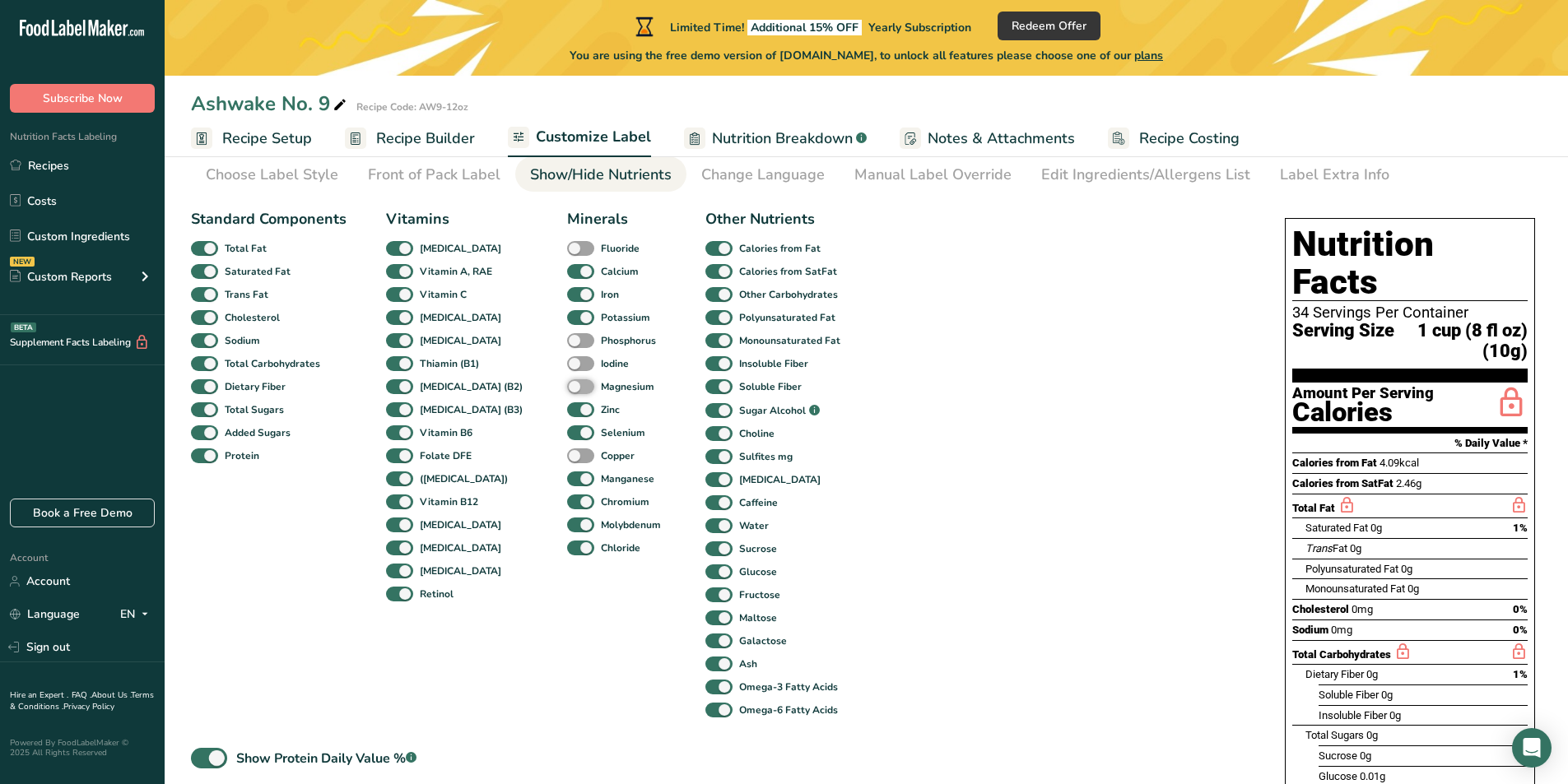
checkbox input "true"
click at [567, 454] on span at bounding box center [580, 457] width 27 height 16
click at [567, 454] on input "Copper" at bounding box center [572, 455] width 11 height 11
checkbox input "true"
click at [567, 353] on div "Iodine" at bounding box center [579, 363] width 25 height 23
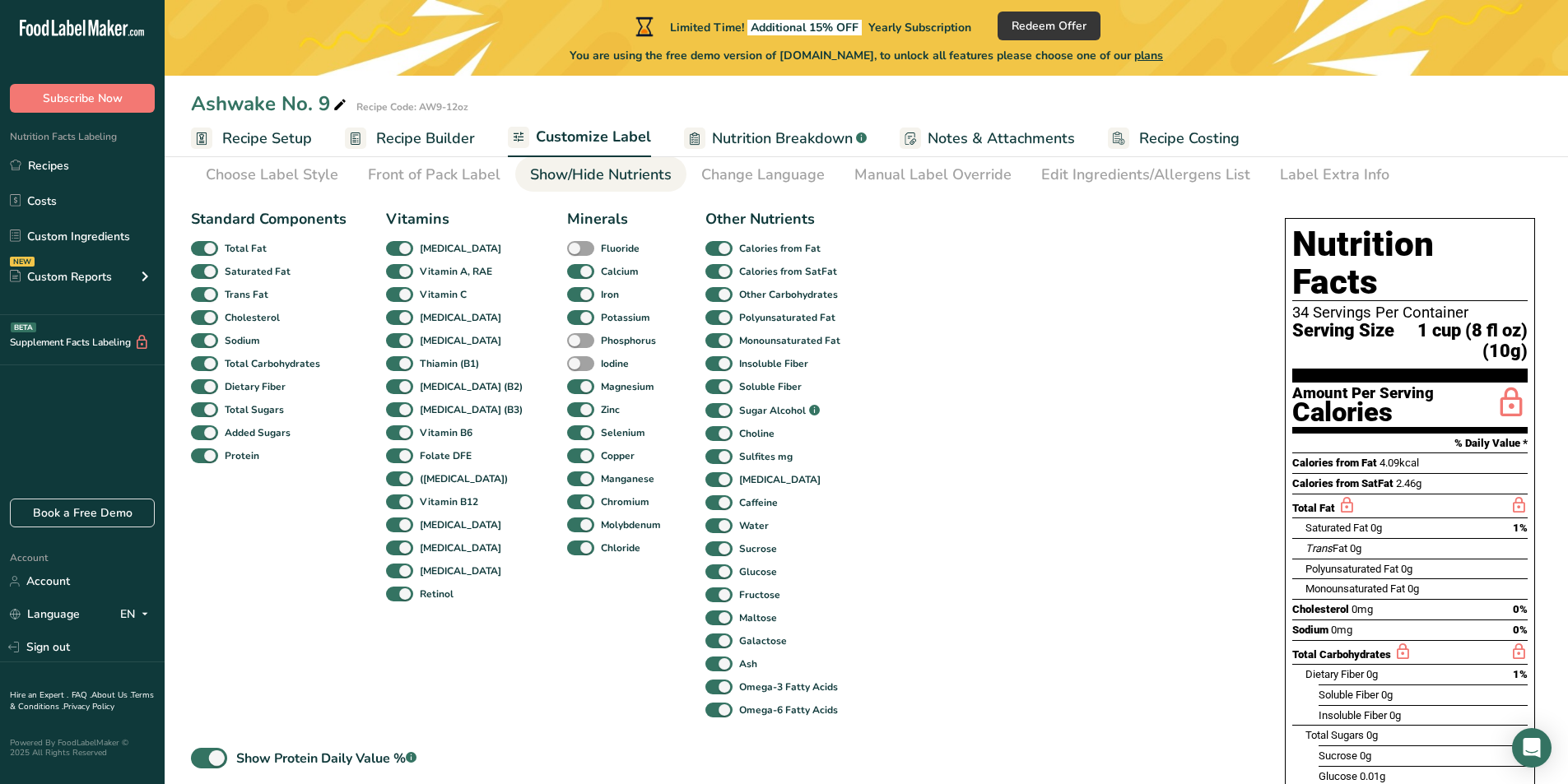
click at [567, 331] on div "Phosphorus" at bounding box center [579, 340] width 25 height 23
click at [567, 353] on div "Iodine" at bounding box center [579, 363] width 25 height 23
click at [567, 365] on span at bounding box center [580, 364] width 27 height 16
click at [567, 365] on input "Iodine" at bounding box center [572, 363] width 11 height 11
checkbox input "true"
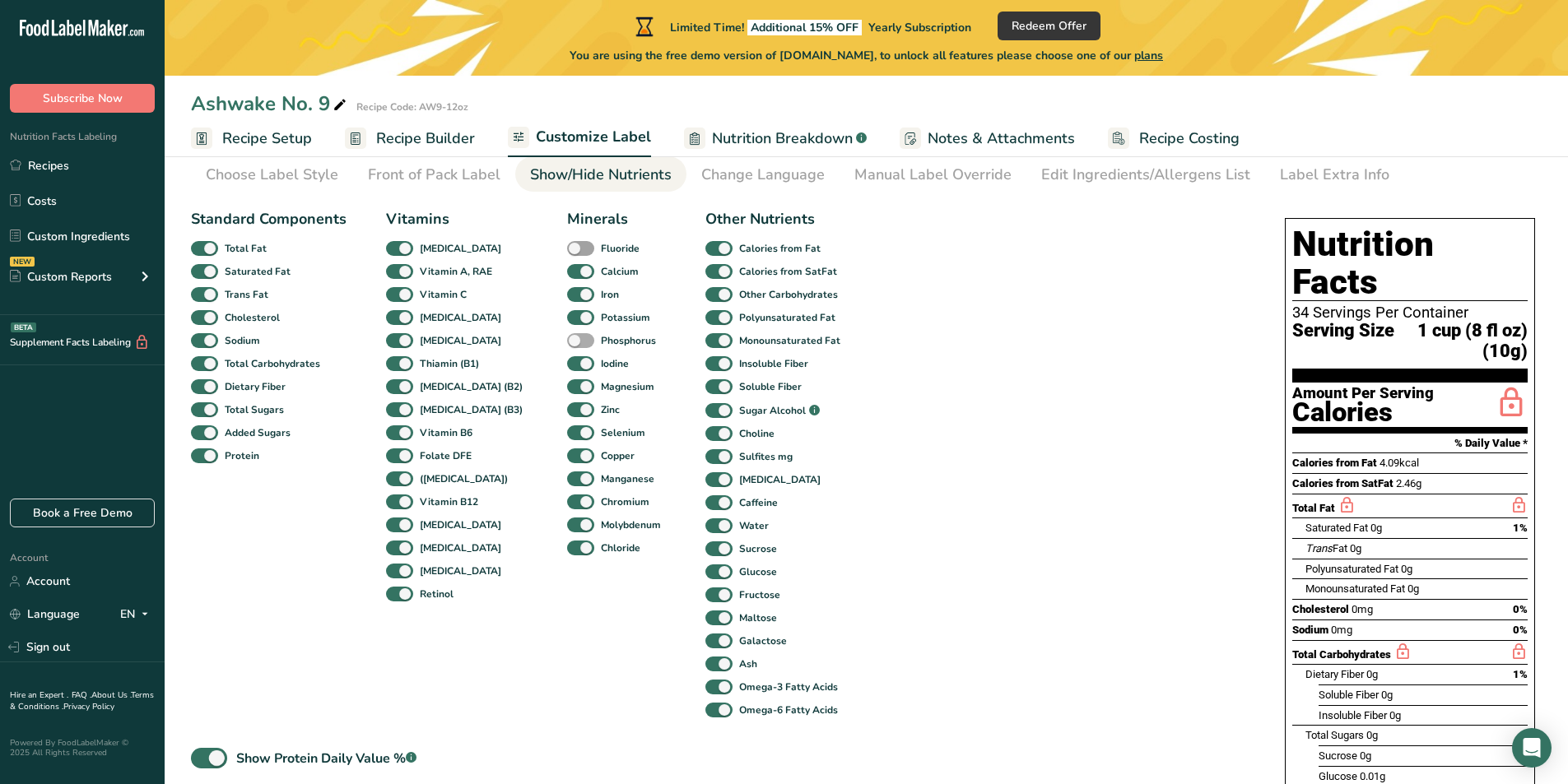
click at [567, 340] on span at bounding box center [580, 341] width 27 height 16
click at [567, 340] on input "Phosphorus" at bounding box center [572, 339] width 11 height 11
checkbox input "true"
click at [567, 245] on span at bounding box center [580, 249] width 27 height 16
click at [567, 245] on input "Fluoride" at bounding box center [572, 248] width 11 height 11
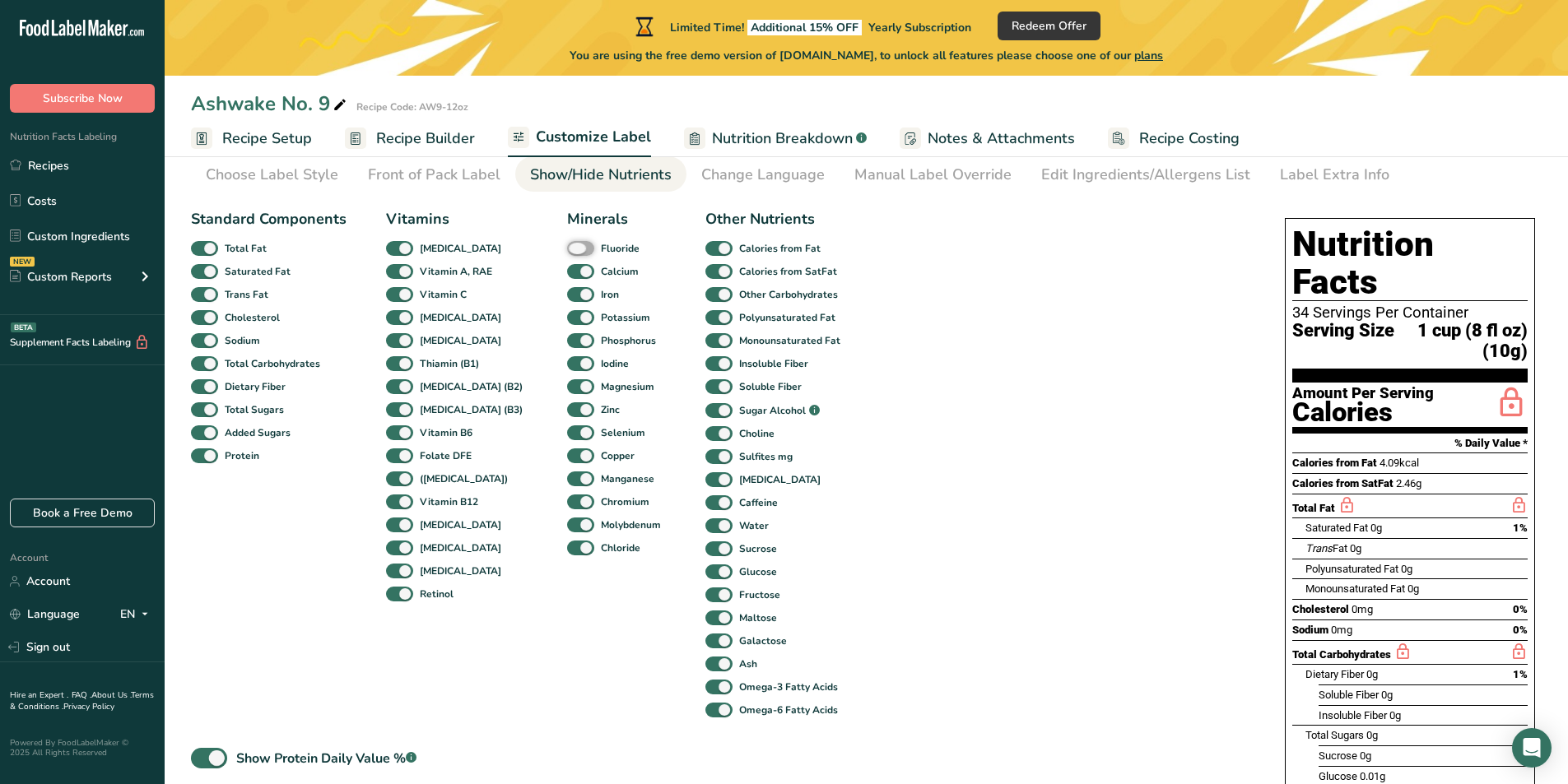
checkbox input "true"
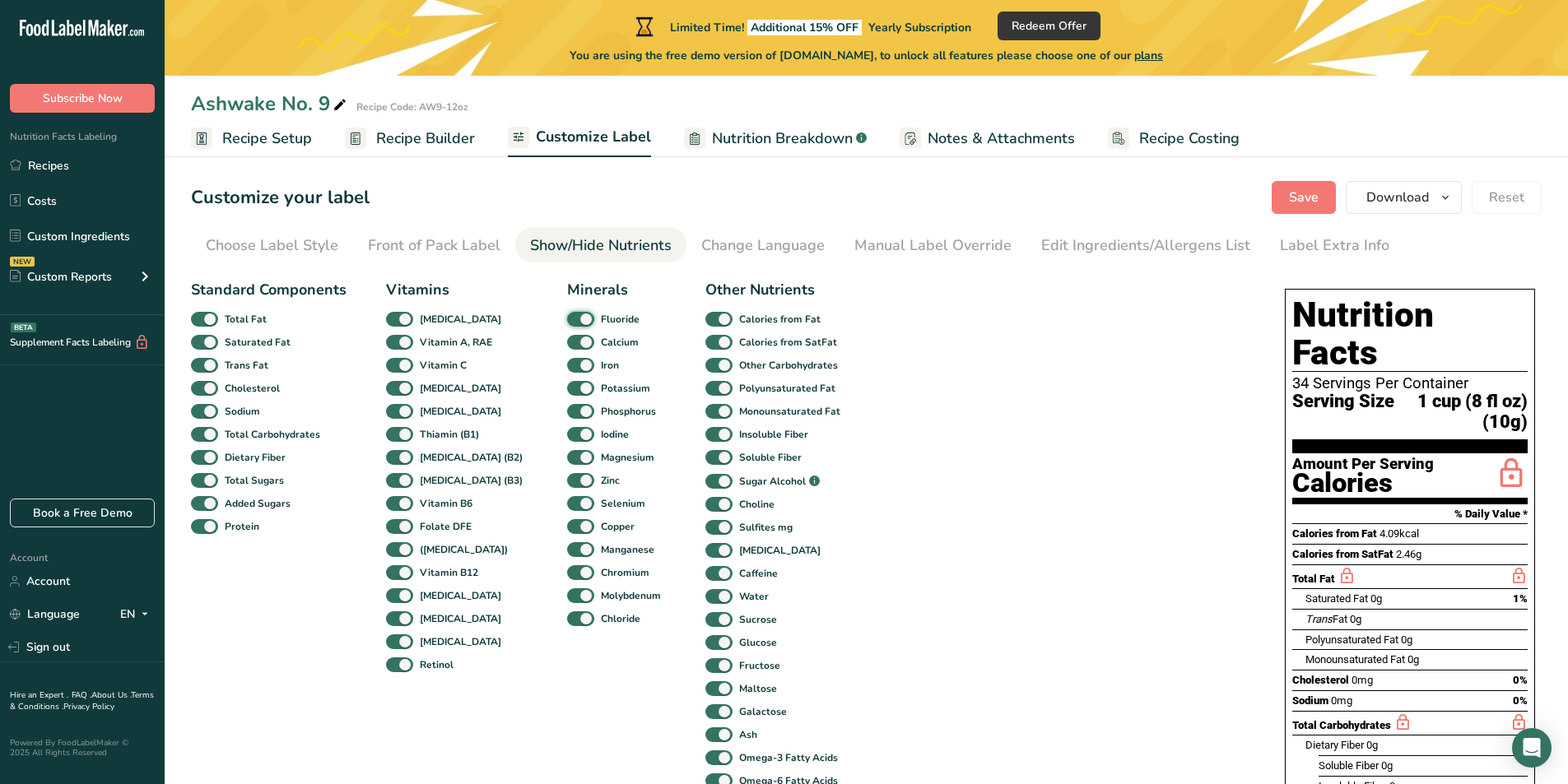
scroll to position [0, 0]
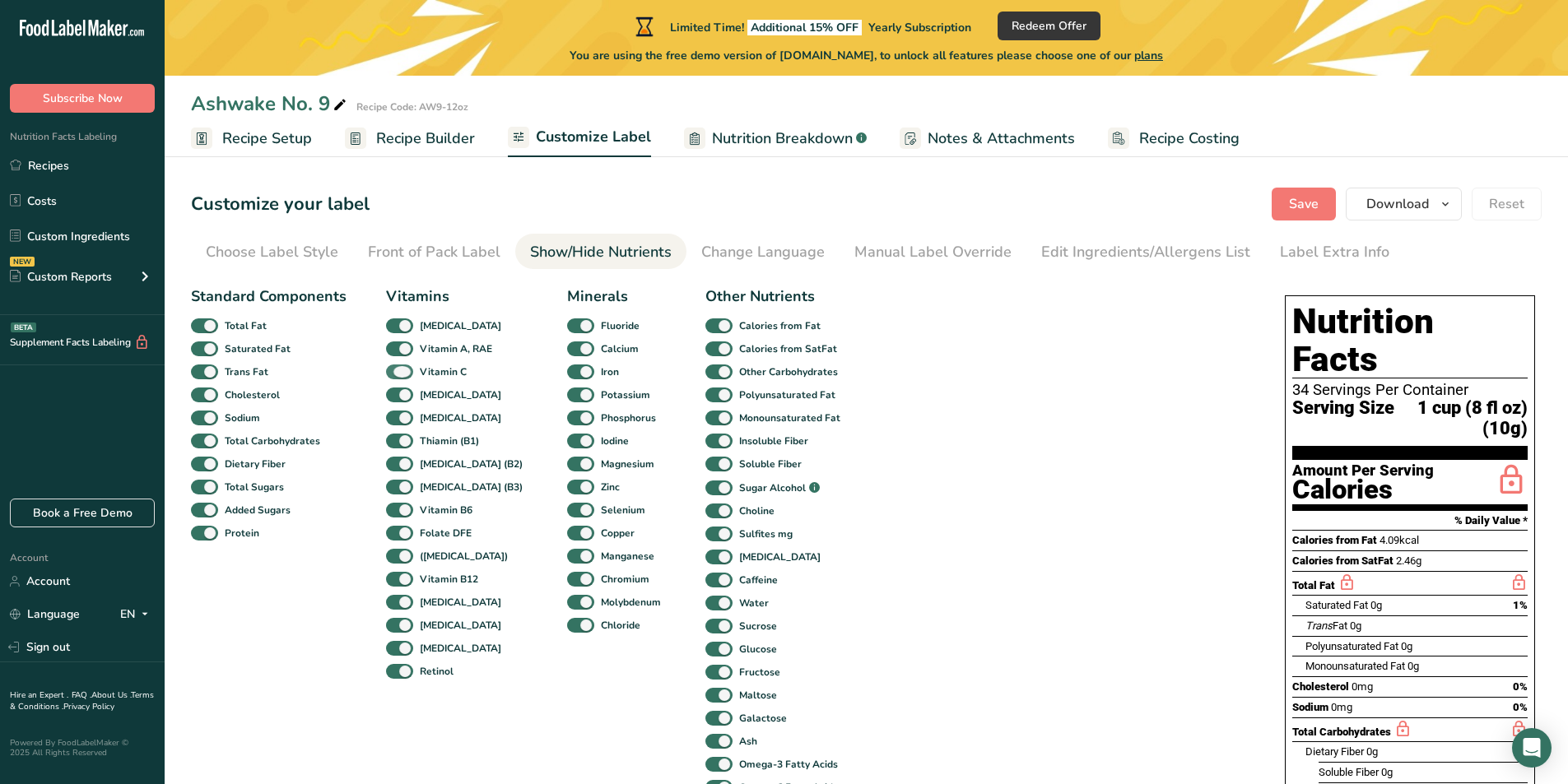
click at [402, 377] on span at bounding box center [399, 372] width 27 height 16
click at [396, 377] on input "Vitamin C" at bounding box center [391, 371] width 11 height 11
checkbox input "false"
drag, startPoint x: 401, startPoint y: 391, endPoint x: 401, endPoint y: 406, distance: 15.0
click at [401, 391] on span at bounding box center [399, 395] width 27 height 16
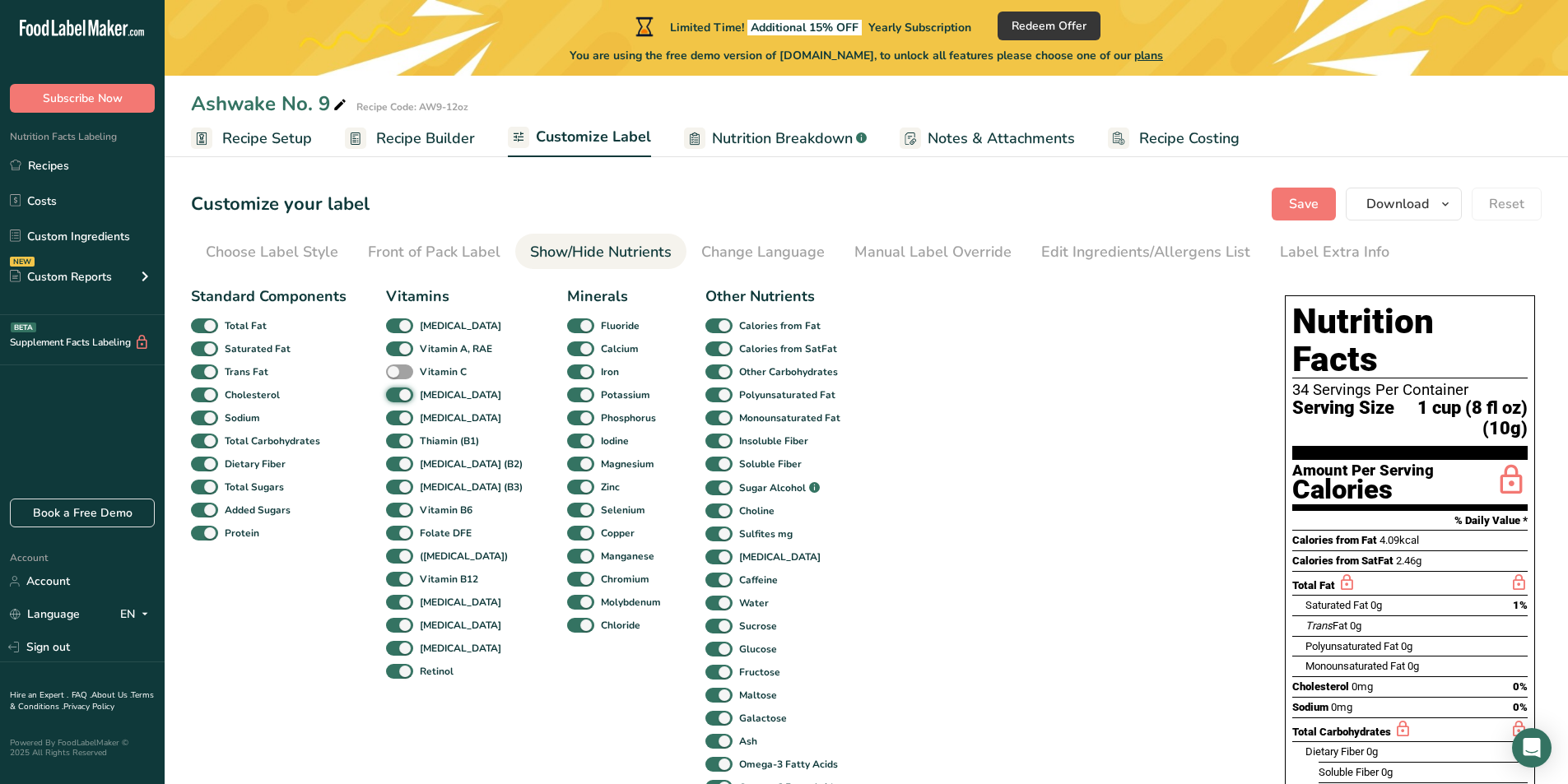
click at [396, 391] on input "[MEDICAL_DATA]" at bounding box center [391, 394] width 11 height 11
checkbox input "false"
drag, startPoint x: 401, startPoint y: 414, endPoint x: 401, endPoint y: 425, distance: 11.0
click at [401, 415] on span at bounding box center [399, 419] width 27 height 16
click at [396, 415] on input "[MEDICAL_DATA]" at bounding box center [391, 417] width 11 height 11
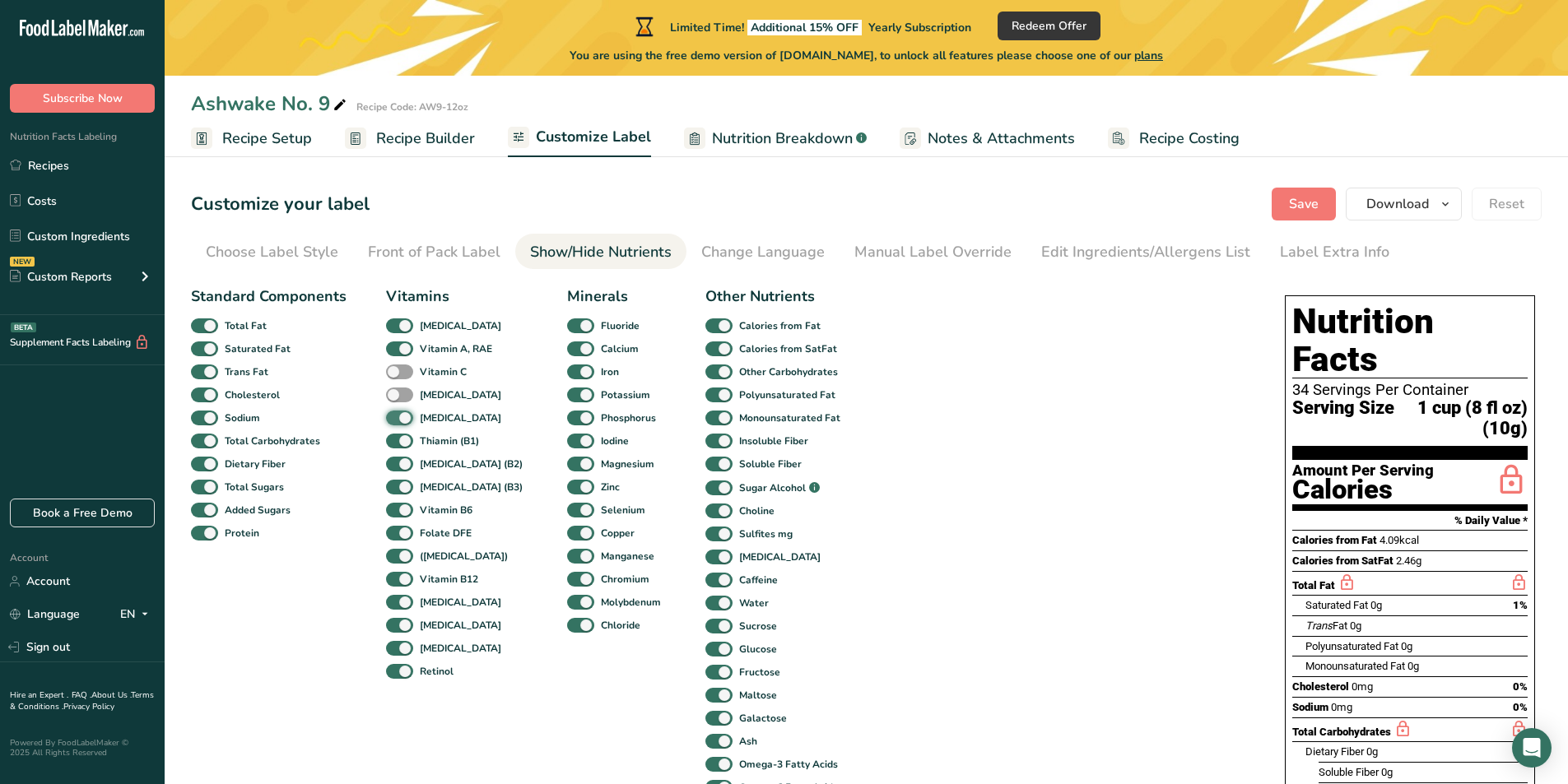
checkbox input "false"
click at [398, 436] on span at bounding box center [399, 442] width 27 height 16
click at [396, 436] on input "Thiamin (B1)" at bounding box center [391, 440] width 11 height 11
checkbox input "false"
click at [396, 457] on span at bounding box center [399, 465] width 27 height 16
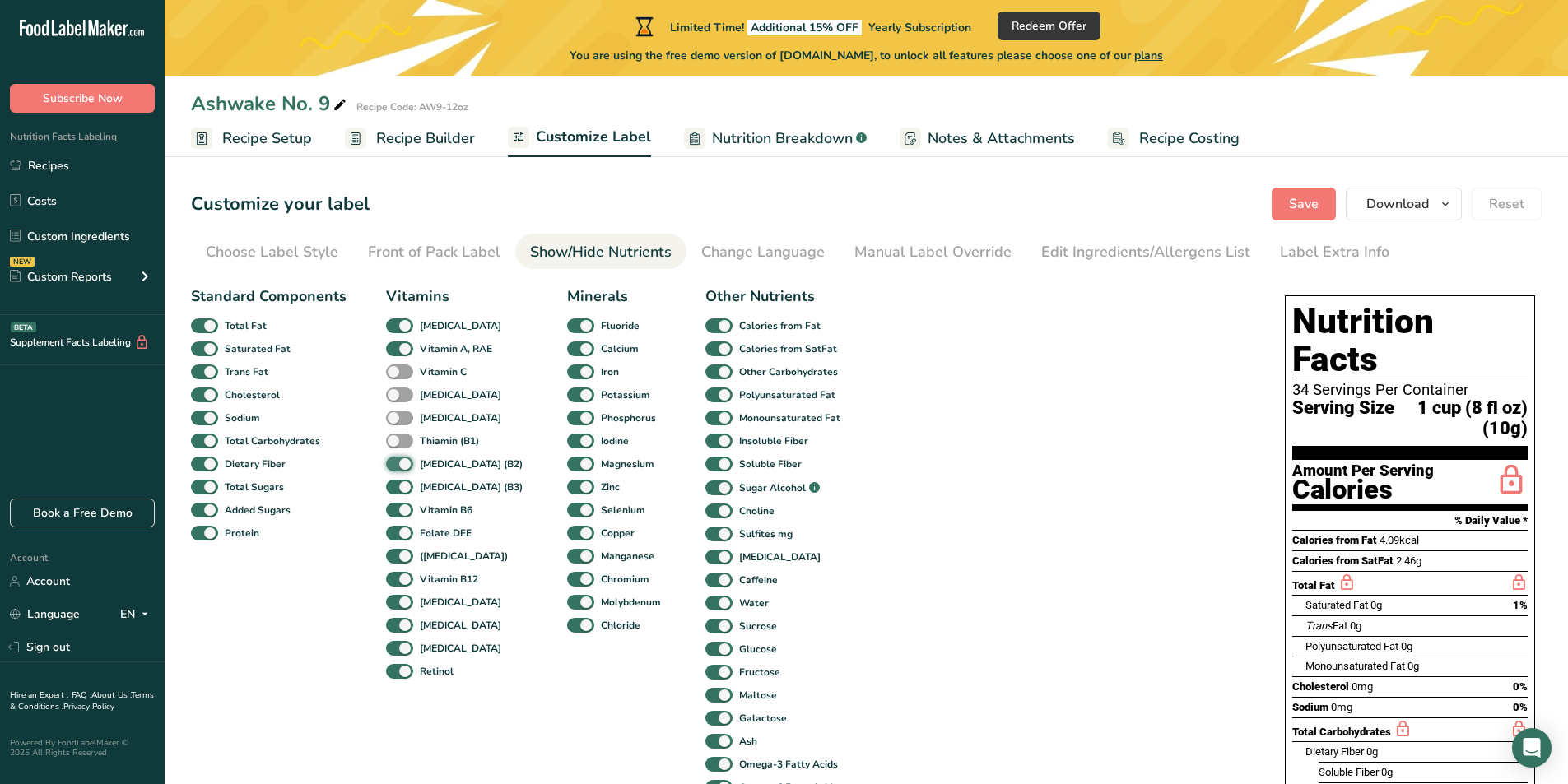
click at [396, 458] on input "[MEDICAL_DATA] (B2)" at bounding box center [391, 463] width 11 height 11
checkbox input "false"
click at [396, 480] on span at bounding box center [399, 488] width 27 height 16
click at [396, 482] on input "[MEDICAL_DATA] (B3)" at bounding box center [391, 487] width 11 height 11
checkbox input "false"
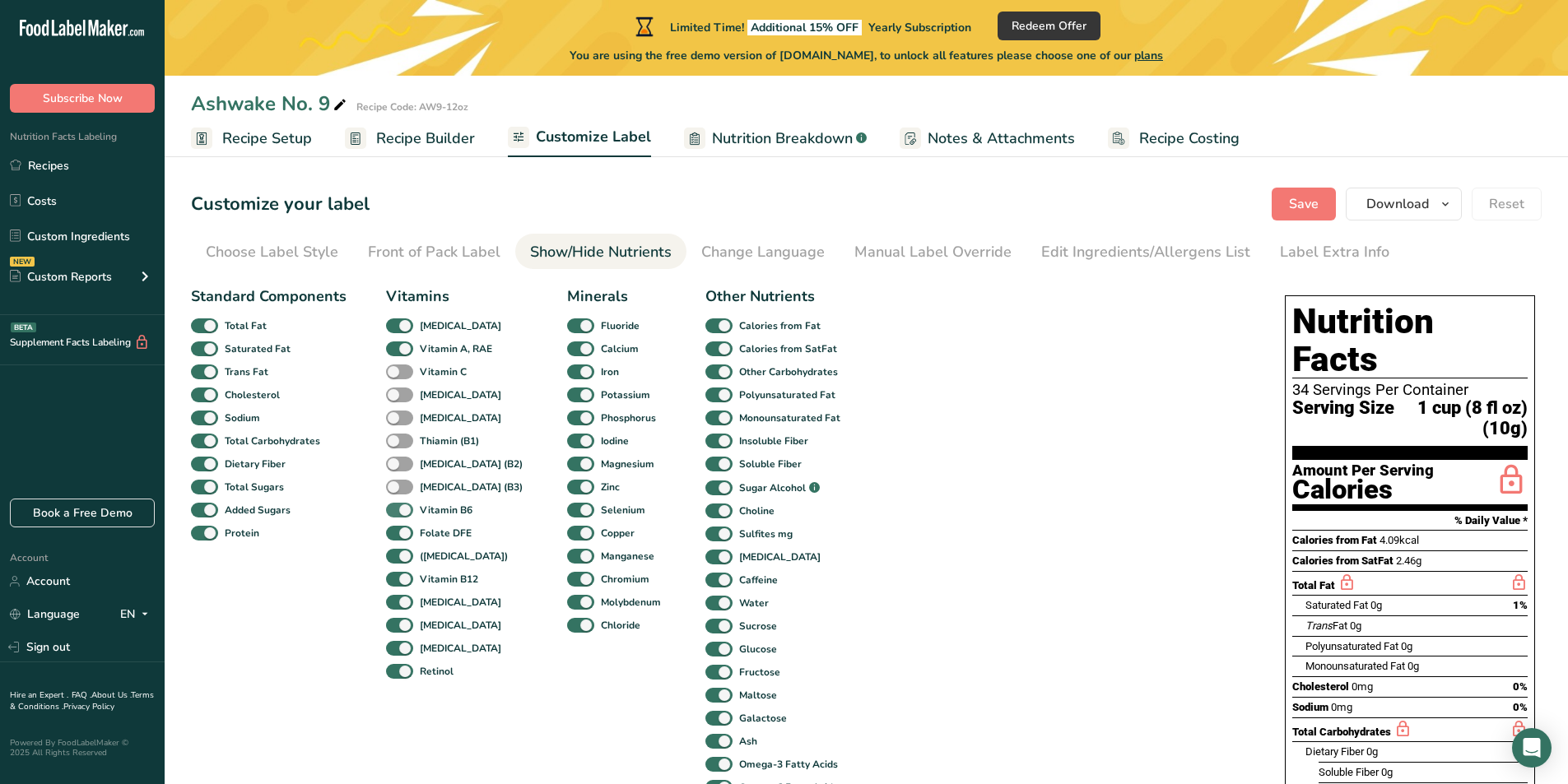
click at [396, 517] on span at bounding box center [399, 510] width 27 height 16
click at [396, 514] on input "Vitamin B6" at bounding box center [391, 509] width 11 height 11
checkbox input "false"
click at [401, 529] on span at bounding box center [399, 533] width 27 height 16
click at [396, 529] on input "Folate DFE" at bounding box center [391, 532] width 11 height 11
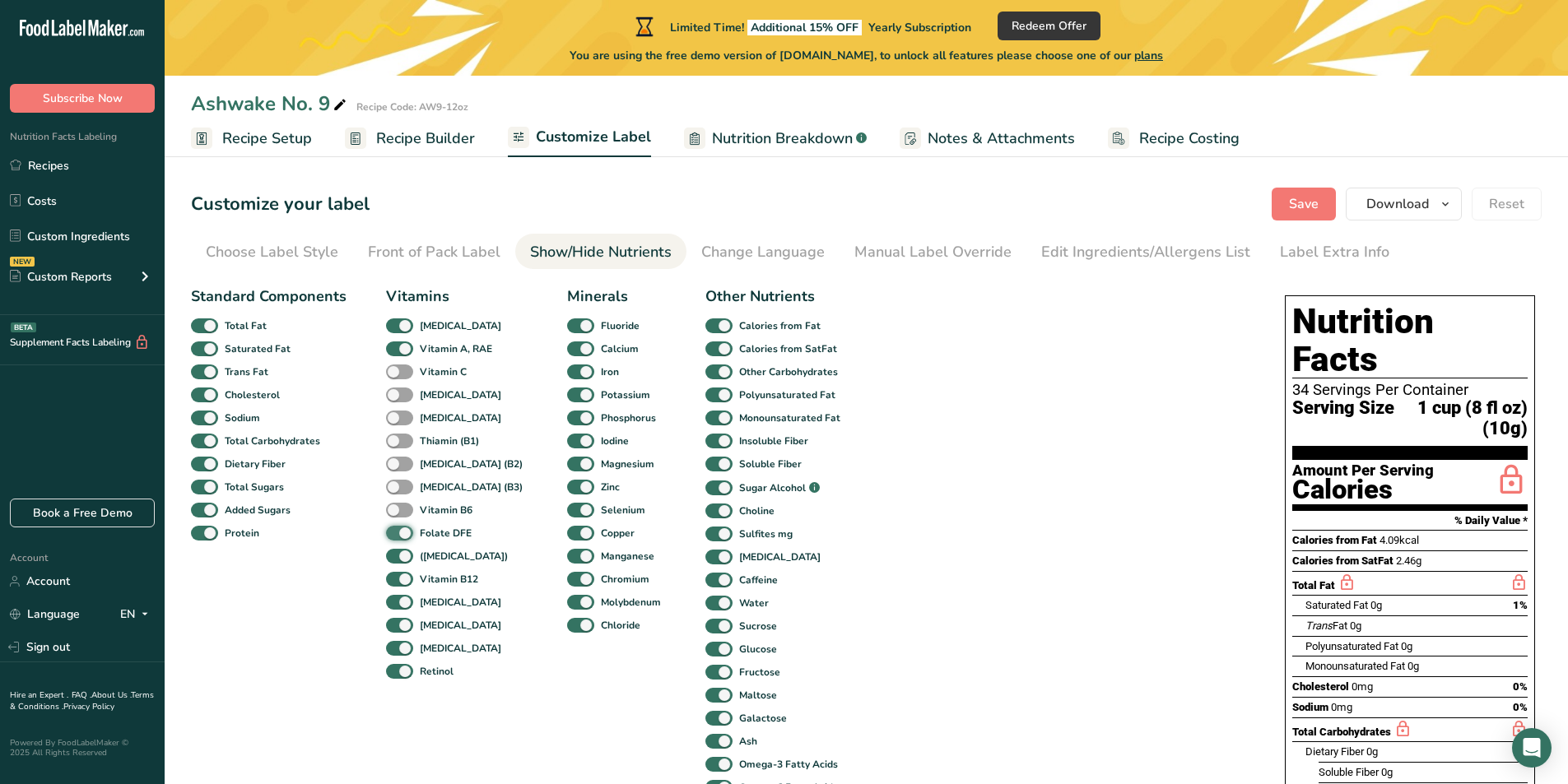
checkbox input "false"
click at [400, 557] on span at bounding box center [399, 556] width 27 height 16
click at [396, 557] on input "([MEDICAL_DATA])" at bounding box center [391, 555] width 11 height 11
checkbox input "false"
click at [404, 580] on span at bounding box center [399, 580] width 27 height 16
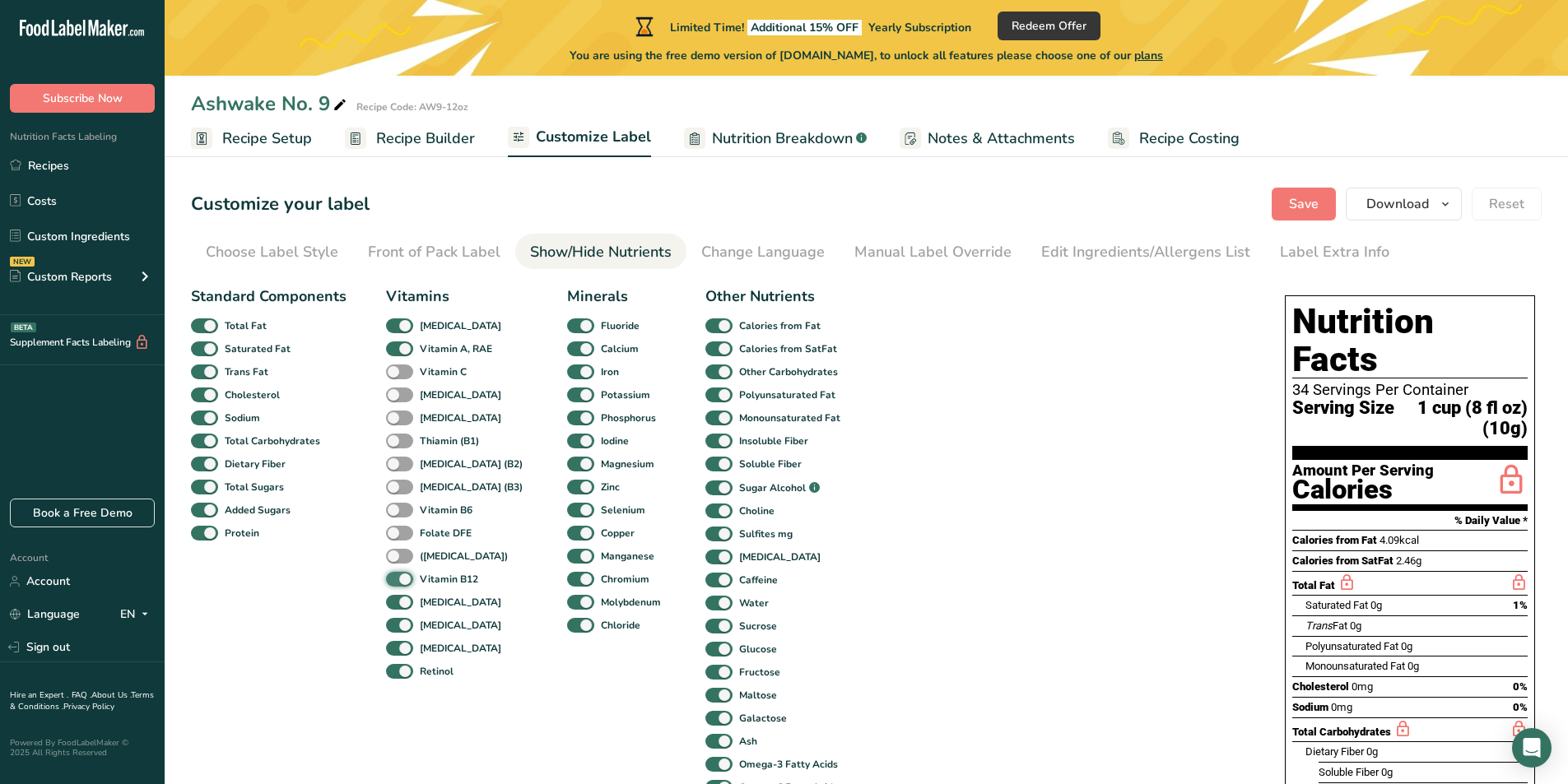
click at [396, 580] on input "Vitamin B12" at bounding box center [391, 578] width 11 height 11
checkbox input "false"
drag, startPoint x: 402, startPoint y: 599, endPoint x: 400, endPoint y: 608, distance: 9.2
click at [400, 605] on span at bounding box center [399, 603] width 27 height 16
click at [396, 605] on input "[MEDICAL_DATA]" at bounding box center [391, 601] width 11 height 11
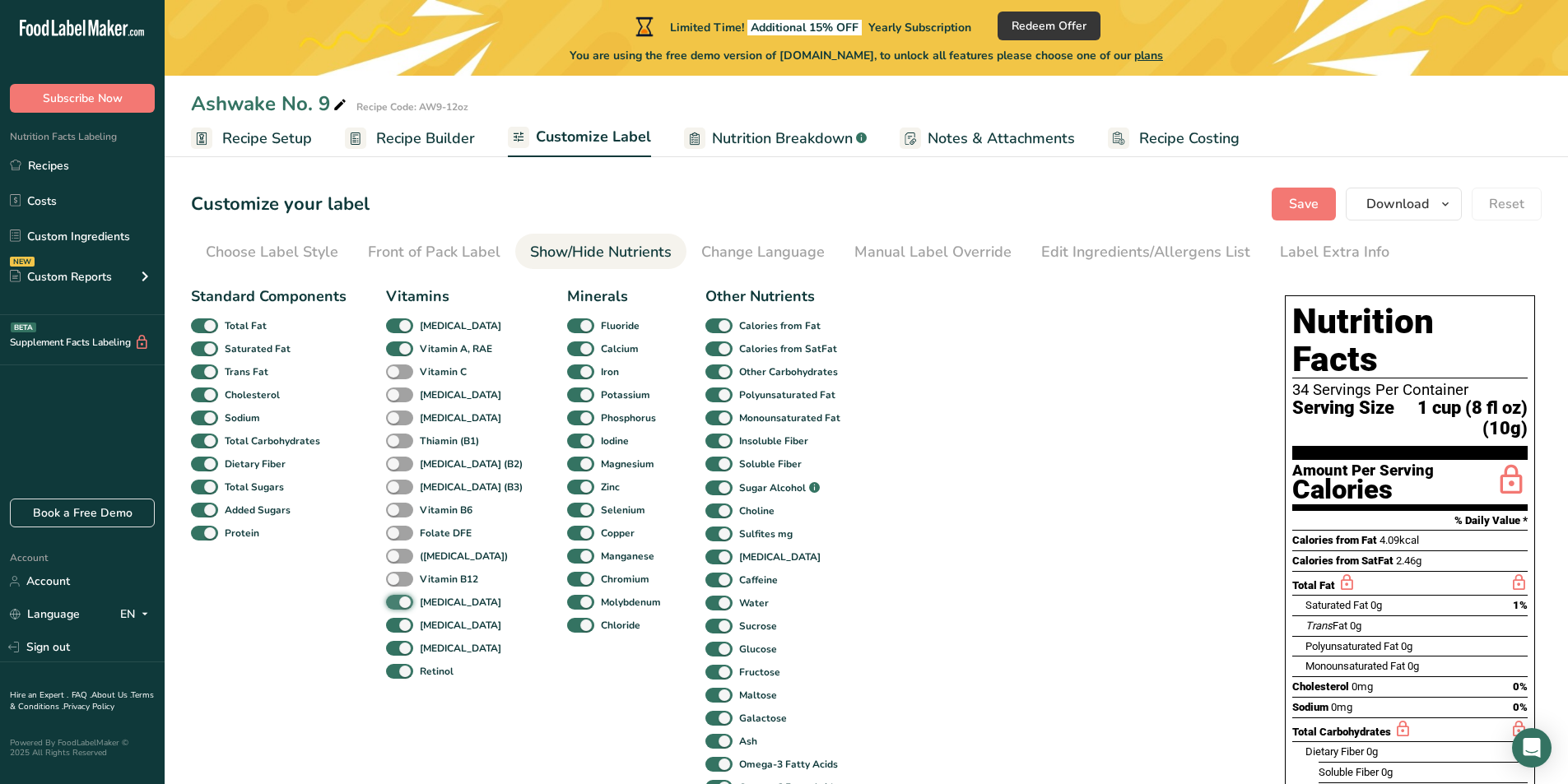
checkbox input "false"
drag, startPoint x: 396, startPoint y: 625, endPoint x: 395, endPoint y: 638, distance: 13.0
click at [395, 629] on span at bounding box center [399, 626] width 27 height 16
click at [395, 629] on input "[MEDICAL_DATA]" at bounding box center [391, 624] width 11 height 11
checkbox input "false"
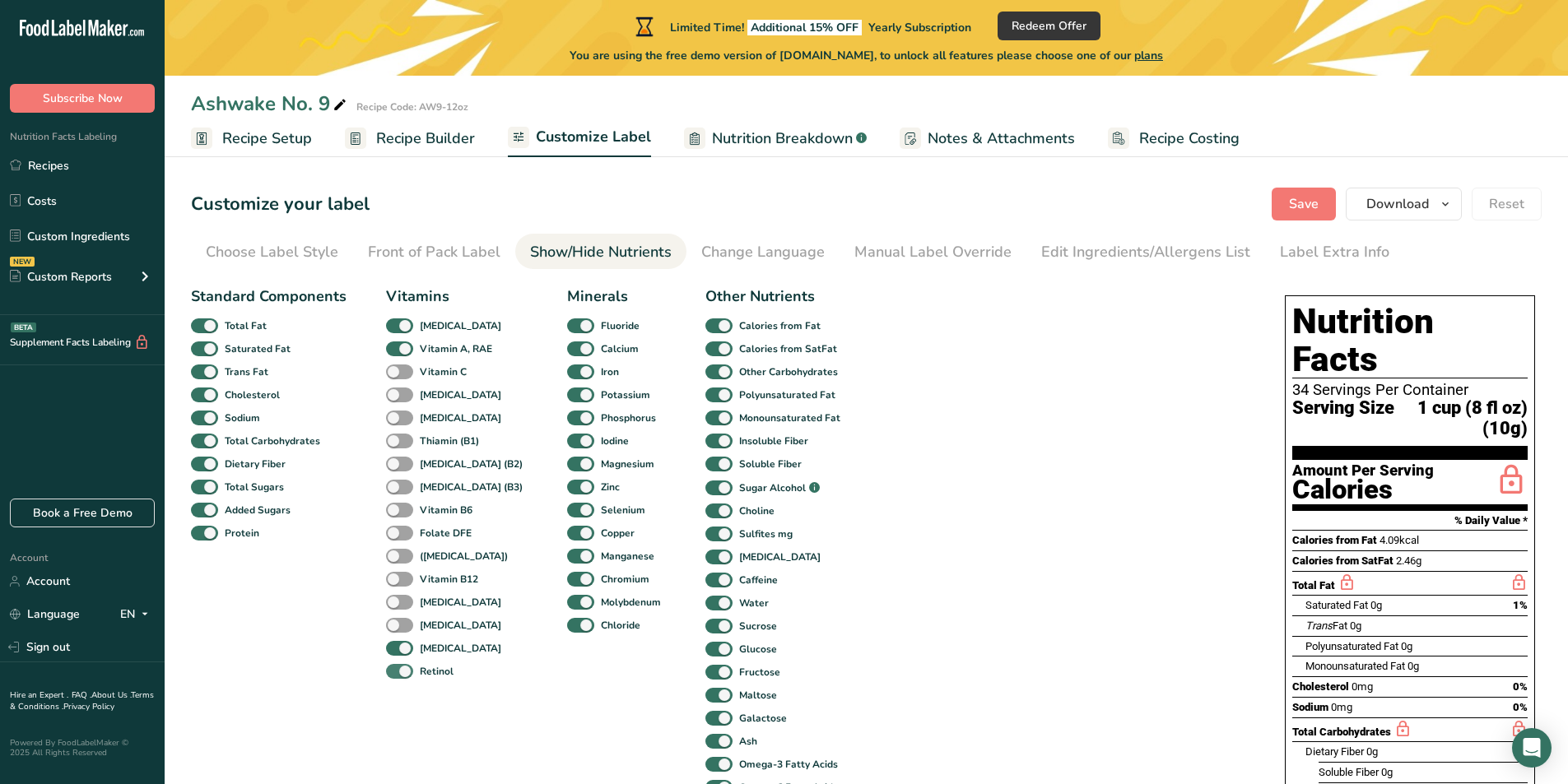
drag, startPoint x: 394, startPoint y: 655, endPoint x: 399, endPoint y: 665, distance: 11.2
click at [394, 658] on div "[MEDICAL_DATA]" at bounding box center [404, 648] width 36 height 23
drag, startPoint x: 399, startPoint y: 673, endPoint x: 412, endPoint y: 670, distance: 13.3
click at [400, 673] on span at bounding box center [399, 672] width 27 height 16
click at [396, 673] on input "Retinol" at bounding box center [391, 671] width 11 height 11
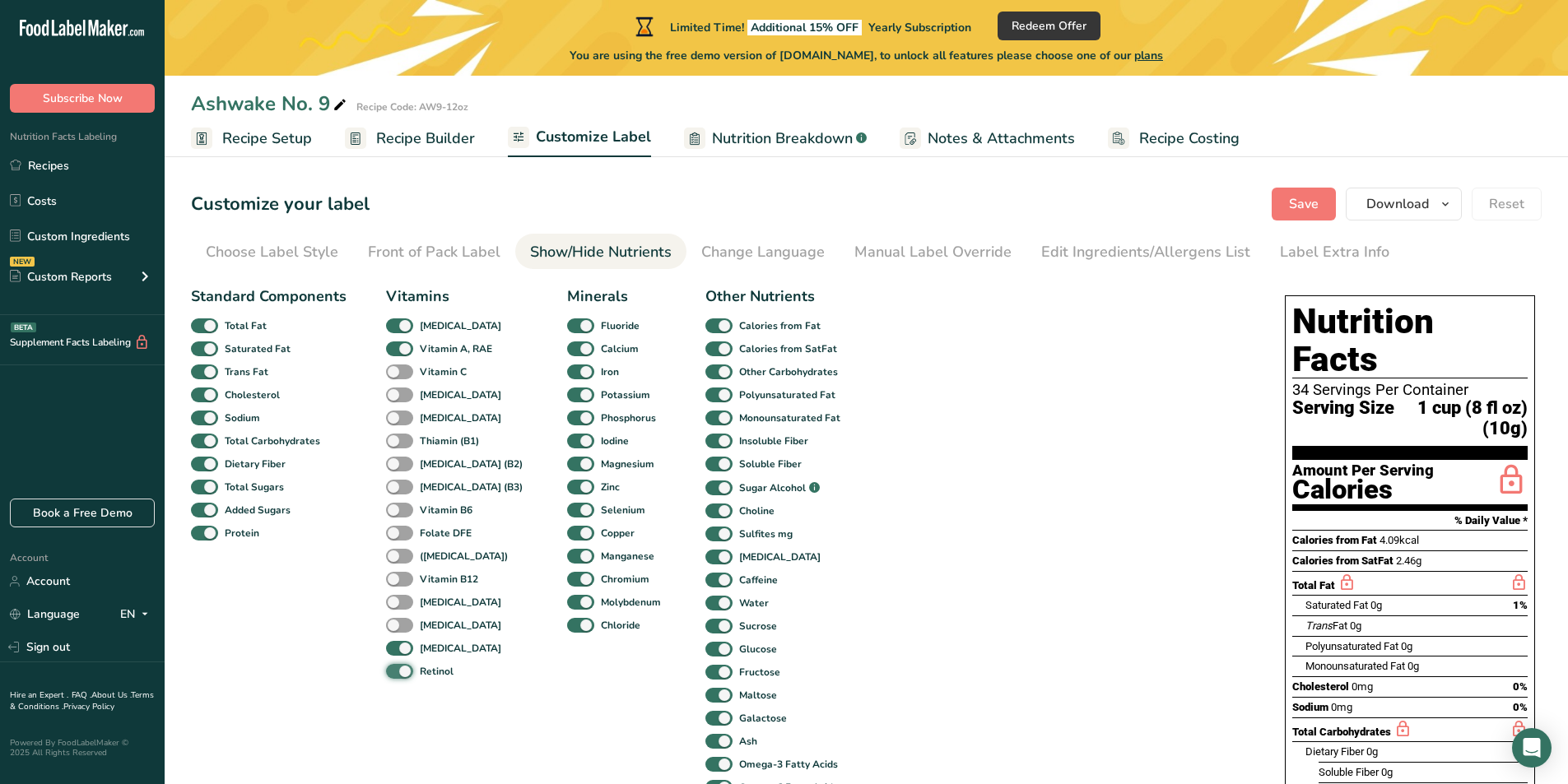
checkbox input "false"
drag, startPoint x: 558, startPoint y: 633, endPoint x: 558, endPoint y: 611, distance: 22.0
click at [567, 629] on span at bounding box center [580, 626] width 27 height 16
click at [567, 629] on input "Chloride" at bounding box center [572, 624] width 11 height 11
checkbox input "false"
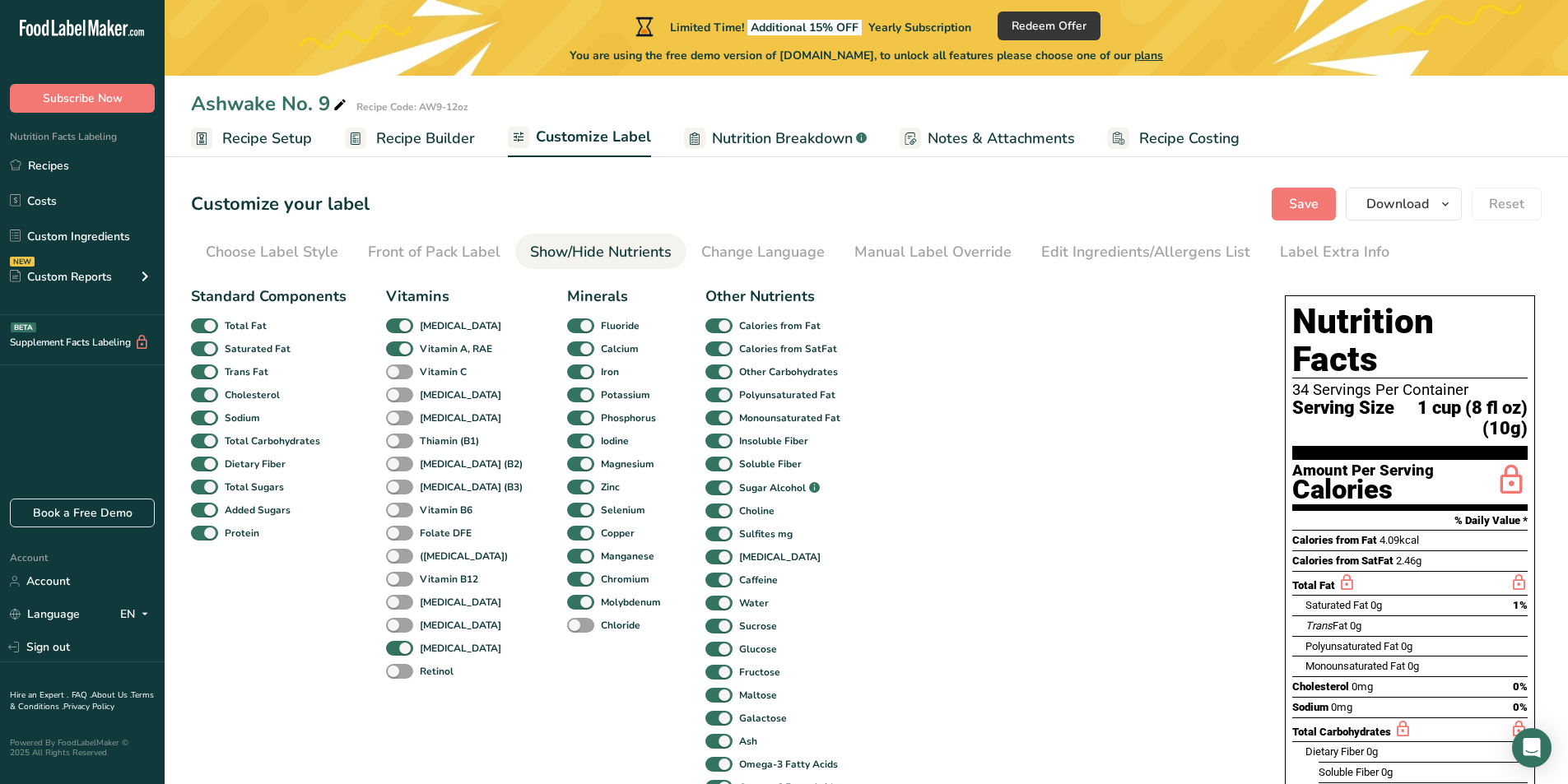
drag, startPoint x: 558, startPoint y: 611, endPoint x: 558, endPoint y: 589, distance: 22.0
click at [567, 604] on div "Molybdenum" at bounding box center [579, 602] width 25 height 23
drag, startPoint x: 558, startPoint y: 589, endPoint x: 558, endPoint y: 576, distance: 13.0
click at [567, 579] on div "Minerals Fluoride Calcium Iron Potassium Phosphorus Iodine Magnesium Zinc Selen…" at bounding box center [616, 542] width 99 height 513
drag, startPoint x: 557, startPoint y: 566, endPoint x: 556, endPoint y: 533, distance: 33.0
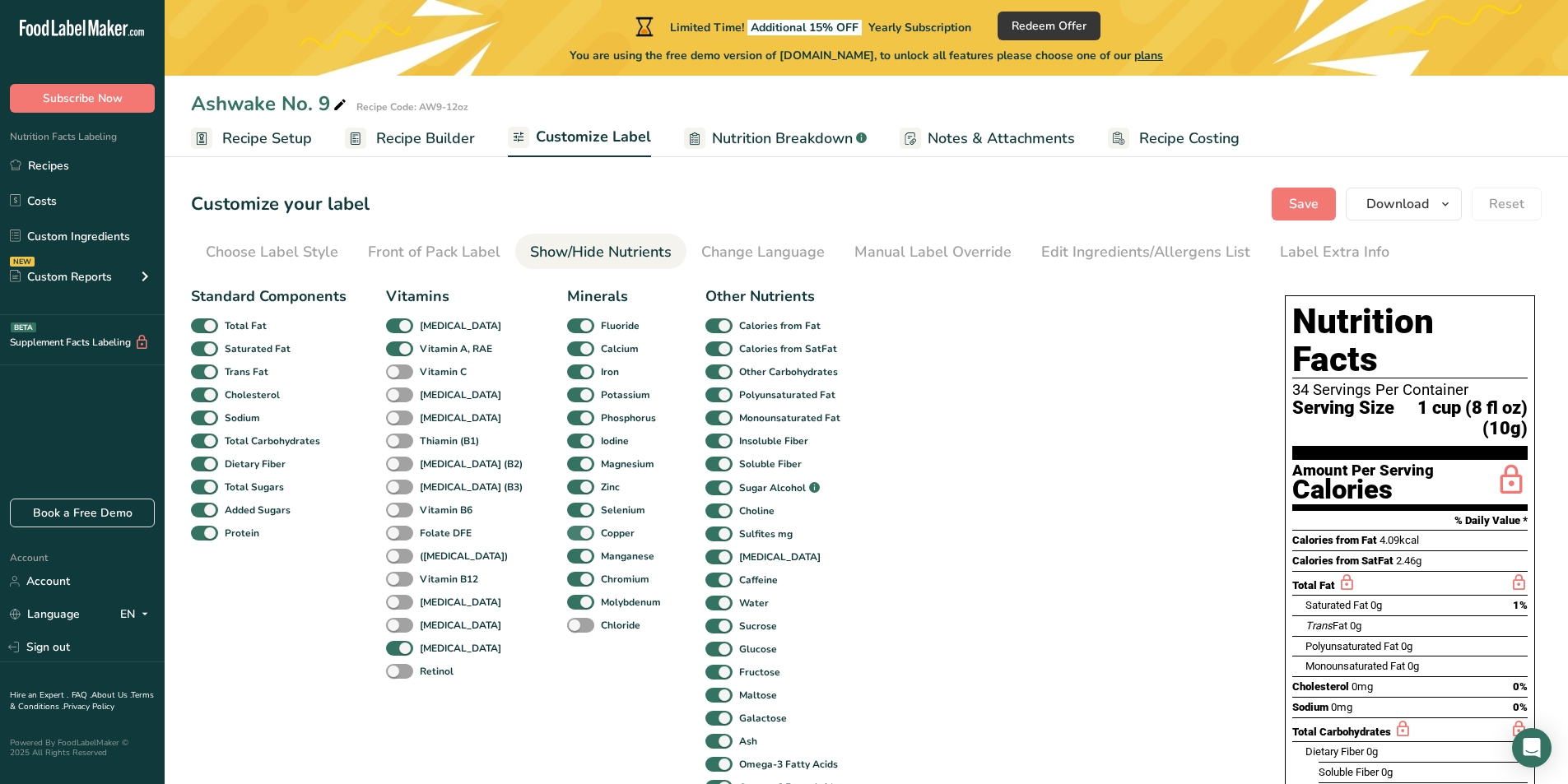
click at [567, 550] on div "Minerals Fluoride Calcium Iron Potassium Phosphorus Iodine Magnesium Zinc Selen…" at bounding box center [616, 542] width 99 height 513
drag, startPoint x: 556, startPoint y: 533, endPoint x: 556, endPoint y: 495, distance: 38.0
click at [567, 517] on div "Minerals Fluoride Calcium Iron Potassium Phosphorus Iodine Magnesium Zinc Selen…" at bounding box center [616, 542] width 99 height 513
drag, startPoint x: 556, startPoint y: 495, endPoint x: 556, endPoint y: 471, distance: 24.0
click at [567, 477] on div "Minerals Fluoride Calcium Iron Potassium Phosphorus Iodine Magnesium Zinc Selen…" at bounding box center [616, 542] width 99 height 513
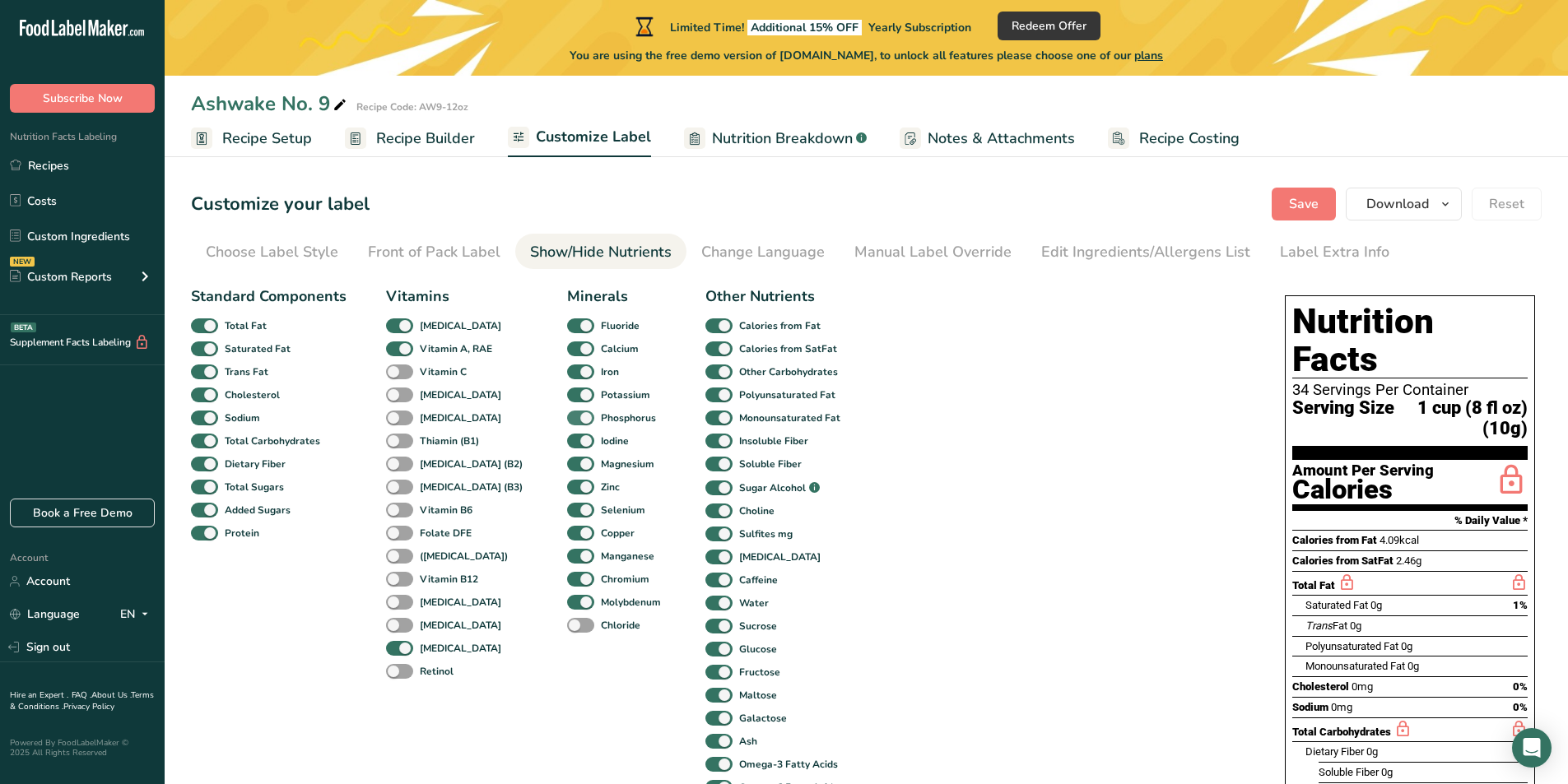
drag, startPoint x: 557, startPoint y: 459, endPoint x: 563, endPoint y: 412, distance: 47.4
click at [567, 435] on div "Minerals Fluoride Calcium Iron Potassium Phosphorus Iodine Magnesium Zinc Selen…" at bounding box center [616, 542] width 99 height 513
drag, startPoint x: 563, startPoint y: 412, endPoint x: 568, endPoint y: 358, distance: 54.2
click at [567, 389] on div "Minerals Fluoride Calcium Iron Potassium Phosphorus Iodine Magnesium Zinc Selen…" at bounding box center [616, 542] width 99 height 513
drag, startPoint x: 568, startPoint y: 358, endPoint x: 568, endPoint y: 339, distance: 19.0
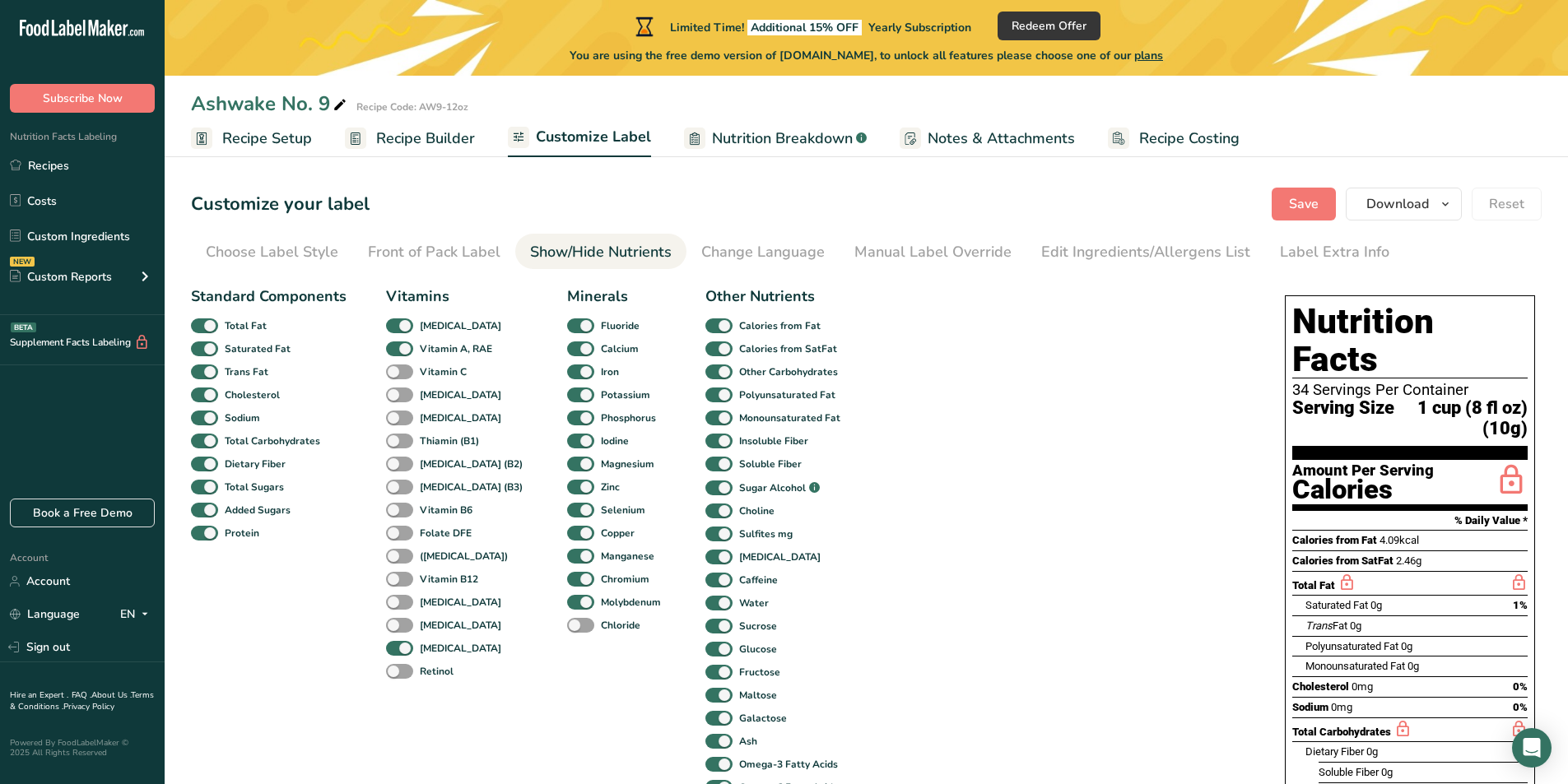
click at [568, 345] on div "Minerals Fluoride Calcium Iron Potassium Phosphorus Iodine Magnesium Zinc Selen…" at bounding box center [616, 542] width 99 height 513
click at [567, 325] on span at bounding box center [580, 326] width 27 height 16
click at [567, 325] on input "Fluoride" at bounding box center [572, 325] width 11 height 11
checkbox input "false"
drag, startPoint x: 561, startPoint y: 347, endPoint x: 560, endPoint y: 360, distance: 13.0
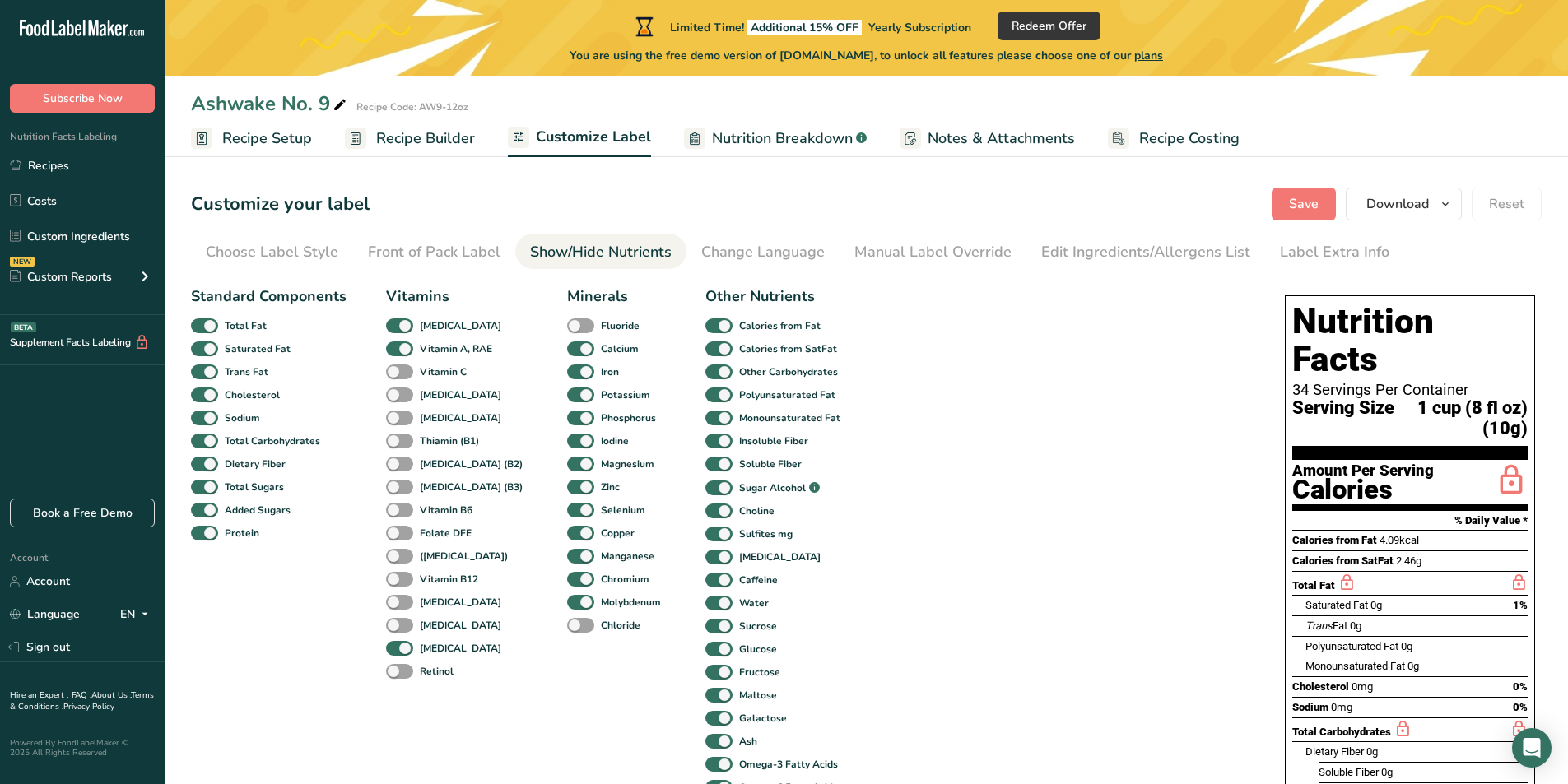
click at [567, 349] on span at bounding box center [580, 349] width 27 height 16
click at [567, 349] on input "Calcium" at bounding box center [572, 348] width 11 height 11
checkbox input "false"
drag, startPoint x: 560, startPoint y: 360, endPoint x: 557, endPoint y: 382, distance: 22.2
click at [567, 368] on div "Minerals Fluoride Calcium Iron Potassium Phosphorus Iodine Magnesium Zinc Selen…" at bounding box center [616, 542] width 99 height 513
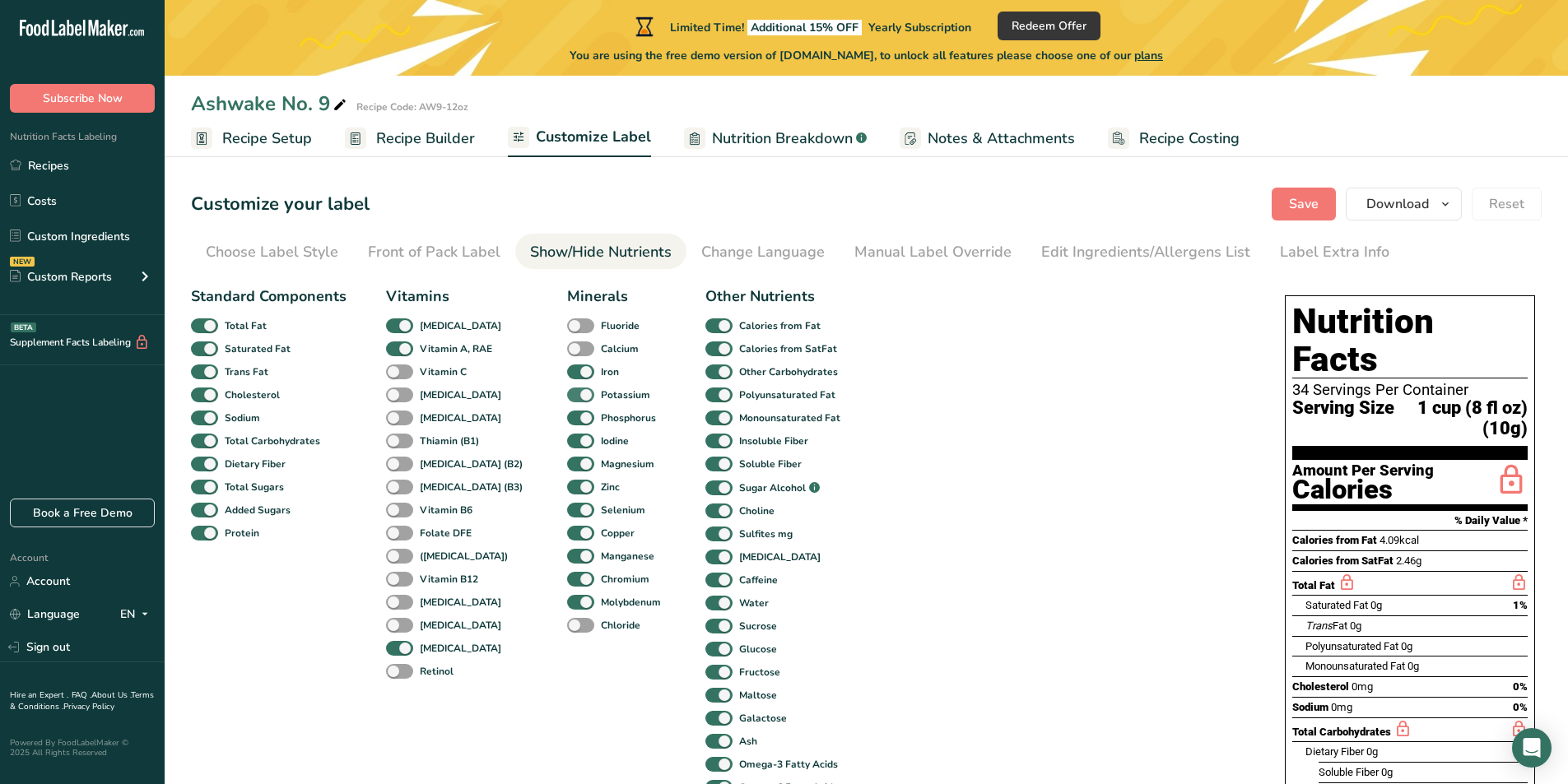
drag, startPoint x: 557, startPoint y: 382, endPoint x: 556, endPoint y: 393, distance: 11.0
click at [567, 391] on div "Minerals Fluoride Calcium Iron Potassium Phosphorus Iodine Magnesium Zinc Selen…" at bounding box center [616, 542] width 99 height 513
drag, startPoint x: 556, startPoint y: 399, endPoint x: 556, endPoint y: 419, distance: 20.0
click at [567, 405] on div "Potassium" at bounding box center [579, 394] width 25 height 23
drag, startPoint x: 556, startPoint y: 419, endPoint x: 558, endPoint y: 451, distance: 32.1
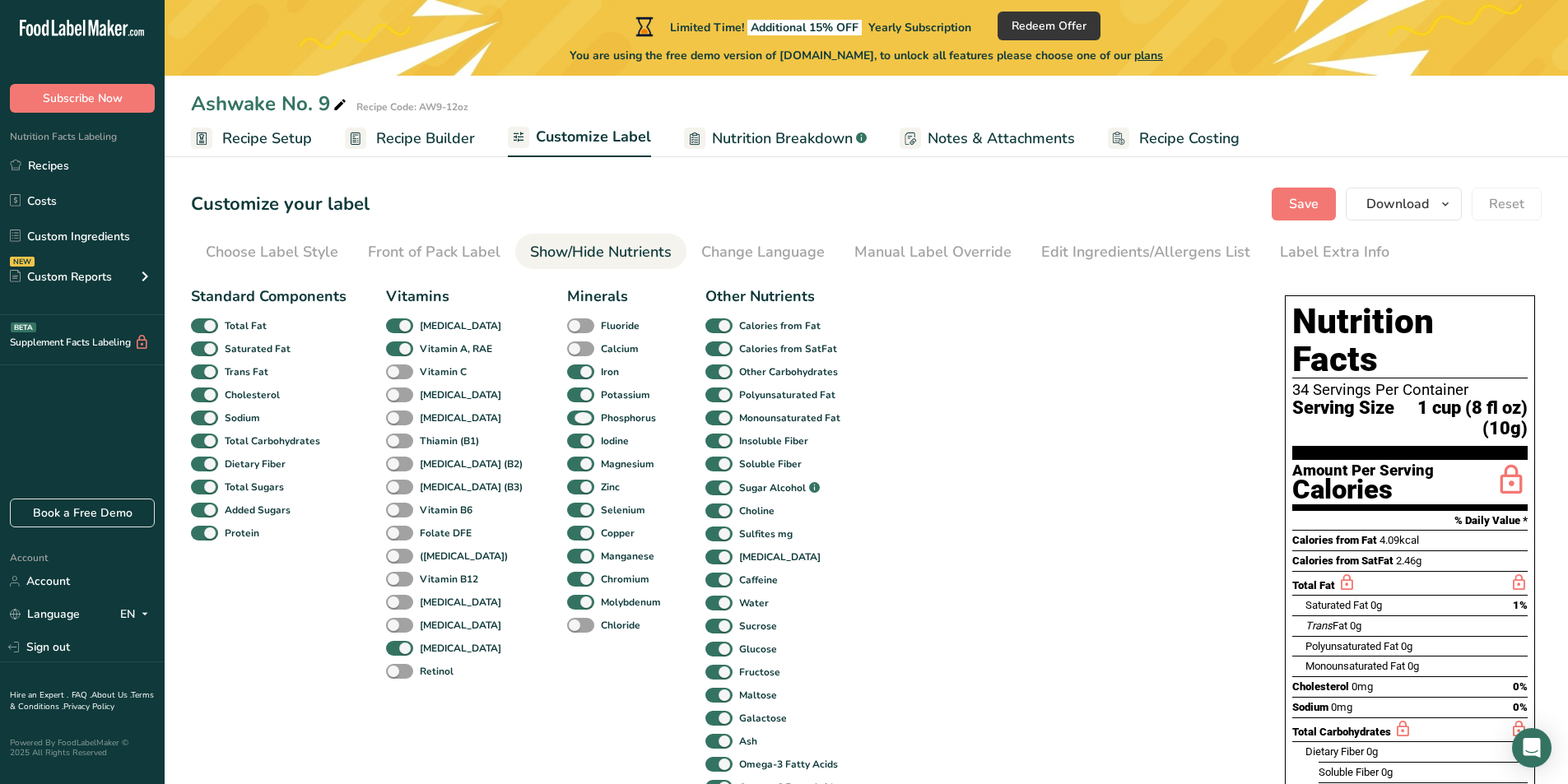
click at [567, 430] on div "Minerals Fluoride Calcium Iron Potassium Phosphorus Iodine Magnesium Zinc Selen…" at bounding box center [616, 542] width 99 height 513
drag, startPoint x: 558, startPoint y: 451, endPoint x: 556, endPoint y: 487, distance: 36.1
click at [567, 477] on div "Minerals Fluoride Calcium Iron Potassium Phosphorus Iodine Magnesium Zinc Selen…" at bounding box center [616, 542] width 99 height 513
drag, startPoint x: 556, startPoint y: 487, endPoint x: 556, endPoint y: 525, distance: 38.0
click at [567, 498] on div "Minerals Fluoride Calcium Iron Potassium Phosphorus Iodine Magnesium Zinc Selen…" at bounding box center [616, 542] width 99 height 513
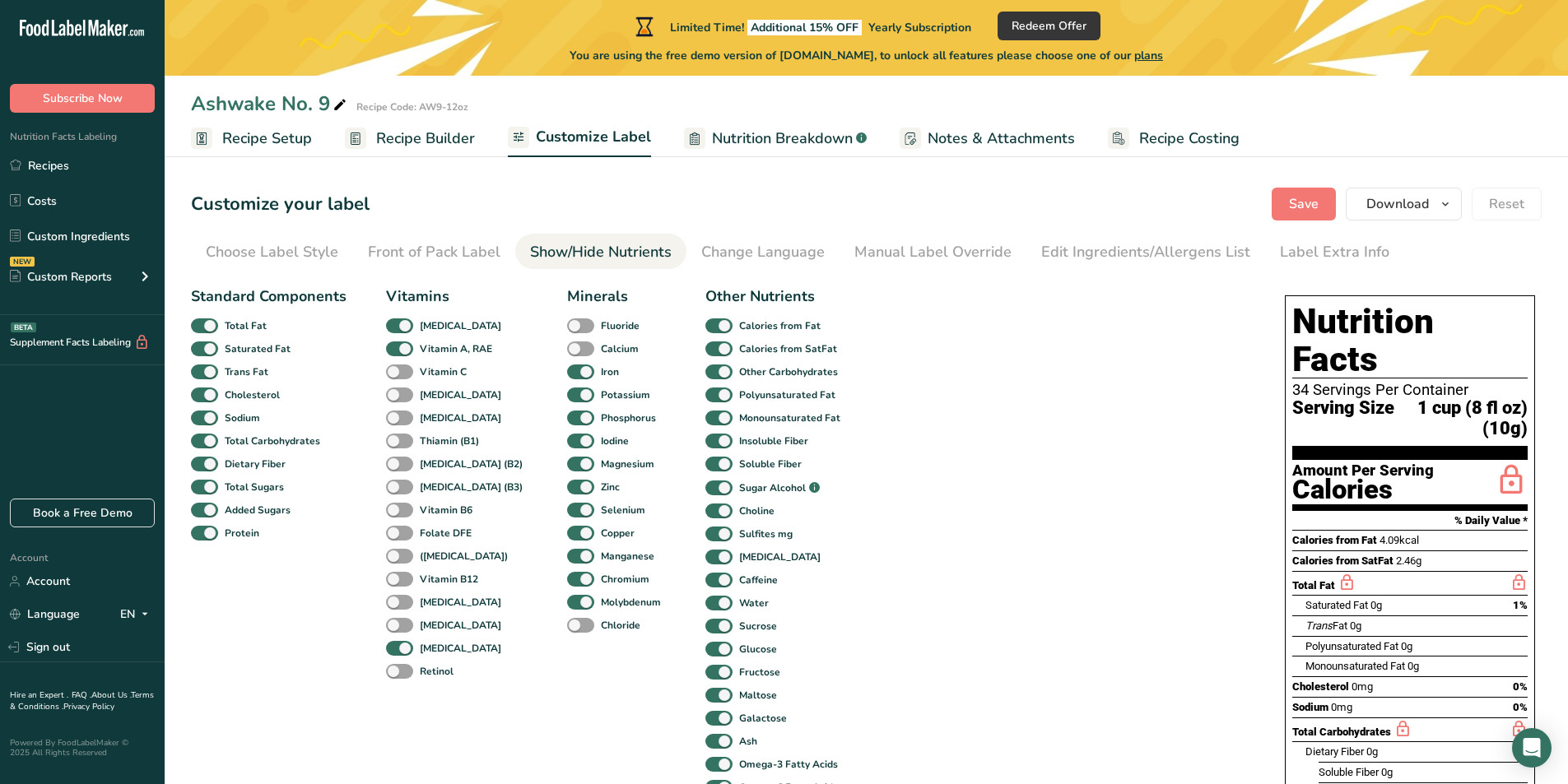
click at [567, 597] on span at bounding box center [580, 603] width 27 height 16
click at [567, 597] on input "Molybdenum" at bounding box center [572, 601] width 11 height 11
checkbox input "false"
click at [567, 574] on span at bounding box center [580, 580] width 27 height 16
click at [567, 574] on input "Chromium" at bounding box center [572, 578] width 11 height 11
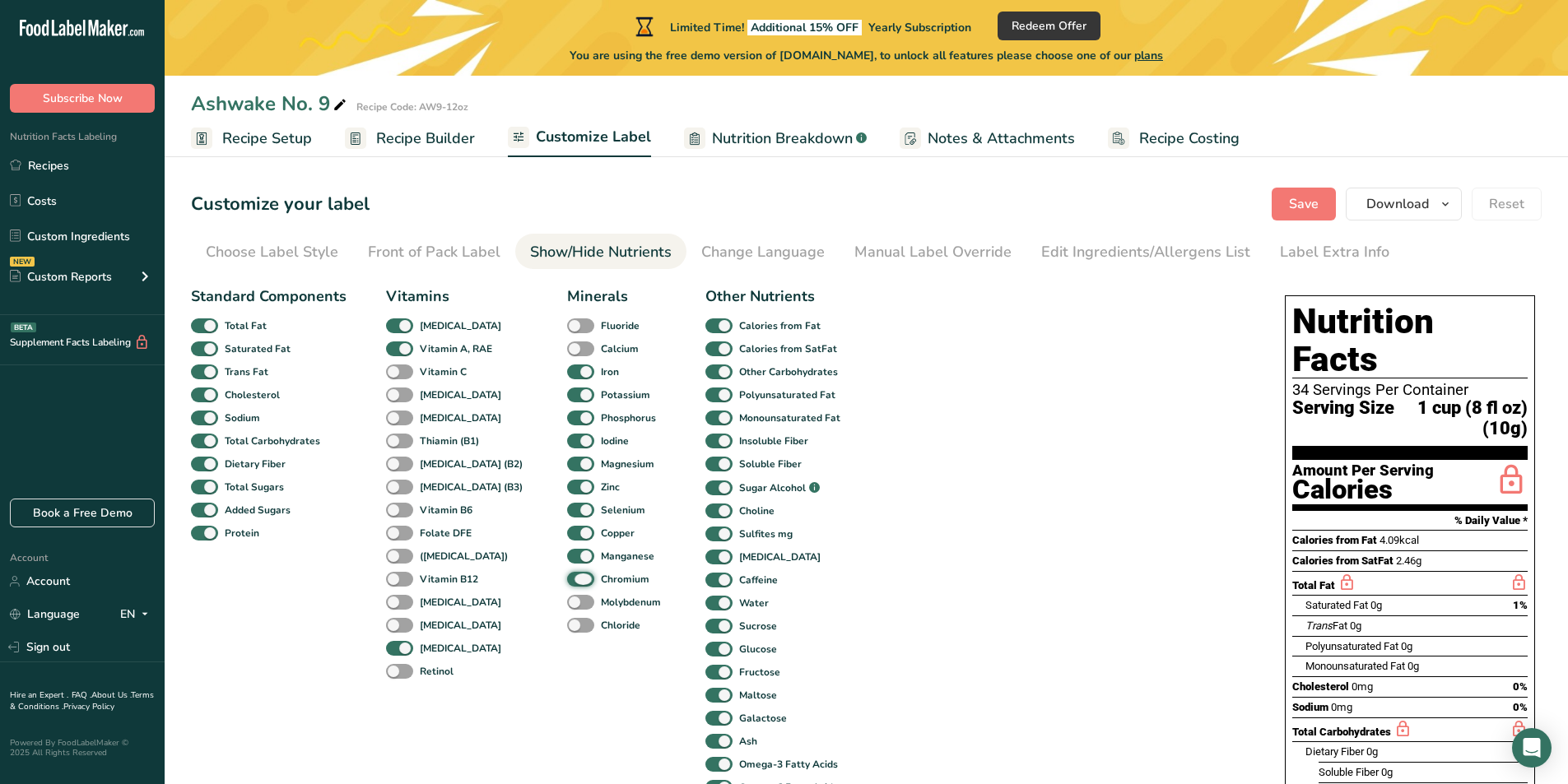
checkbox input "false"
drag, startPoint x: 559, startPoint y: 554, endPoint x: 558, endPoint y: 532, distance: 22.0
click at [567, 550] on span at bounding box center [580, 556] width 27 height 16
click at [567, 550] on input "Manganese" at bounding box center [572, 555] width 11 height 11
checkbox input "false"
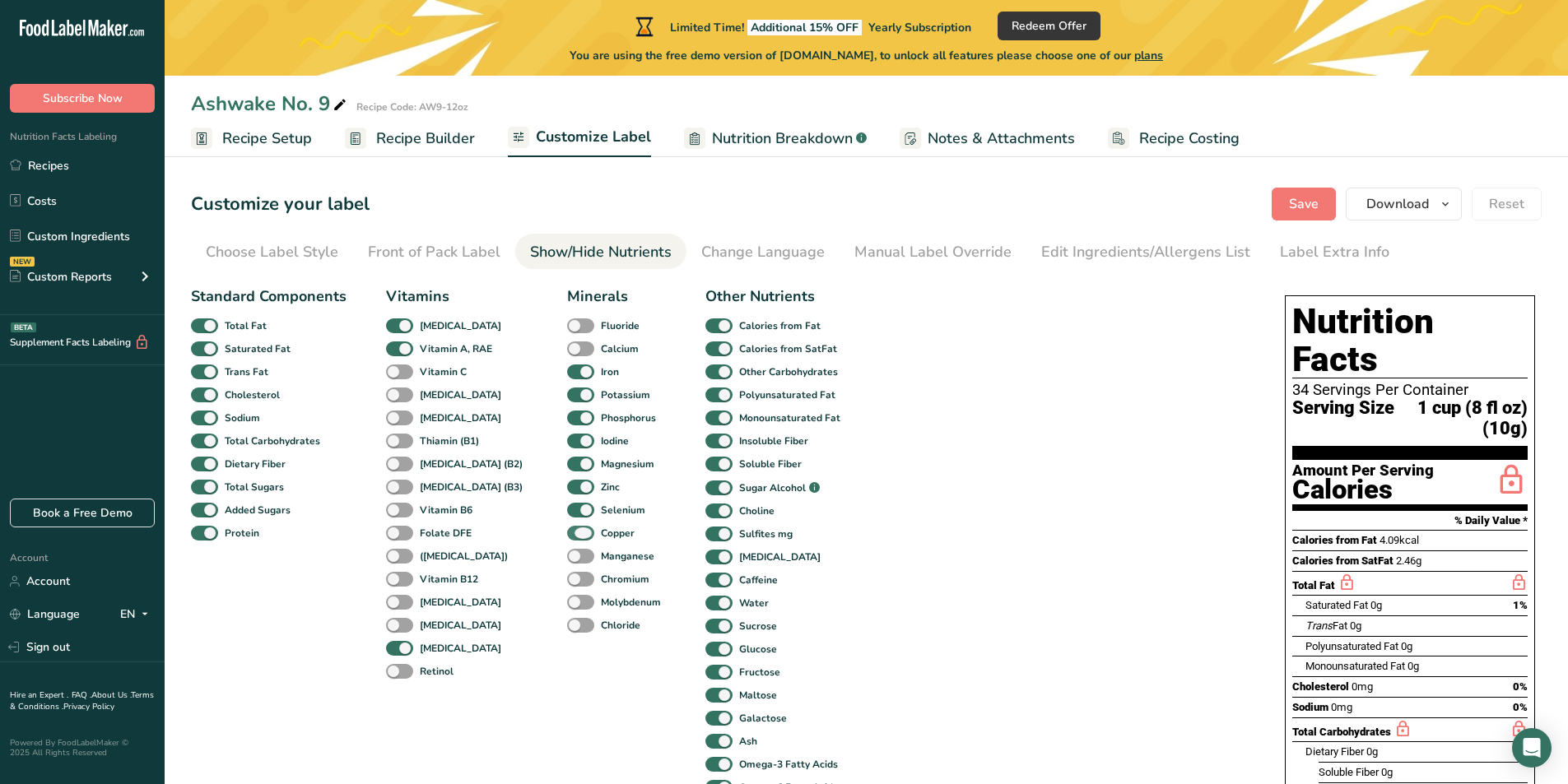
click at [567, 529] on span at bounding box center [580, 533] width 27 height 16
click at [567, 529] on input "Copper" at bounding box center [572, 532] width 11 height 11
checkbox input "false"
drag, startPoint x: 558, startPoint y: 507, endPoint x: 558, endPoint y: 494, distance: 13.0
click at [567, 505] on span at bounding box center [580, 510] width 27 height 16
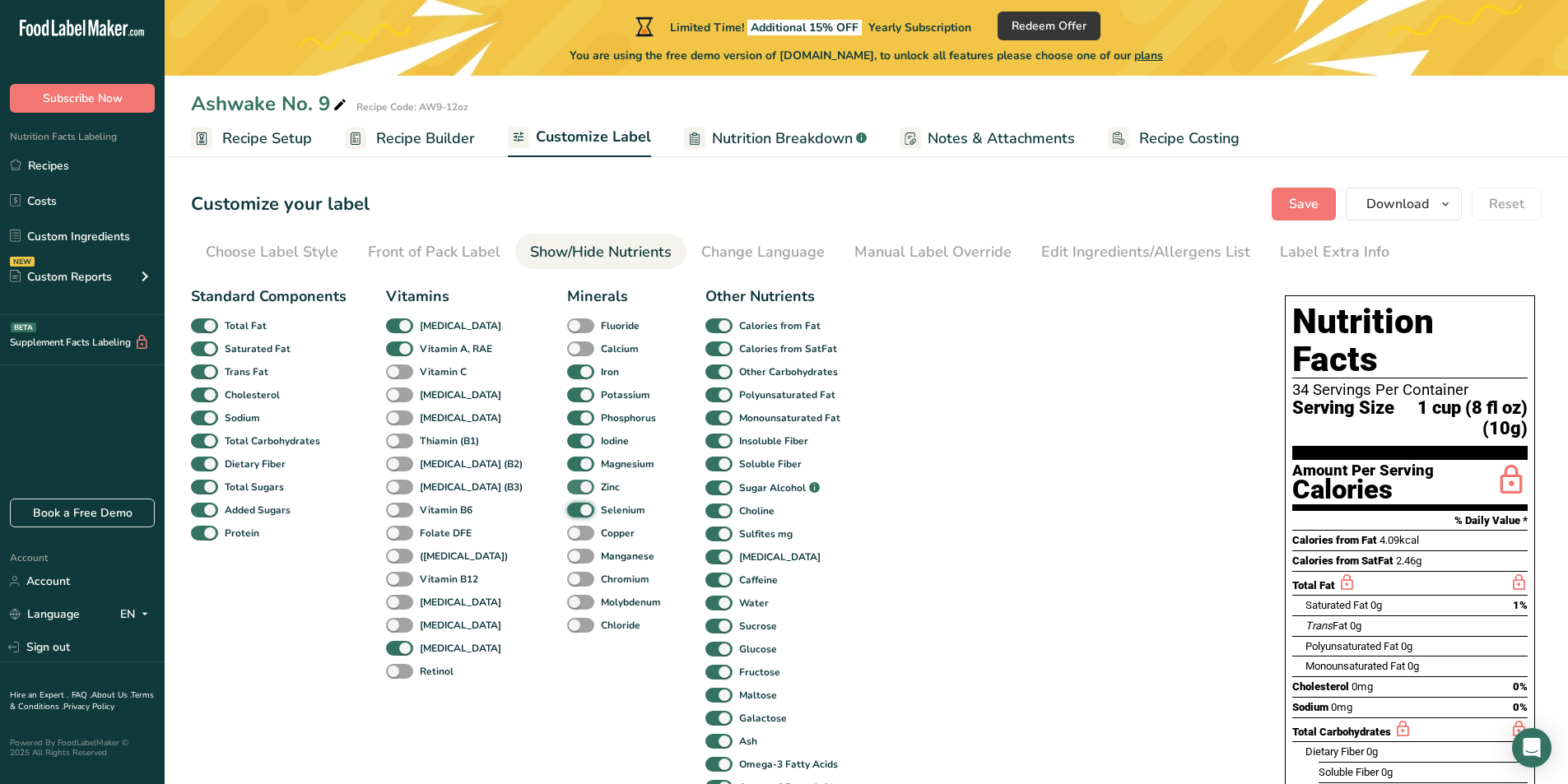
click at [567, 505] on input "Selenium" at bounding box center [572, 509] width 11 height 11
checkbox input "false"
drag, startPoint x: 557, startPoint y: 491, endPoint x: 557, endPoint y: 480, distance: 11.0
click at [567, 488] on span at bounding box center [580, 488] width 27 height 16
click at [567, 488] on input "Zinc" at bounding box center [572, 487] width 11 height 11
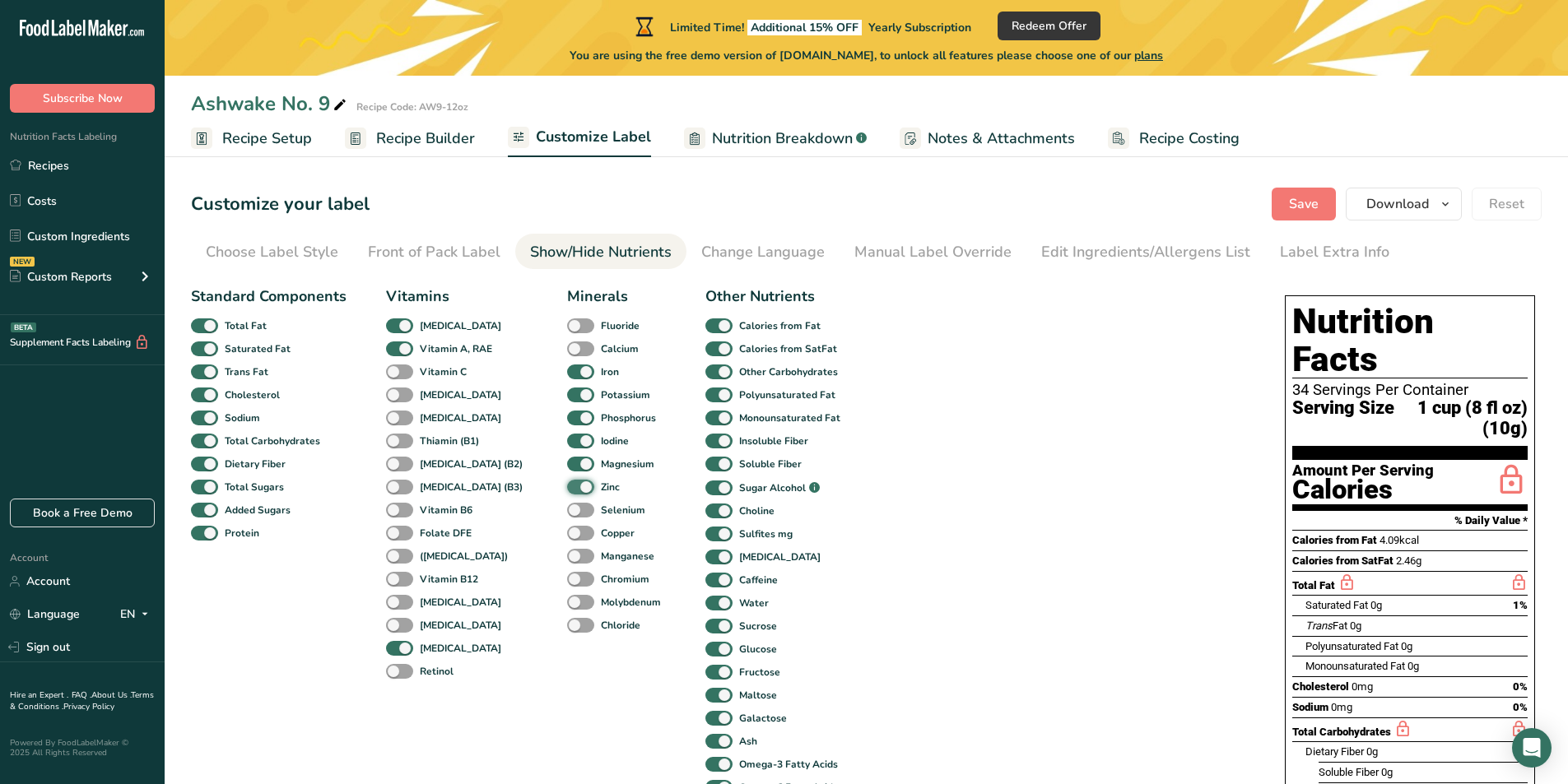
checkbox input "false"
drag, startPoint x: 557, startPoint y: 468, endPoint x: 560, endPoint y: 459, distance: 9.5
click at [567, 463] on span at bounding box center [580, 465] width 27 height 16
click at [567, 463] on input "Magnesium" at bounding box center [572, 463] width 11 height 11
checkbox input "false"
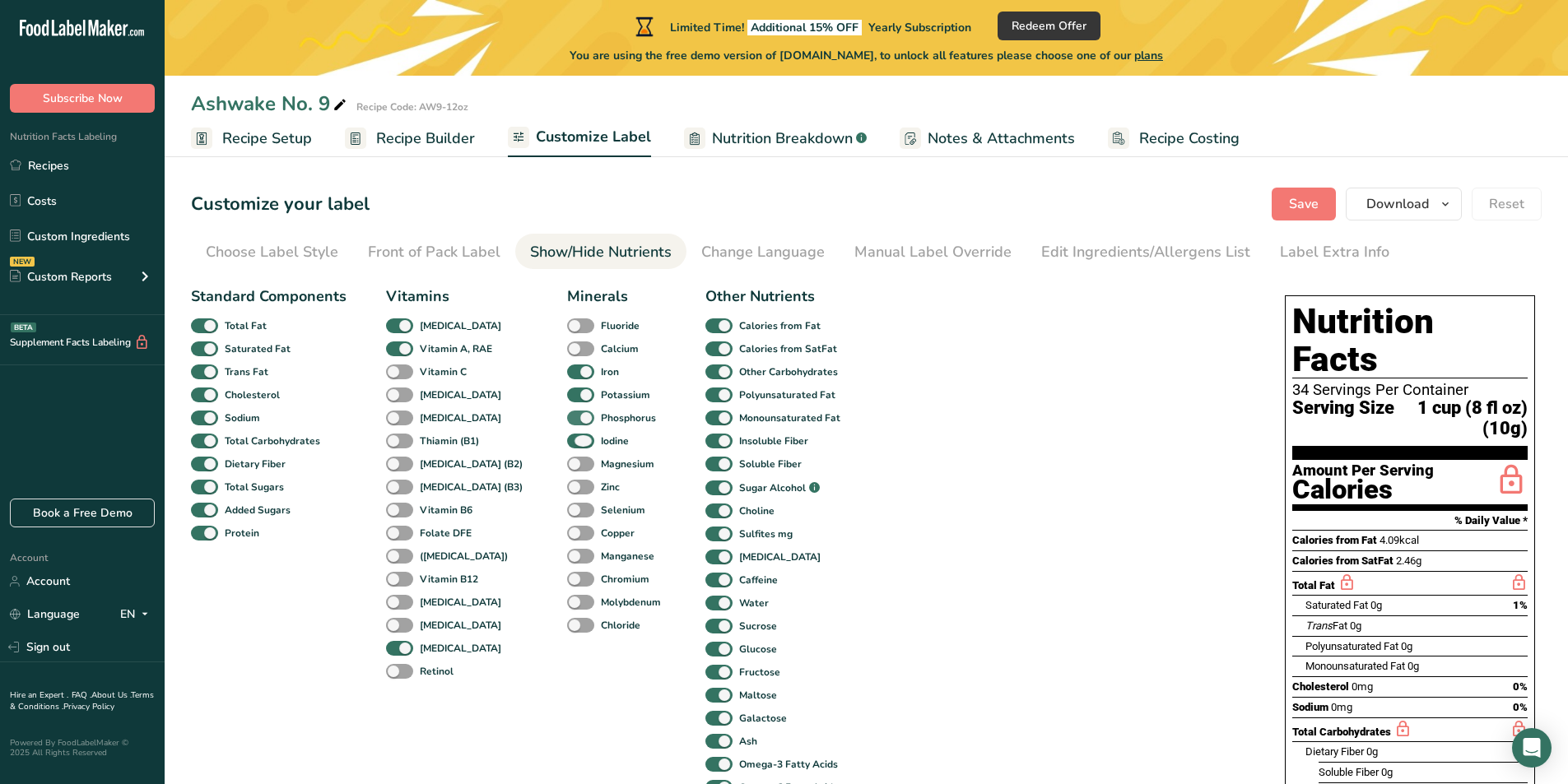
drag
click at [567, 444] on span at bounding box center [580, 442] width 27 height 16
click at [567, 444] on input "Iodine" at bounding box center [572, 440] width 11 height 11
checkbox input "false"
click at [567, 401] on div "Minerals Fluoride Calcium Iron Potassium Phosphorus Iodine Magnesium Zinc Selen…" at bounding box center [616, 542] width 99 height 513
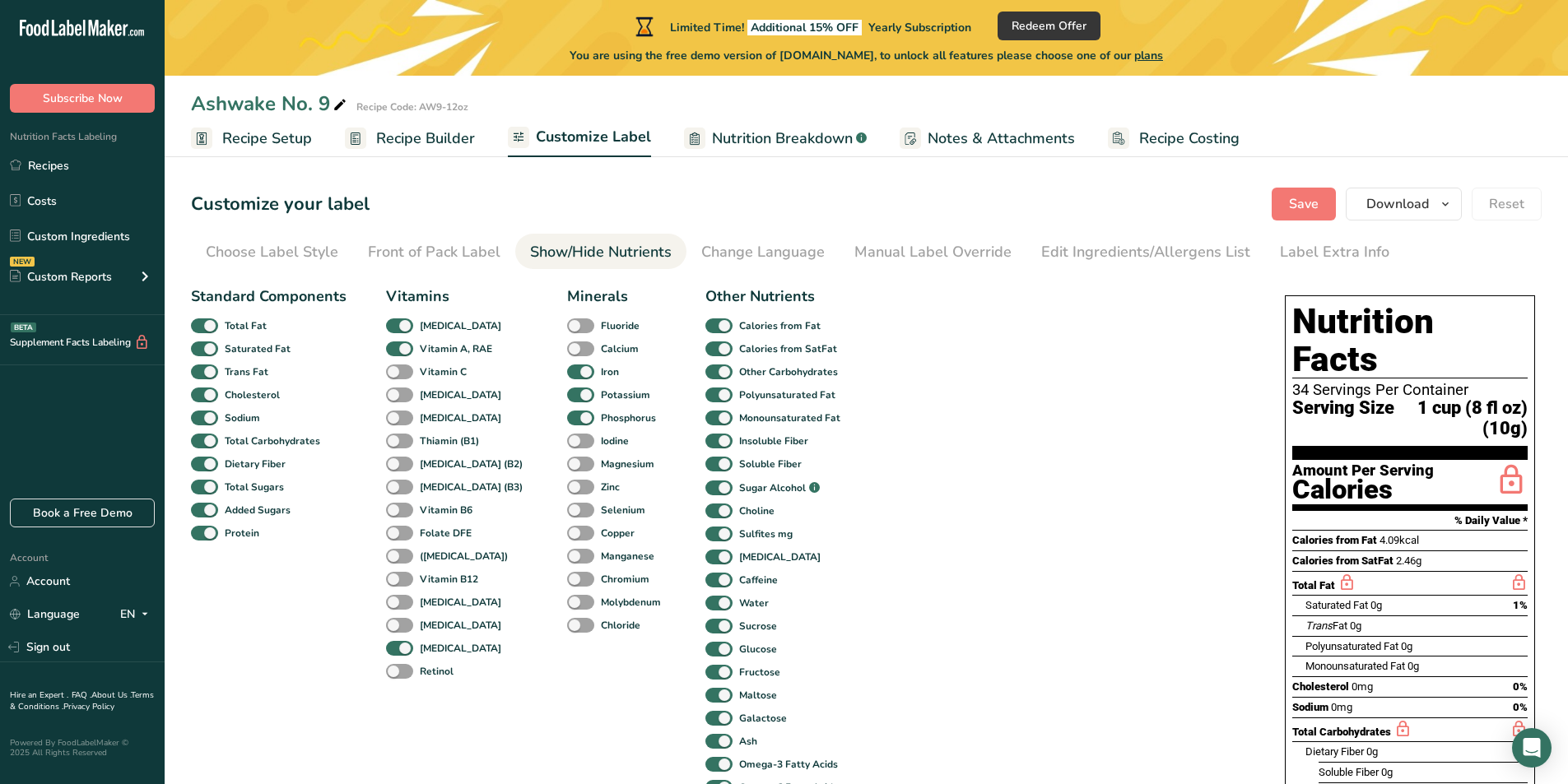
click at [567, 372] on span at bounding box center [580, 372] width 27 height 16
click at [567, 372] on input "Iron" at bounding box center [572, 371] width 11 height 11
checkbox input "false"
click at [567, 389] on span at bounding box center [580, 395] width 27 height 16
click at [567, 389] on input "Potassium" at bounding box center [572, 394] width 11 height 11
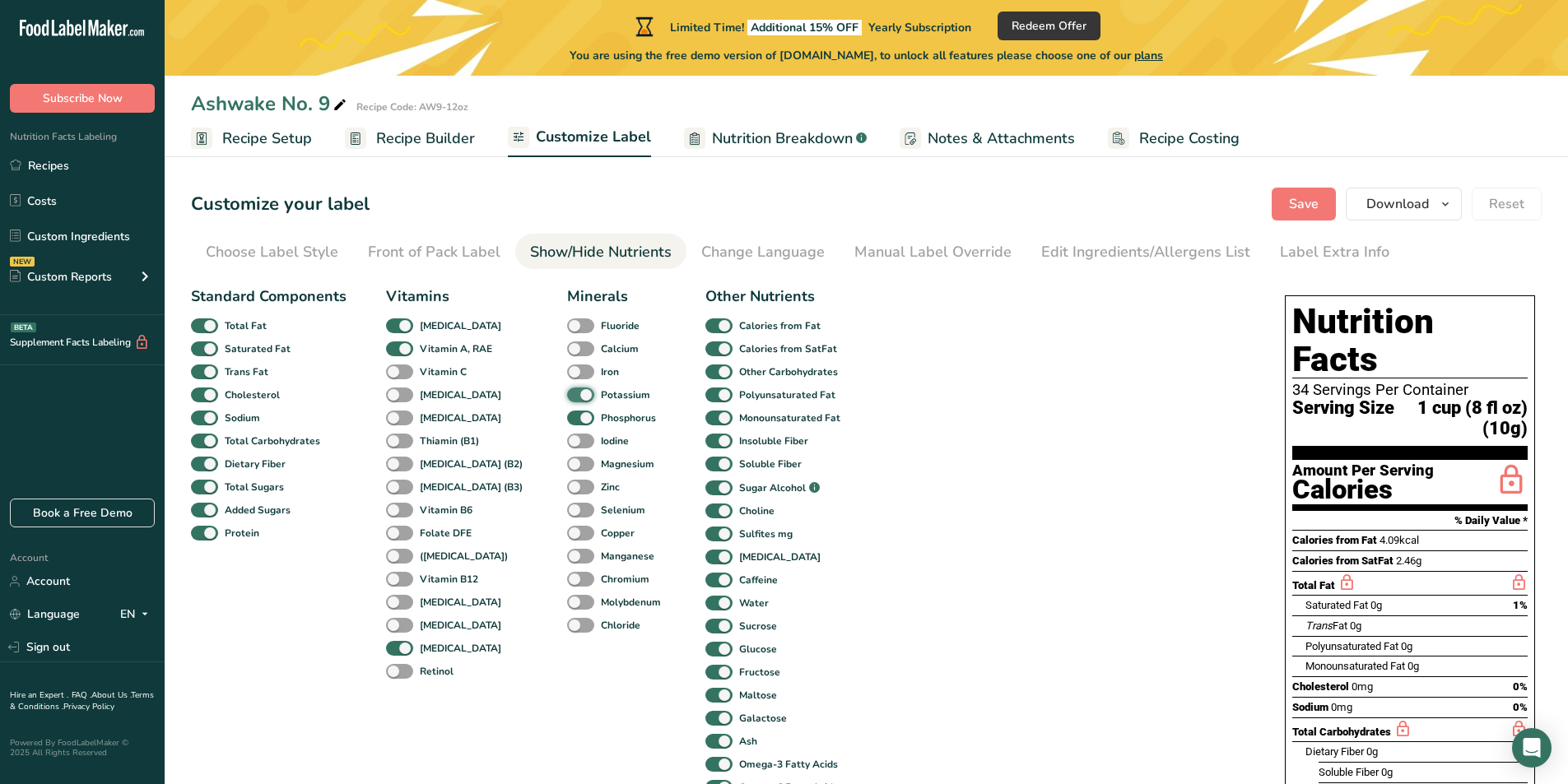
checkbox input "false"
click at [567, 414] on span at bounding box center [580, 419] width 27 height 16
click at [567, 414] on input "Phosphorus" at bounding box center [572, 417] width 11 height 11
checkbox input "false"
click at [401, 648] on span at bounding box center [399, 649] width 27 height 16
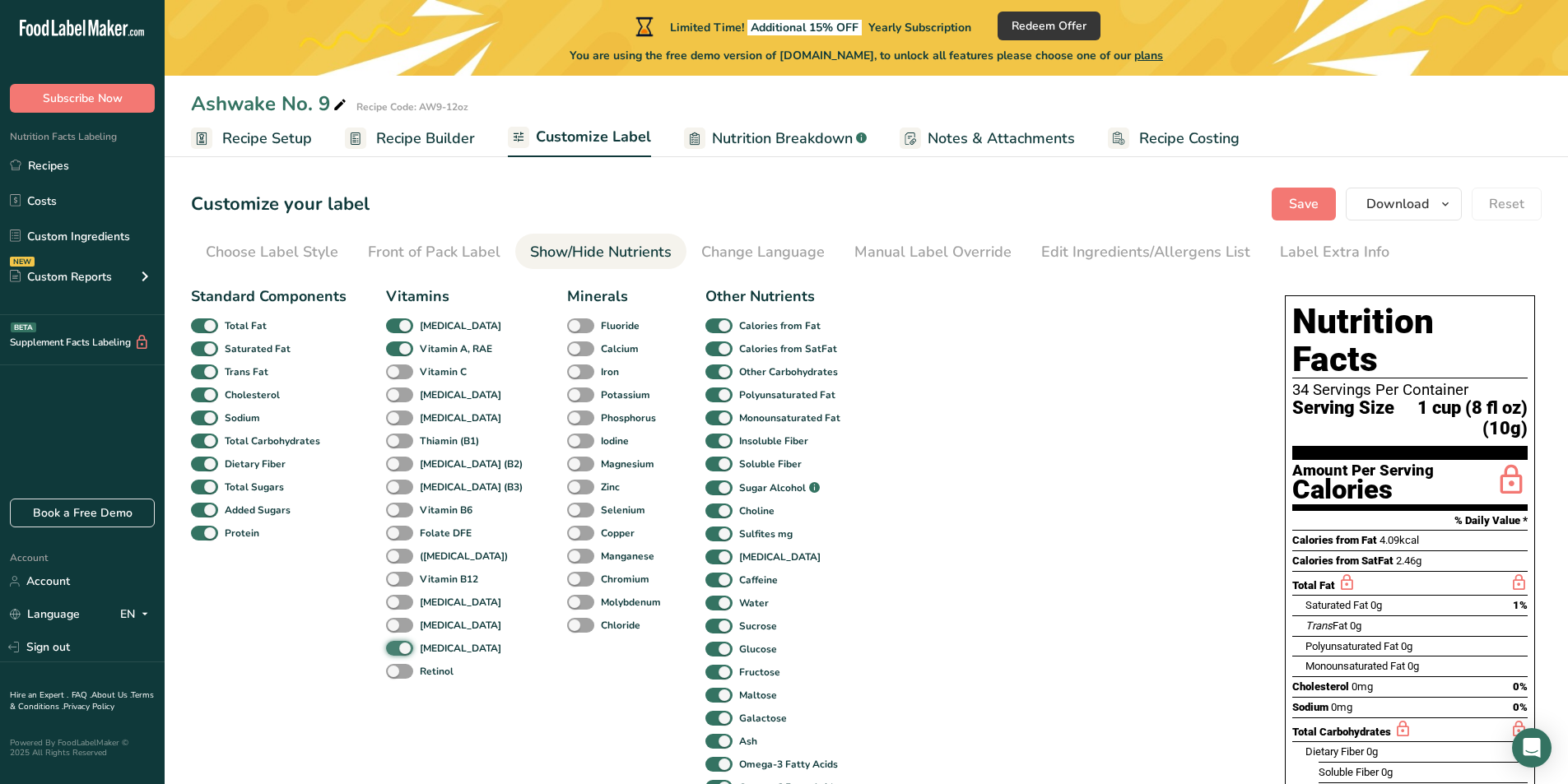
click at [396, 648] on input "[MEDICAL_DATA]" at bounding box center [391, 648] width 11 height 11
checkbox input "false"
click at [705, 315] on div "Calories from Fat" at bounding box center [723, 325] width 36 height 23
click at [705, 323] on span at bounding box center [718, 326] width 27 height 16
click at [705, 323] on input "Calories from Fat" at bounding box center [710, 325] width 11 height 11
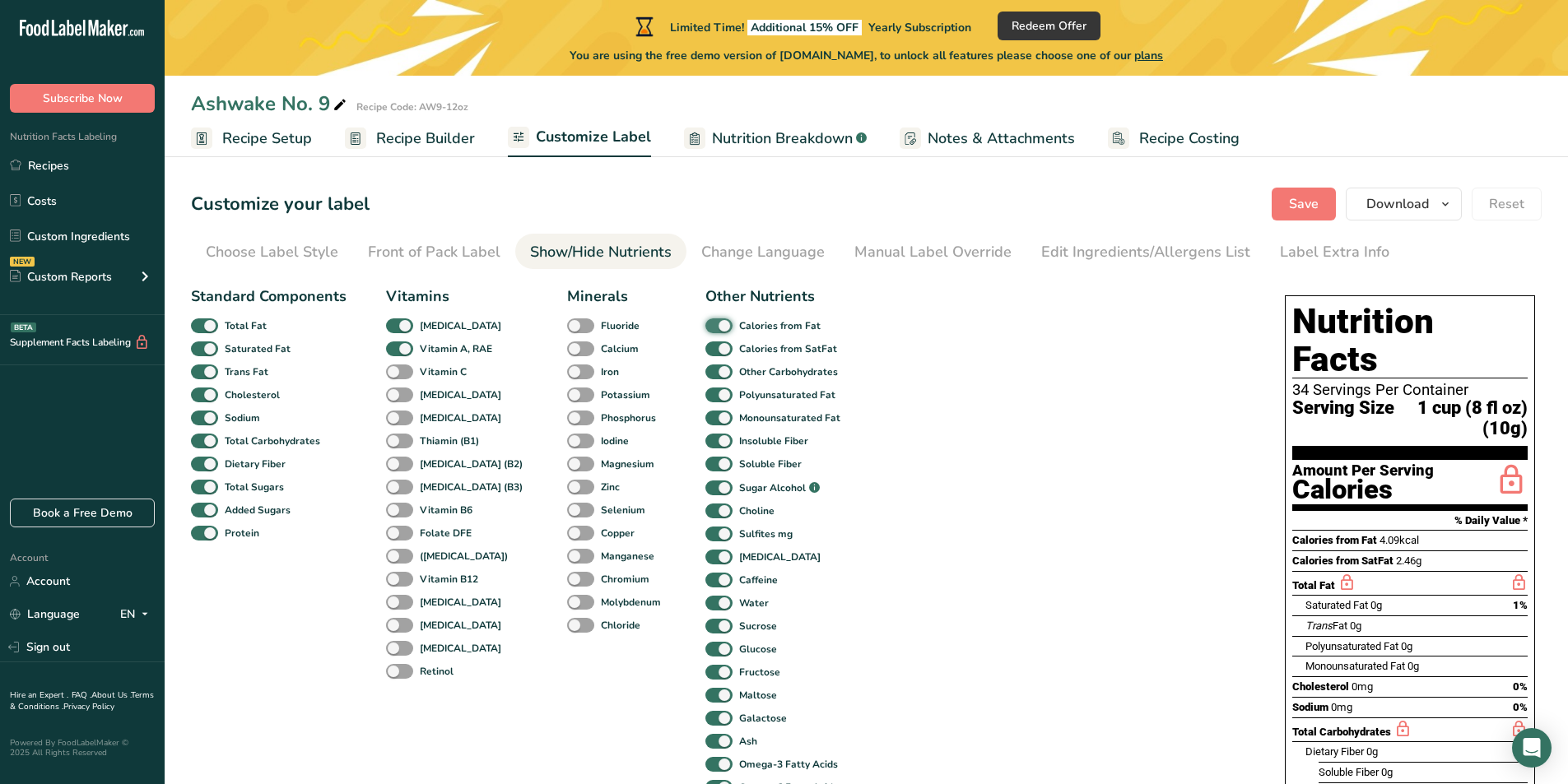
checkbox input "false"
click at [705, 348] on span at bounding box center [718, 349] width 27 height 16
click at [705, 348] on input "Calories from SatFat" at bounding box center [710, 348] width 11 height 11
checkbox input "false"
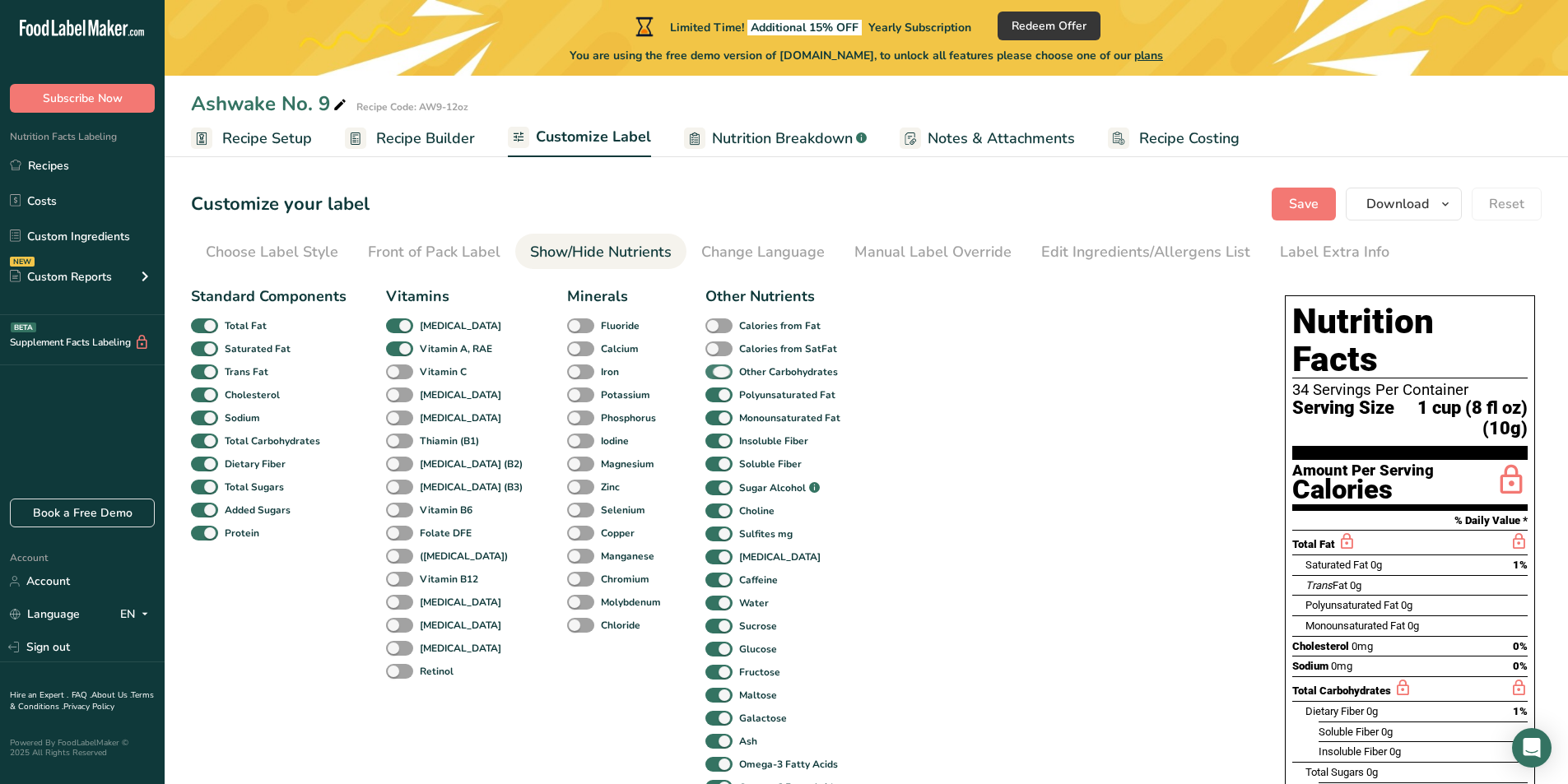
click at [705, 370] on span at bounding box center [718, 372] width 27 height 16
click at [705, 370] on input "Other Carbohydrates" at bounding box center [710, 371] width 11 height 11
checkbox input "false"
click at [705, 387] on div "Polyunsaturated Fat" at bounding box center [723, 394] width 36 height 23
click at [705, 412] on span at bounding box center [718, 419] width 27 height 16
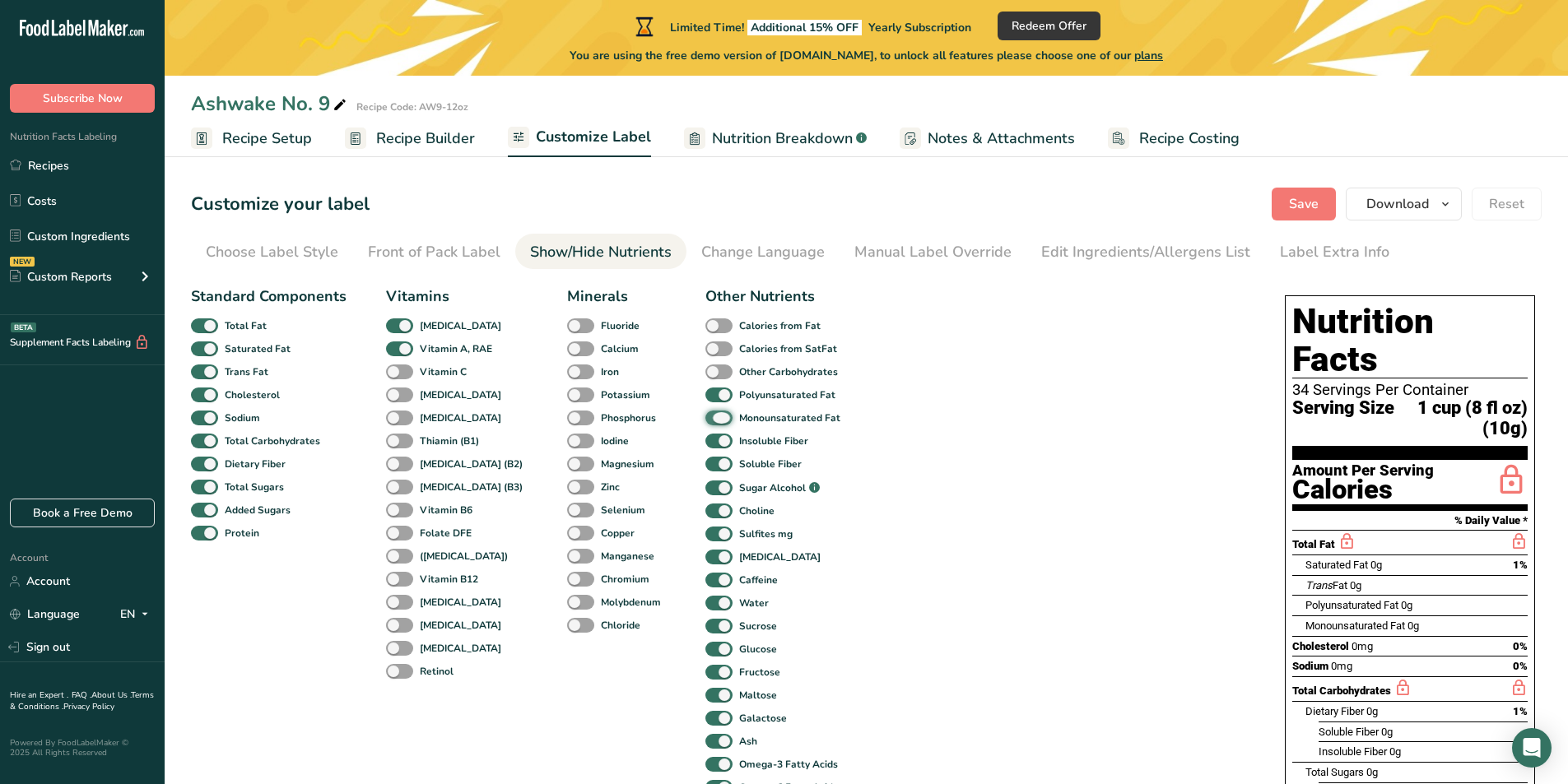
click at [705, 412] on input "Monounsaturated Fat" at bounding box center [710, 417] width 11 height 11
checkbox input "false"
click at [705, 394] on span at bounding box center [718, 395] width 27 height 16
click at [705, 394] on input "Polyunsaturated Fat" at bounding box center [710, 394] width 11 height 11
checkbox input "false"
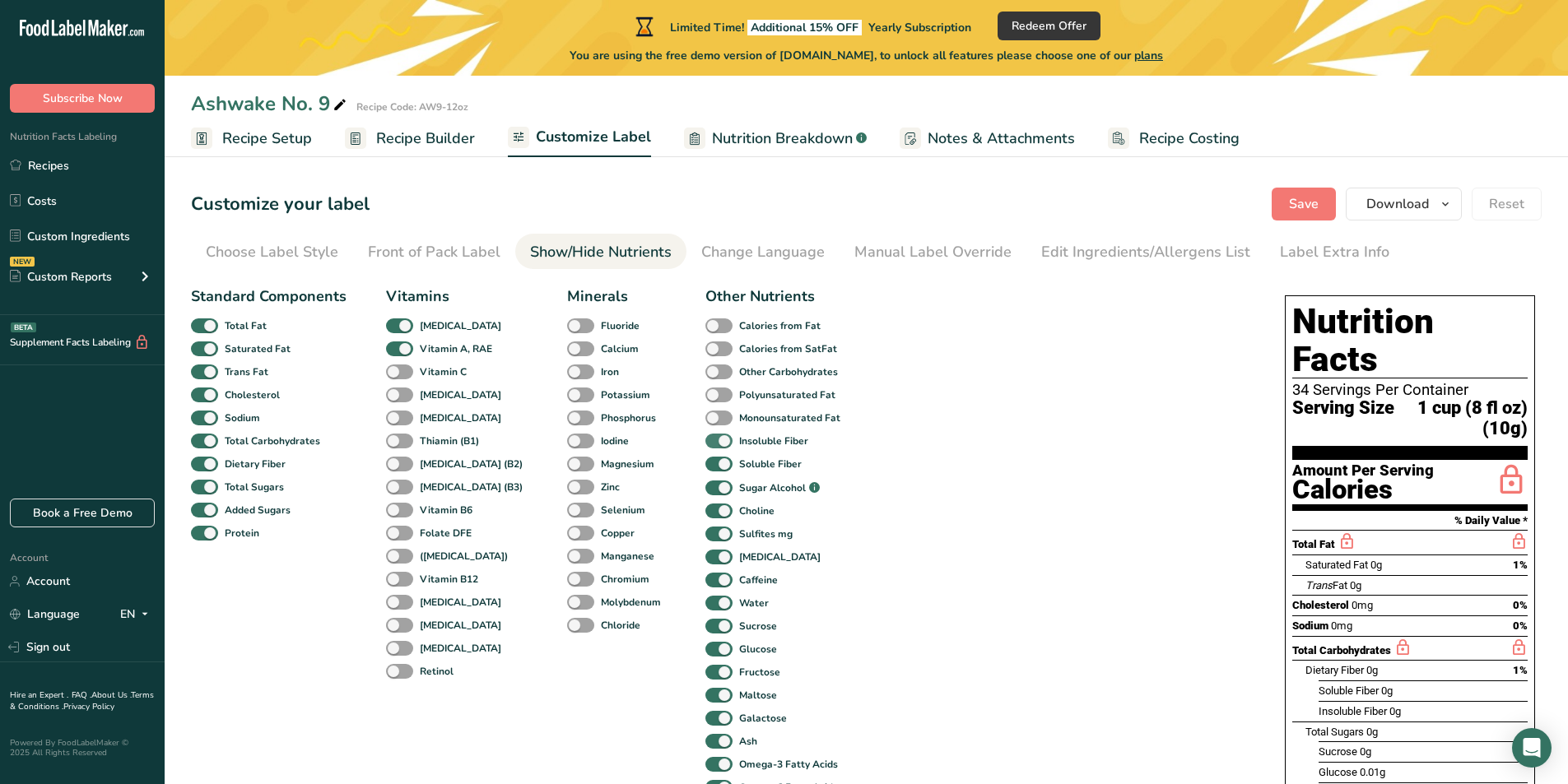
click at [705, 439] on span at bounding box center [718, 442] width 27 height 16
click at [705, 439] on input "Insoluble Fiber" at bounding box center [710, 440] width 11 height 11
checkbox input "false"
click at [705, 472] on span at bounding box center [718, 465] width 27 height 16
click at [705, 469] on input "Soluble Fiber" at bounding box center [710, 463] width 11 height 11
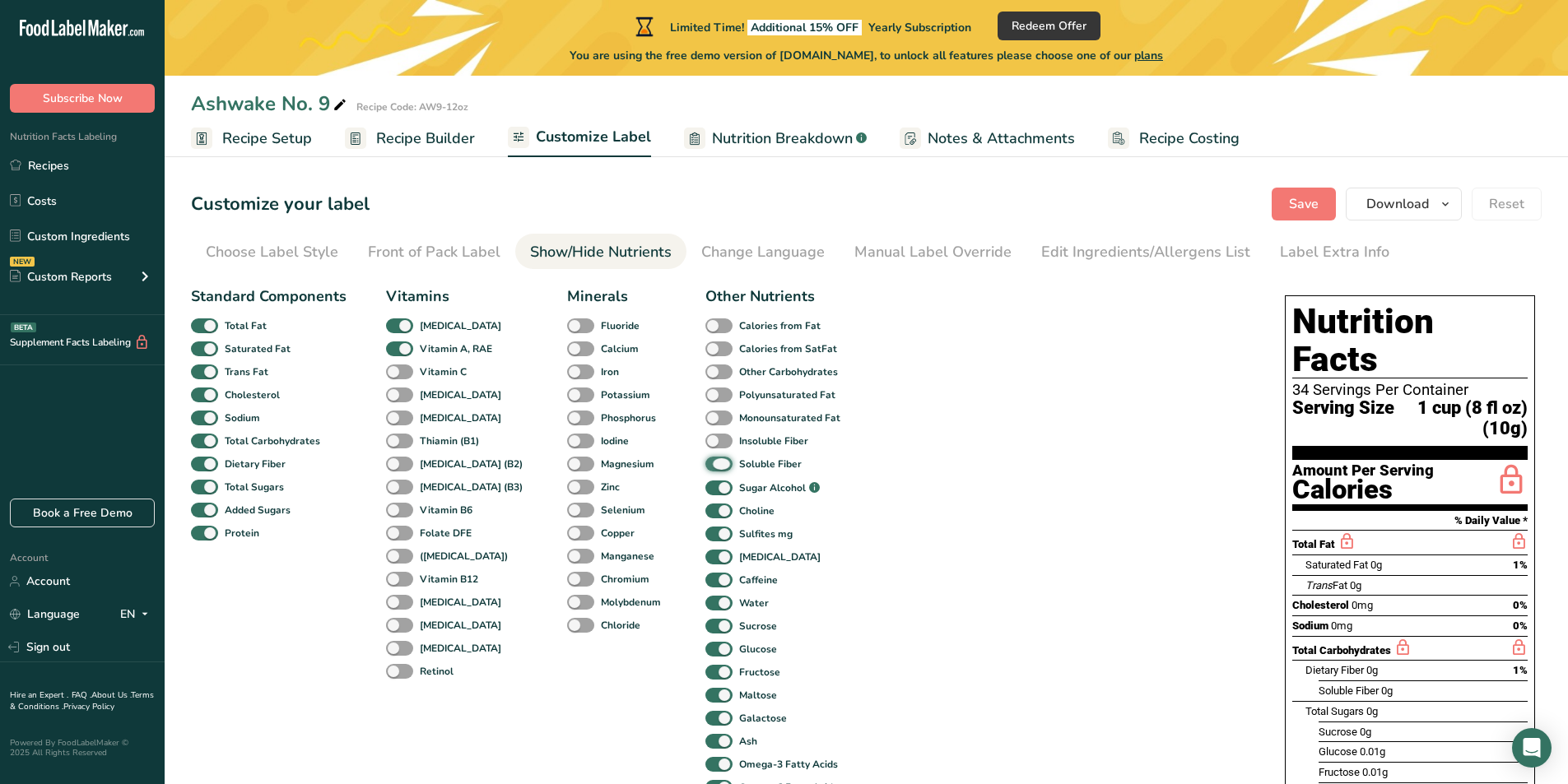
checkbox input "false"
click at [705, 486] on span at bounding box center [718, 489] width 27 height 16
click at [705, 486] on input "Sugar Alcohol .a-a{fill:#347362;}.b-a{fill:#fff;}" at bounding box center [710, 488] width 11 height 11
checkbox input "false"
click at [705, 514] on span at bounding box center [718, 511] width 27 height 16
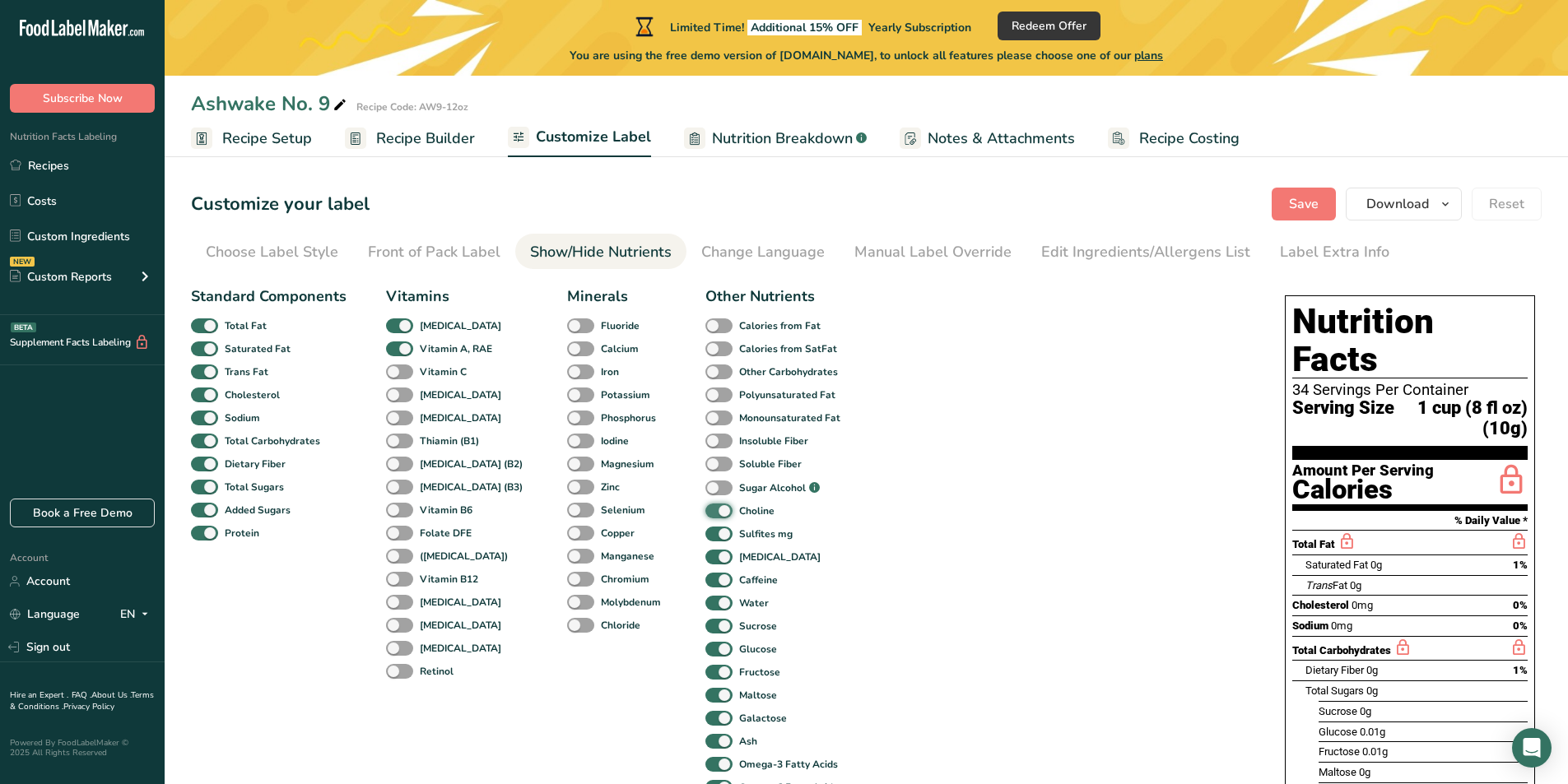
click at [705, 514] on input "Choline" at bounding box center [710, 510] width 11 height 11
checkbox input "false"
click at [705, 537] on span at bounding box center [718, 534] width 27 height 16
click at [705, 537] on input "Sulfites mg" at bounding box center [710, 533] width 11 height 11
checkbox input "false"
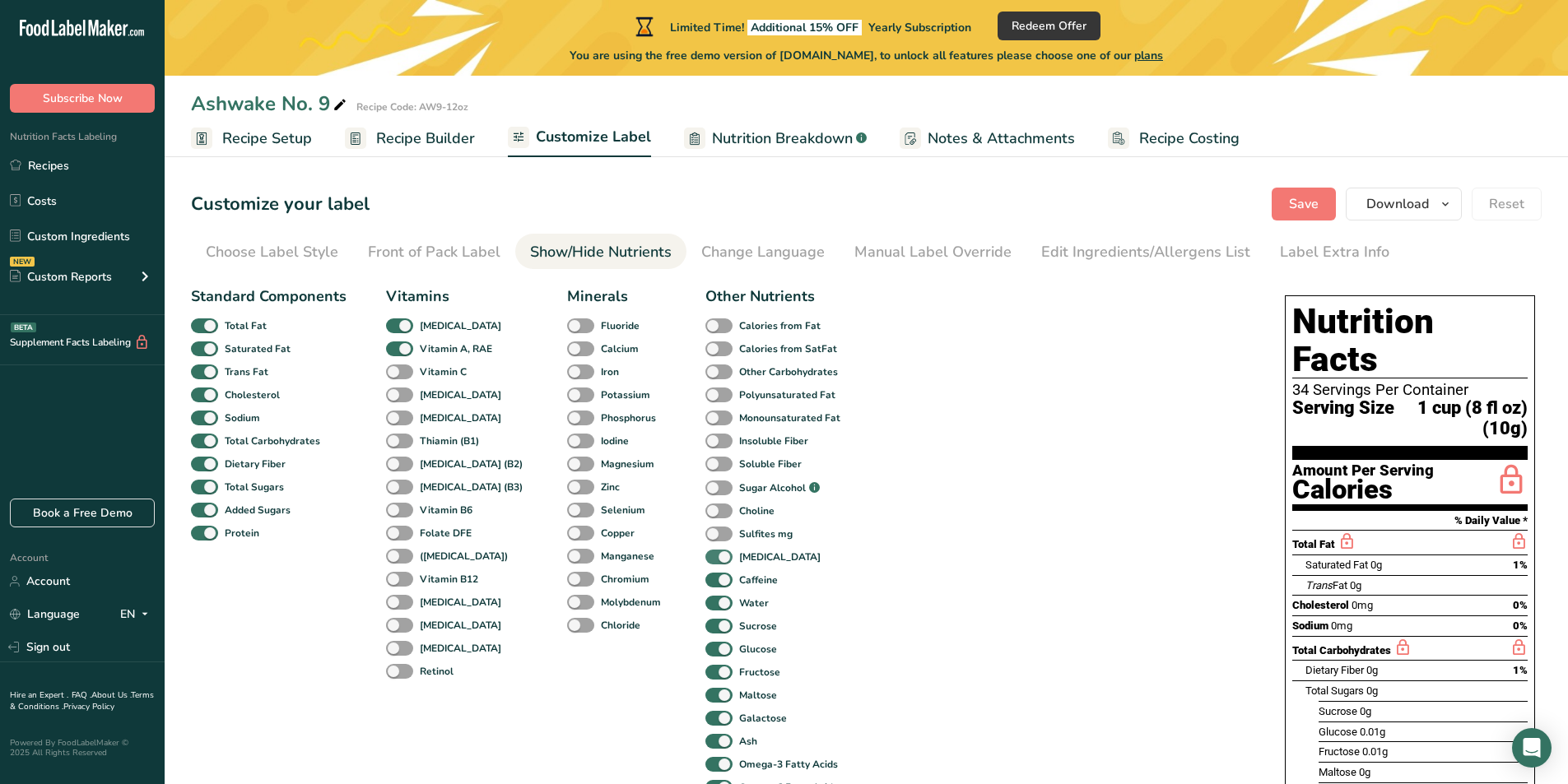
click at [705, 558] on span at bounding box center [718, 557] width 27 height 16
click at [705, 558] on input "[MEDICAL_DATA]" at bounding box center [710, 556] width 11 height 11
checkbox input "false"
click at [705, 591] on div "Caffeine" at bounding box center [723, 579] width 36 height 23
click at [705, 577] on span at bounding box center [718, 580] width 27 height 16
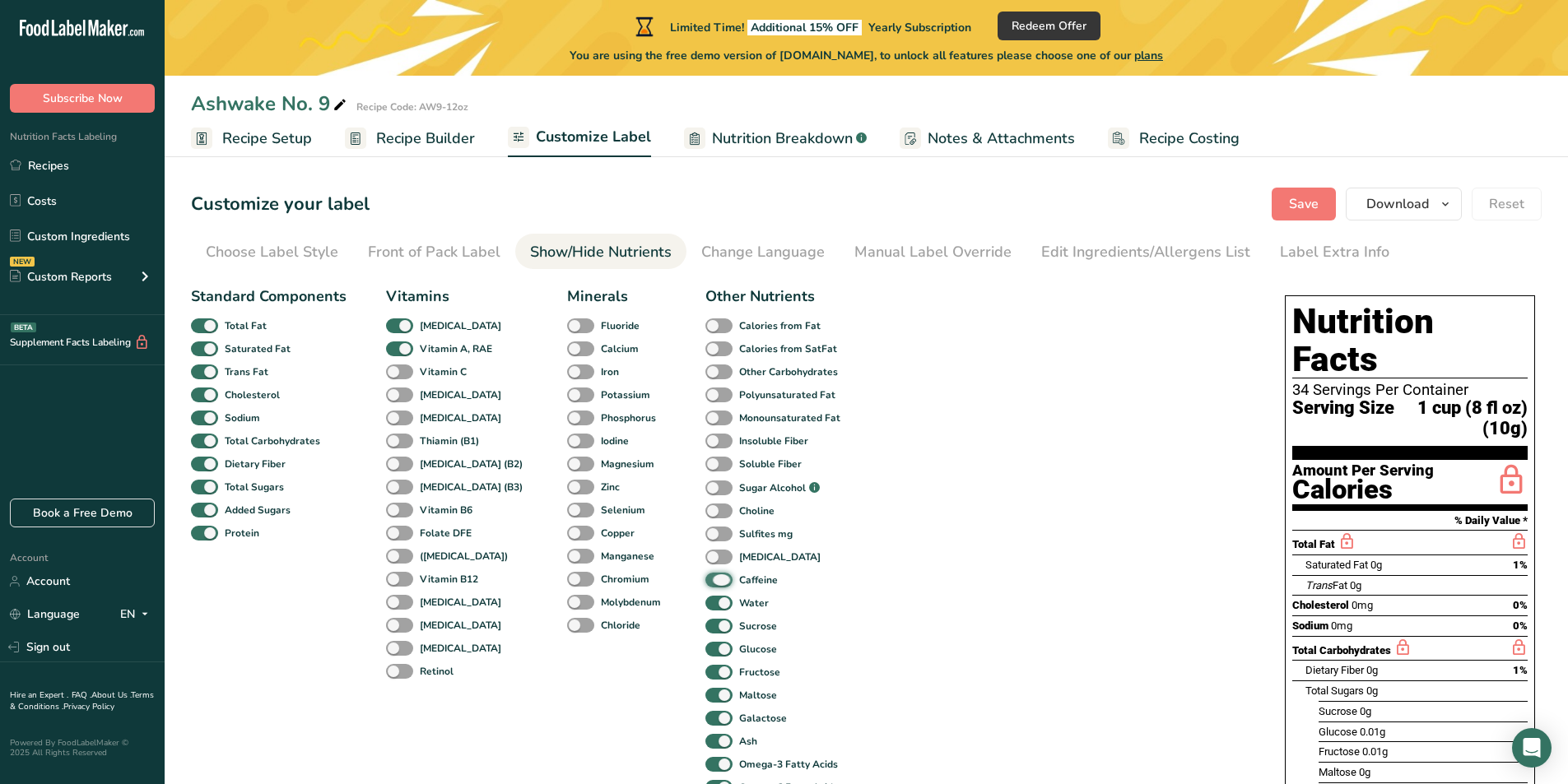
click at [705, 577] on input "Caffeine" at bounding box center [710, 579] width 11 height 11
checkbox input "false"
click at [705, 607] on span at bounding box center [718, 604] width 27 height 16
click at [705, 607] on input "Water" at bounding box center [710, 602] width 11 height 11
checkbox input "false"
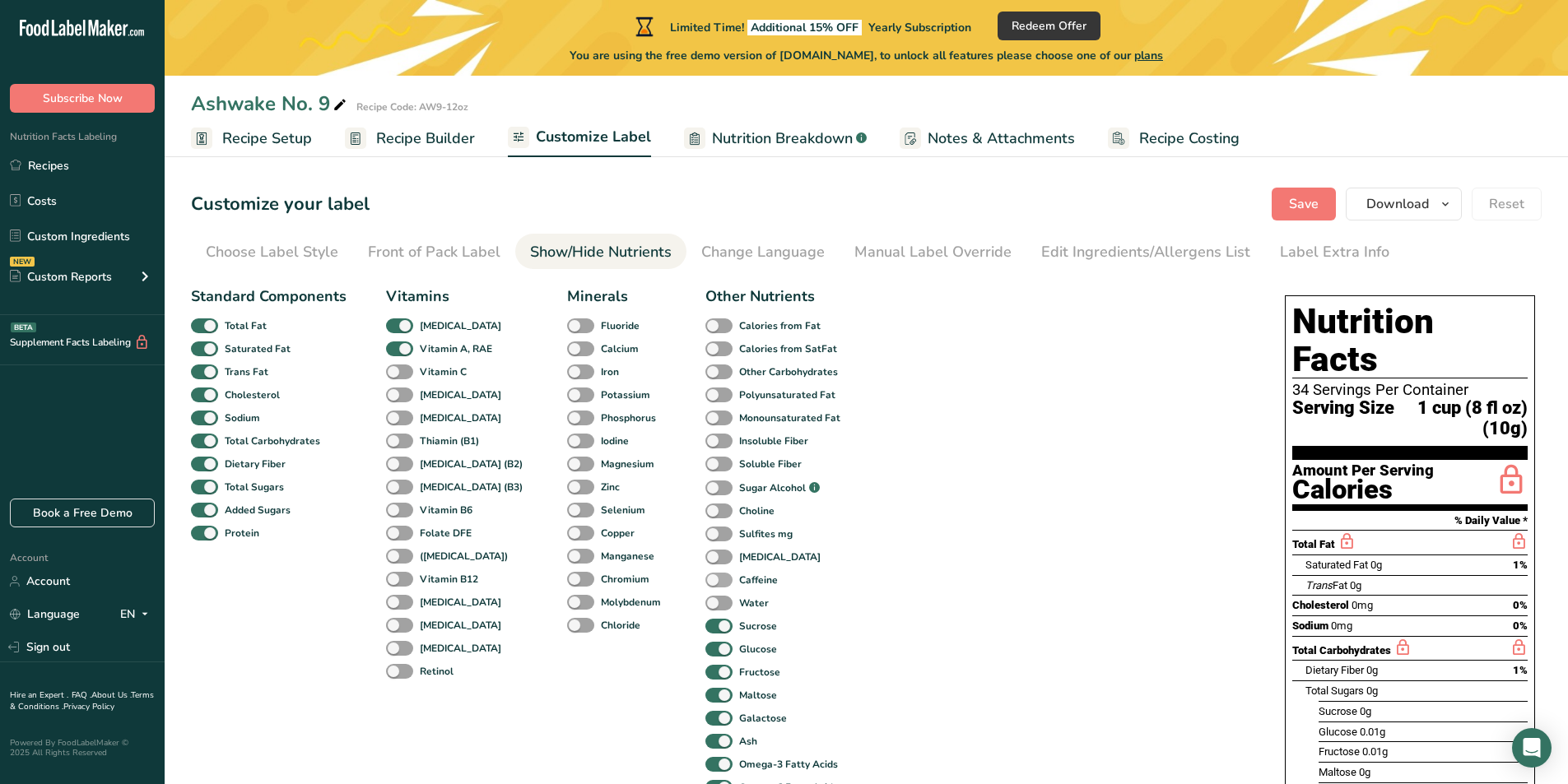
click at [705, 578] on span at bounding box center [718, 580] width 27 height 16
click at [705, 578] on input "Caffeine" at bounding box center [710, 579] width 11 height 11
checkbox input "true"
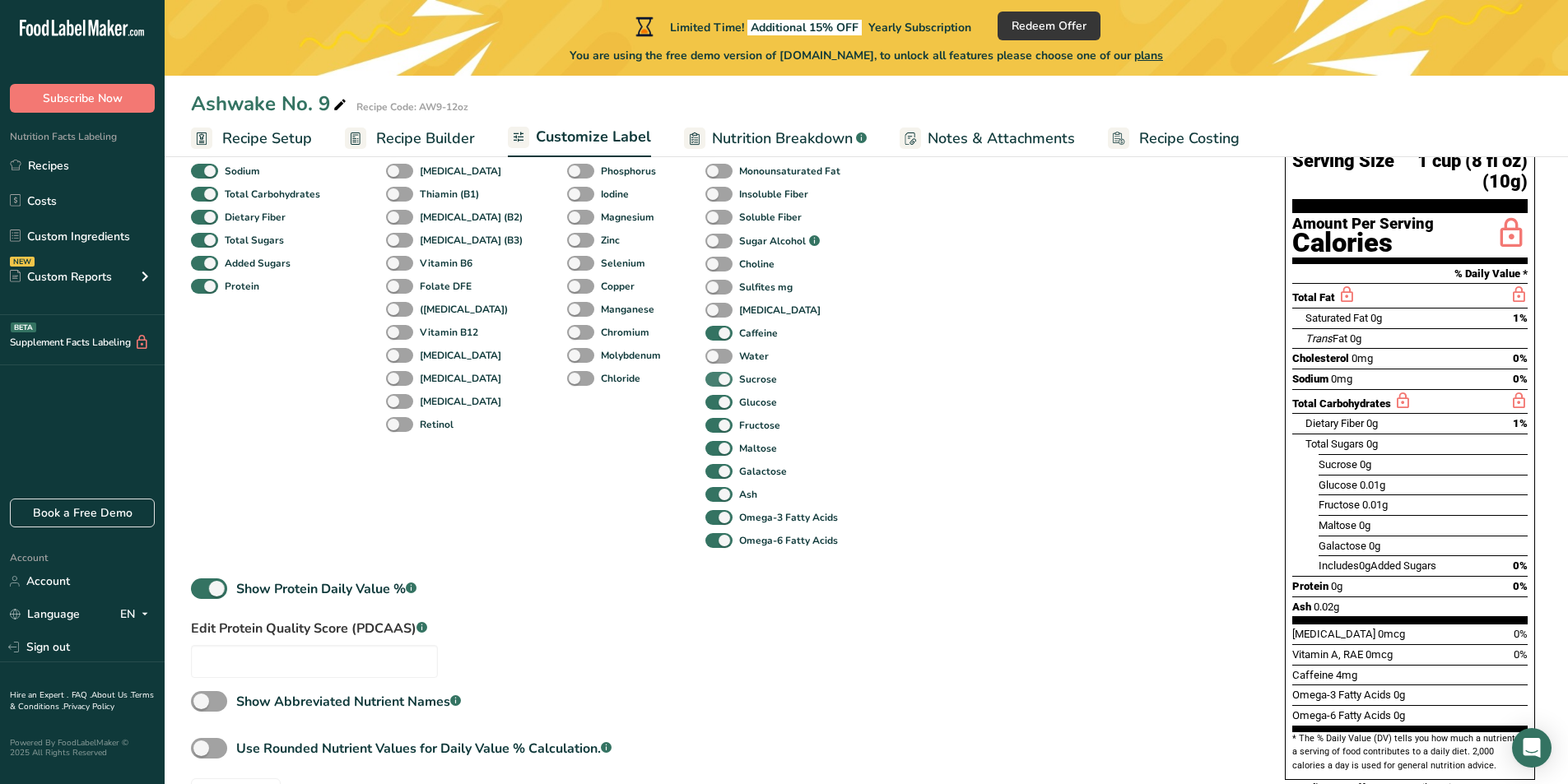
click at [705, 374] on span at bounding box center [718, 380] width 27 height 16
click at [705, 374] on input "Sucrose" at bounding box center [710, 378] width 11 height 11
checkbox input "false"
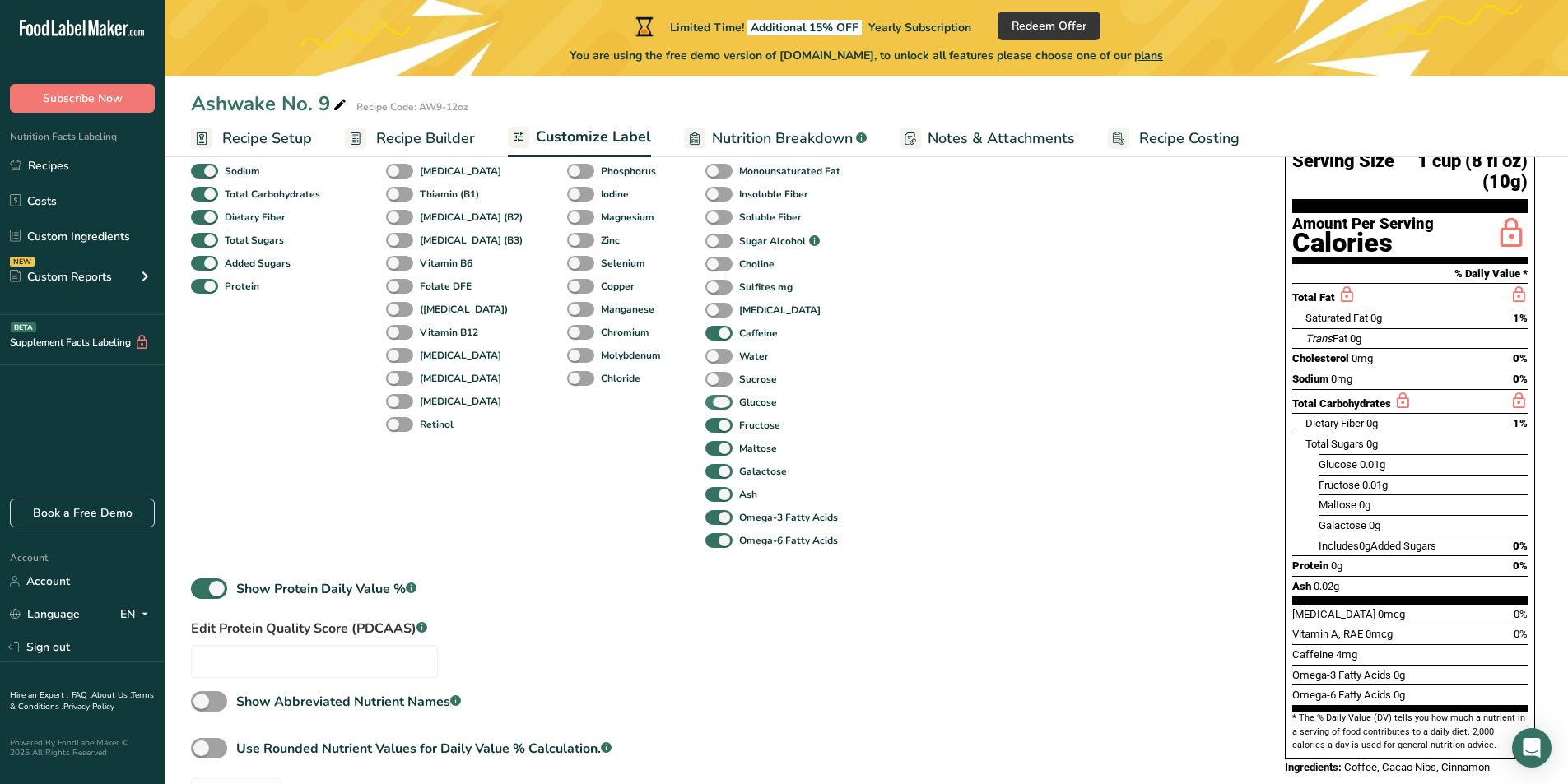
click at [705, 398] on span at bounding box center [718, 403] width 27 height 16
click at [705, 398] on input "Glucose" at bounding box center [710, 401] width 11 height 11
checkbox input "false"
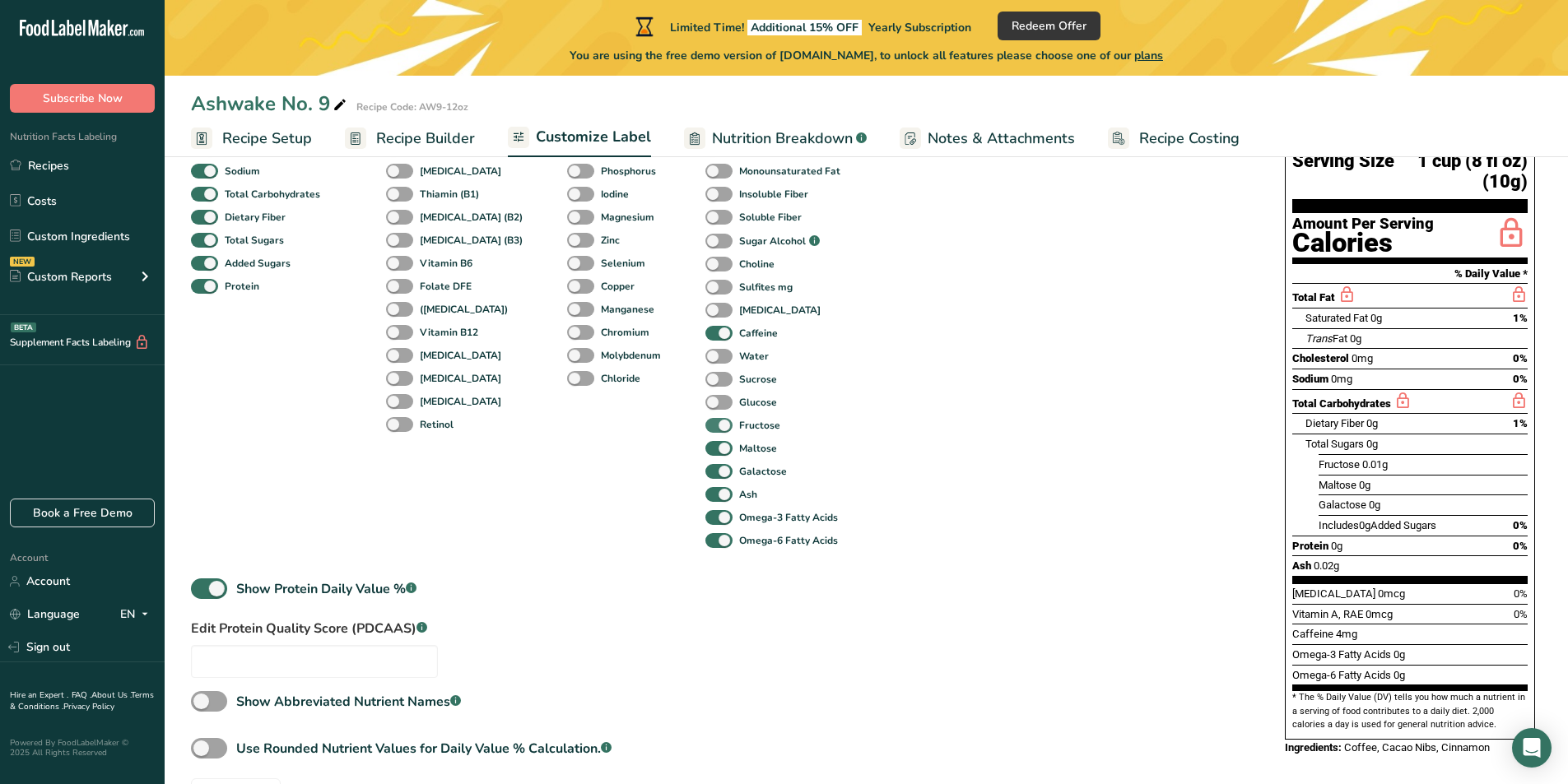
click at [705, 420] on span at bounding box center [718, 426] width 27 height 16
click at [705, 420] on input "Fructose" at bounding box center [710, 425] width 11 height 11
checkbox input "false"
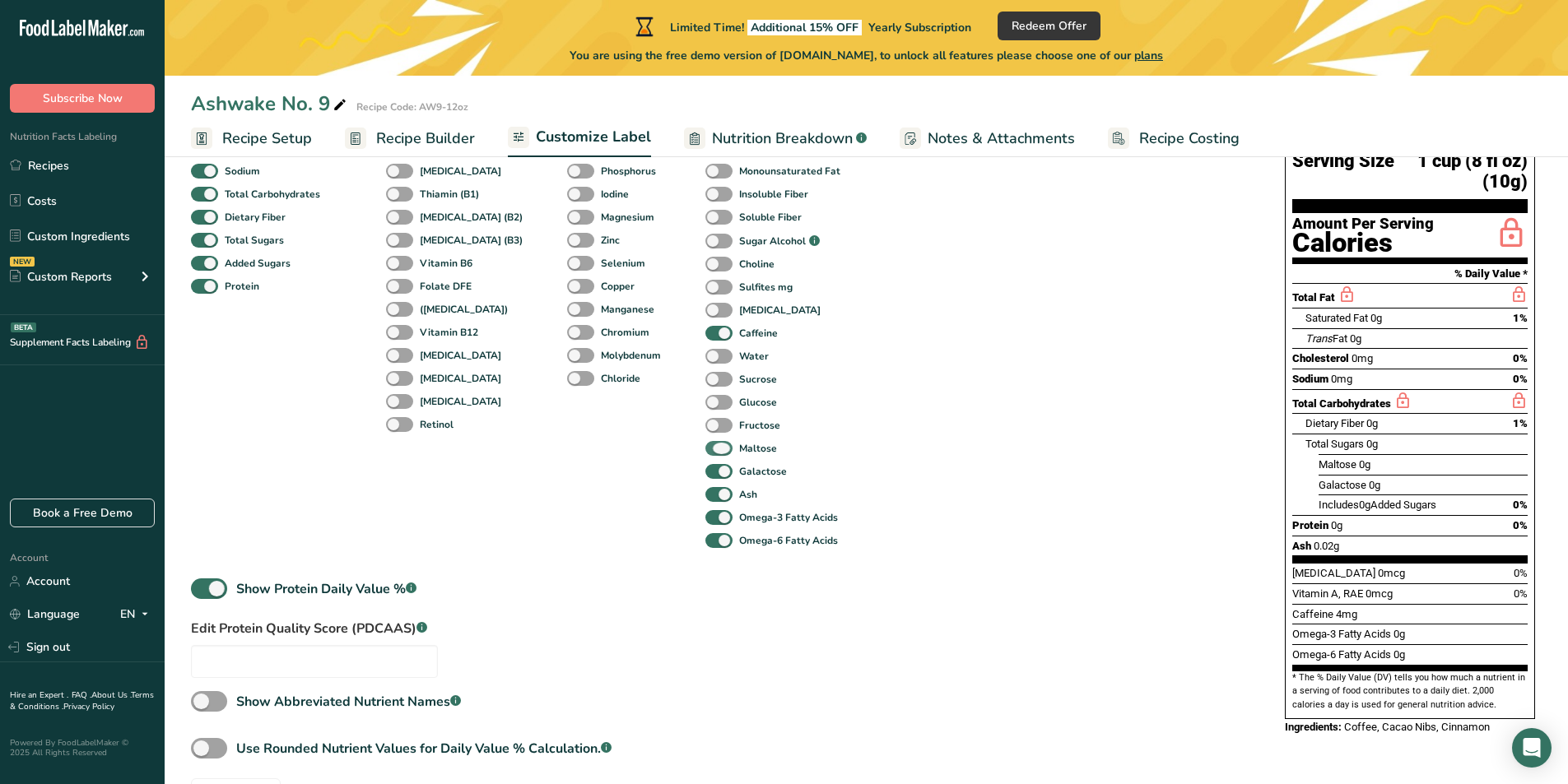
click at [705, 445] on span at bounding box center [718, 449] width 27 height 16
click at [705, 445] on input "Maltose" at bounding box center [710, 448] width 11 height 11
checkbox input "false"
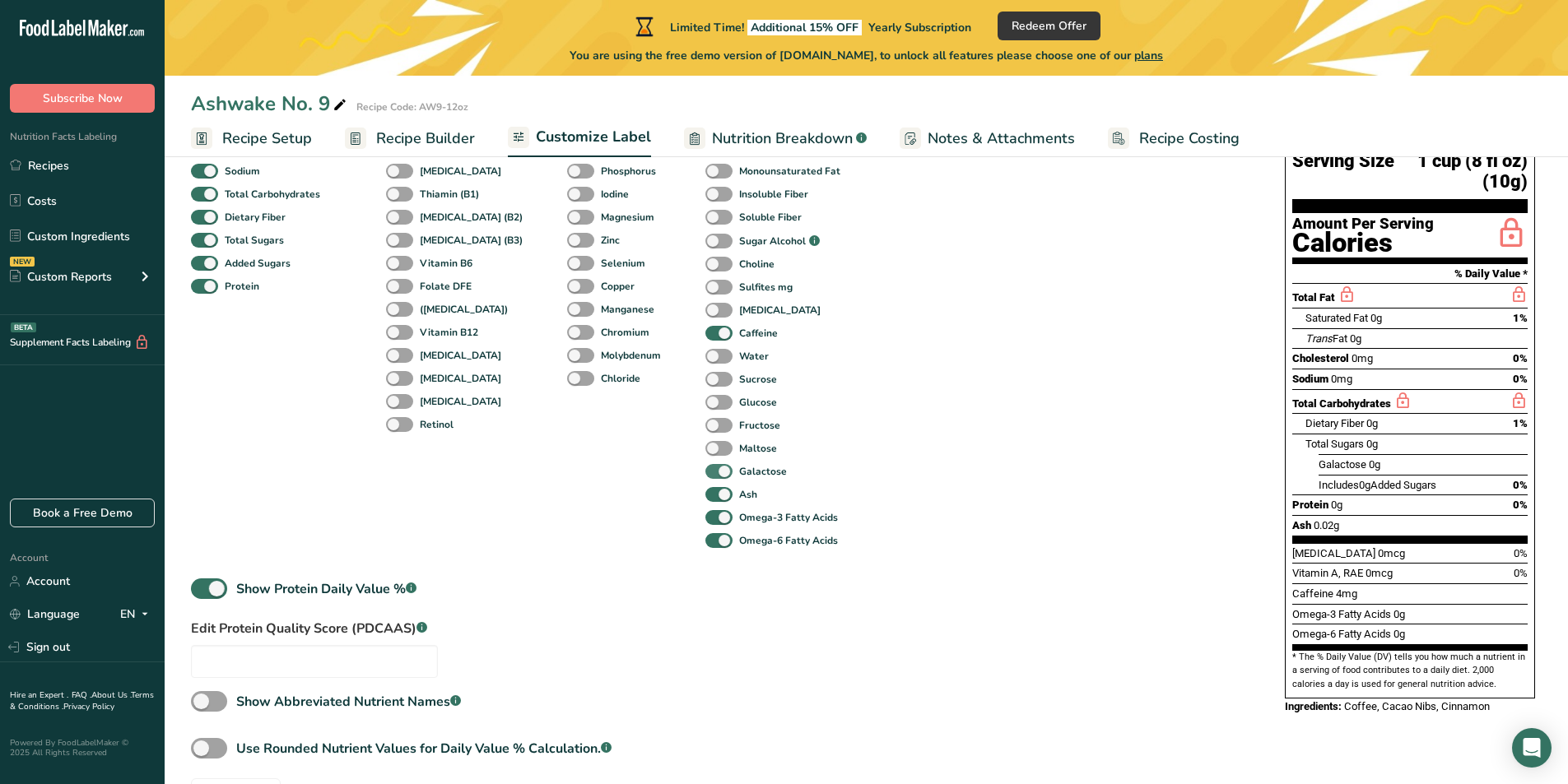
click at [705, 468] on span at bounding box center [718, 472] width 27 height 16
click at [705, 468] on input "Galactose" at bounding box center [710, 471] width 11 height 11
checkbox input "false"
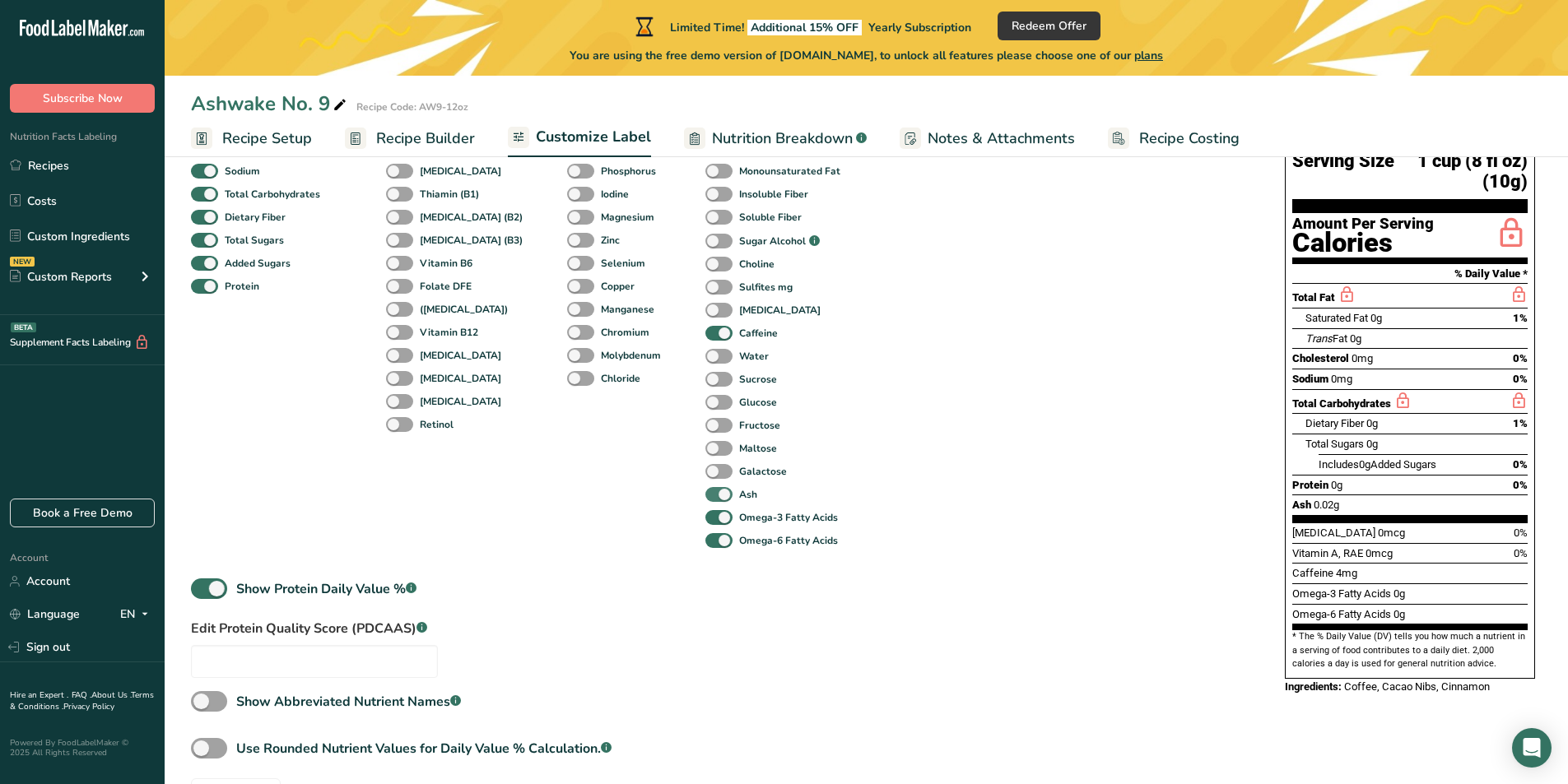
click at [705, 490] on span at bounding box center [718, 494] width 27 height 16
click at [705, 490] on input "Ash" at bounding box center [710, 493] width 11 height 11
checkbox input "false"
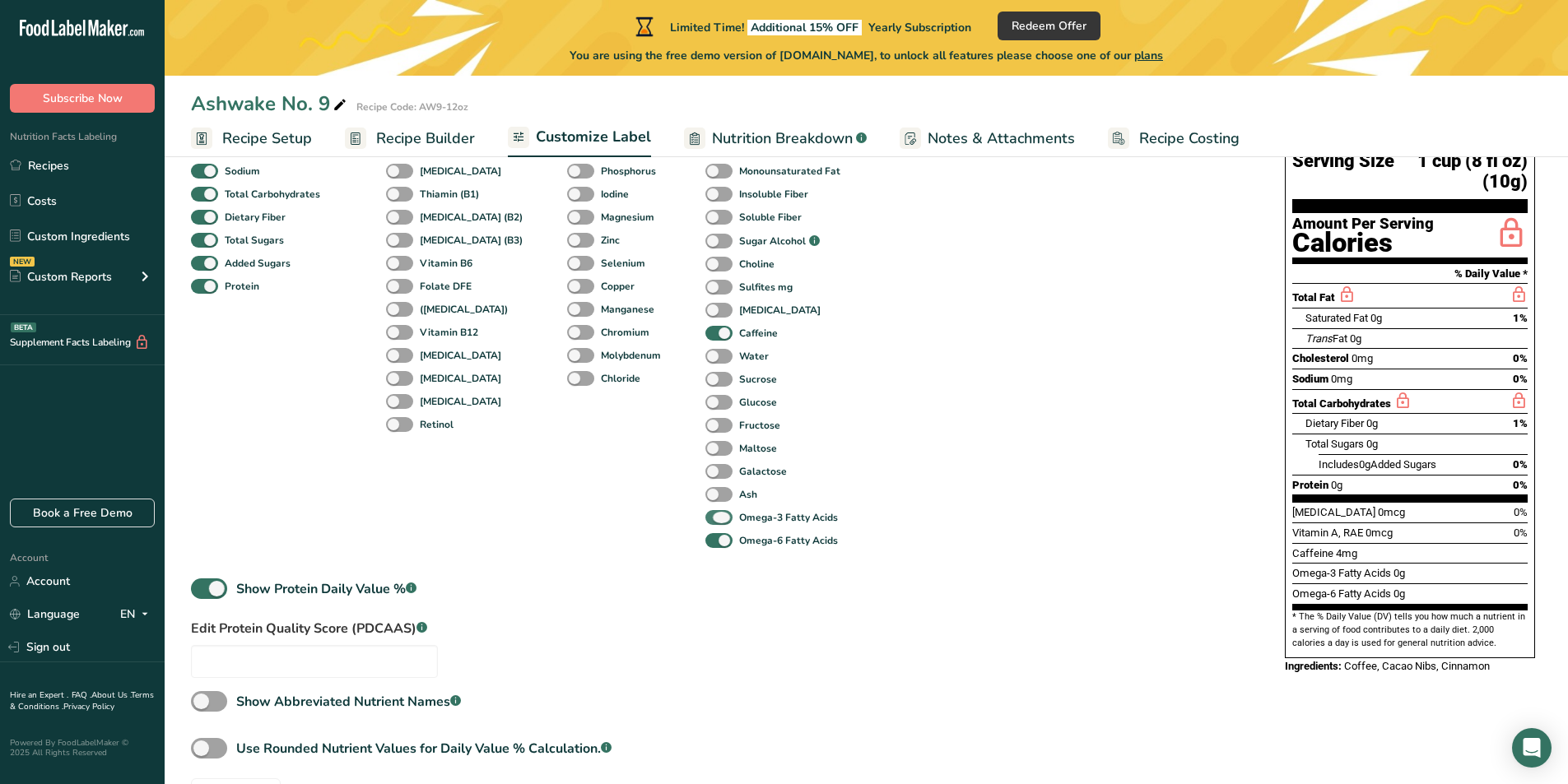
click at [705, 510] on span at bounding box center [718, 518] width 27 height 16
click at [705, 511] on input "Omega-3 Fatty Acids" at bounding box center [710, 516] width 11 height 11
checkbox input "false"
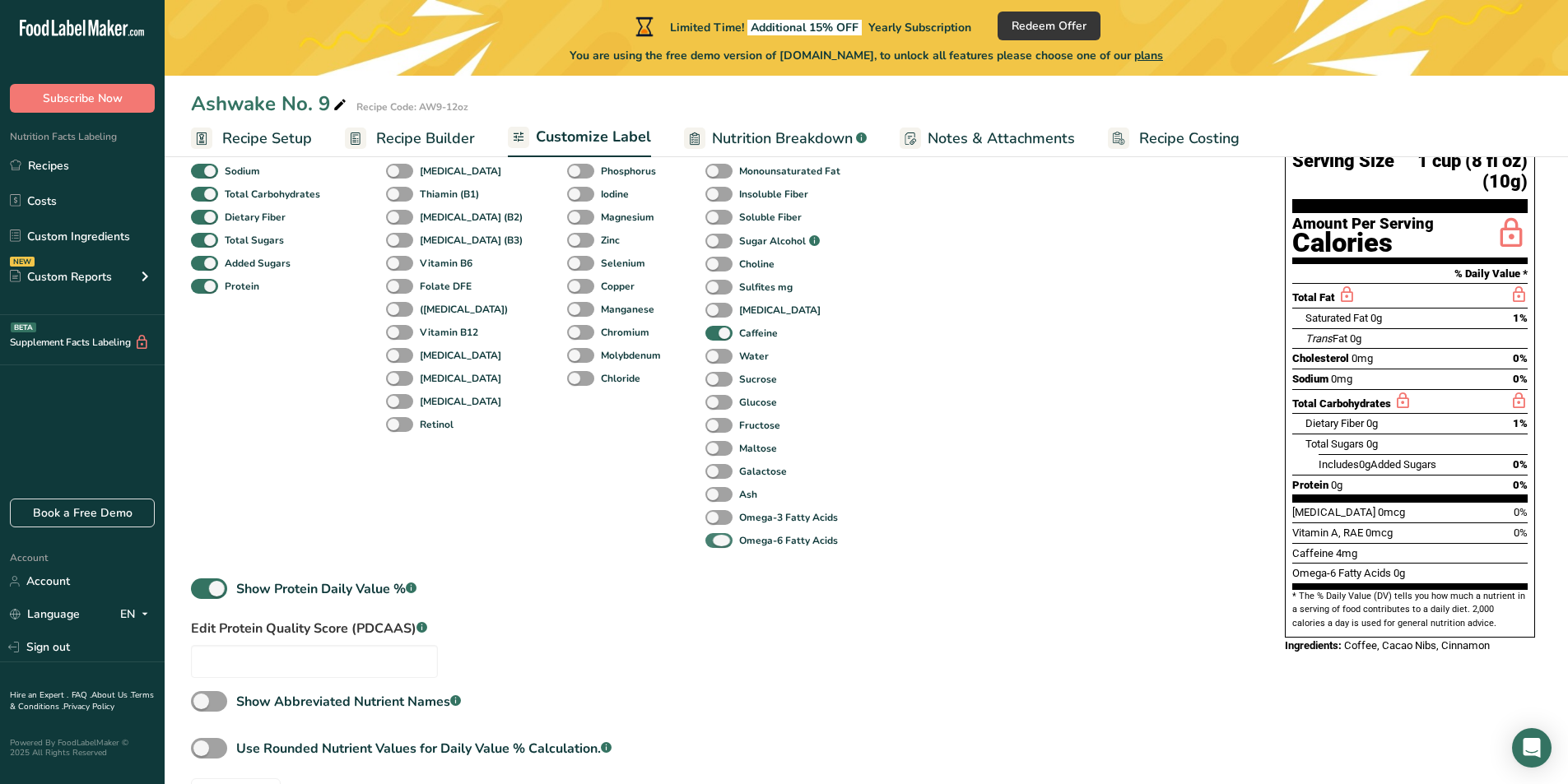
click at [705, 540] on span at bounding box center [718, 541] width 27 height 16
click at [705, 540] on input "Omega-6 Fatty Acids" at bounding box center [710, 539] width 11 height 11
checkbox input "false"
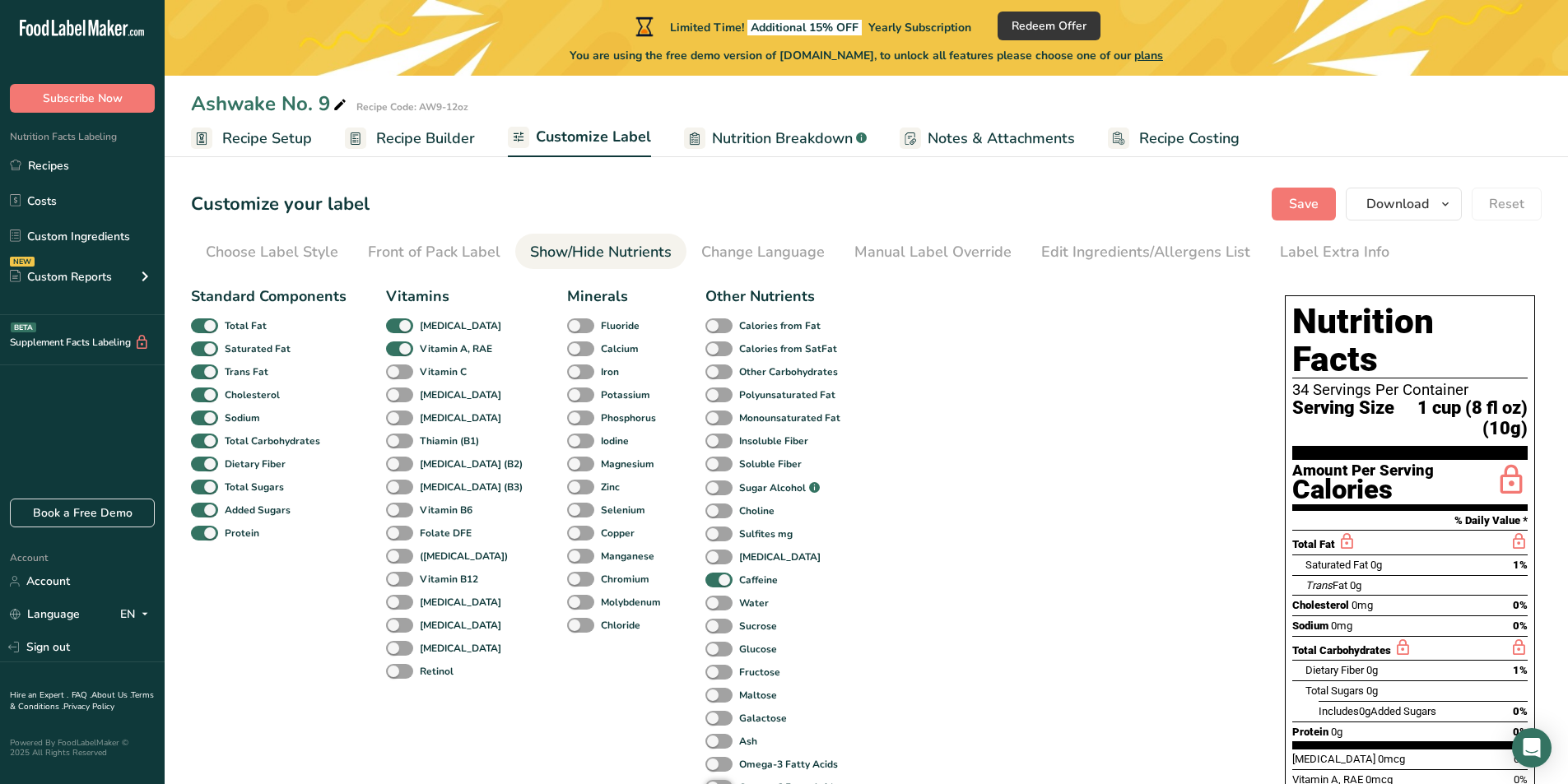
scroll to position [83, 0]
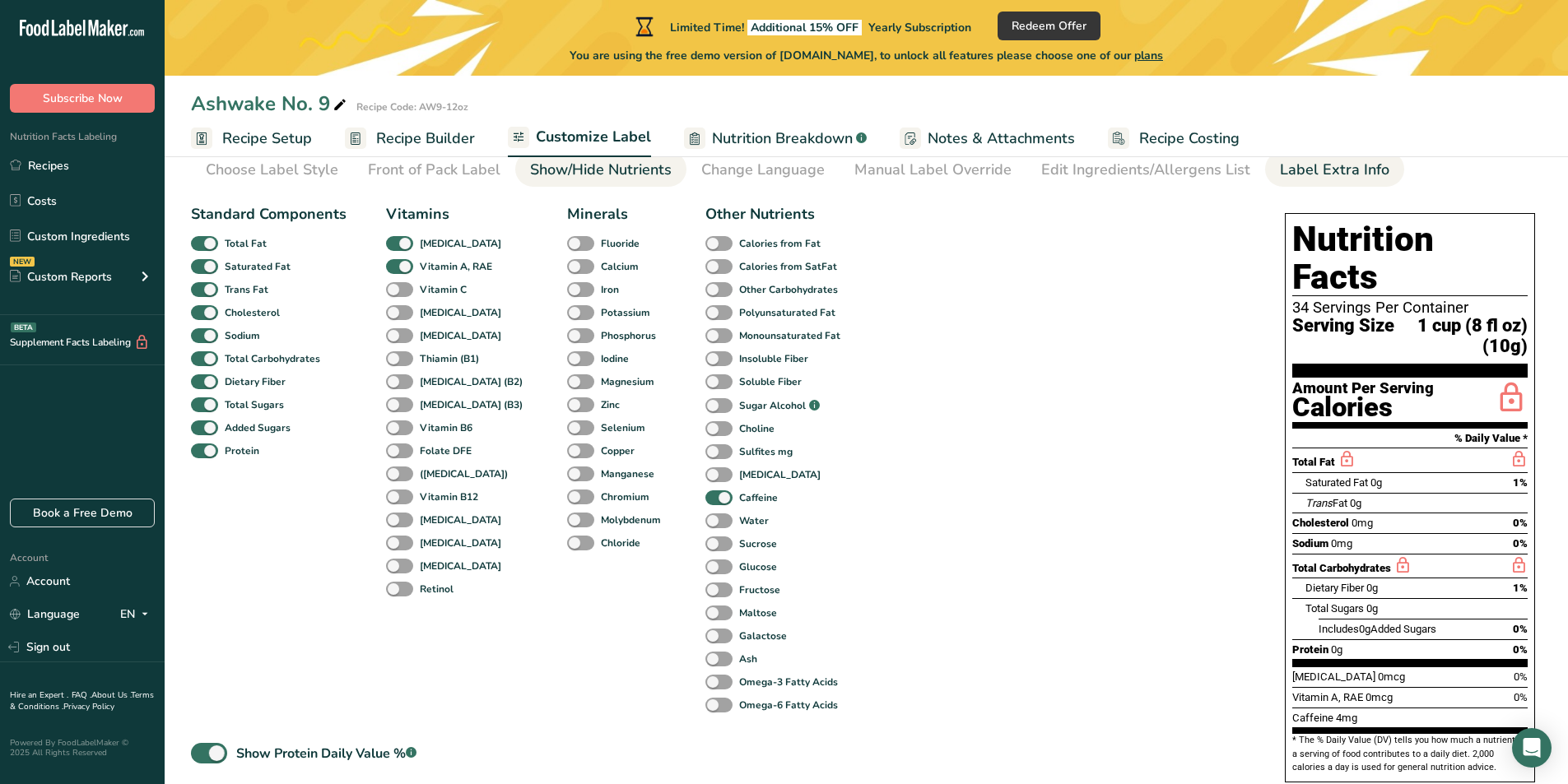
click at [1294, 173] on div "Label Extra Info" at bounding box center [1334, 170] width 110 height 22
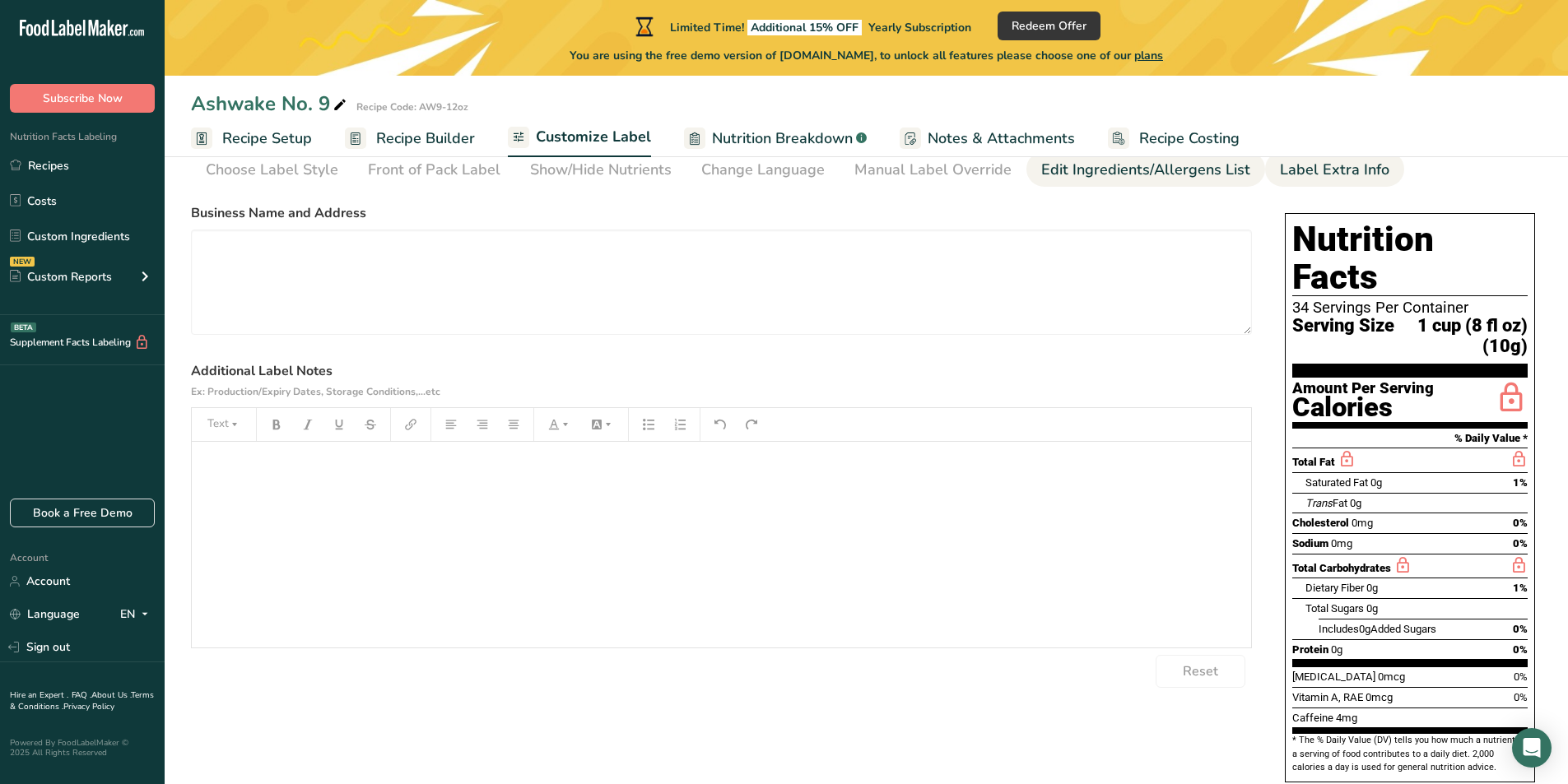
click at [1170, 172] on div "Edit Ingredients/Allergens List" at bounding box center [1146, 170] width 209 height 22
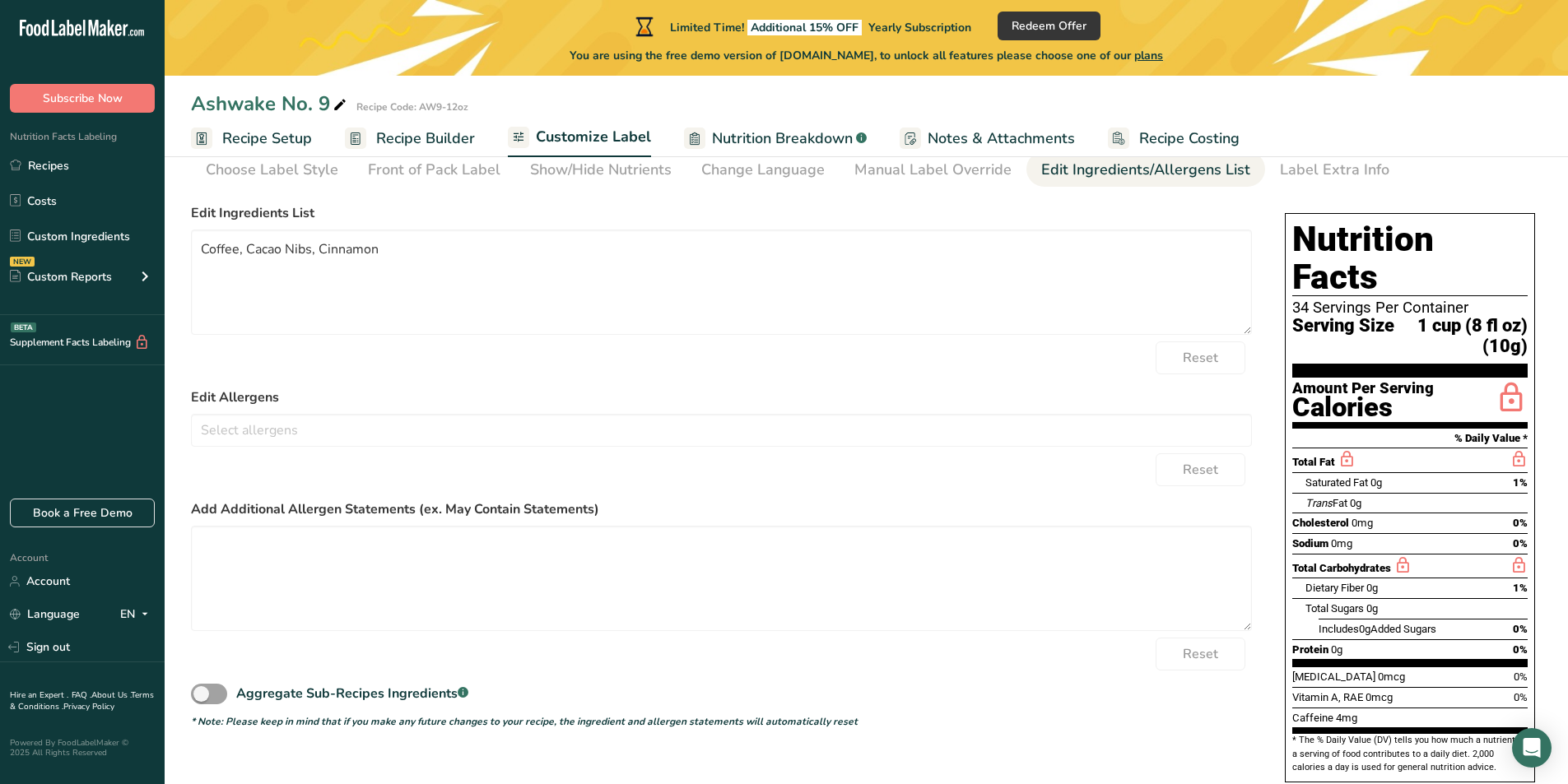
scroll to position [0, 0]
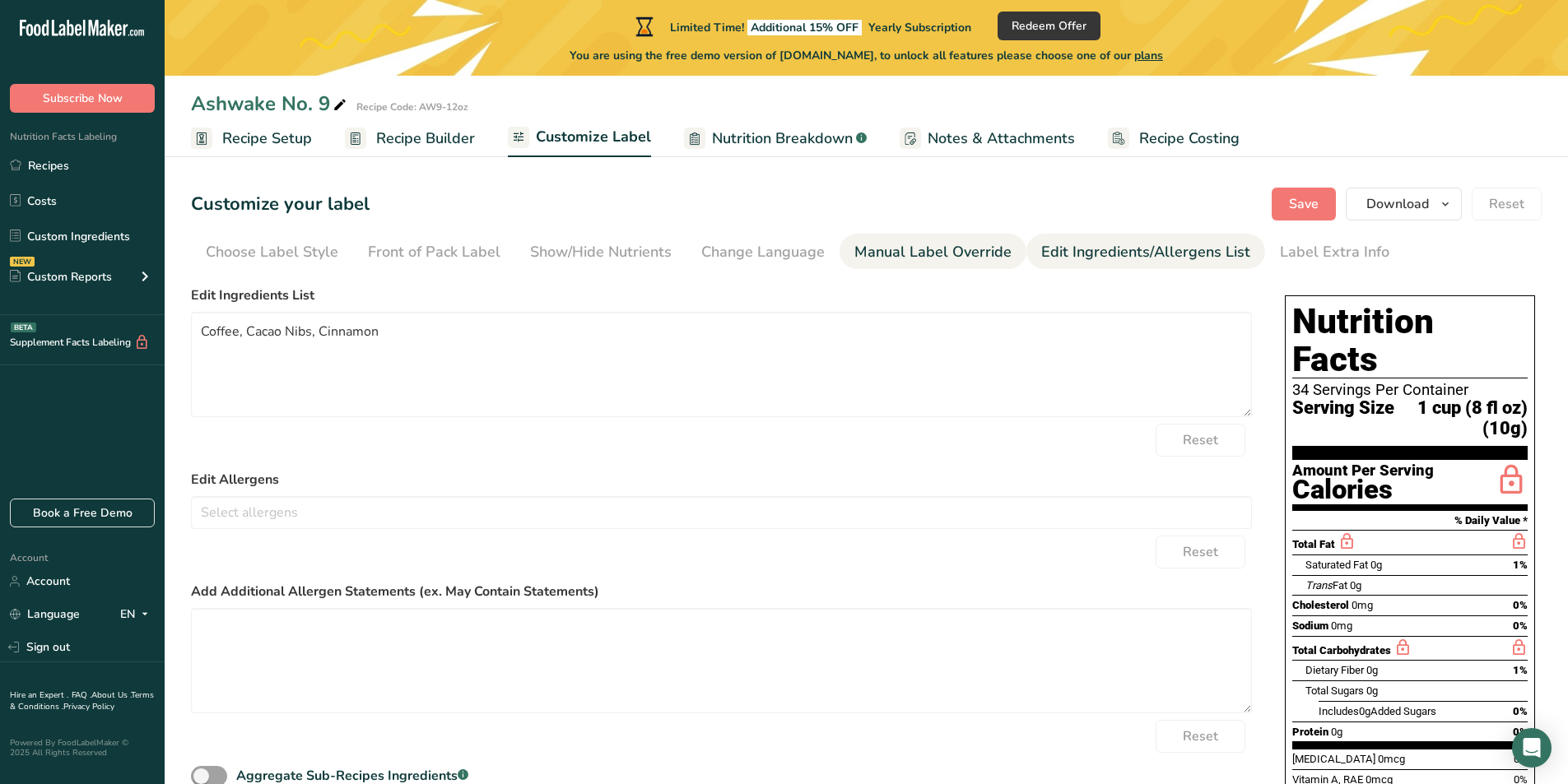
click at [909, 245] on div "Manual Label Override" at bounding box center [933, 252] width 157 height 22
type input "34 Servings Per Container"
type input "1 cup (8 fl oz) (10g)"
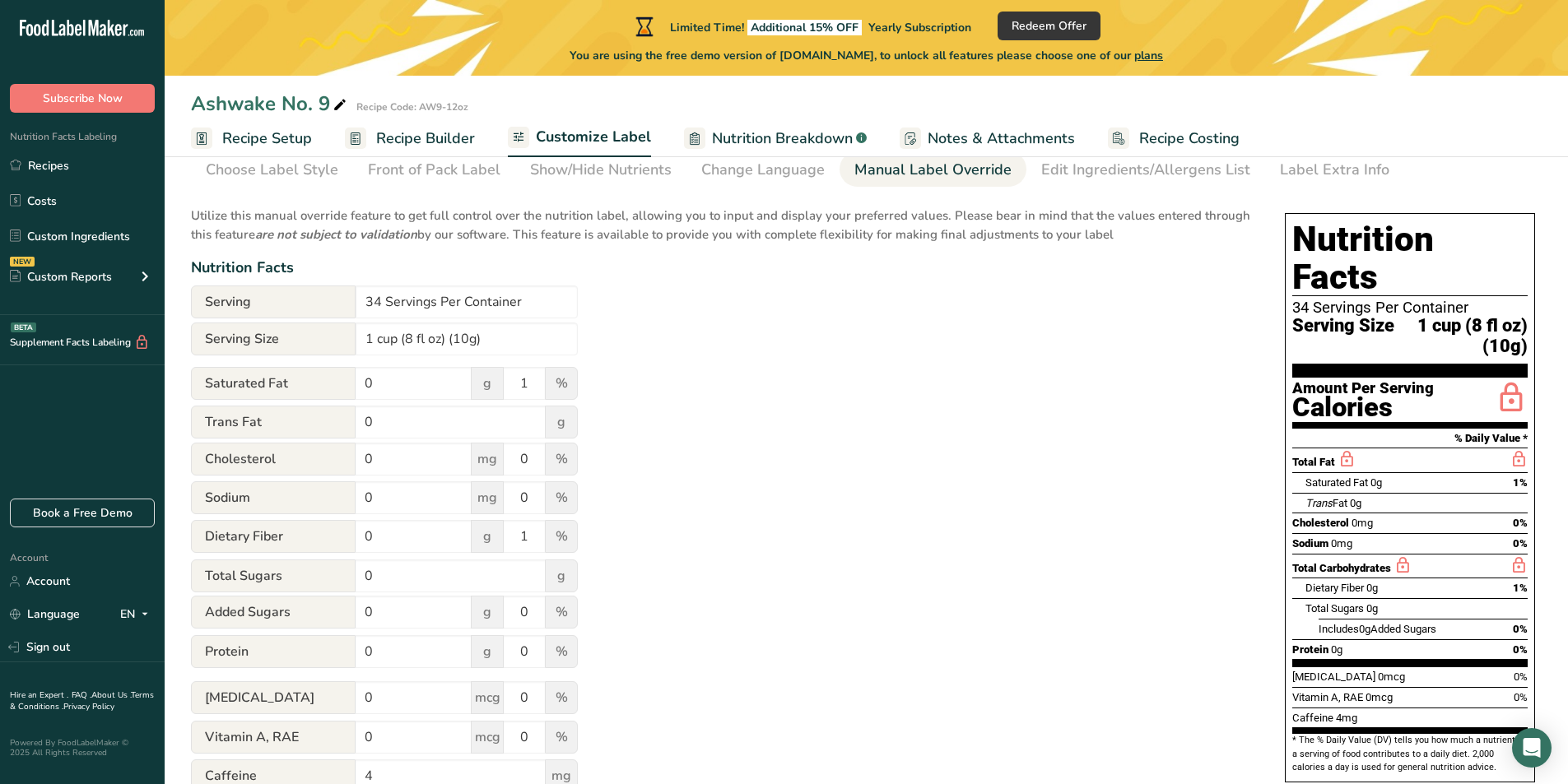
scroll to position [154, 0]
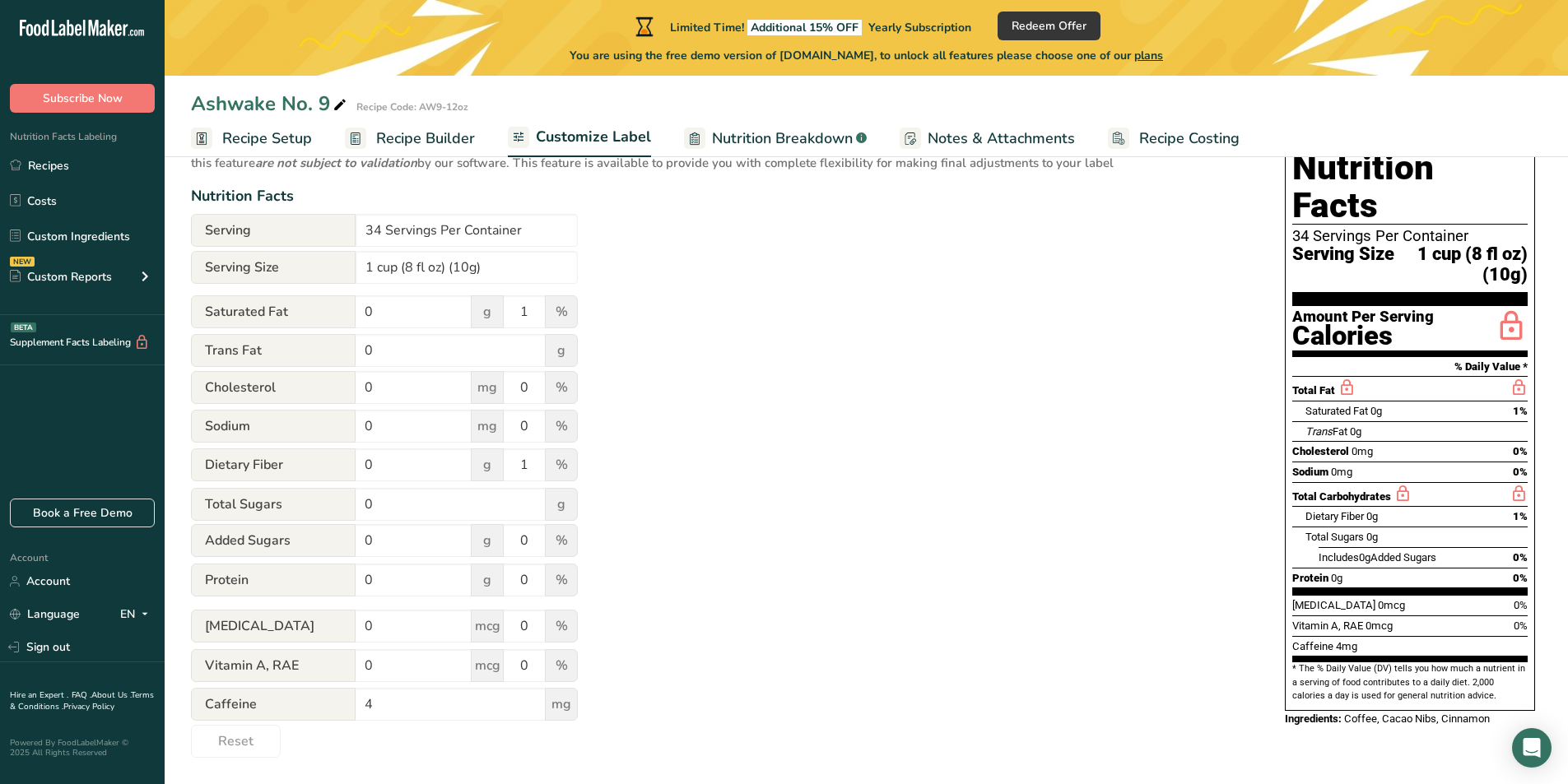
click at [420, 140] on span "Recipe Builder" at bounding box center [425, 138] width 99 height 22
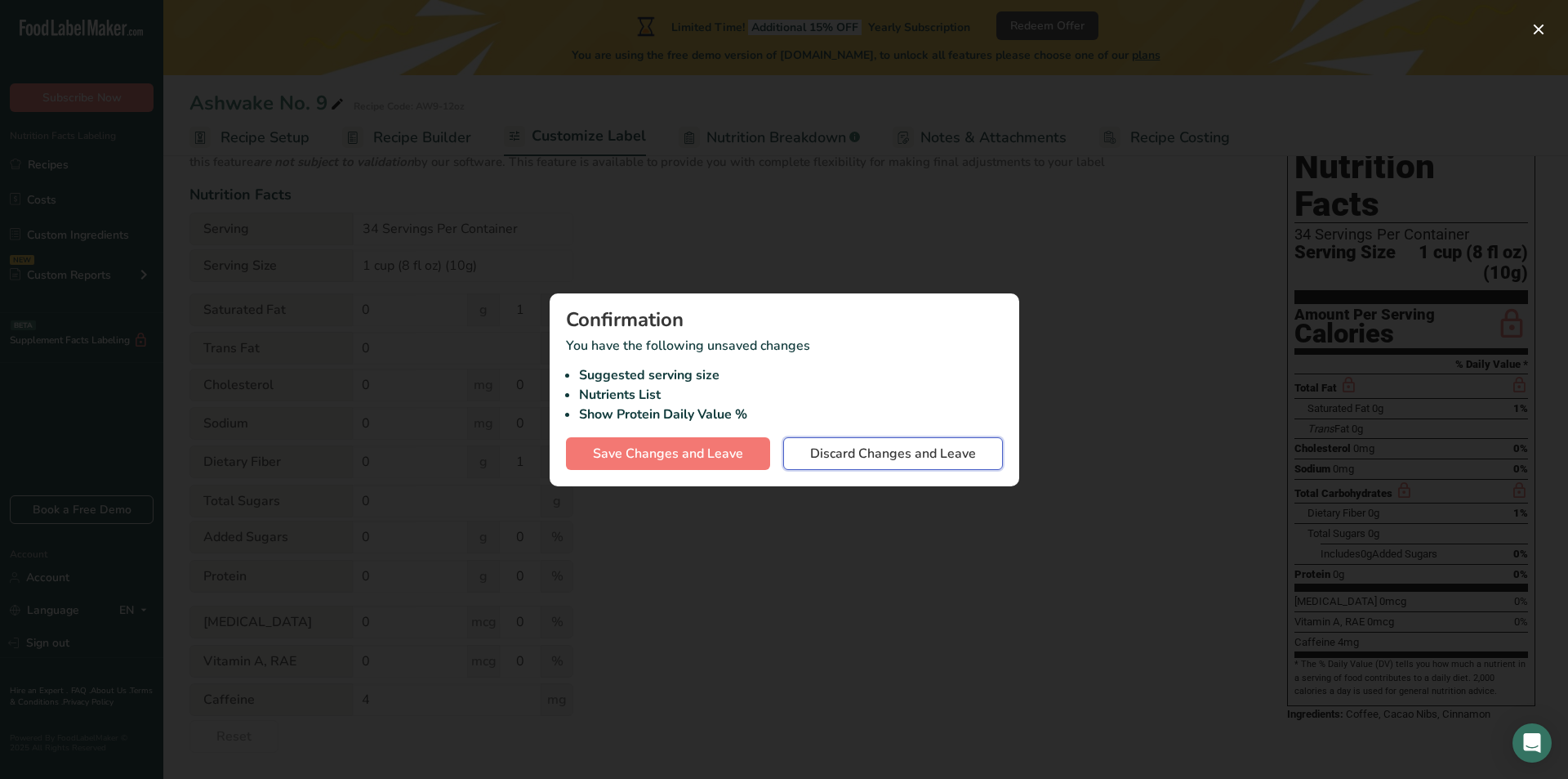
click at [911, 451] on span "Discard Changes and Leave" at bounding box center [893, 454] width 166 height 20
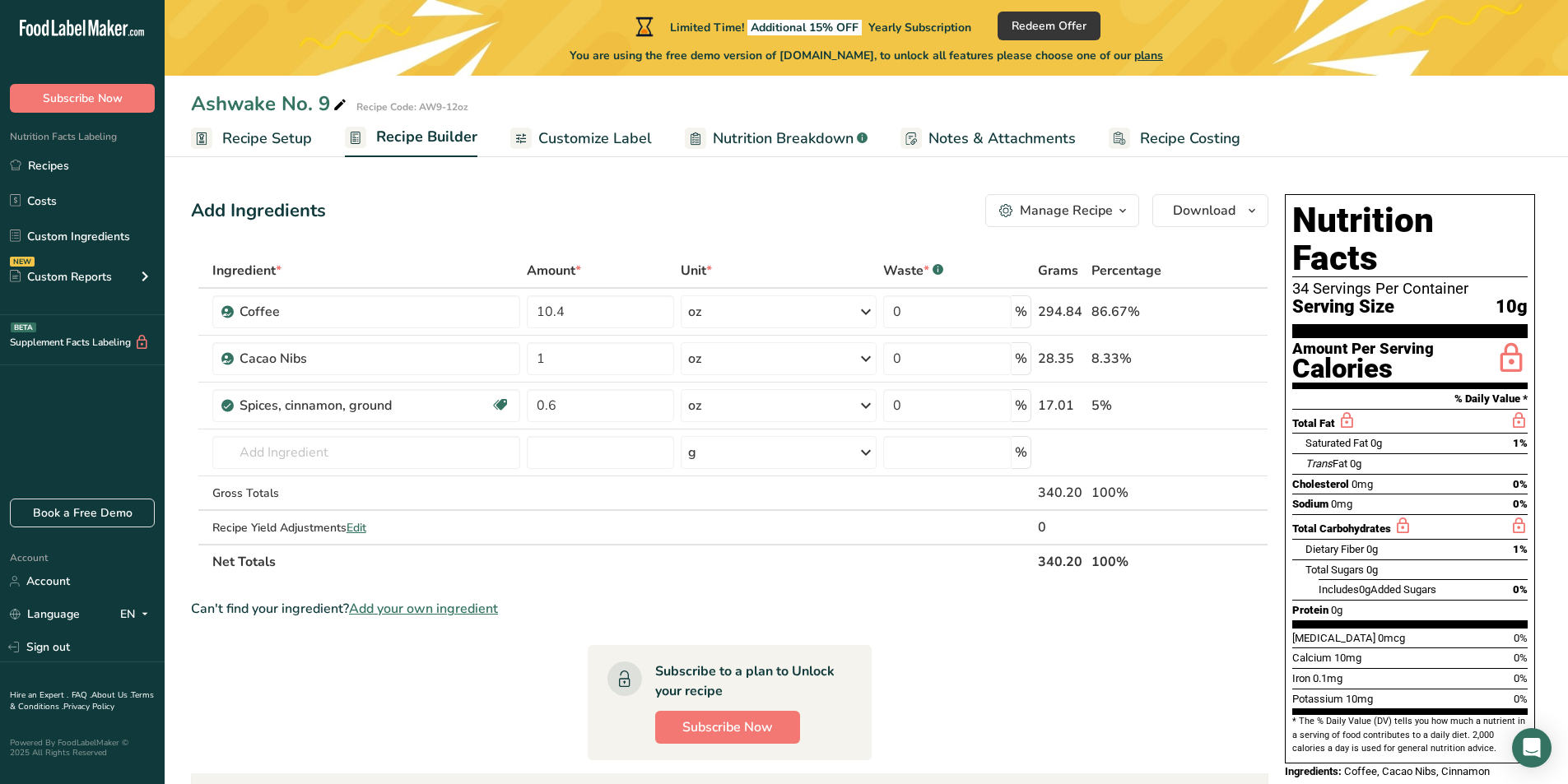
click at [267, 136] on span "Recipe Setup" at bounding box center [267, 138] width 90 height 22
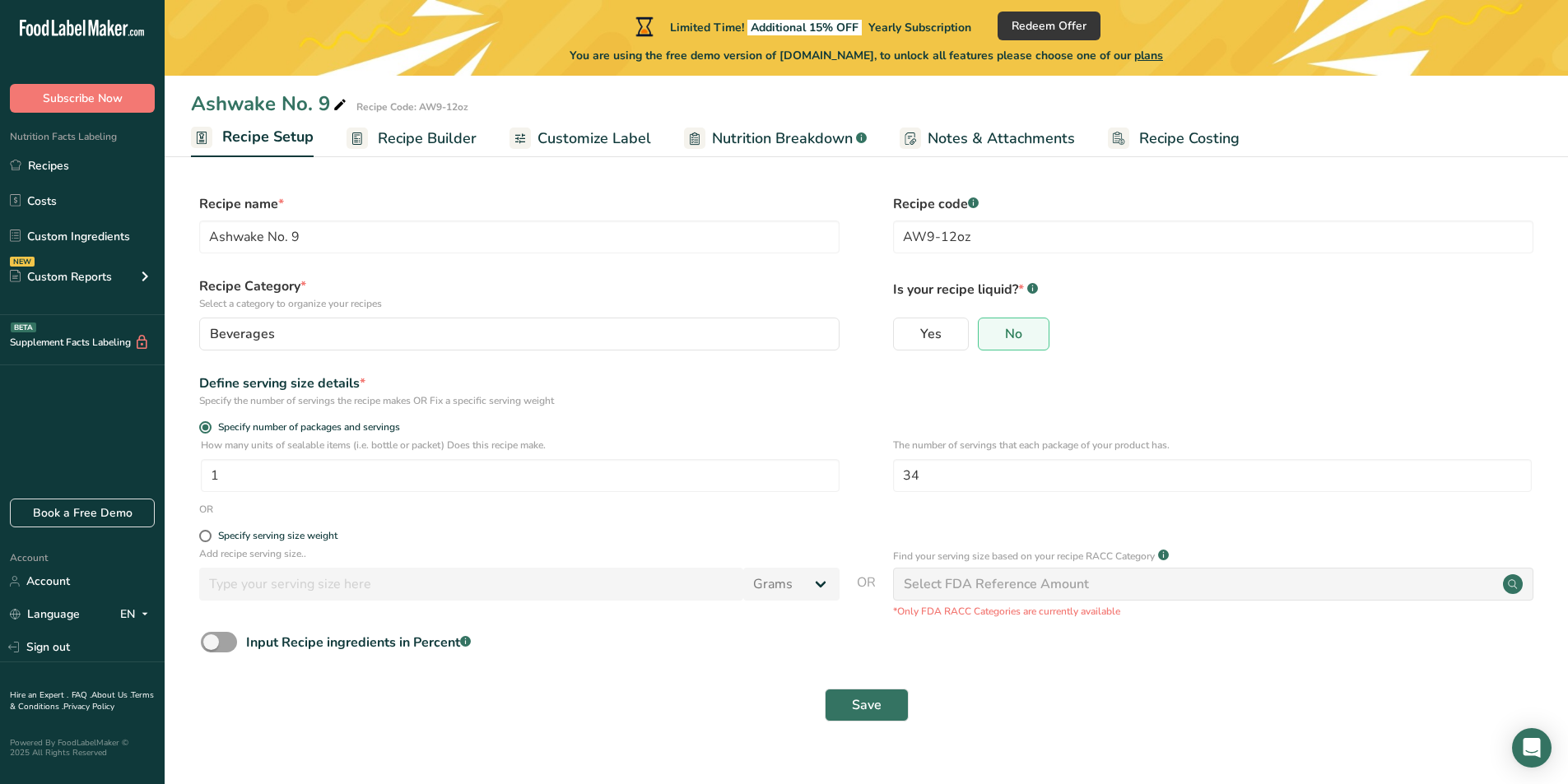
click at [560, 145] on span "Customize Label" at bounding box center [594, 138] width 113 height 22
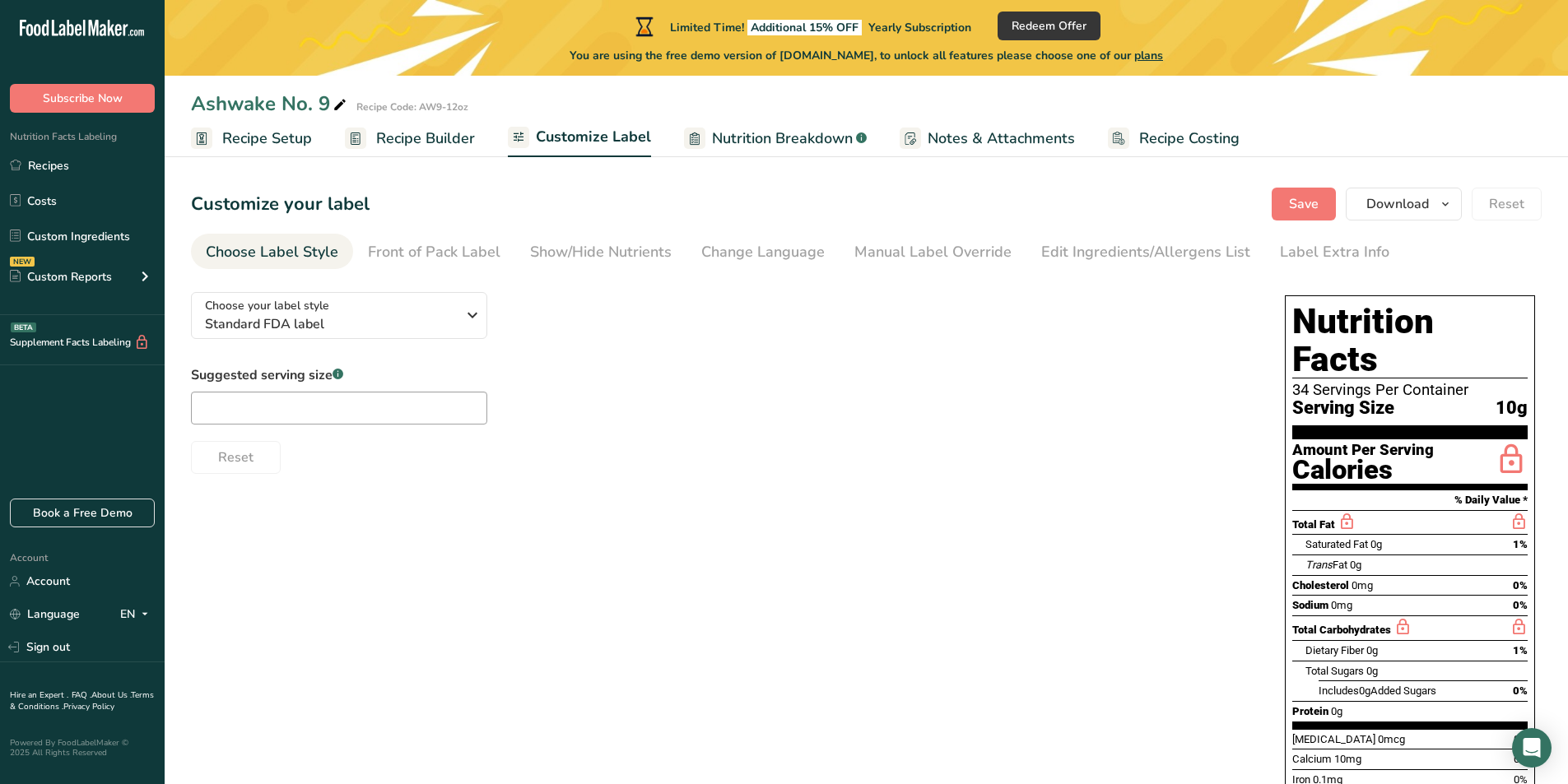
click at [780, 131] on span "Nutrition Breakdown" at bounding box center [782, 138] width 140 height 22
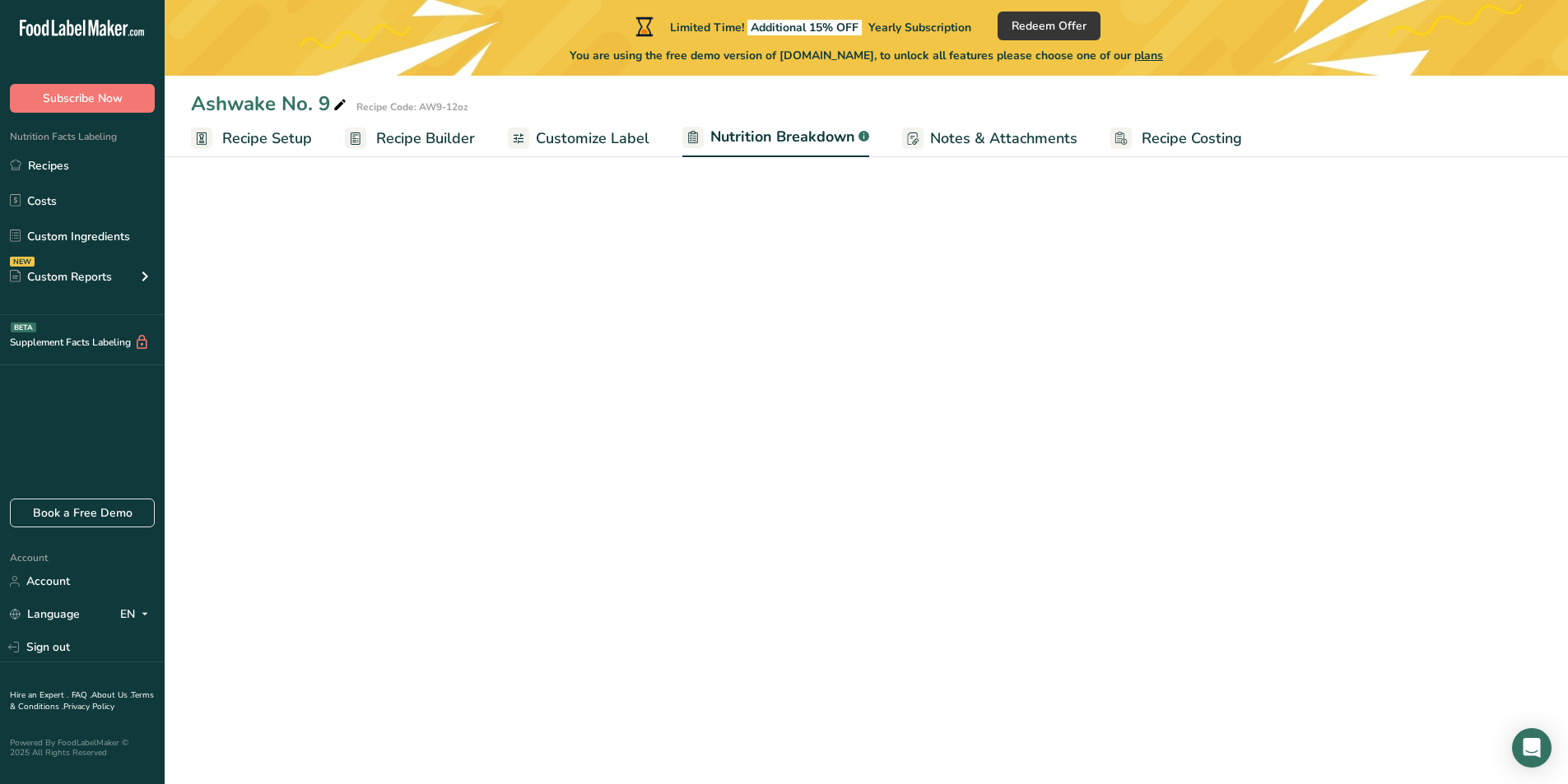
select select "Calories"
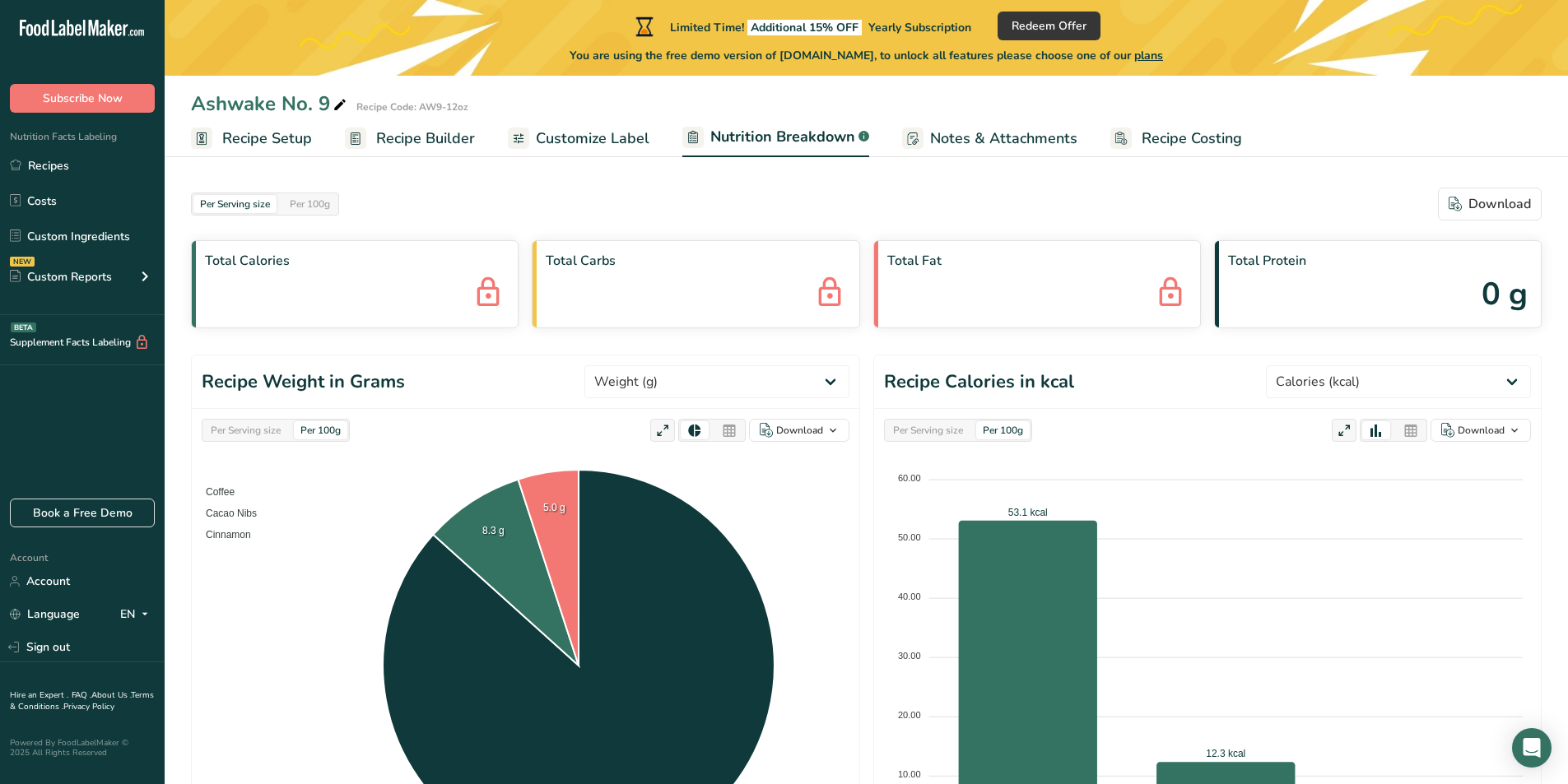
click at [948, 127] on span "Notes & Attachments" at bounding box center [1004, 138] width 147 height 22
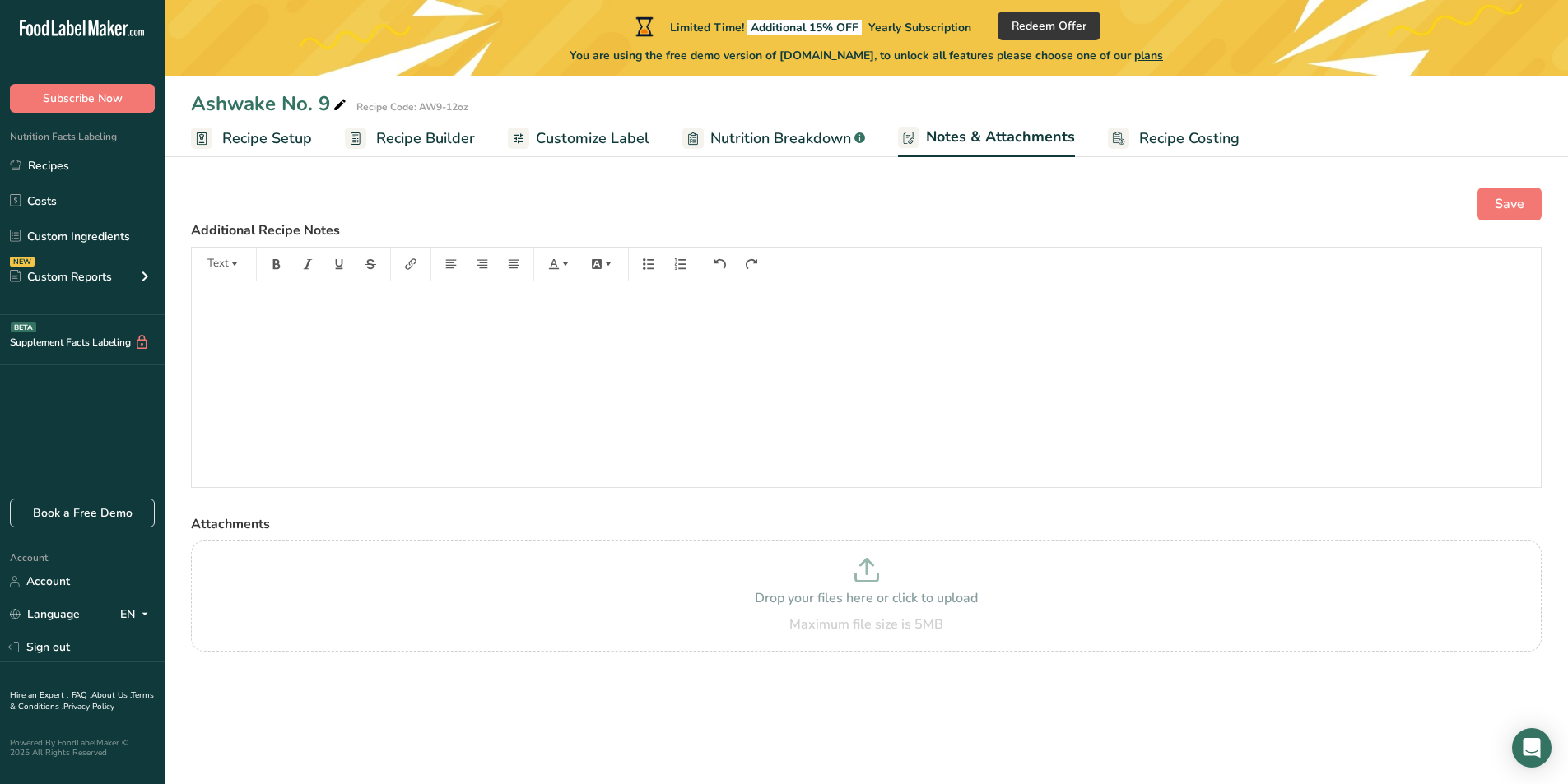
click at [1156, 132] on span "Recipe Costing" at bounding box center [1189, 138] width 101 height 22
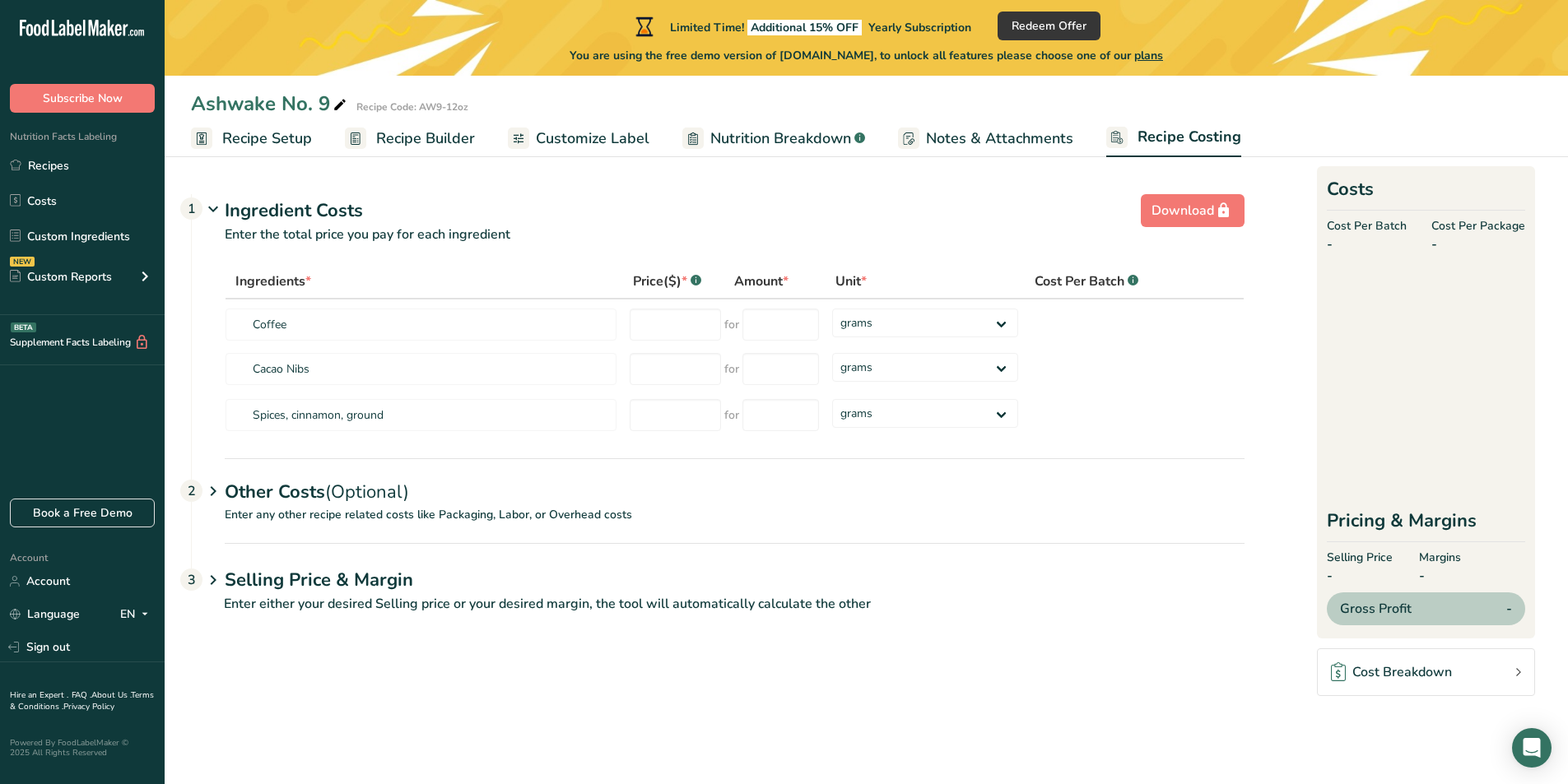
click at [401, 134] on span "Recipe Builder" at bounding box center [425, 138] width 99 height 22
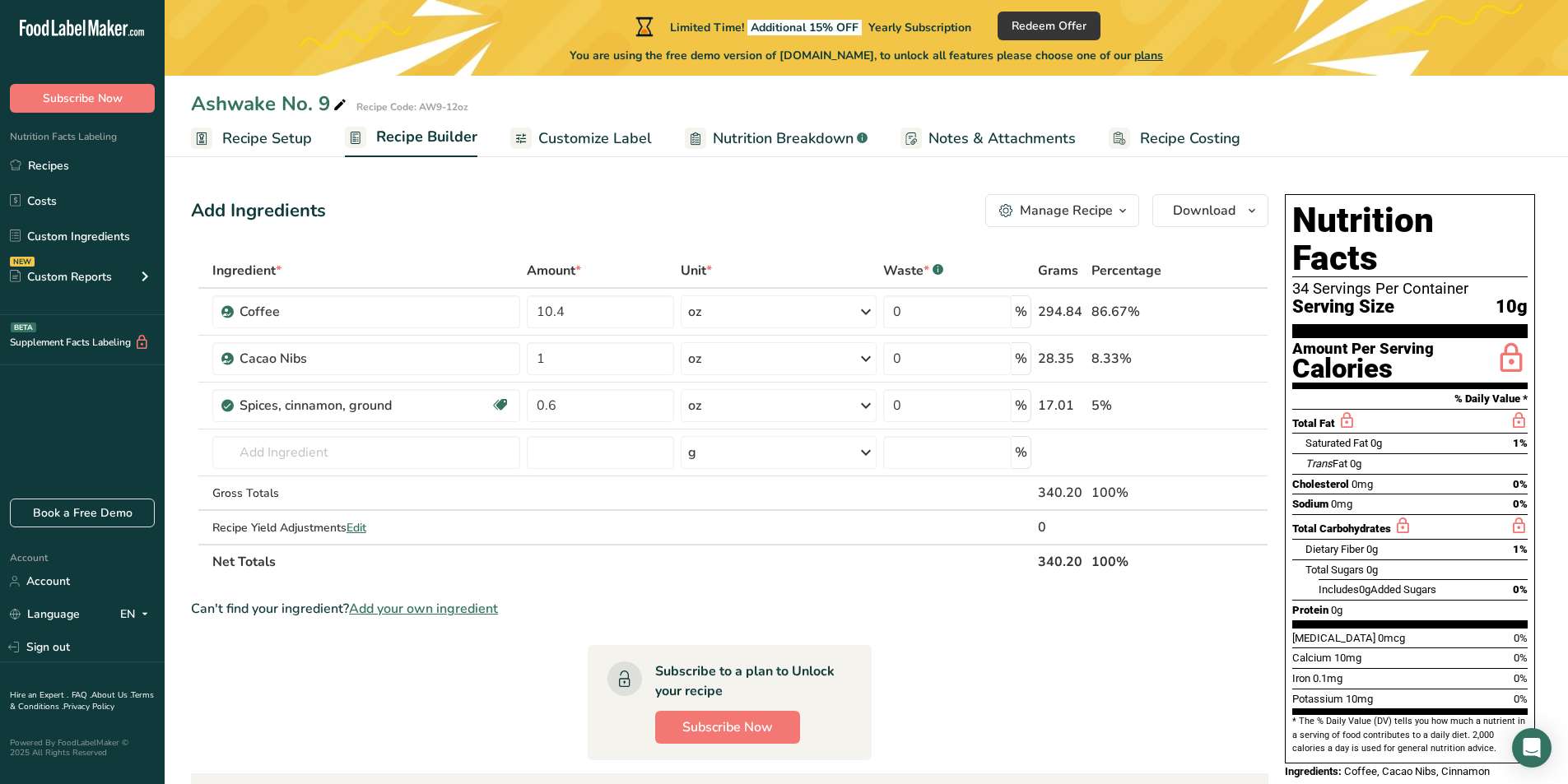
click at [279, 144] on span "Recipe Setup" at bounding box center [267, 138] width 90 height 22
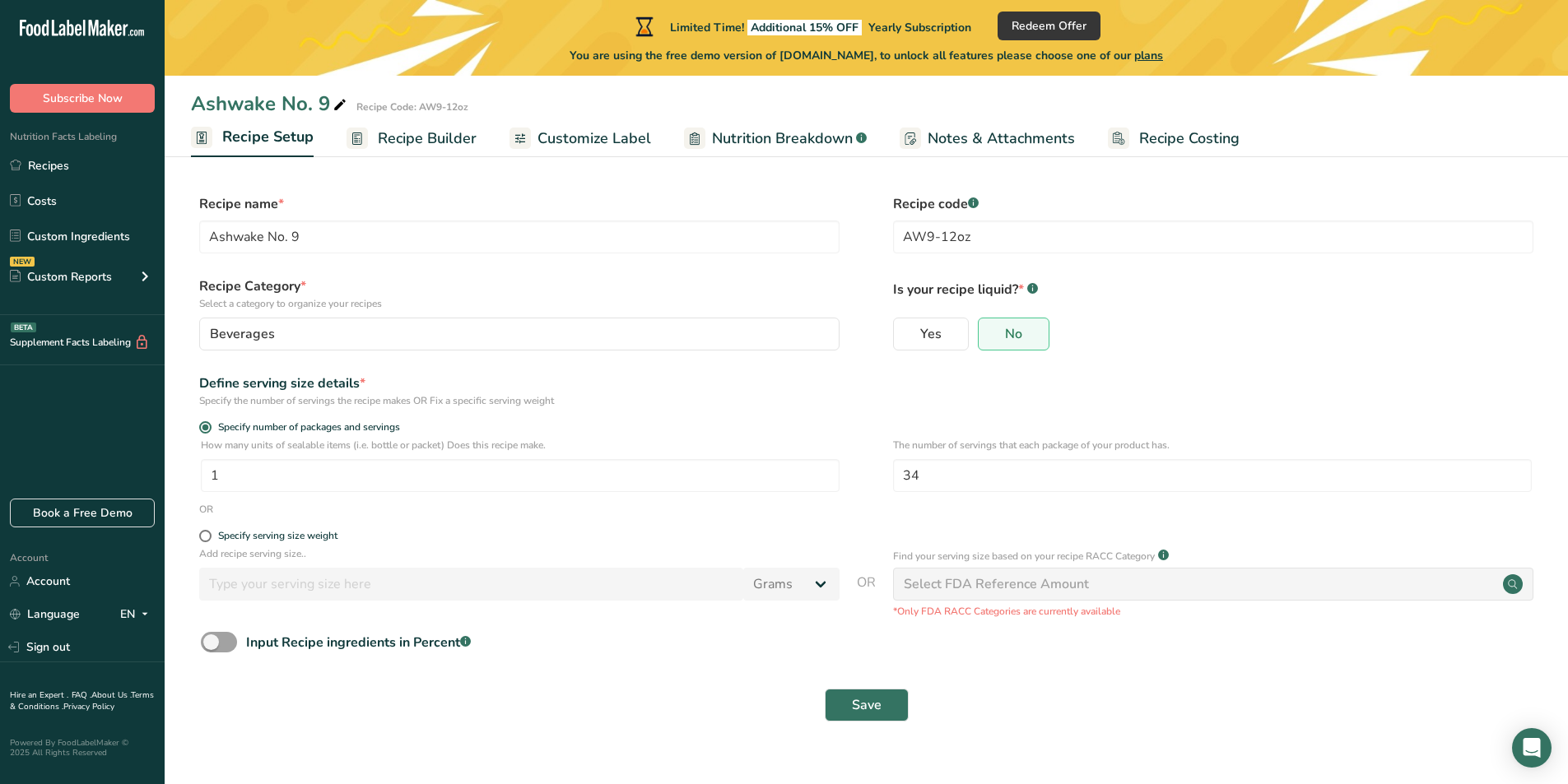
click at [1175, 143] on span "Recipe Costing" at bounding box center [1189, 138] width 101 height 22
